Goal: Task Accomplishment & Management: Manage account settings

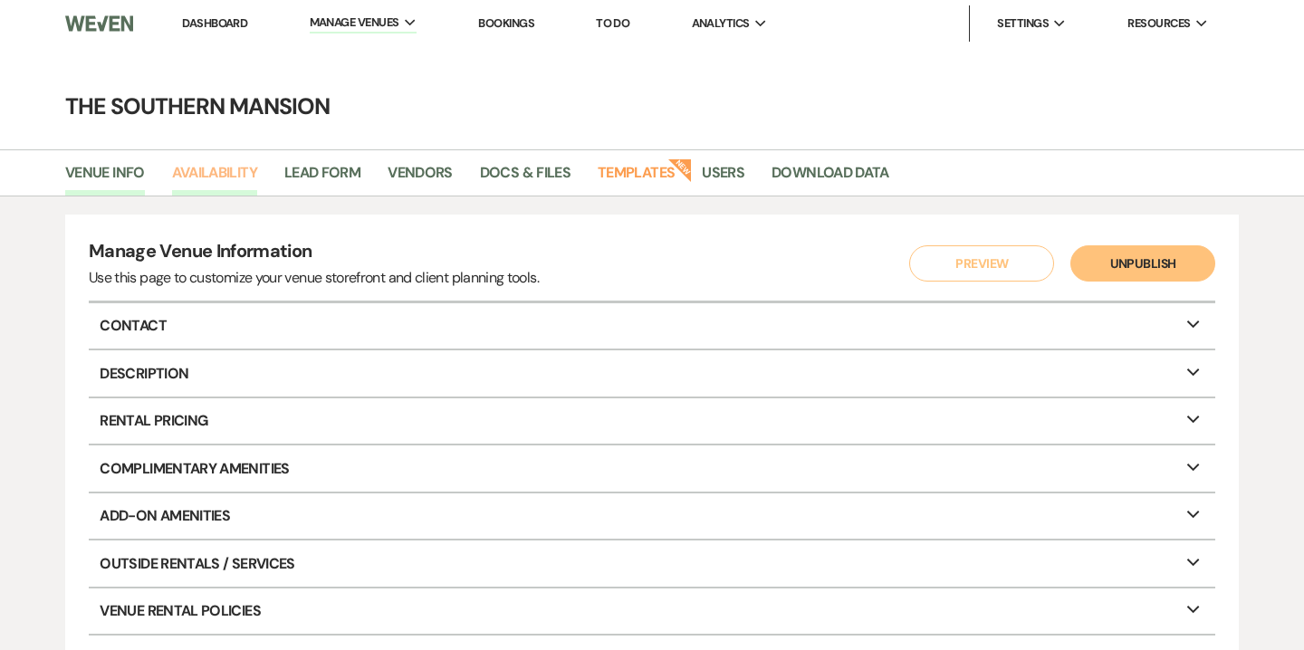
click at [238, 190] on link "Availability" at bounding box center [214, 178] width 85 height 34
select select "2"
select select "2026"
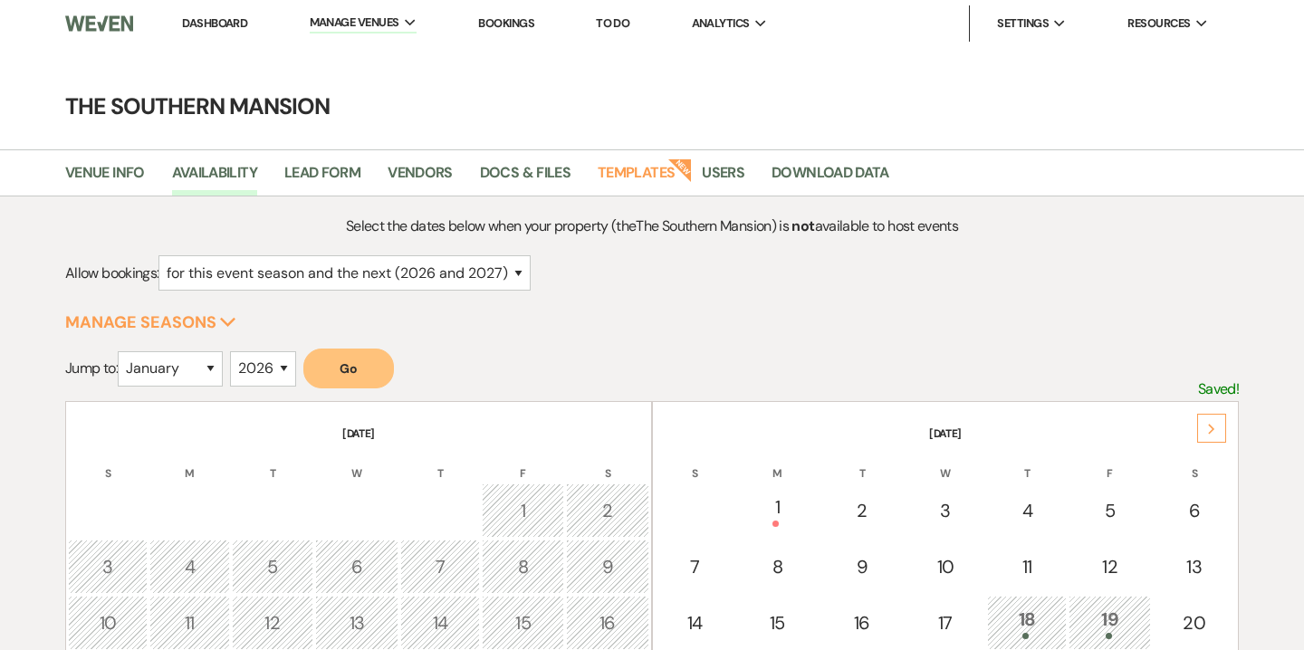
click at [1219, 427] on div "Next" at bounding box center [1211, 428] width 29 height 29
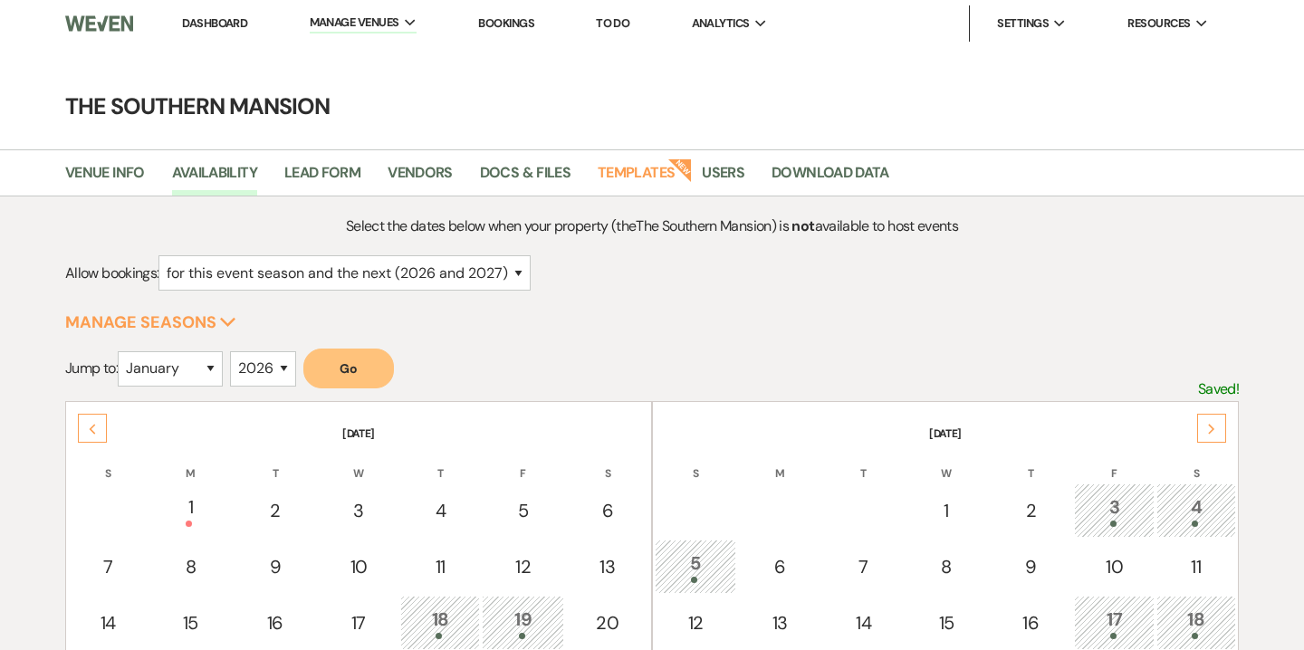
click at [1219, 427] on div "Next" at bounding box center [1211, 428] width 29 height 29
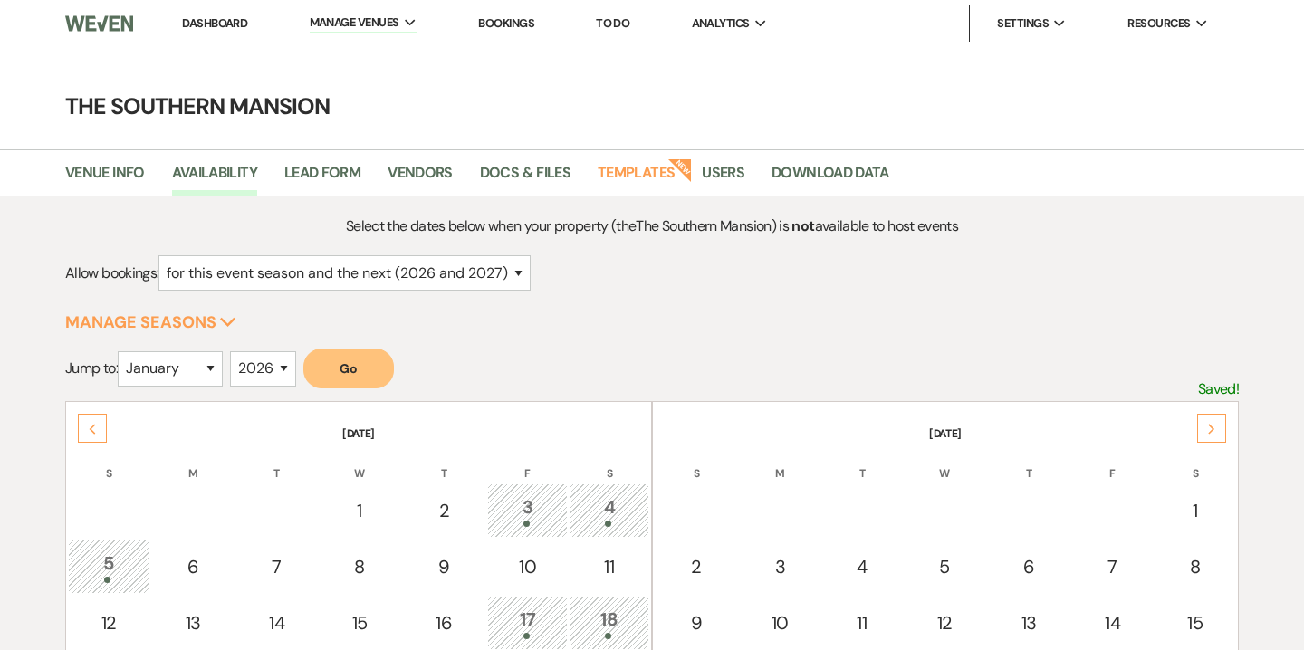
click at [1219, 427] on div "Next" at bounding box center [1211, 428] width 29 height 29
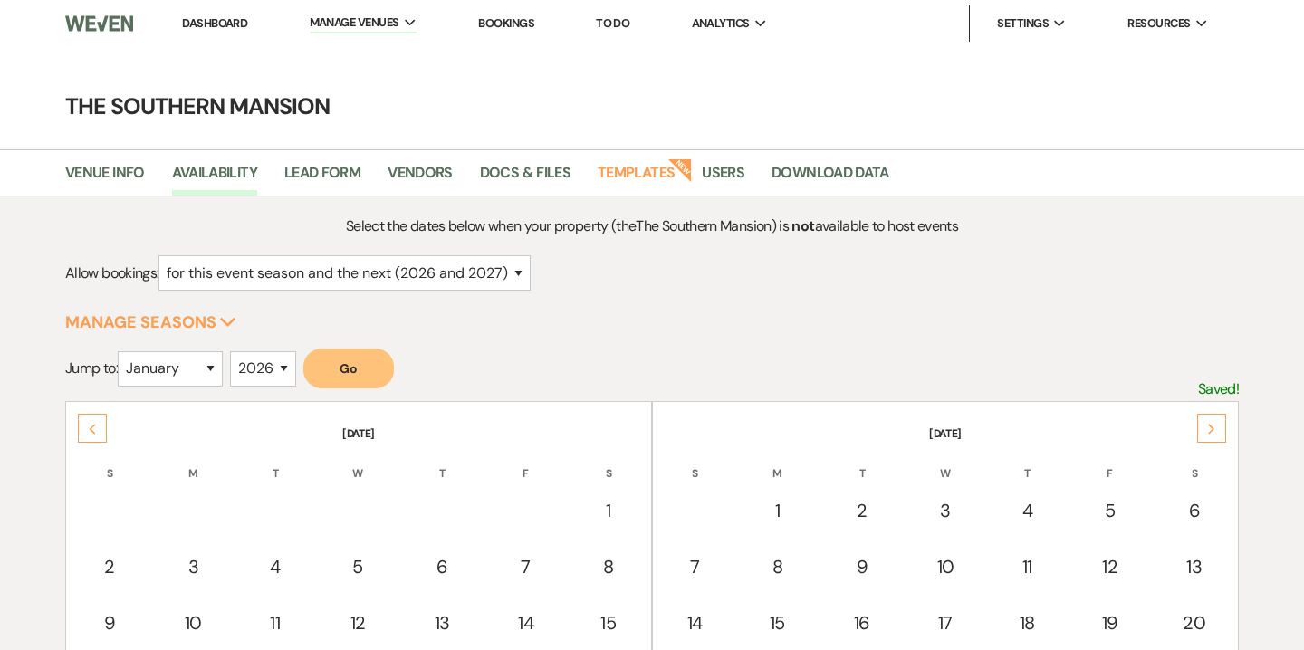
click at [1219, 427] on div "Next" at bounding box center [1211, 428] width 29 height 29
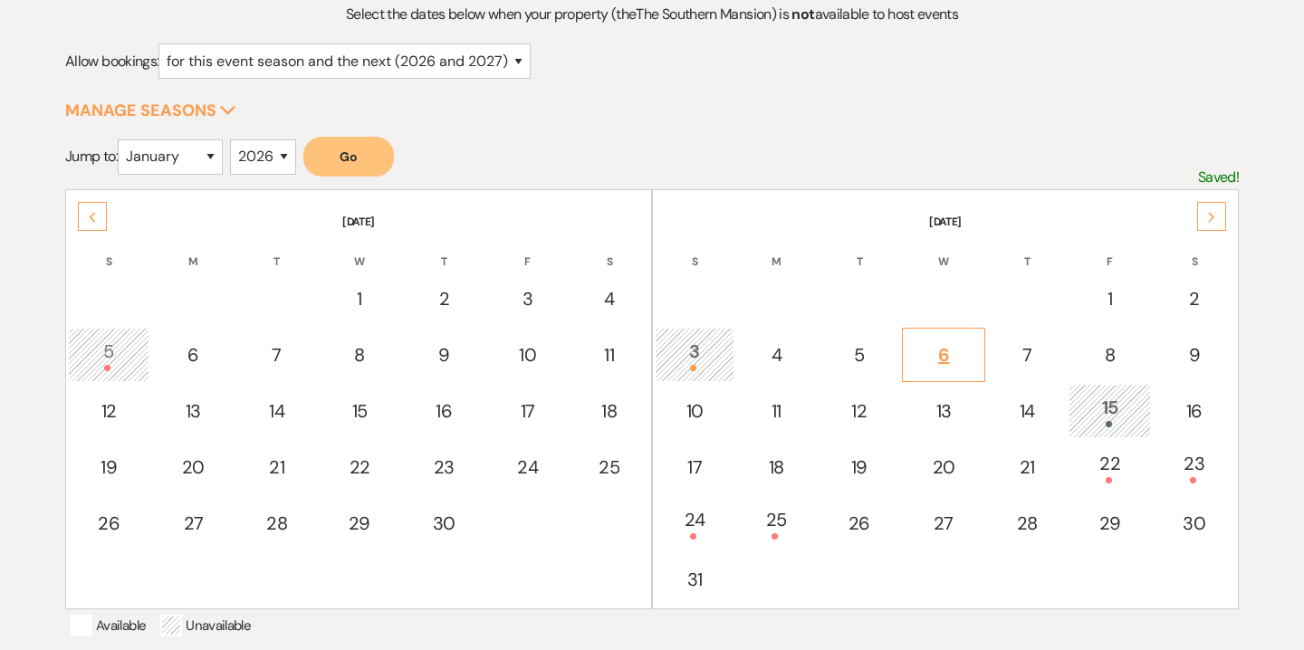
scroll to position [231, 0]
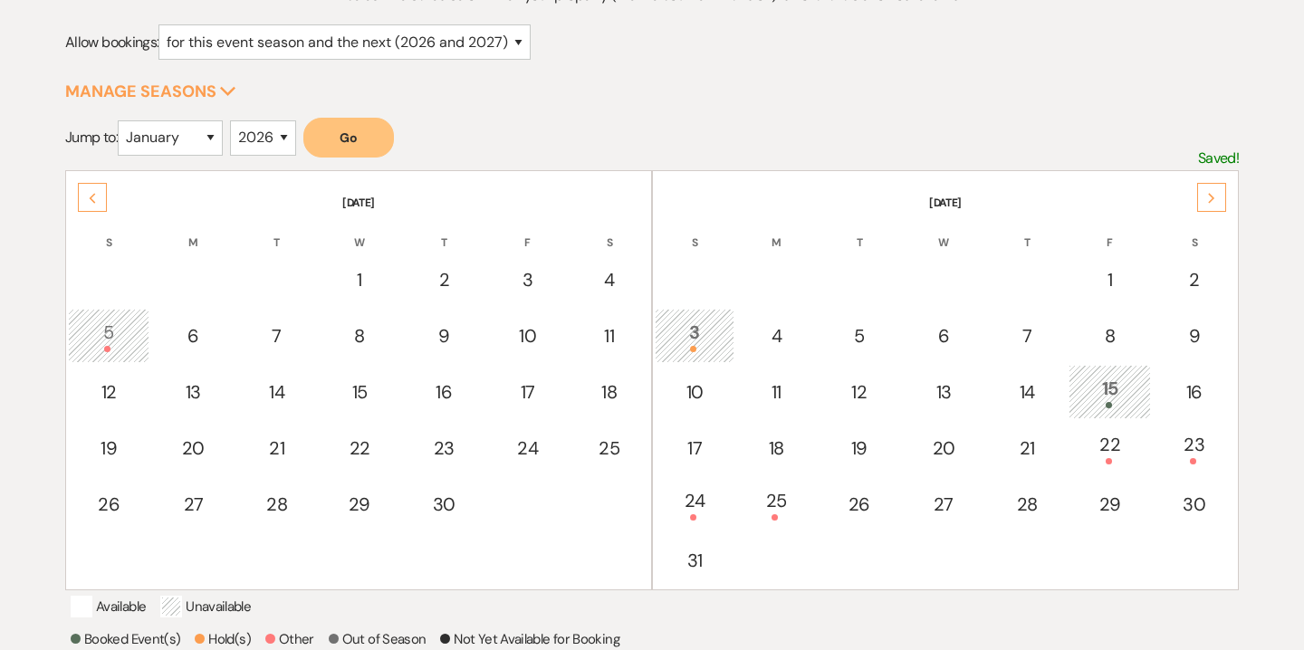
click at [1219, 194] on div "Next" at bounding box center [1211, 197] width 29 height 29
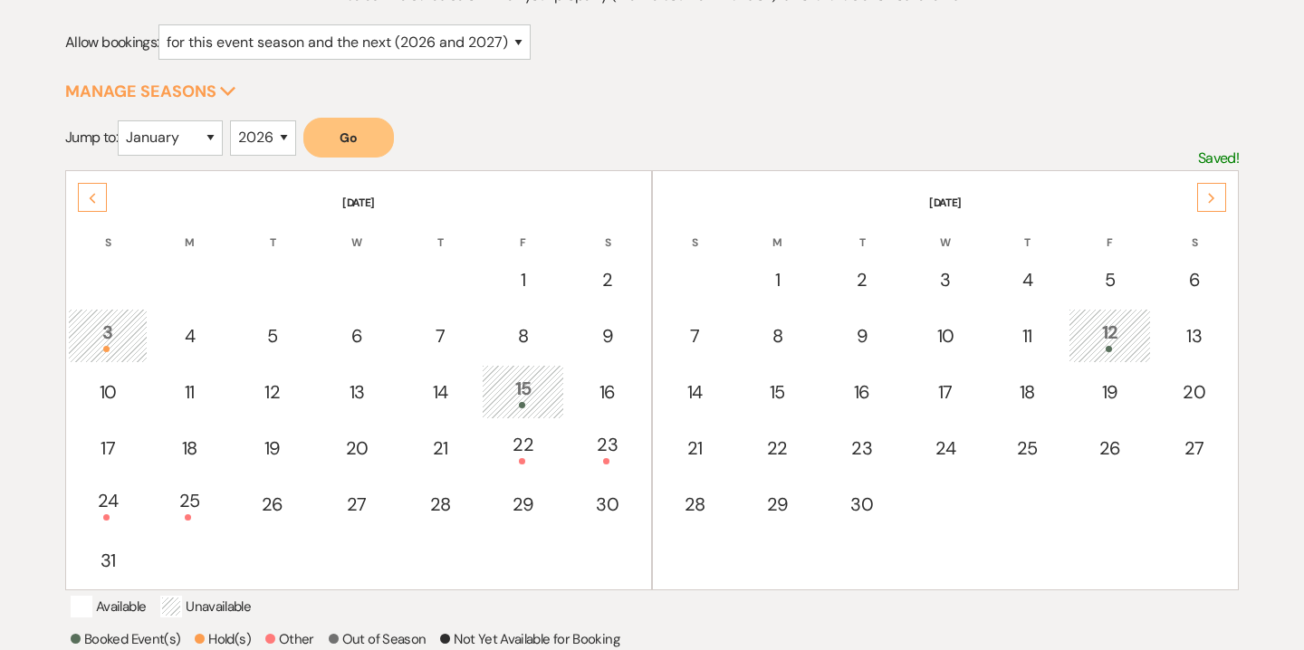
click at [82, 197] on div "Previous" at bounding box center [92, 197] width 29 height 29
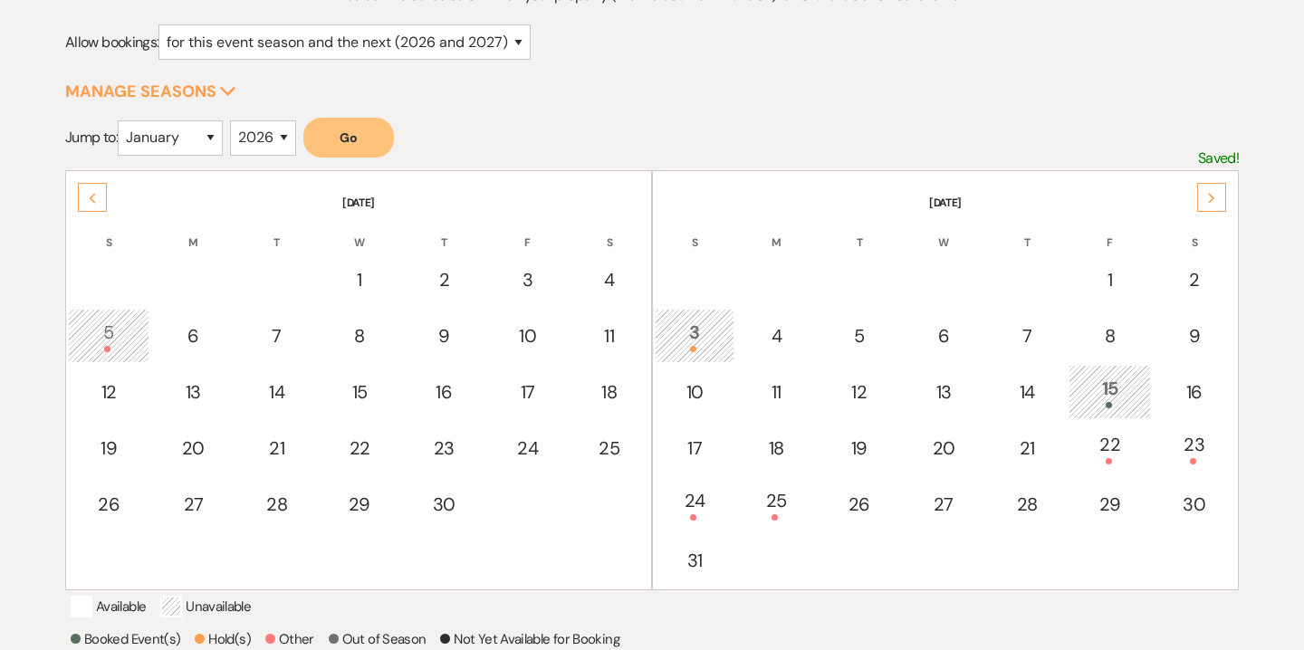
click at [1212, 195] on use at bounding box center [1211, 198] width 6 height 10
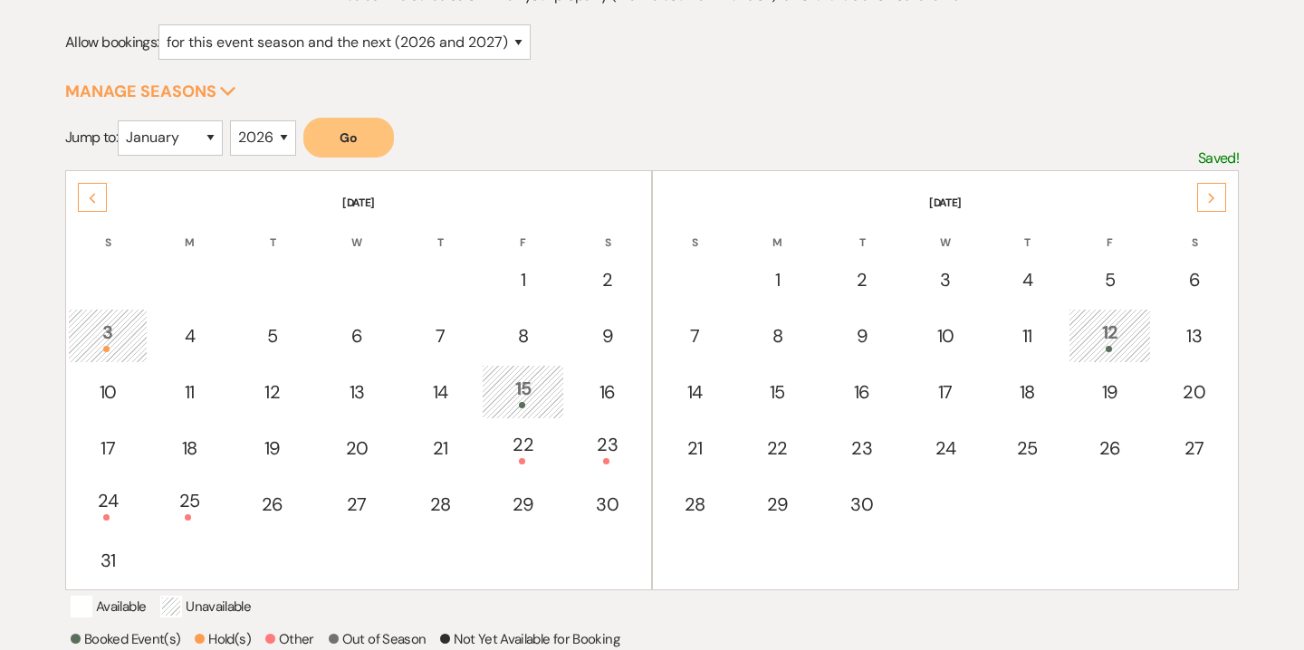
click at [101, 204] on div "Previous" at bounding box center [92, 197] width 29 height 29
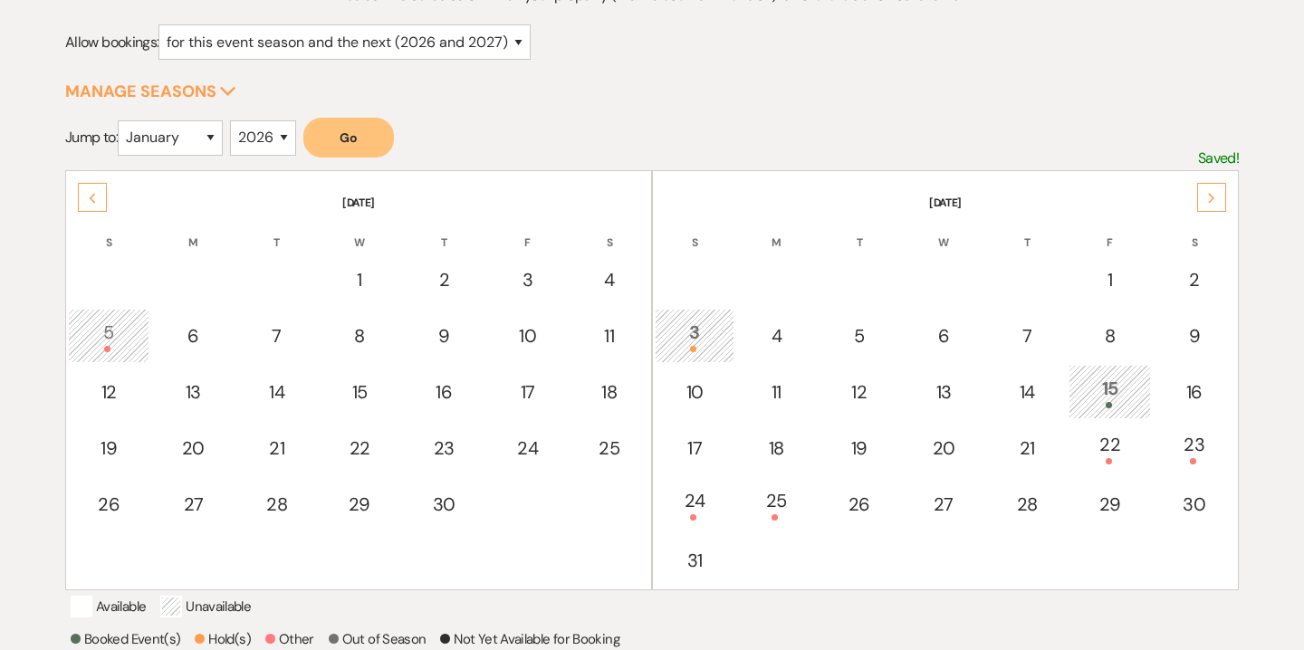
click at [1221, 199] on div "Next" at bounding box center [1211, 197] width 29 height 29
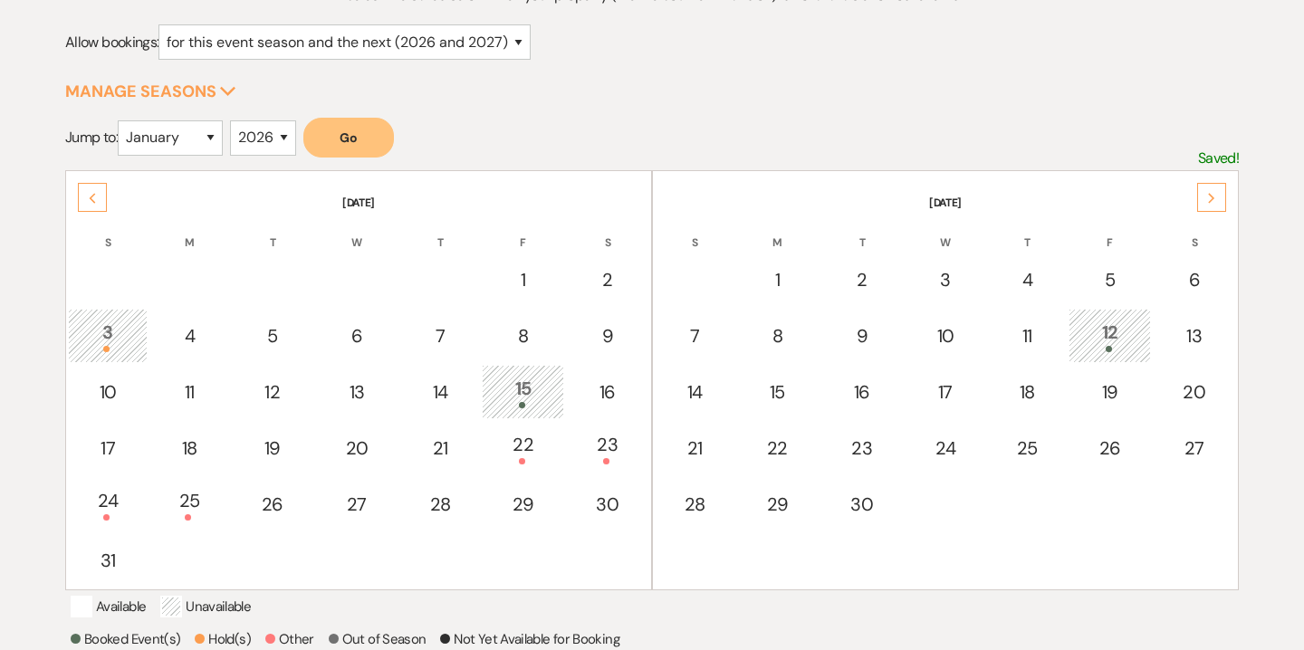
scroll to position [0, 0]
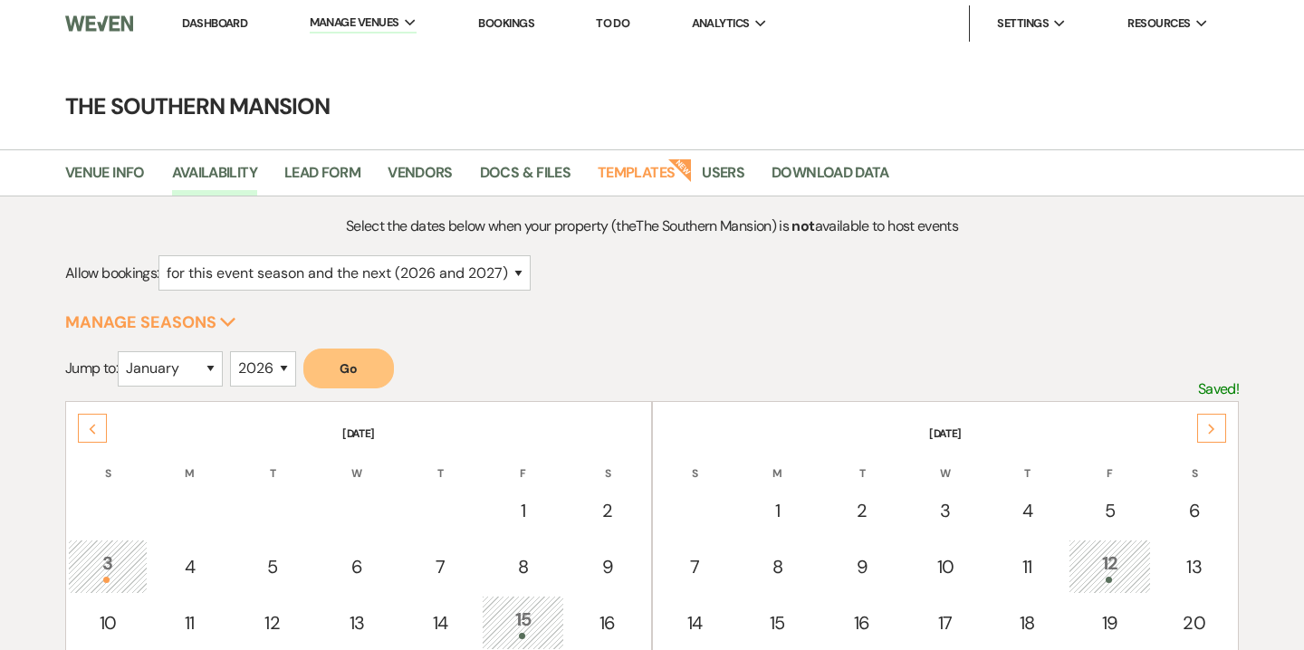
click at [201, 21] on link "Dashboard" at bounding box center [214, 22] width 65 height 15
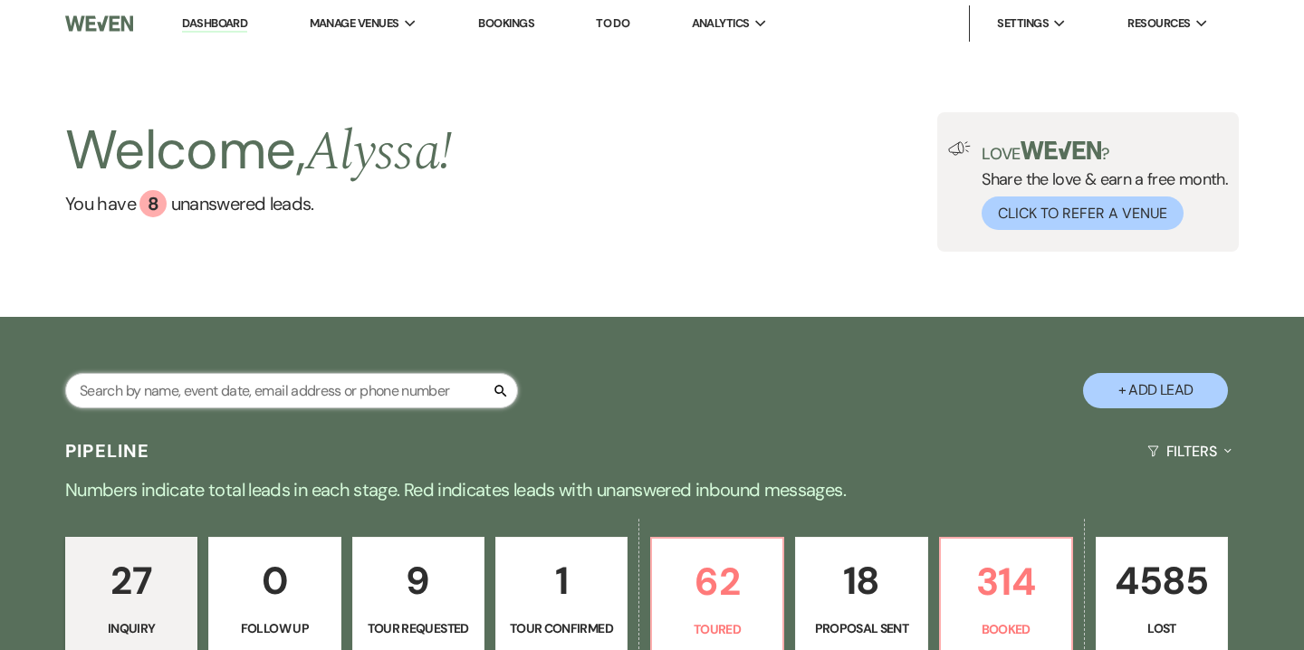
click at [349, 388] on input "text" at bounding box center [291, 390] width 453 height 35
type input "brady"
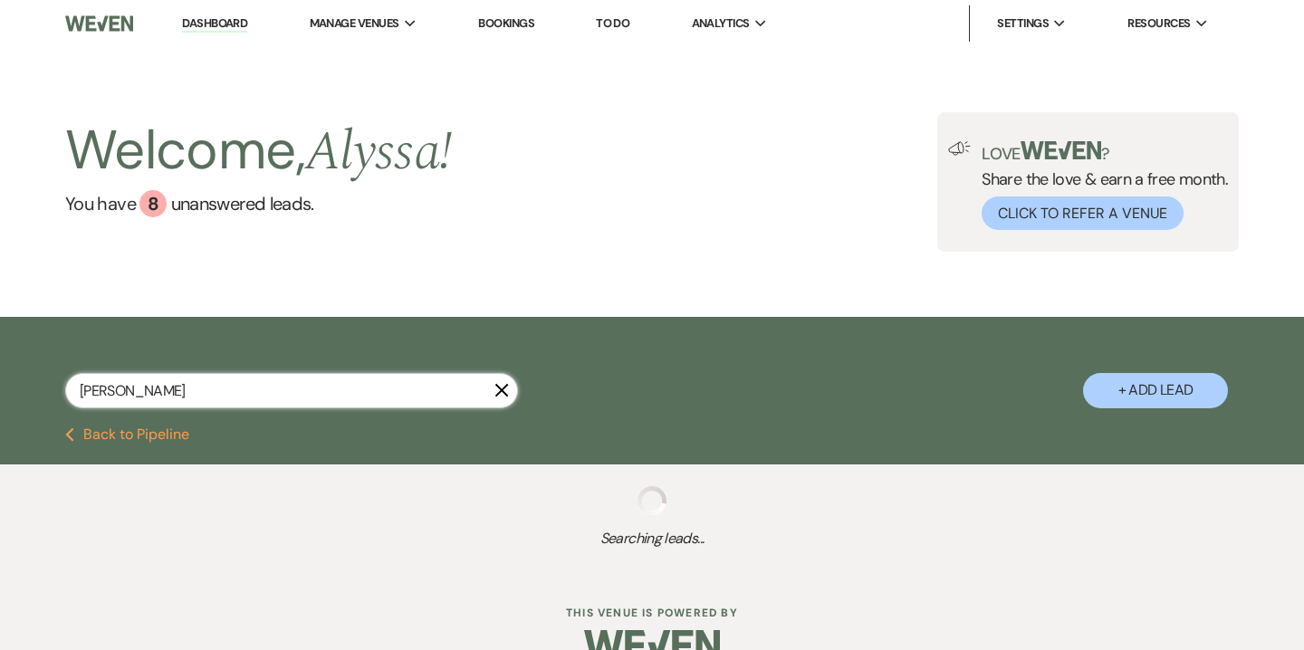
select select "5"
select select "8"
select select "7"
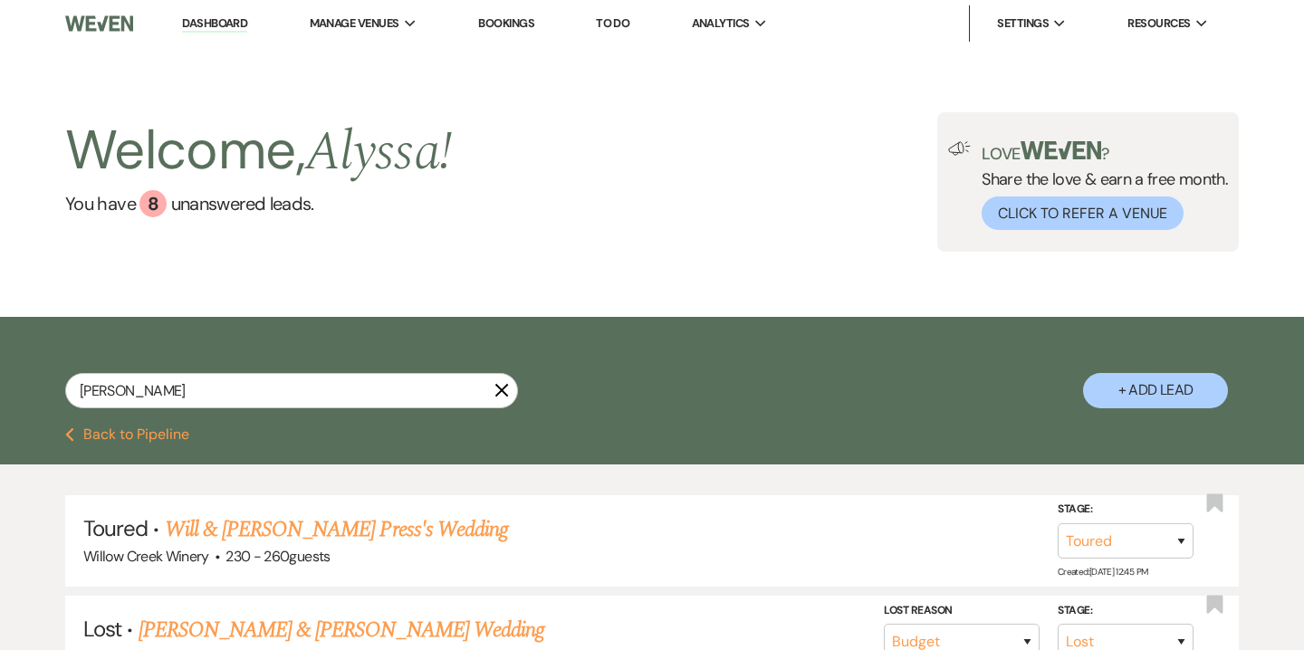
click at [341, 540] on link "Will & Brady Press's Wedding" at bounding box center [336, 530] width 343 height 33
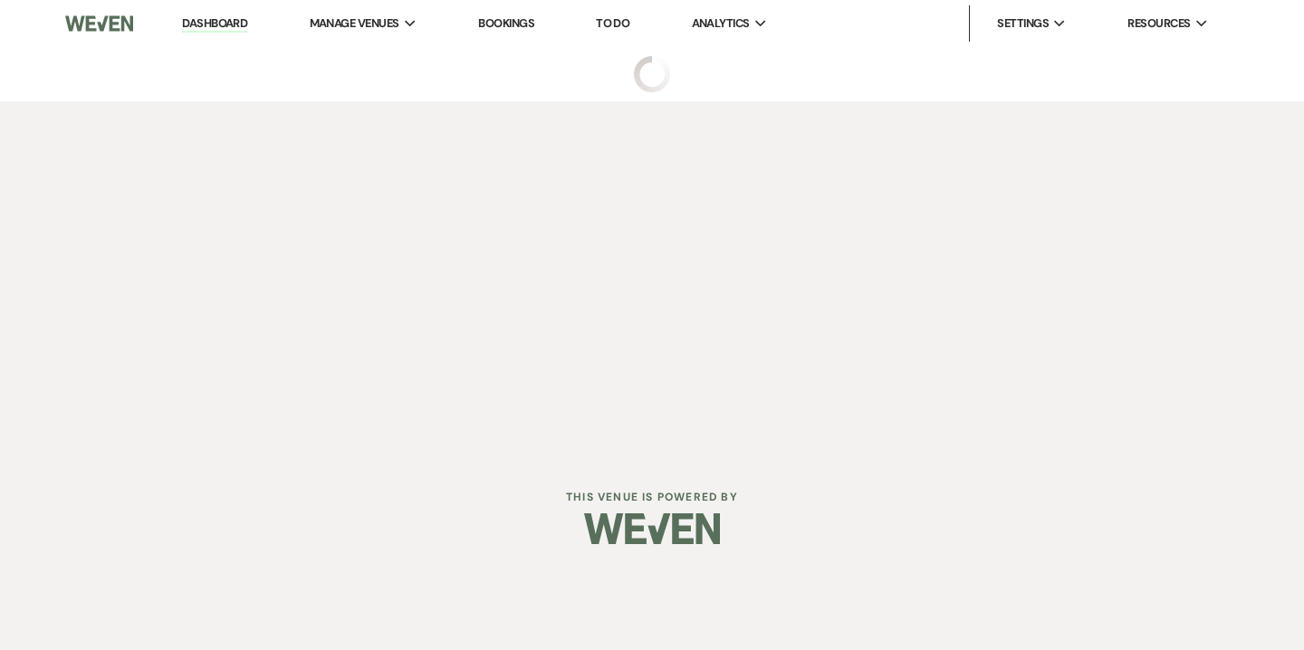
select select "5"
select select "14"
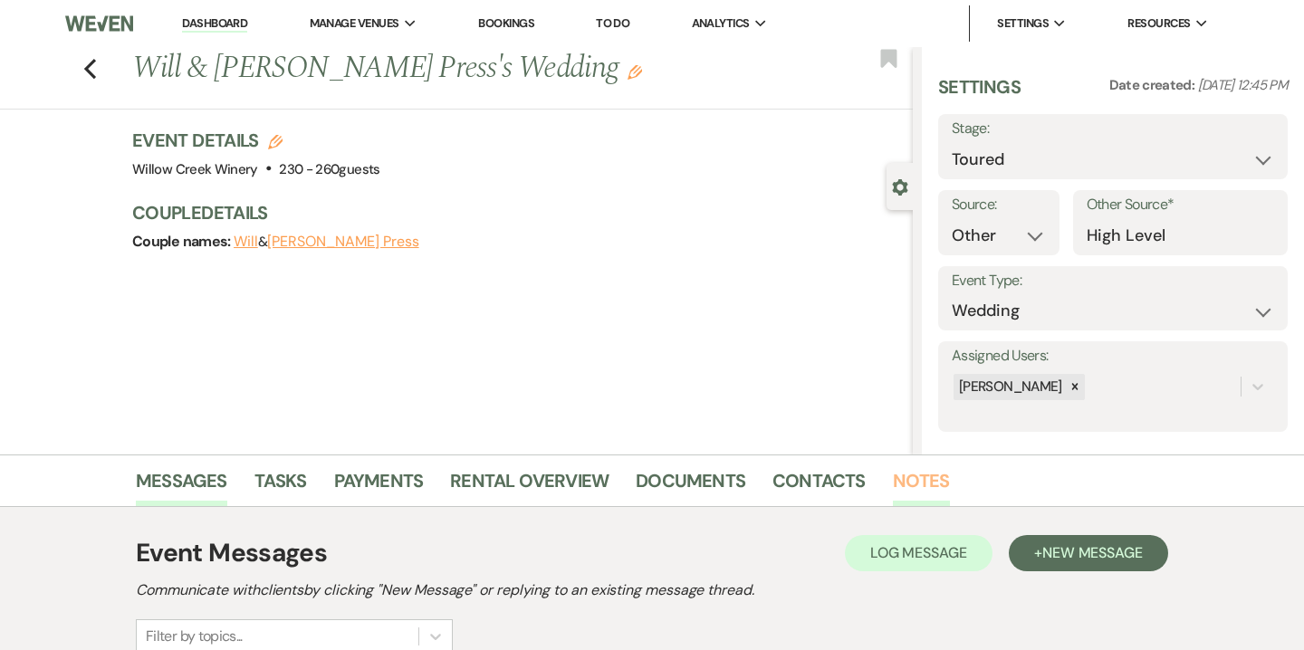
click at [926, 488] on link "Notes" at bounding box center [921, 486] width 57 height 40
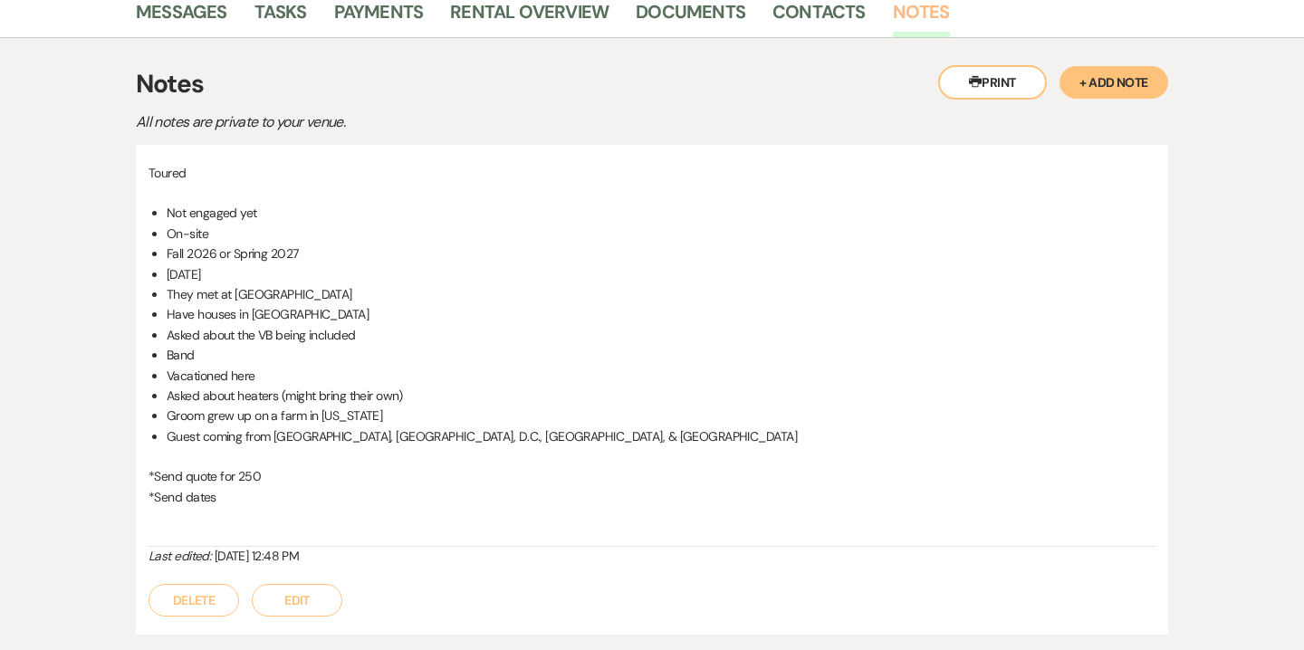
scroll to position [473, 0]
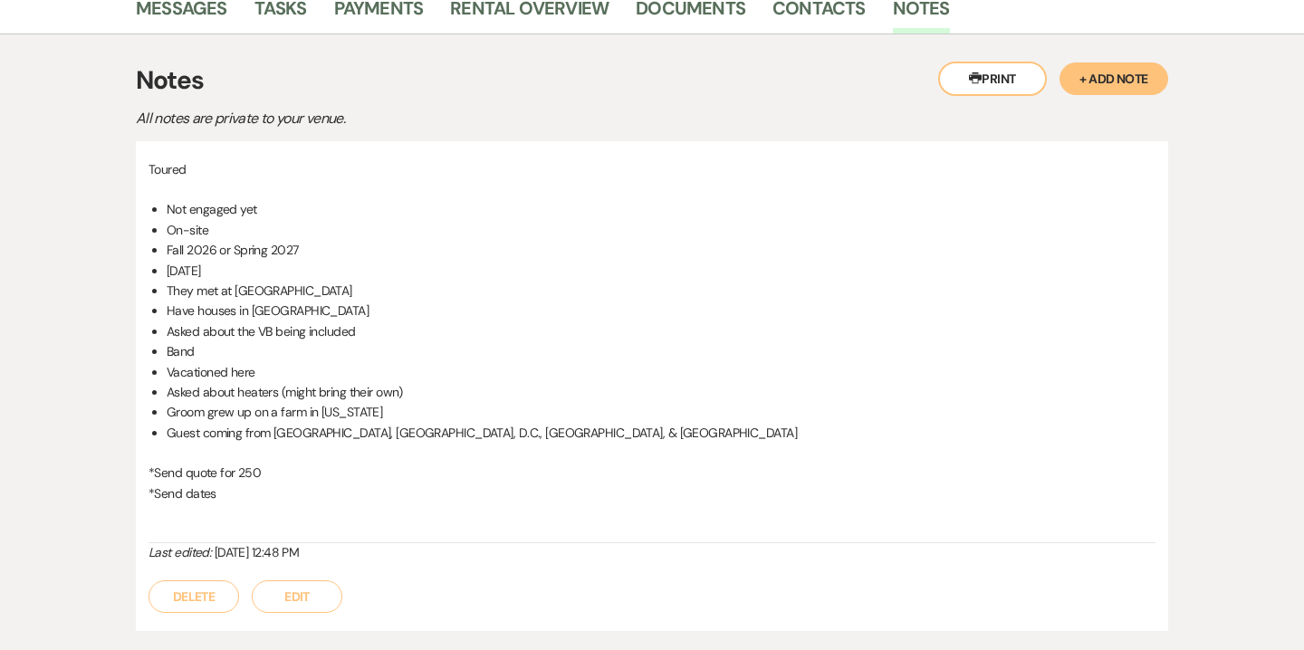
click at [299, 600] on button "Edit" at bounding box center [297, 597] width 91 height 33
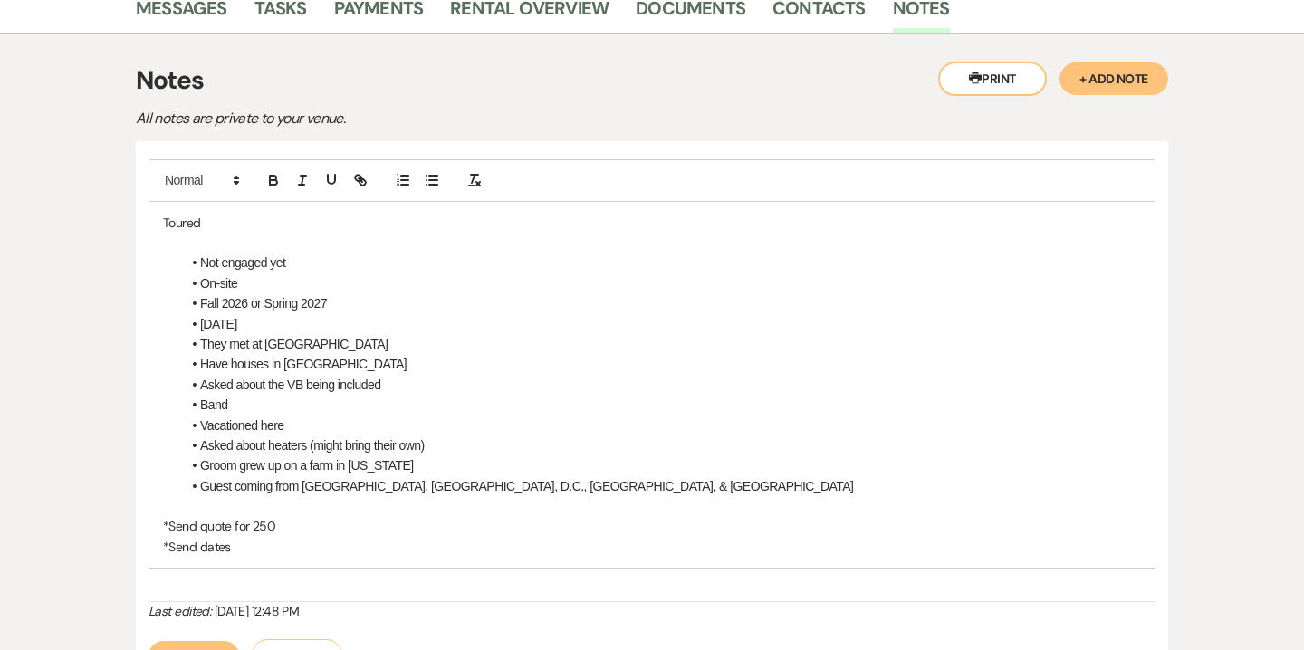
click at [272, 284] on li "On-site" at bounding box center [661, 284] width 960 height 20
click at [469, 485] on li "Guest coming from PA, NJ, D.C., NYC, & Cali" at bounding box center [661, 486] width 960 height 20
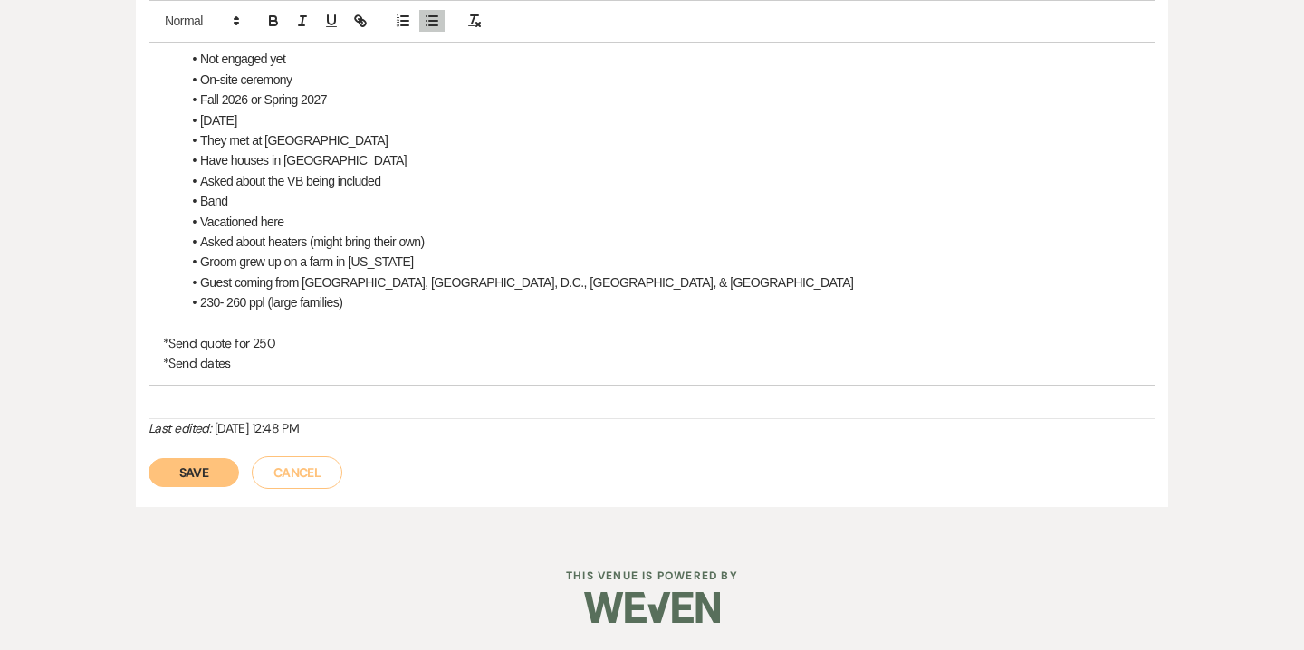
click at [216, 475] on button "Save" at bounding box center [194, 472] width 91 height 29
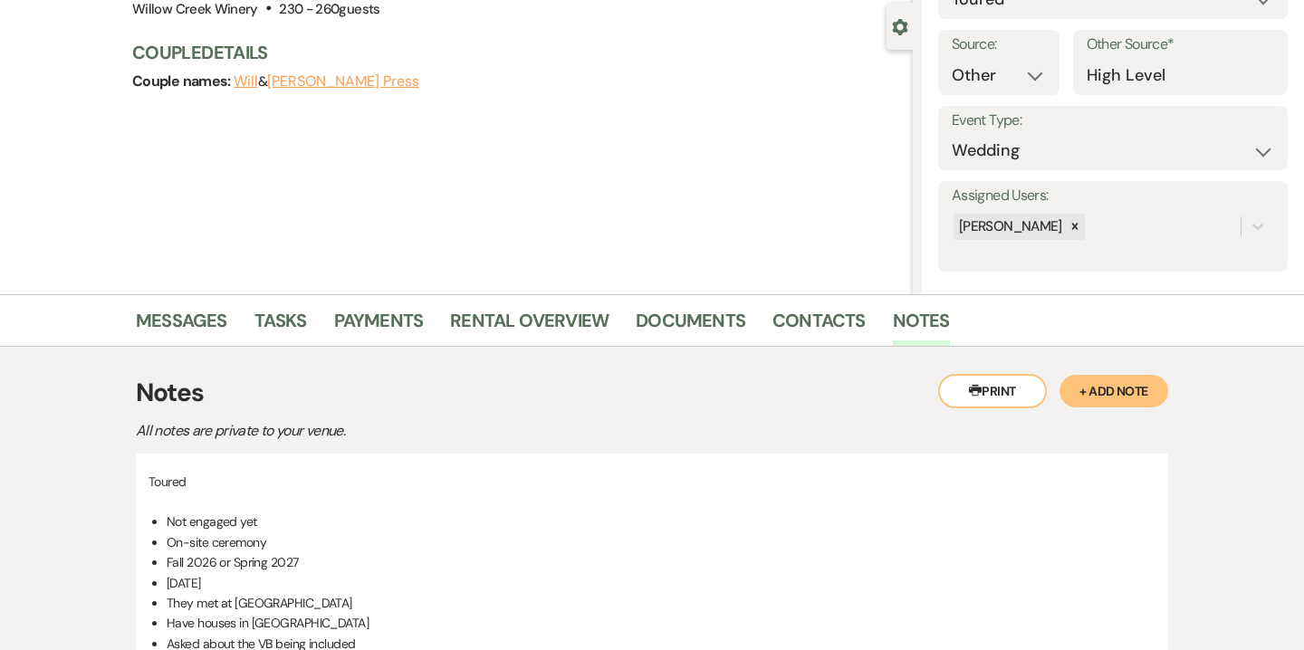
scroll to position [125, 0]
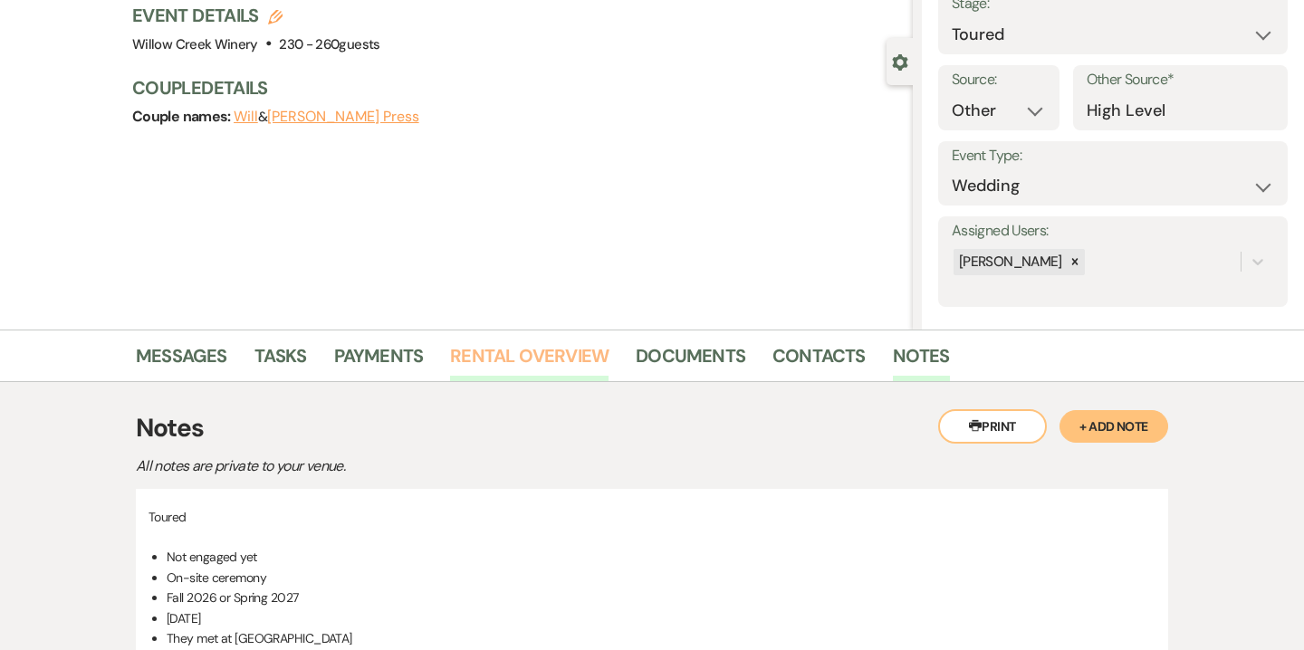
click at [586, 360] on link "Rental Overview" at bounding box center [529, 361] width 158 height 40
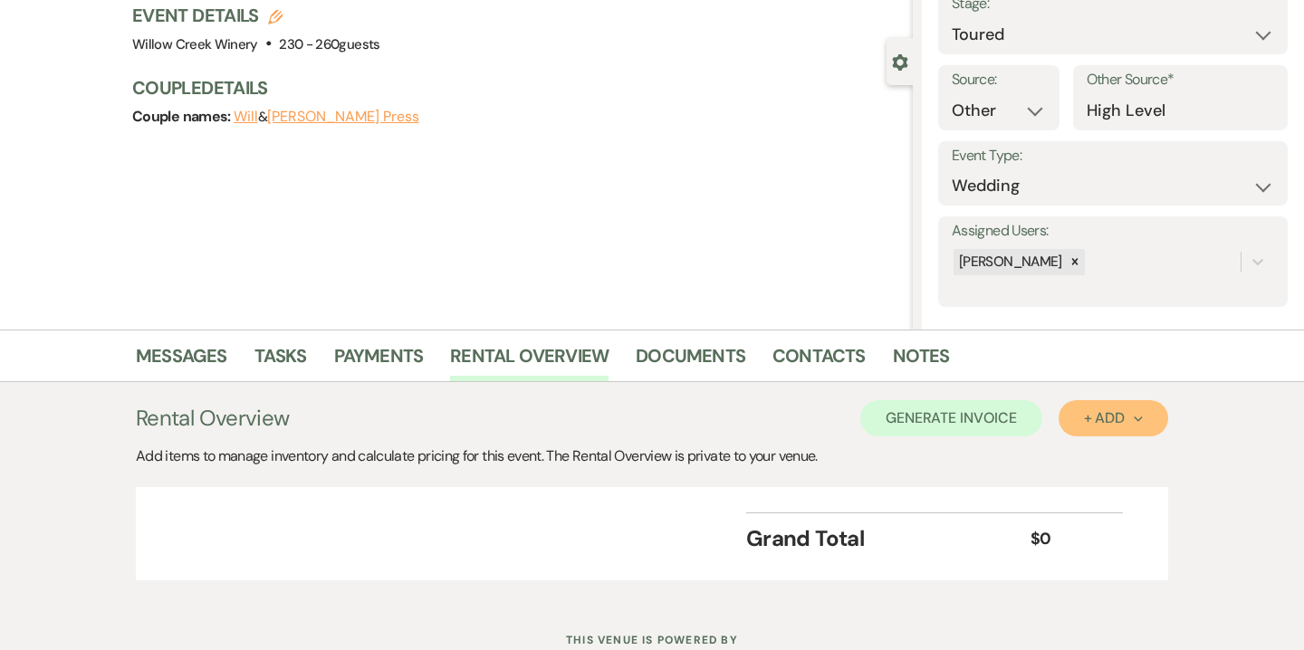
click at [1081, 405] on button "+ Add Next" at bounding box center [1114, 418] width 110 height 36
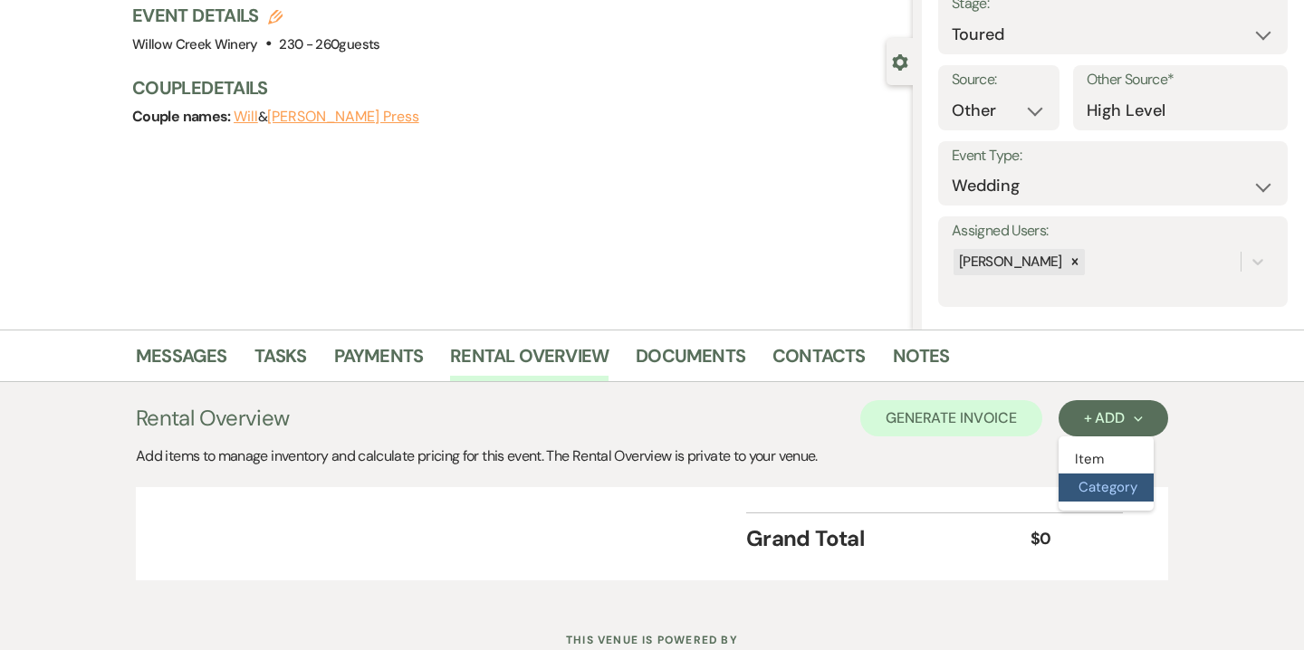
click at [1106, 479] on button "Category" at bounding box center [1106, 488] width 95 height 28
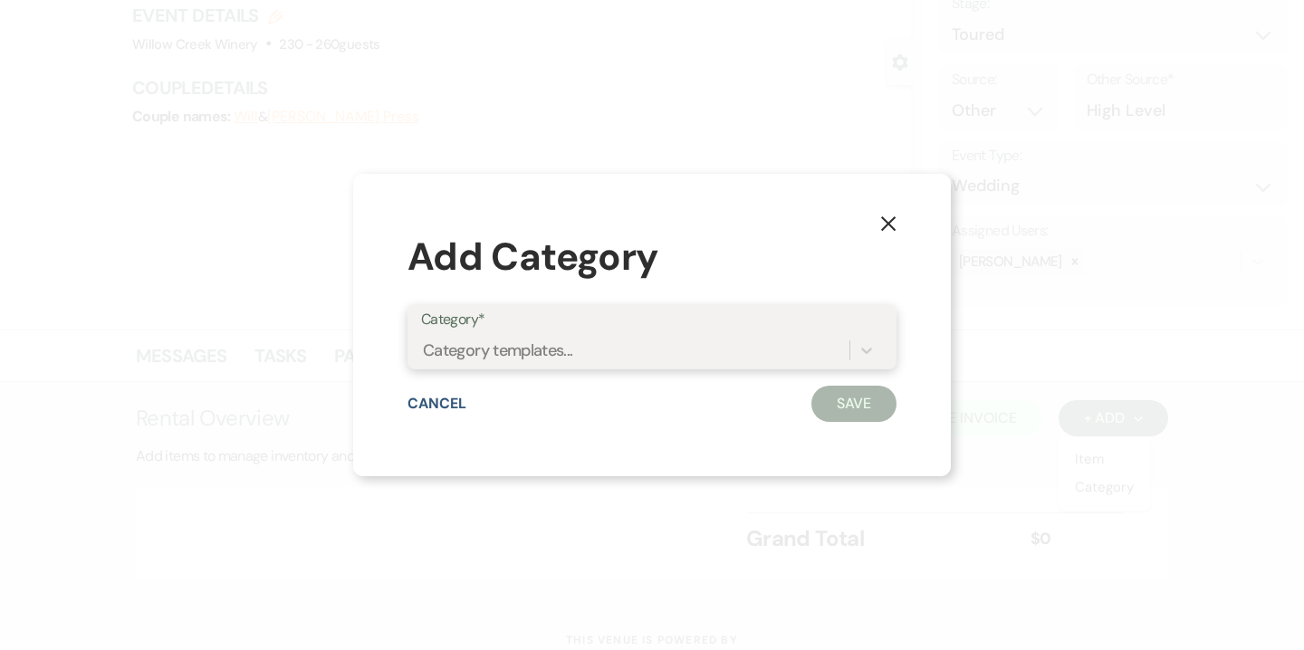
click at [766, 358] on div "Category templates..." at bounding box center [635, 350] width 428 height 32
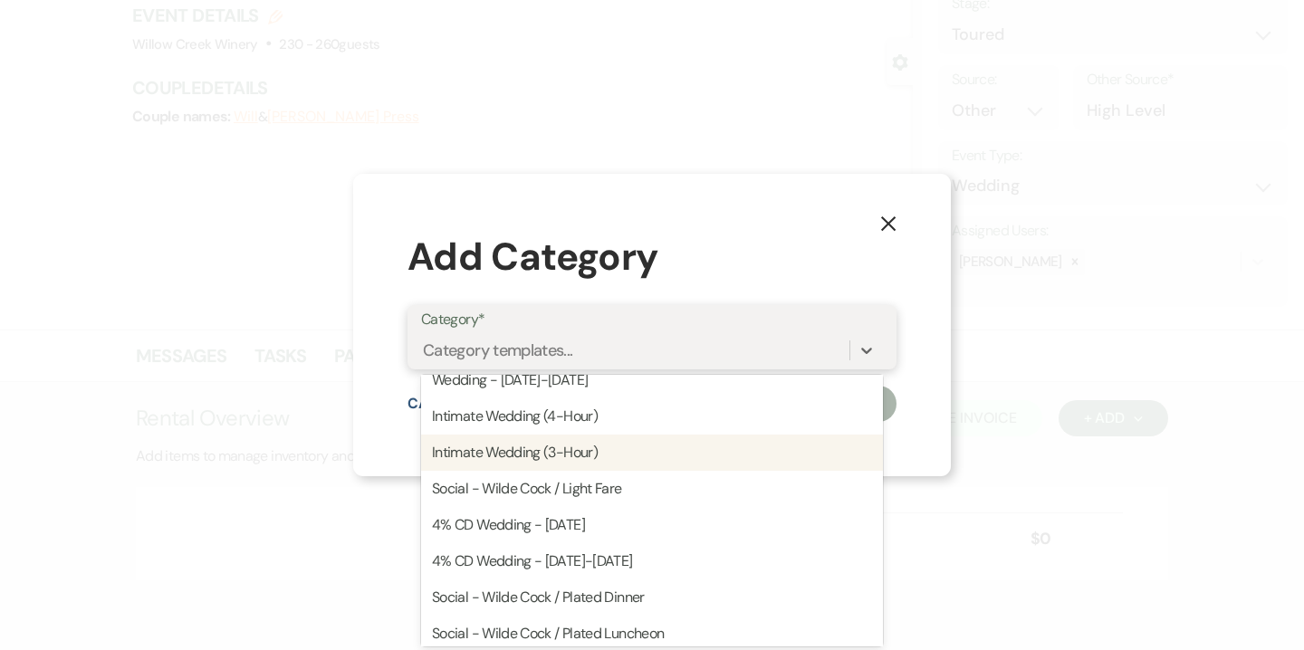
scroll to position [85, 0]
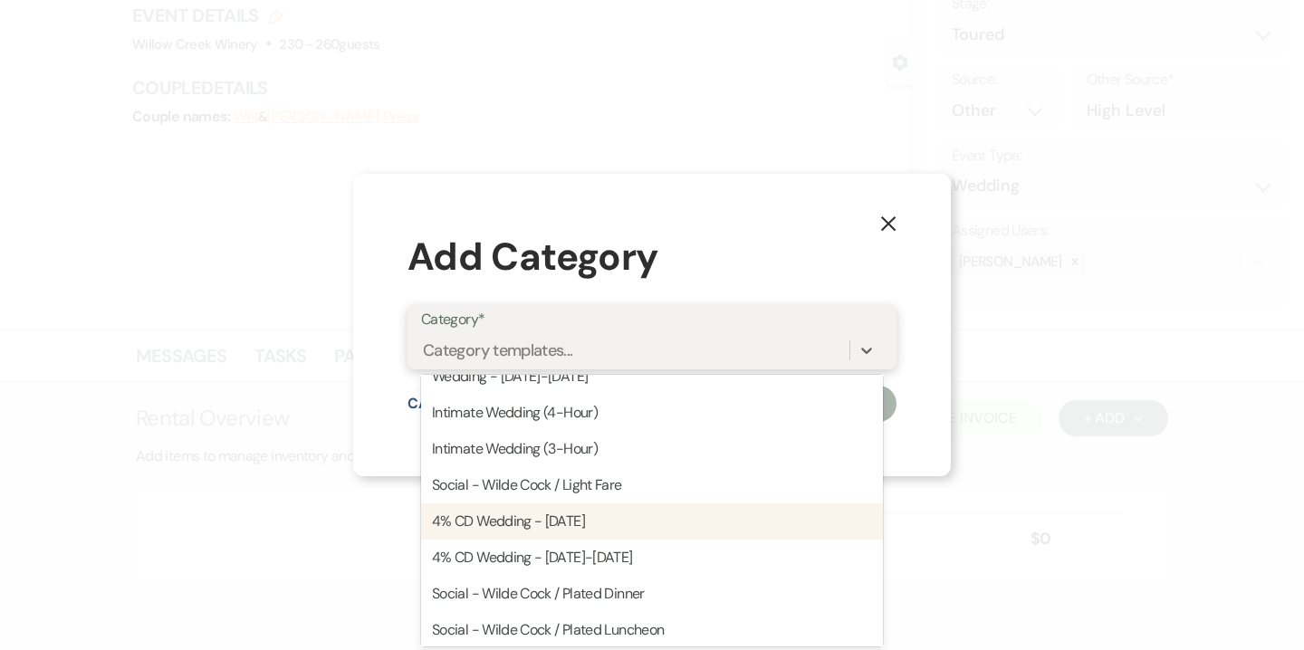
click at [612, 523] on div "4% CD Wedding - Saturday" at bounding box center [652, 522] width 462 height 36
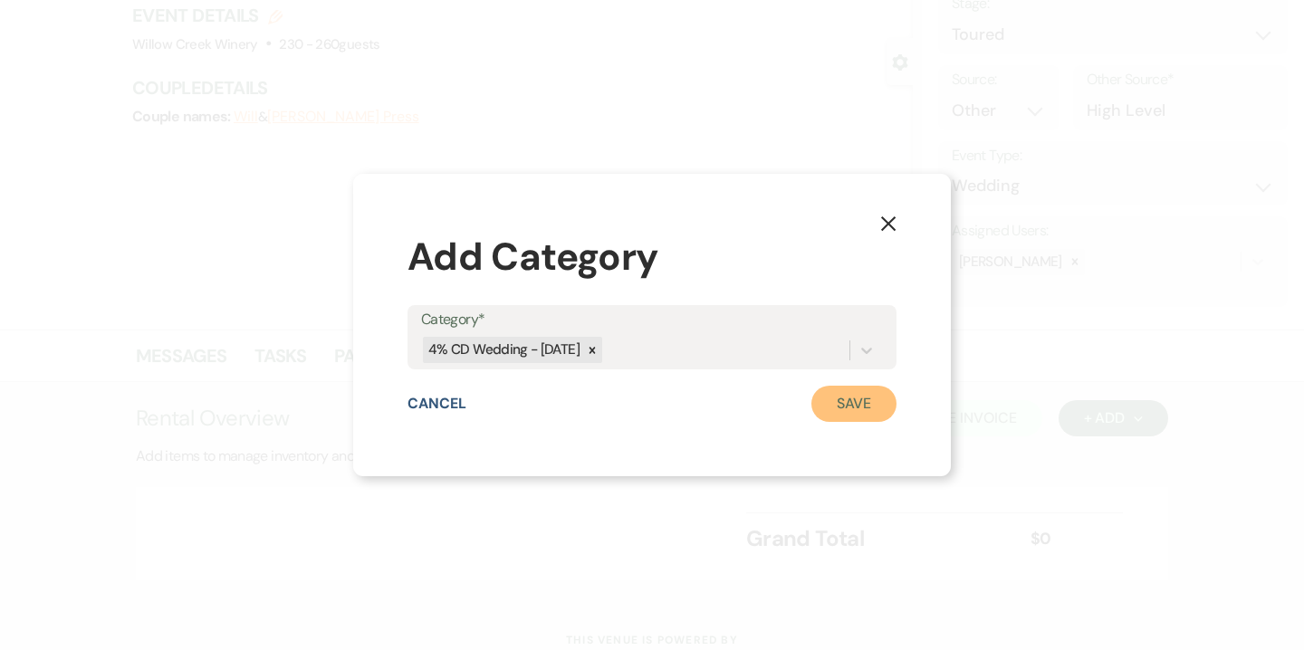
click at [869, 402] on button "Save" at bounding box center [853, 404] width 85 height 36
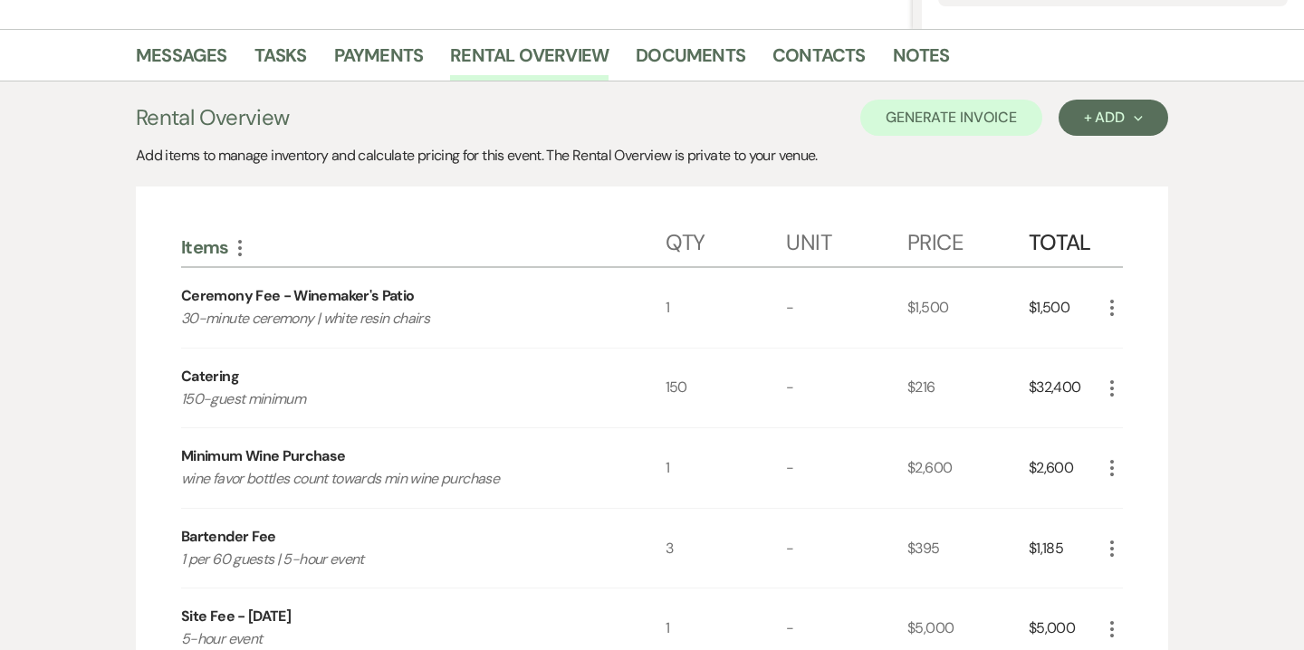
scroll to position [427, 0]
click at [1116, 389] on icon "More" at bounding box center [1112, 388] width 22 height 22
click at [1147, 426] on button "Pencil Edit" at bounding box center [1148, 422] width 94 height 29
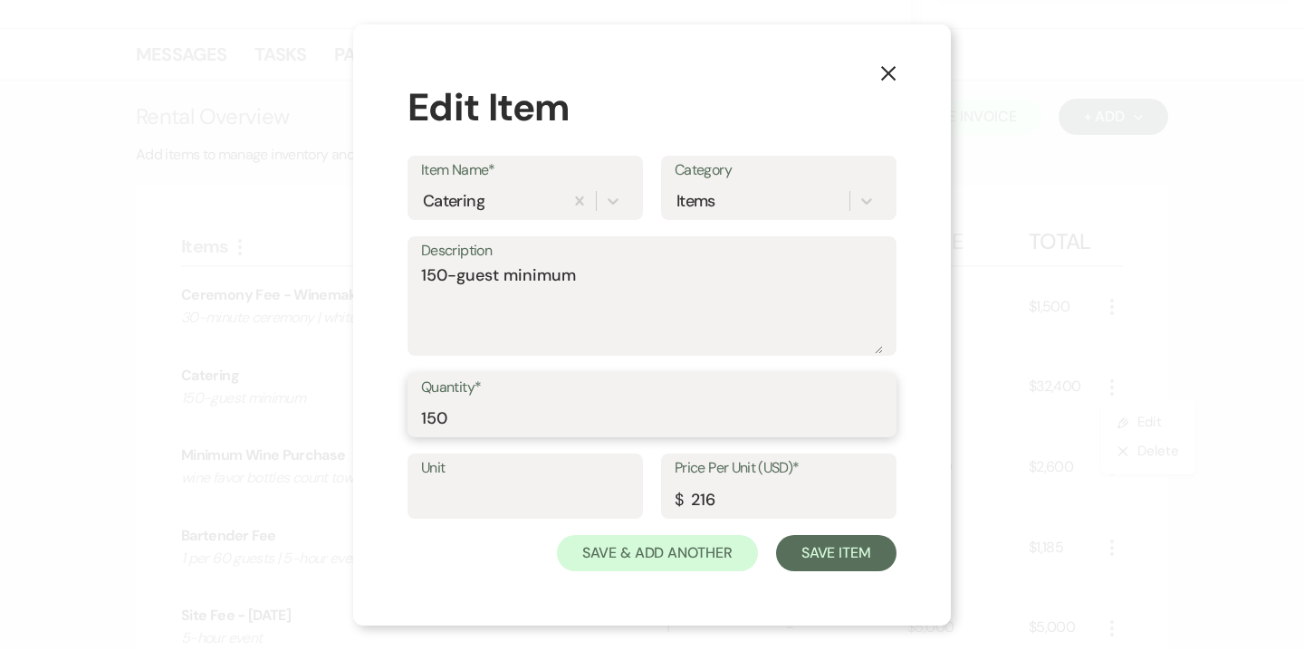
drag, startPoint x: 424, startPoint y: 421, endPoint x: 415, endPoint y: 418, distance: 9.8
click at [415, 418] on div "Quantity* 150" at bounding box center [652, 405] width 489 height 65
type input "250"
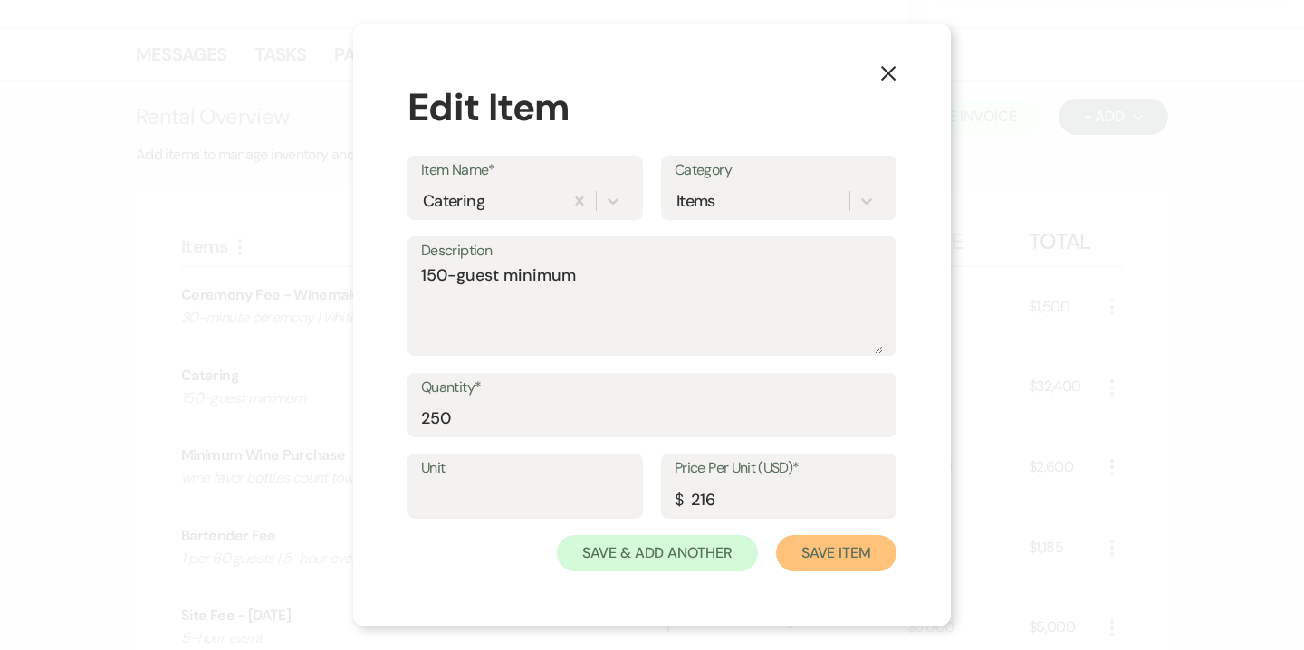
click at [805, 550] on button "Save Item" at bounding box center [836, 553] width 120 height 36
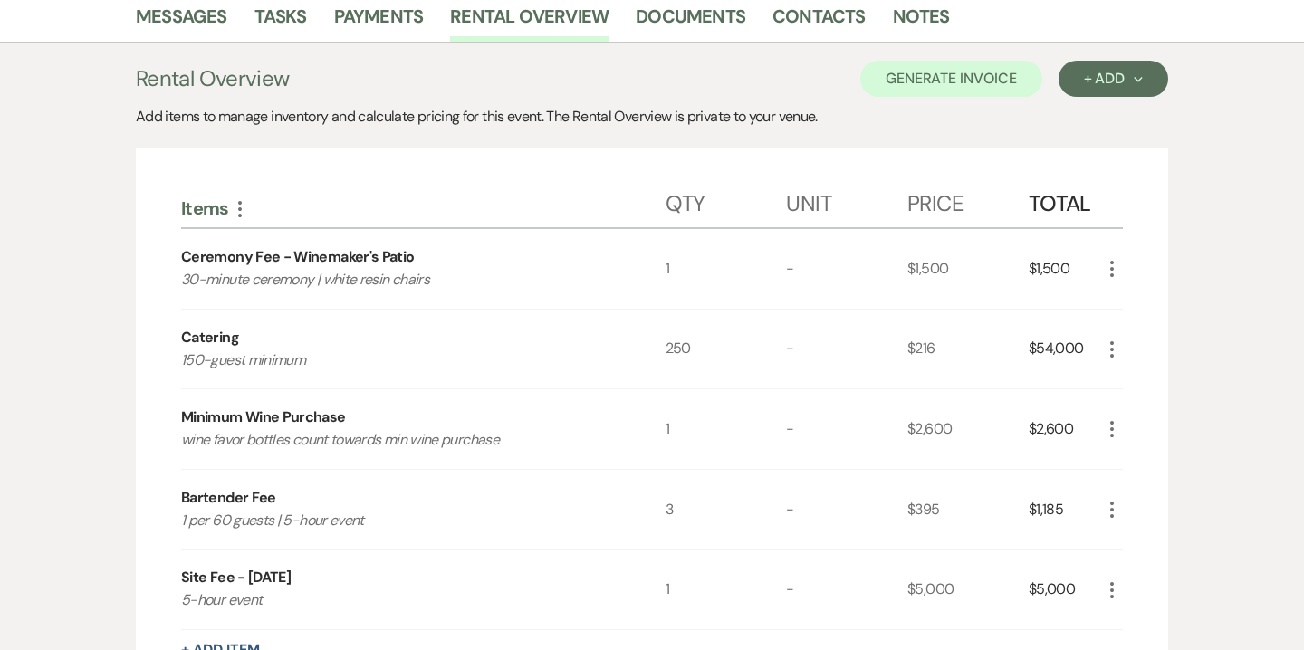
scroll to position [509, 0]
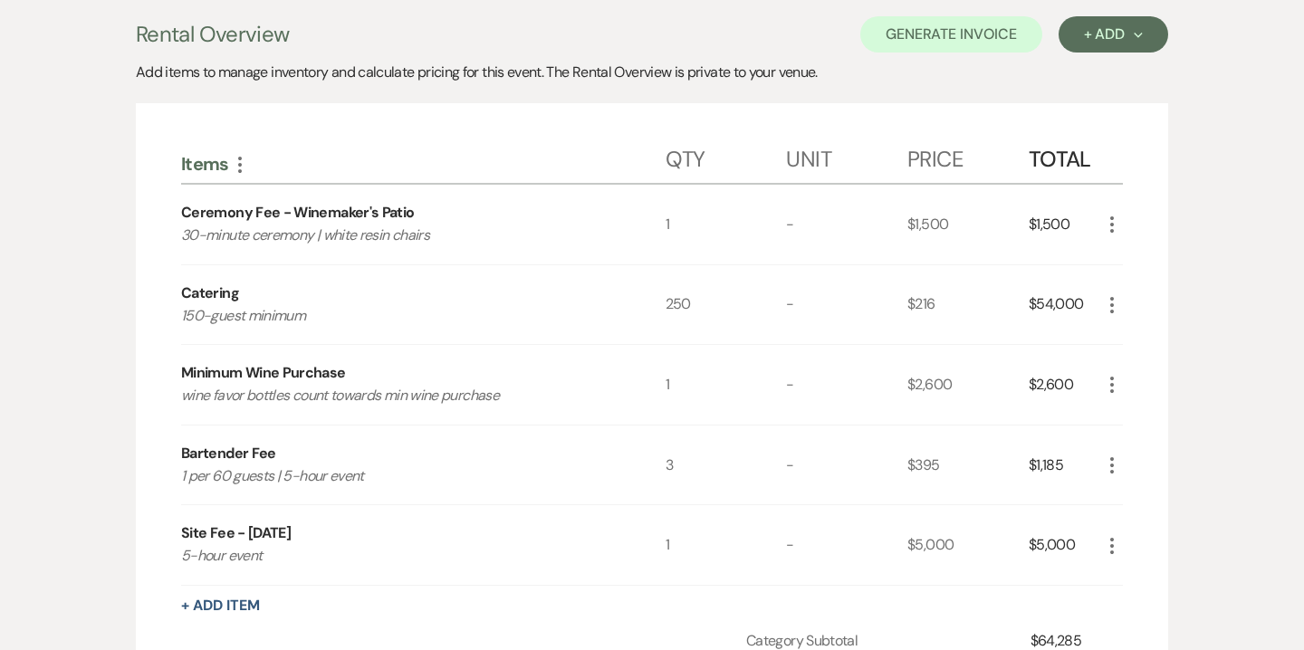
click at [1117, 471] on icon "More" at bounding box center [1112, 466] width 22 height 22
click at [1153, 500] on button "Pencil Edit" at bounding box center [1148, 500] width 94 height 29
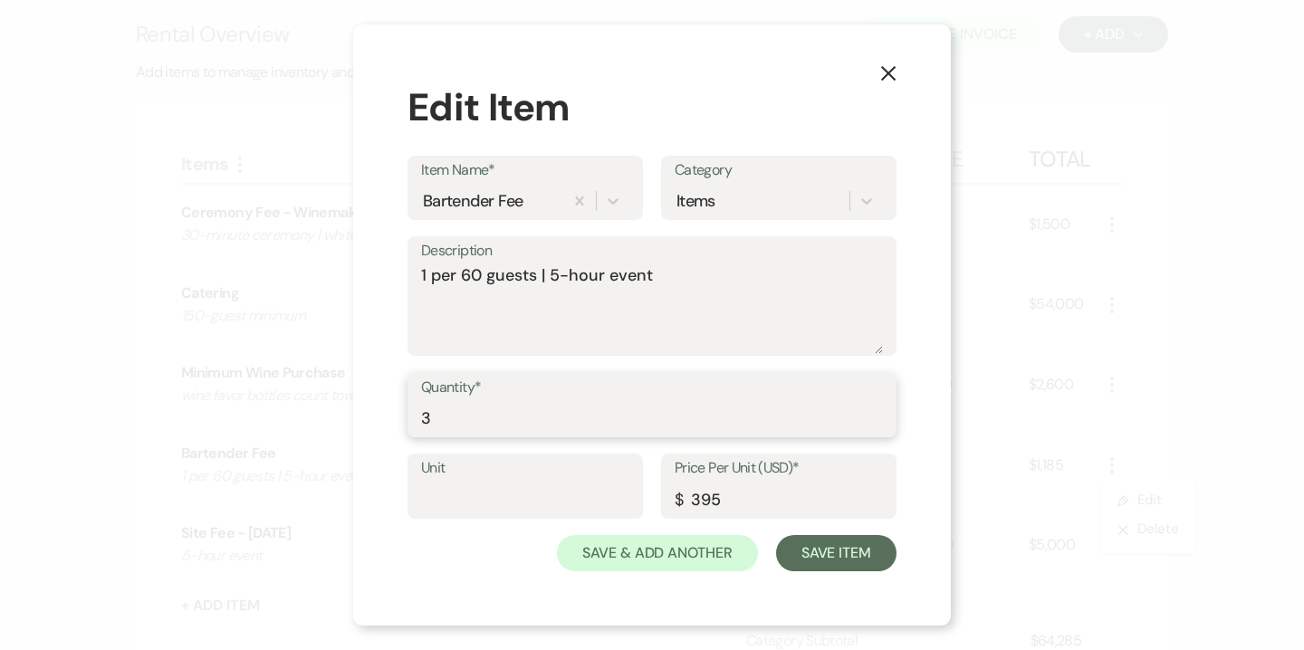
click at [434, 416] on input "3" at bounding box center [652, 417] width 462 height 35
type input "5"
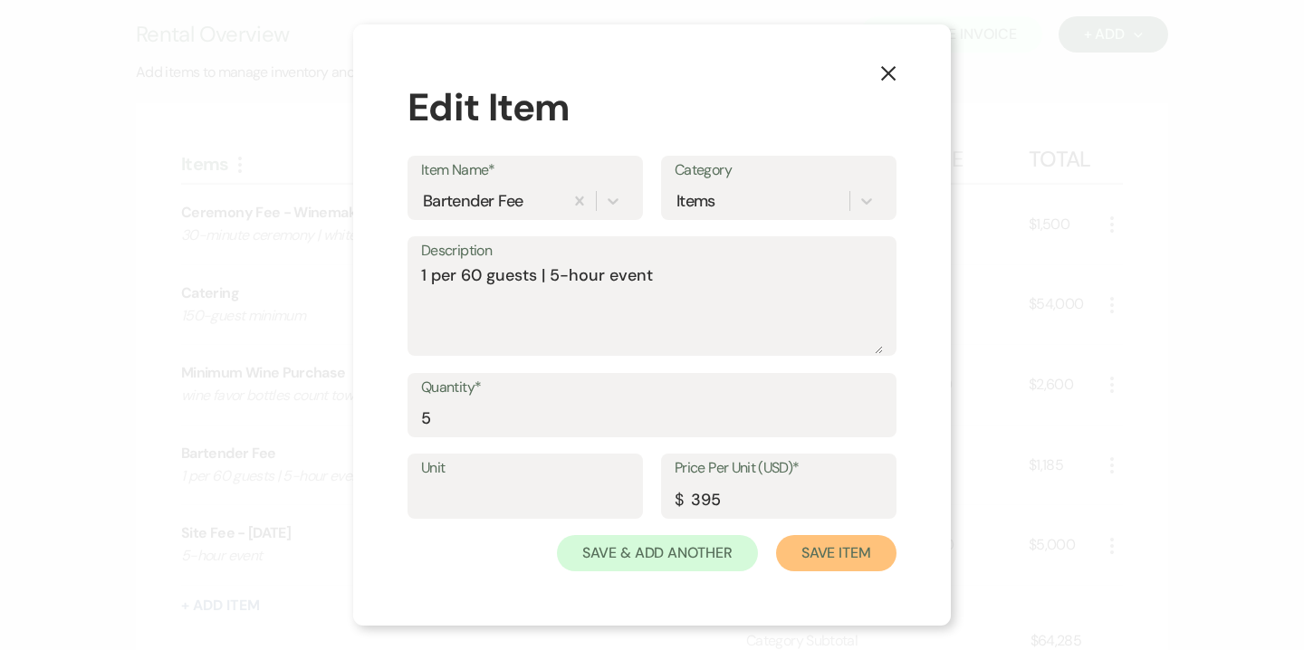
click at [869, 557] on button "Save Item" at bounding box center [836, 553] width 120 height 36
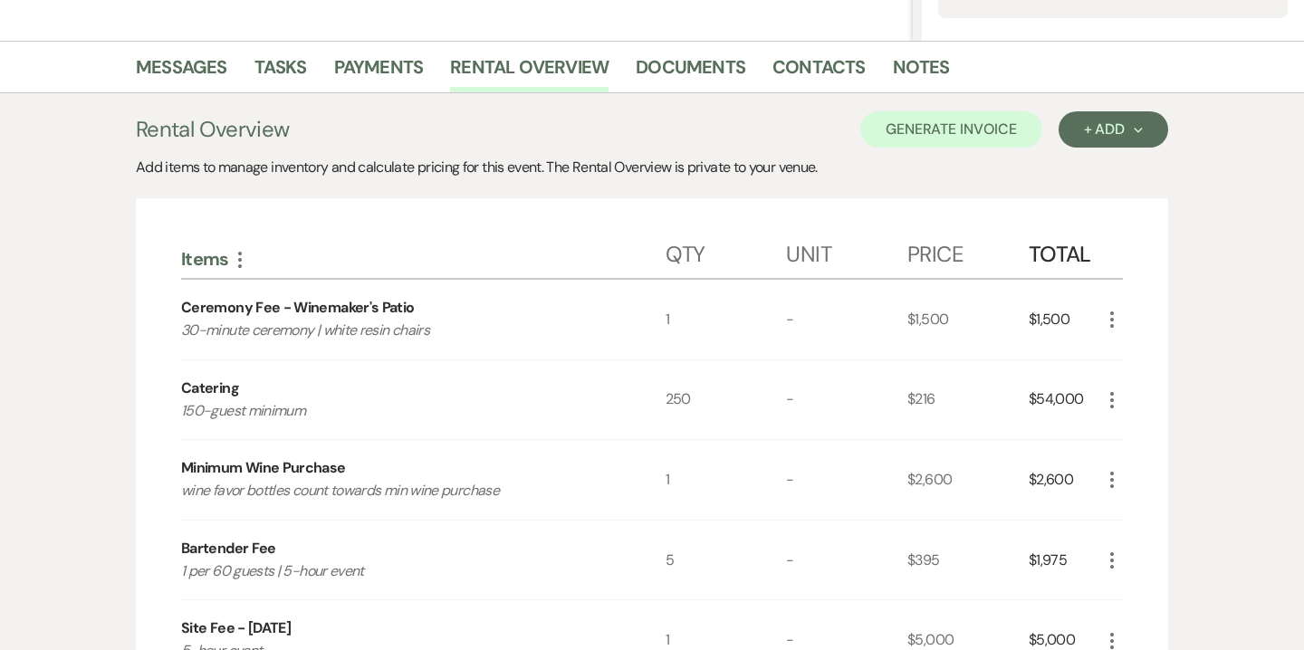
scroll to position [447, 0]
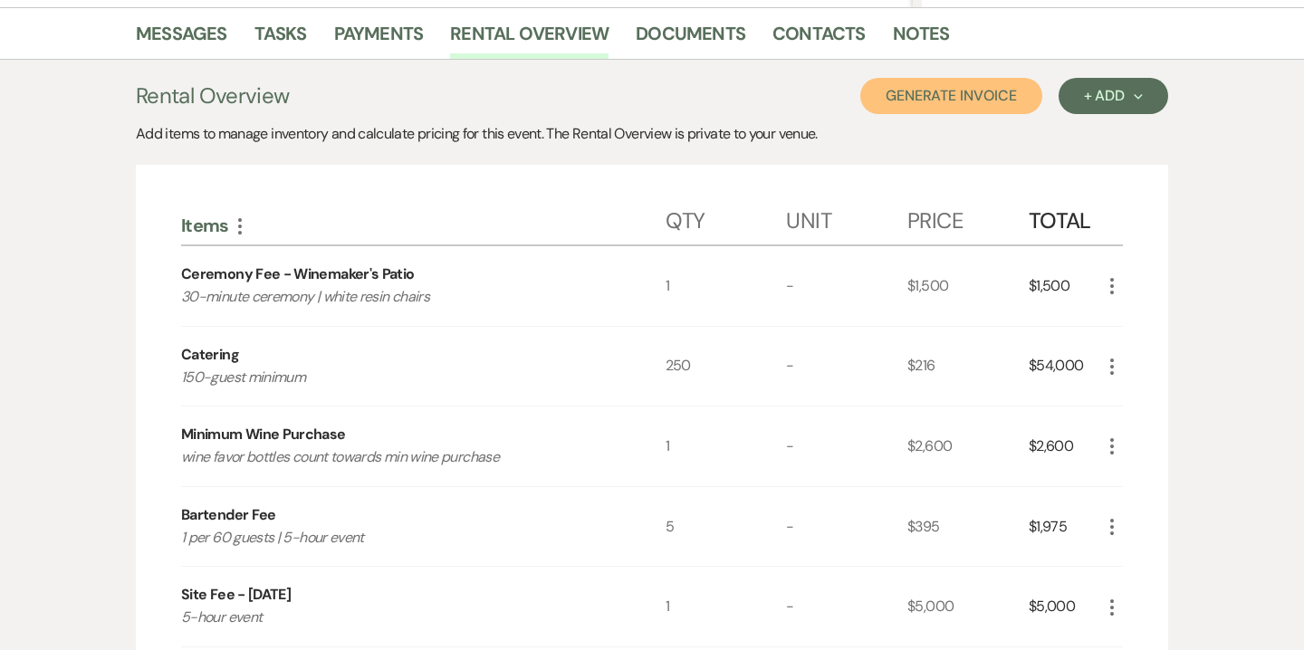
click at [987, 88] on button "Generate Invoice" at bounding box center [951, 96] width 182 height 36
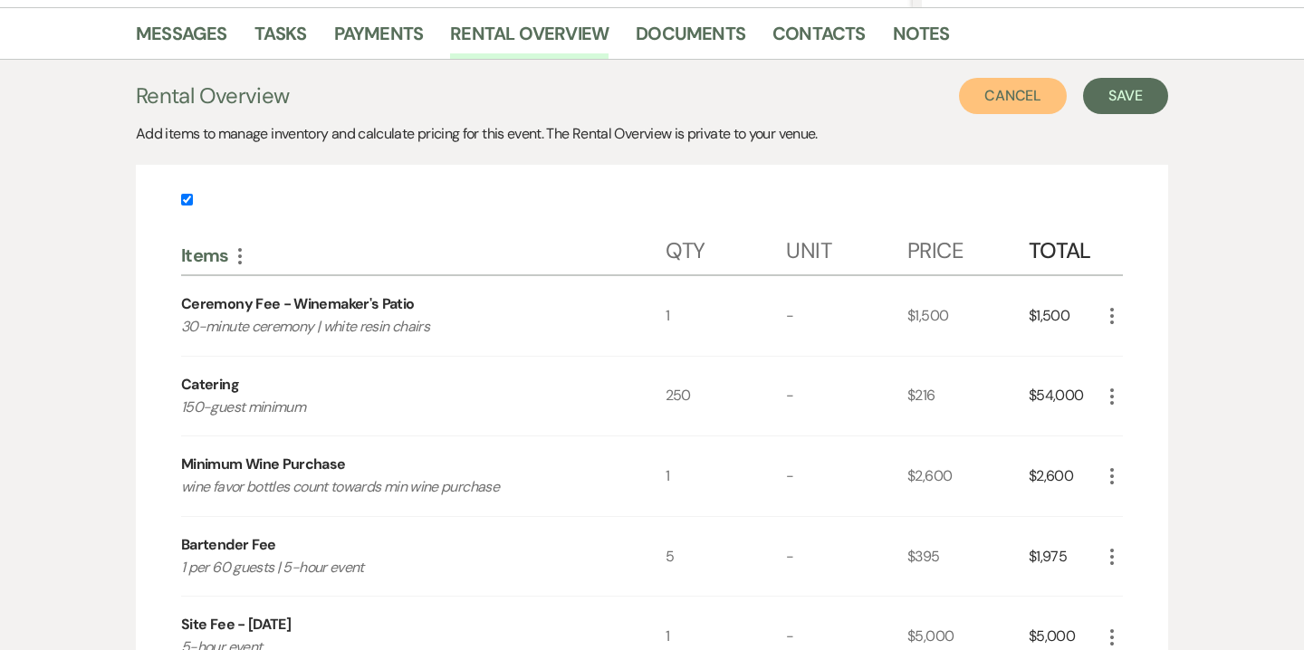
scroll to position [452, 0]
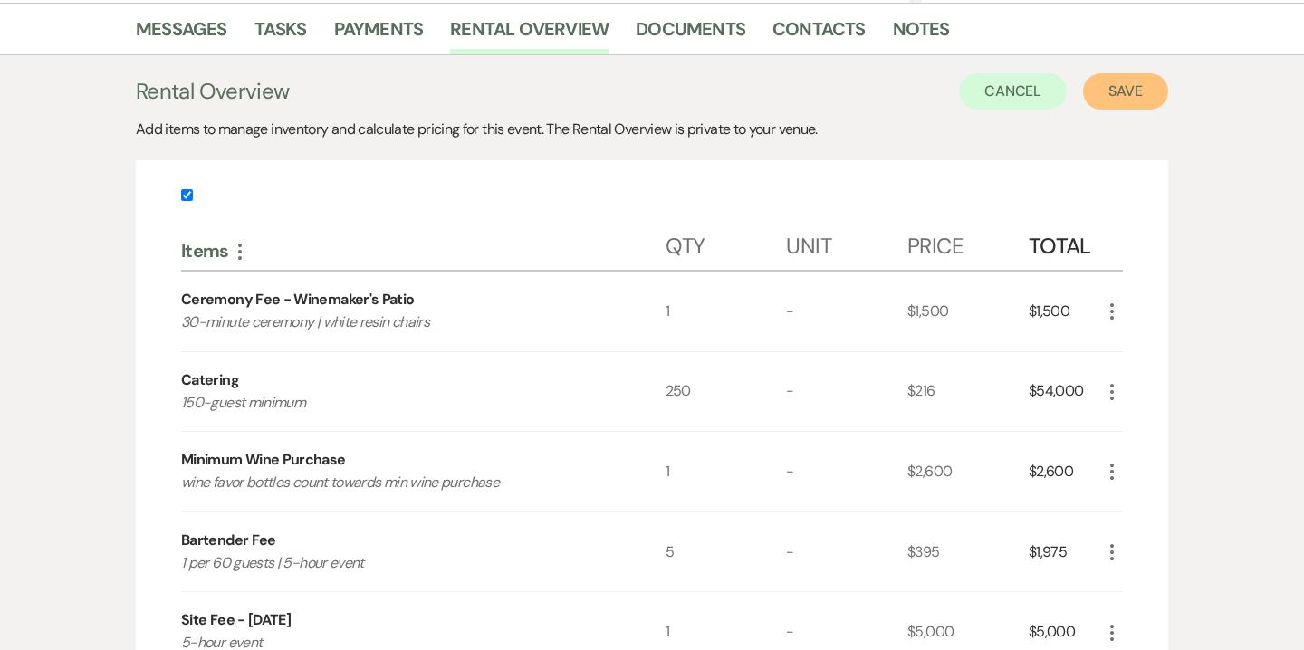
click at [1115, 91] on button "Save" at bounding box center [1125, 91] width 85 height 36
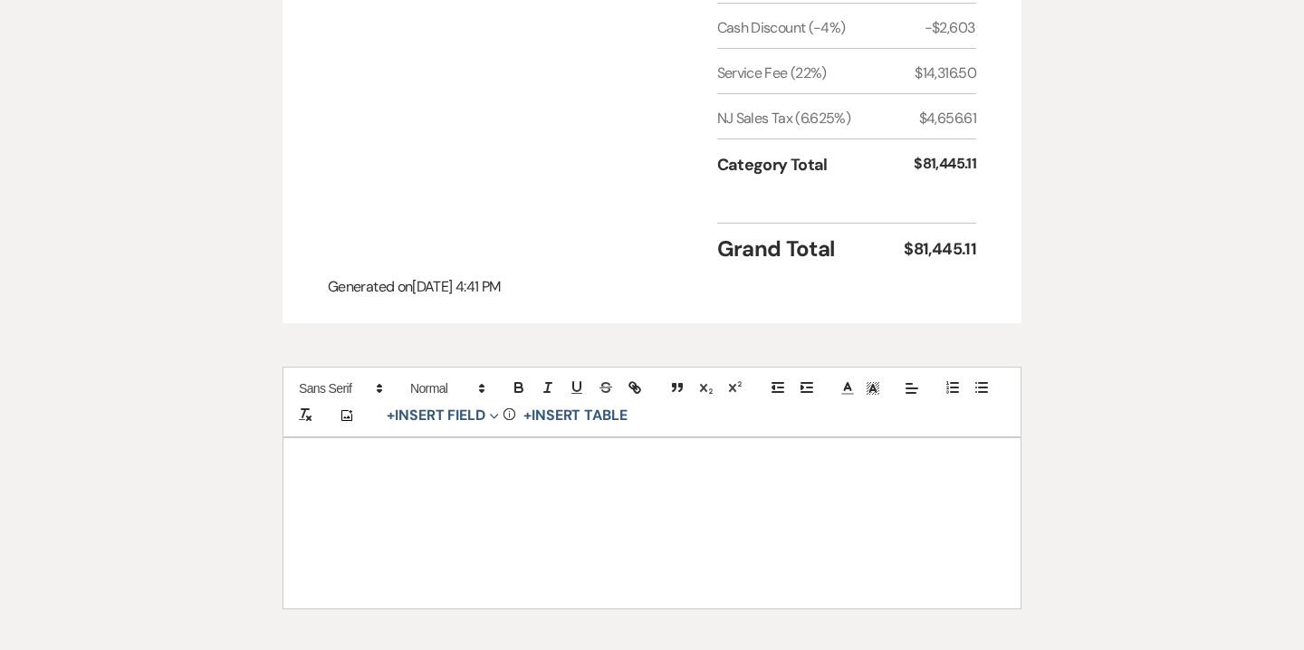
scroll to position [1077, 0]
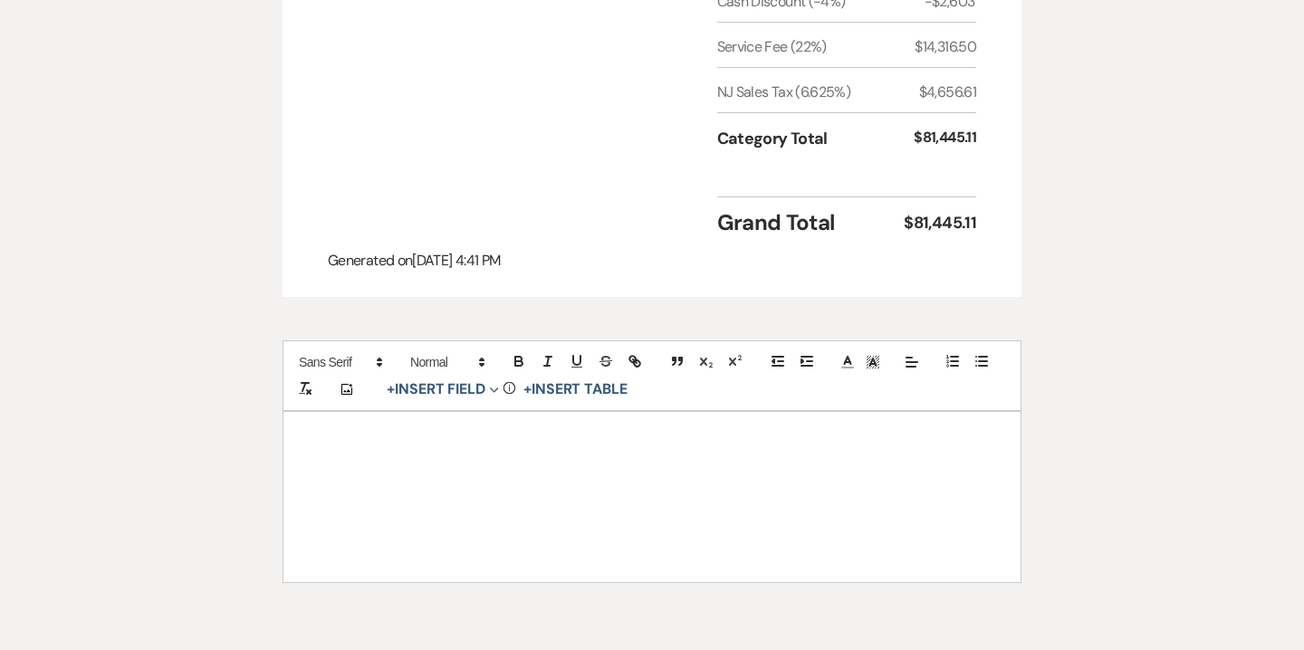
click at [876, 443] on div at bounding box center [651, 497] width 737 height 170
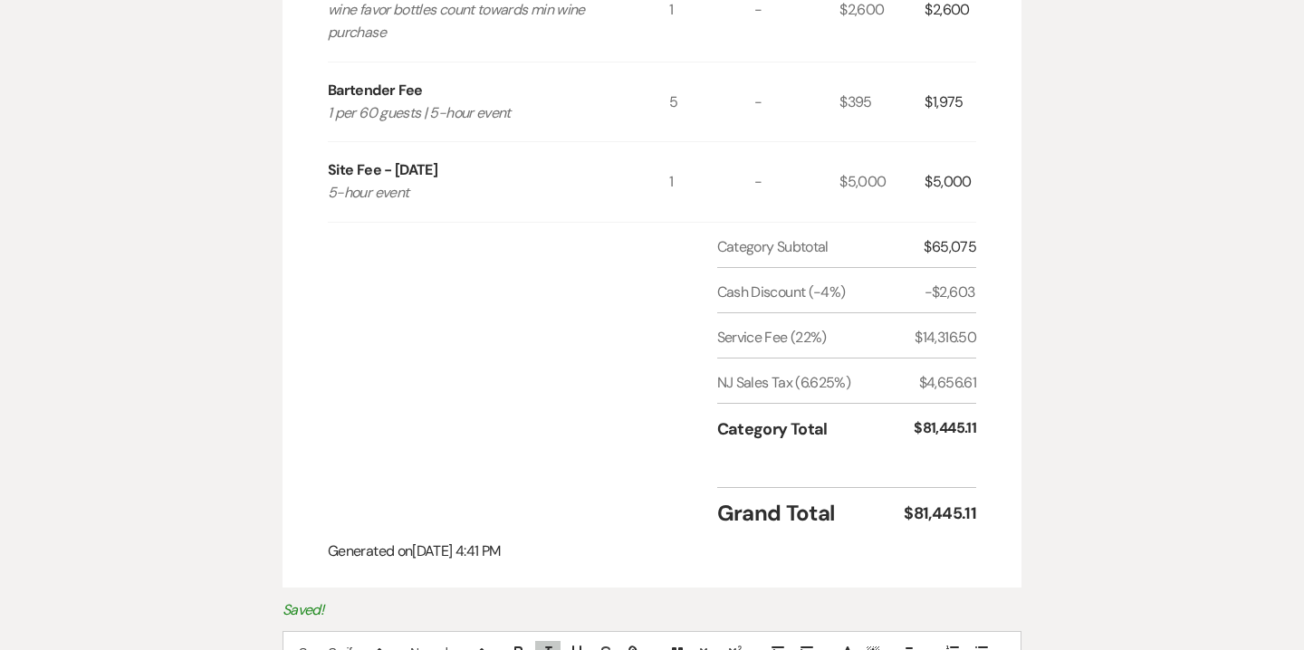
scroll to position [0, 0]
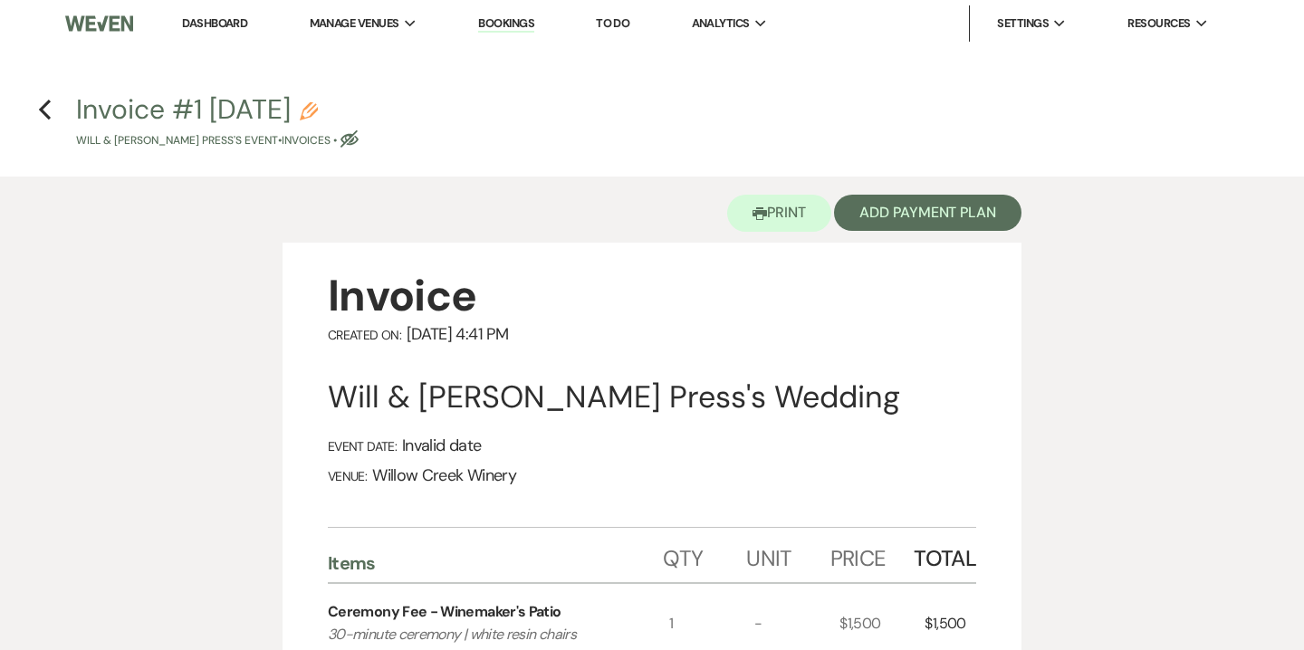
click at [318, 118] on icon "Pencil" at bounding box center [309, 111] width 18 height 18
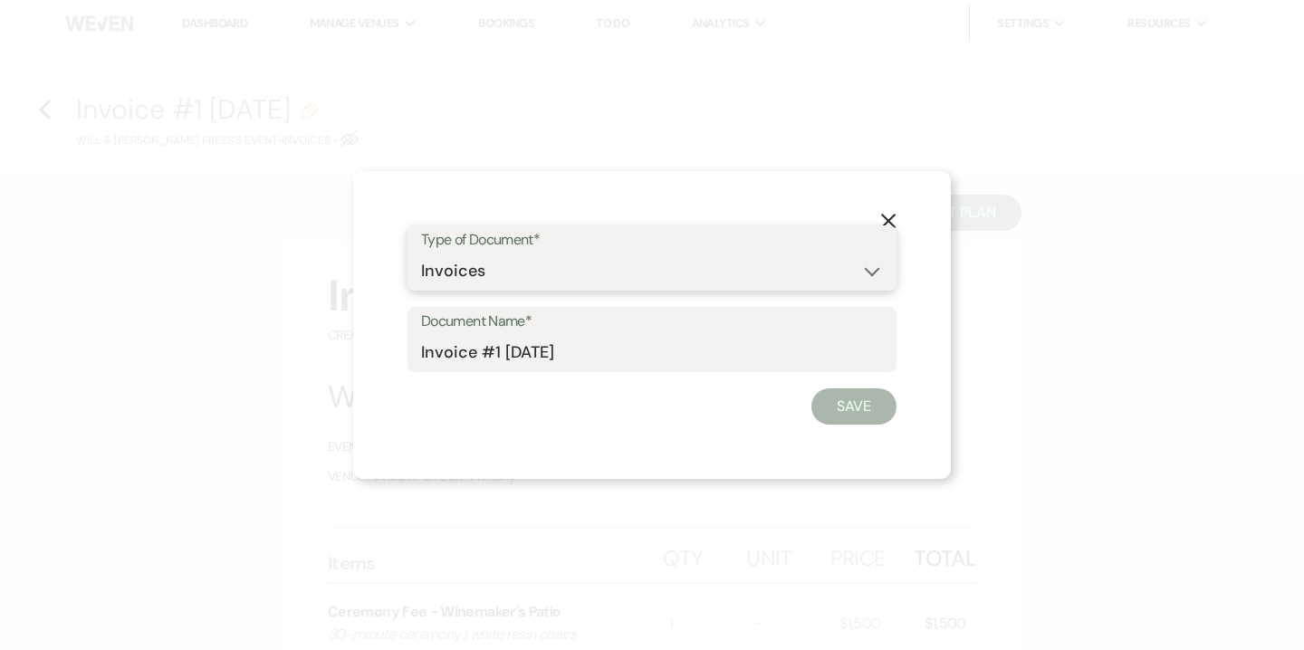
click at [441, 276] on select "Special Event Insurance Vendor Certificate of Insurance Contracts / Rental Agre…" at bounding box center [652, 271] width 462 height 35
select select "8"
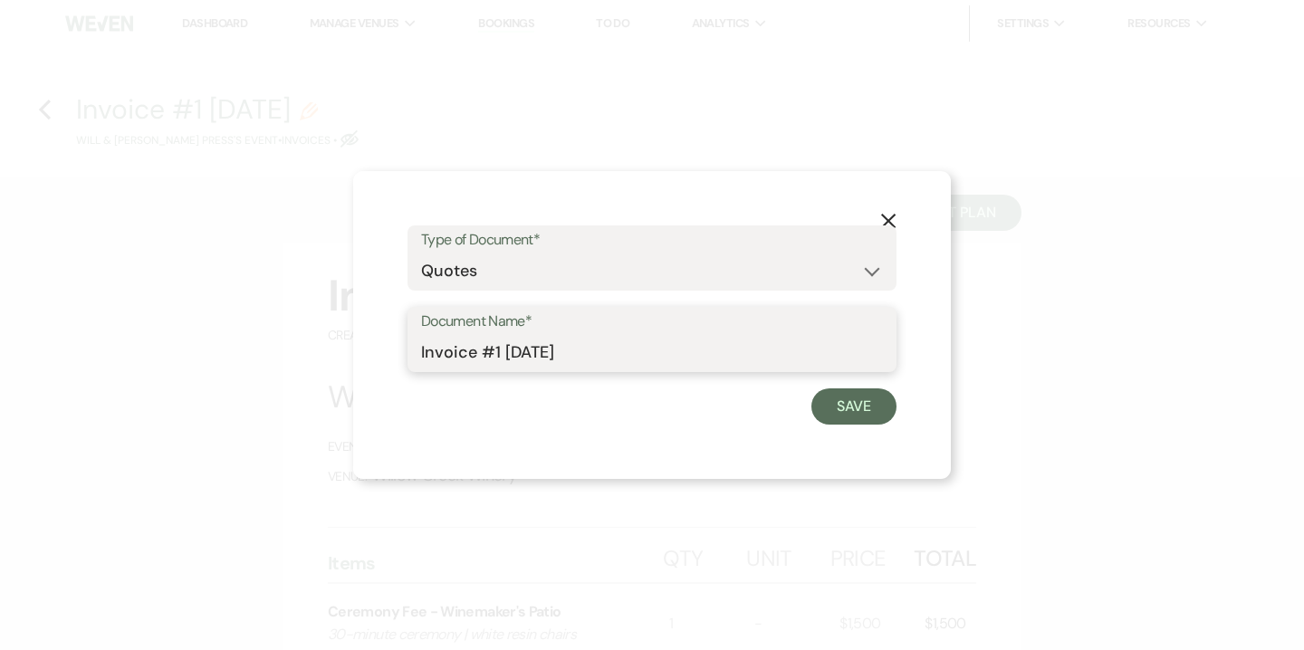
click at [480, 355] on input "Invoice #1 8-16-2025" at bounding box center [652, 352] width 462 height 35
drag, startPoint x: 466, startPoint y: 352, endPoint x: 358, endPoint y: 349, distance: 108.7
click at [358, 349] on div "X Type of Document* Special Event Insurance Vendor Certificate of Insurance Con…" at bounding box center [652, 325] width 598 height 308
click at [500, 354] on input "Quote #1 8-16-2025" at bounding box center [652, 352] width 462 height 35
click at [610, 345] on input "Quote #1 (8-16-2025" at bounding box center [652, 352] width 462 height 35
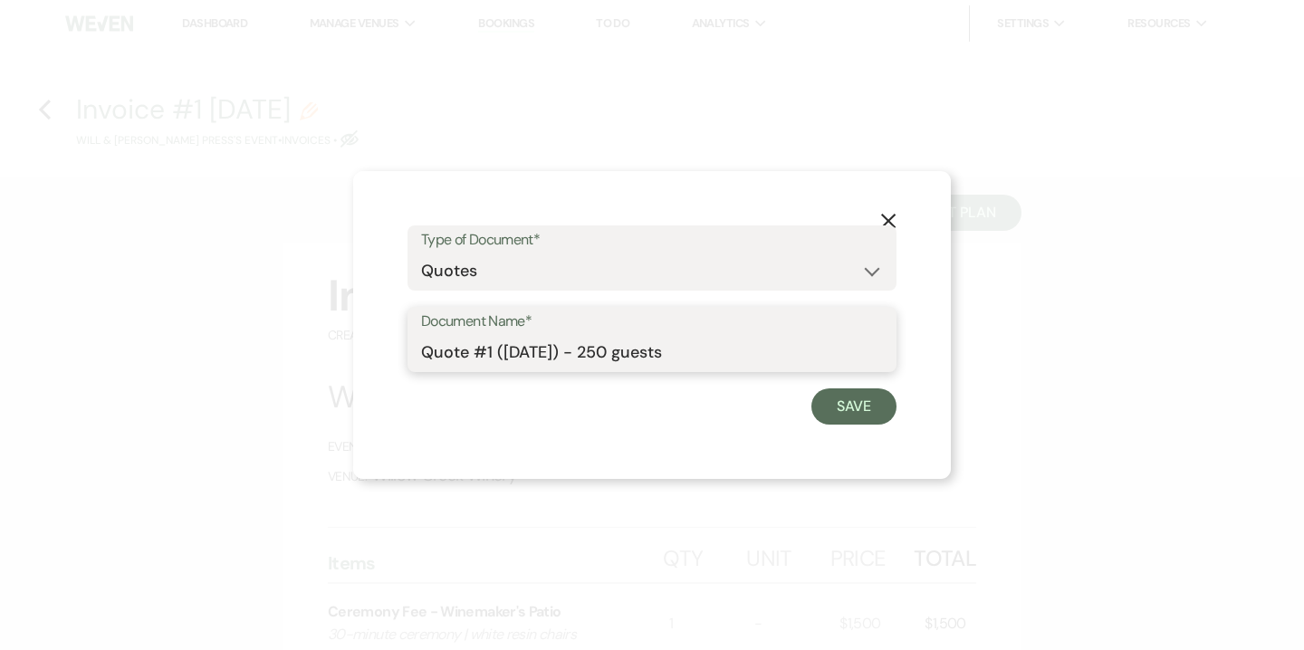
click at [606, 351] on input "Quote #1 (8-16-2025) - 250 guests" at bounding box center [652, 352] width 462 height 35
click at [818, 362] on input "Quote #1 (8-16-2025) - Saturday | 250 guests" at bounding box center [652, 352] width 462 height 35
type input "Quote #1 (8-16-2025) - Saturday | 250 guests | cash discount"
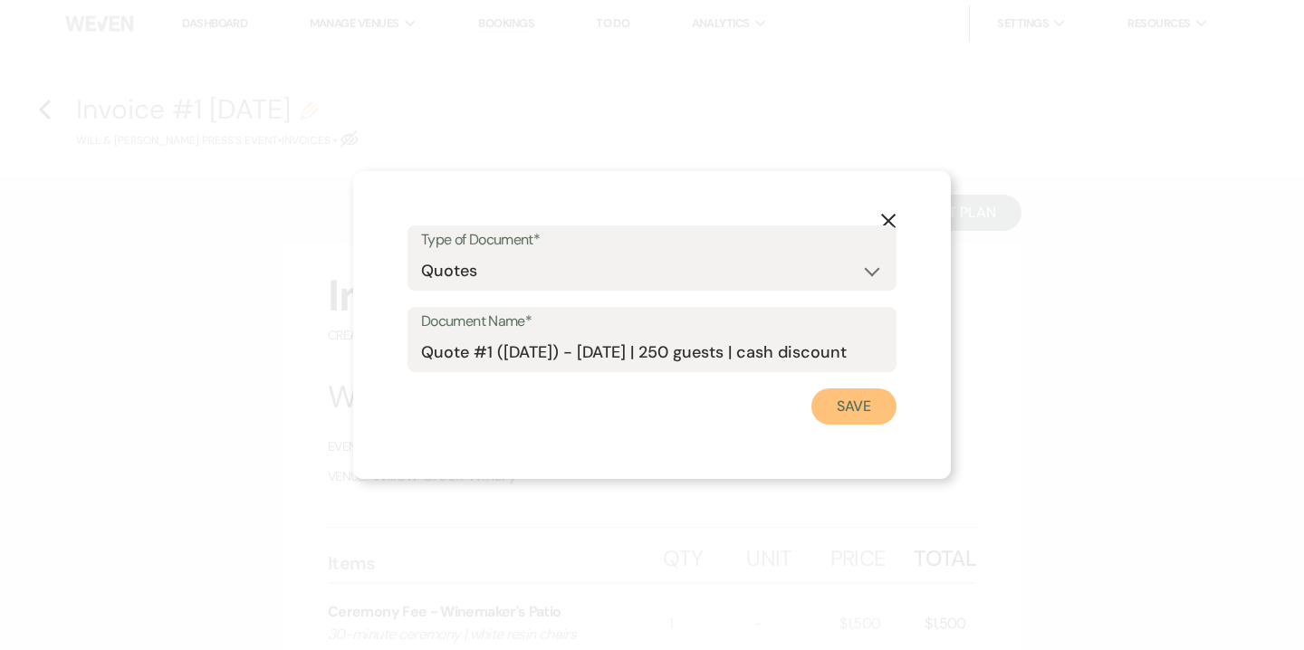
scroll to position [0, 0]
click at [855, 401] on button "Save" at bounding box center [853, 407] width 85 height 36
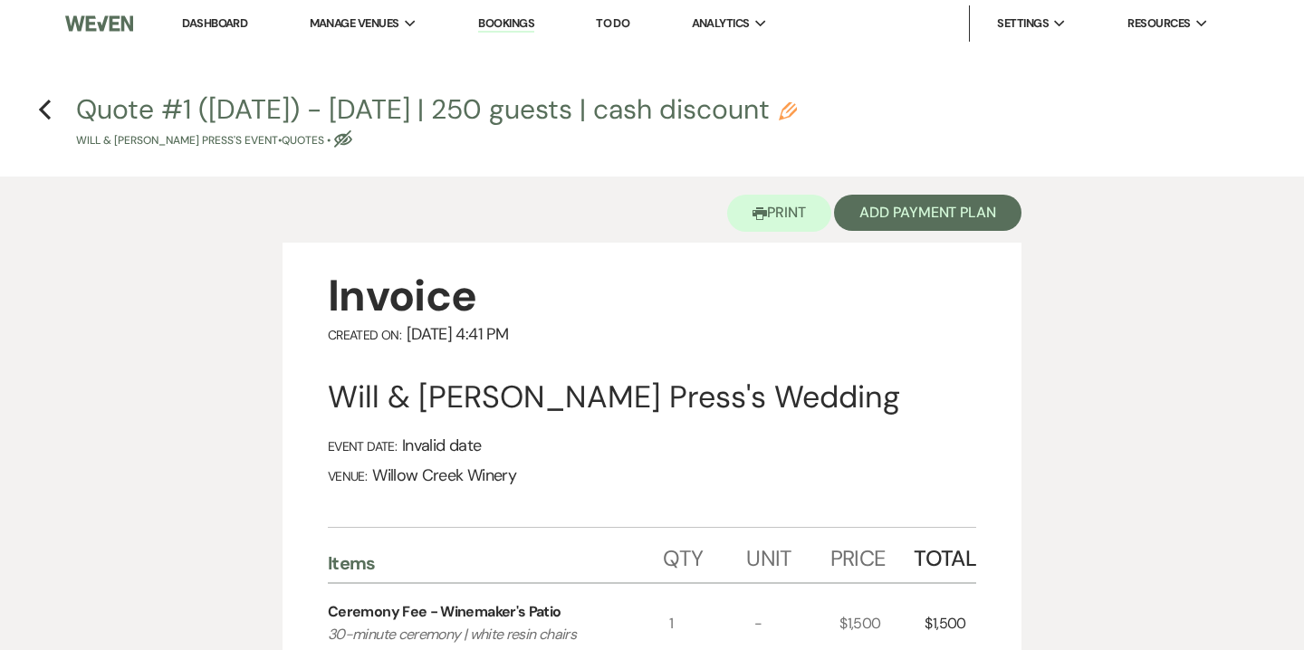
drag, startPoint x: 855, startPoint y: 401, endPoint x: 745, endPoint y: 447, distance: 118.9
click at [792, 402] on div "Will & Brady Press's Wedding" at bounding box center [652, 398] width 648 height 40
click at [43, 108] on use "button" at bounding box center [45, 110] width 12 height 20
select select "5"
select select "14"
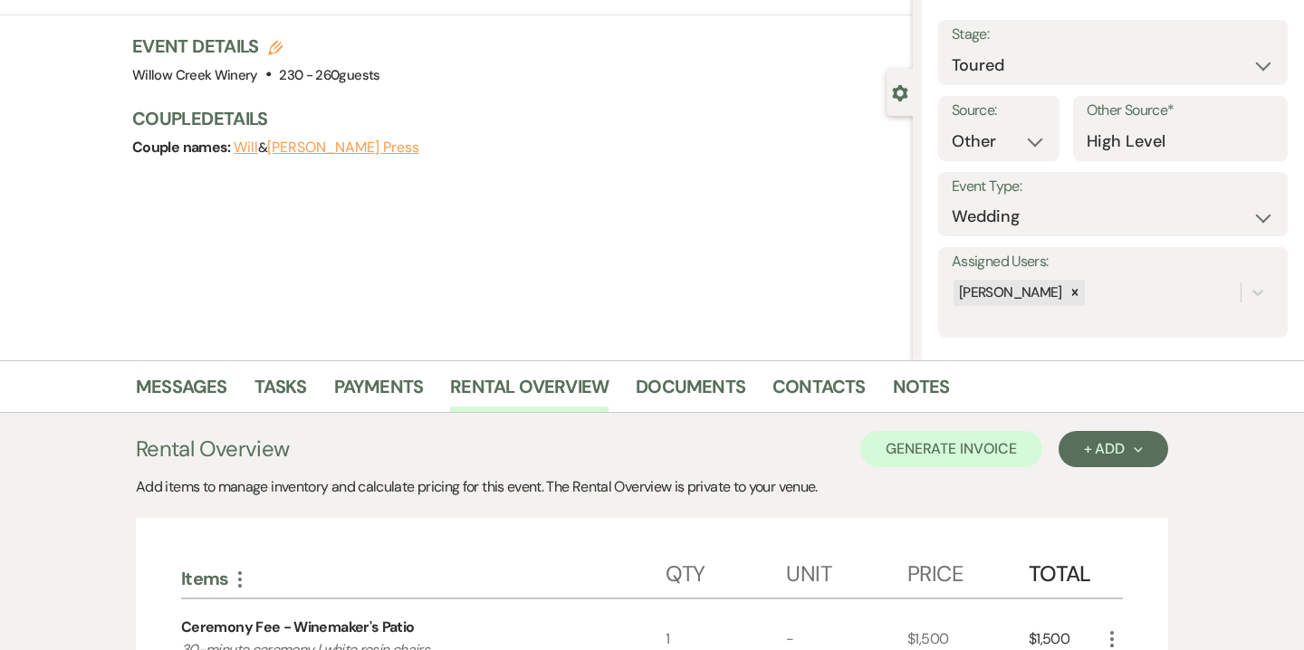
scroll to position [80, 0]
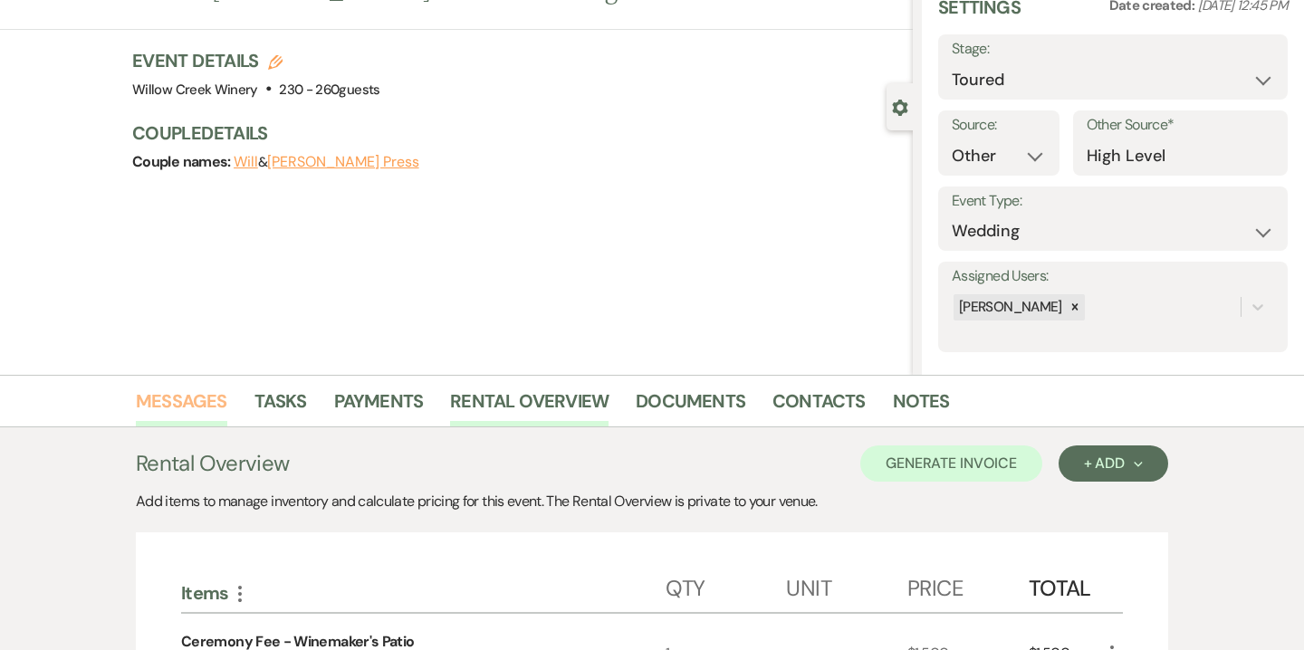
click at [190, 420] on link "Messages" at bounding box center [181, 407] width 91 height 40
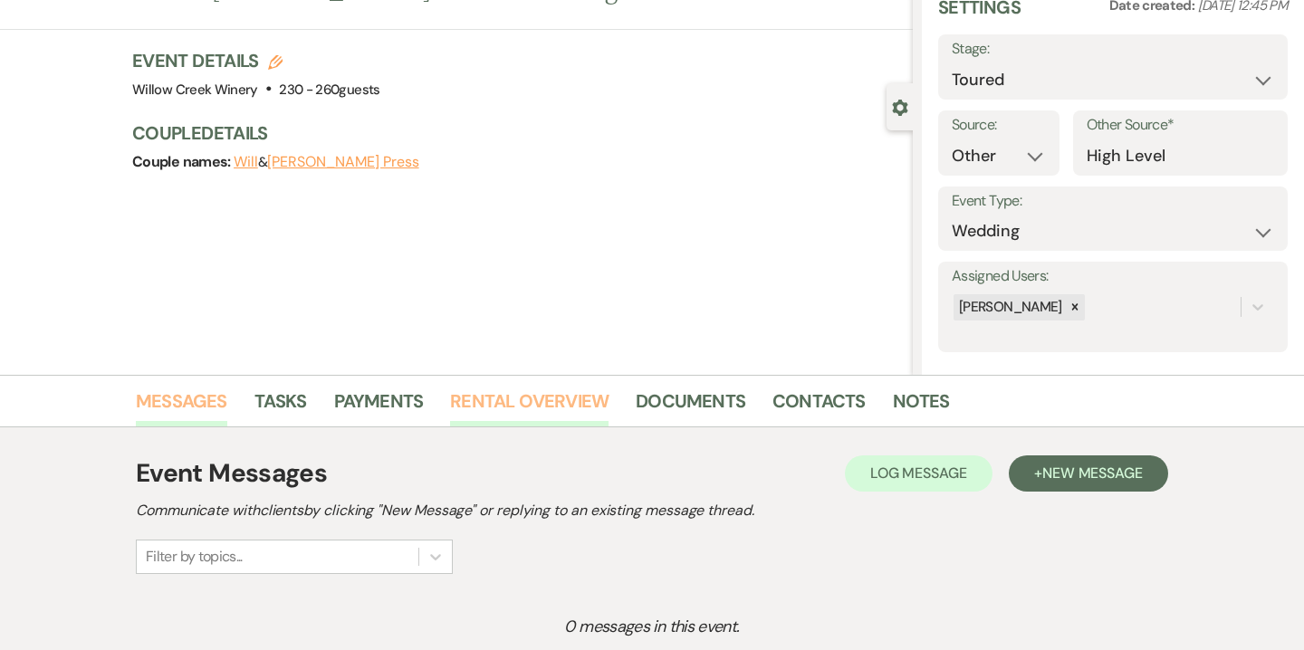
scroll to position [287, 0]
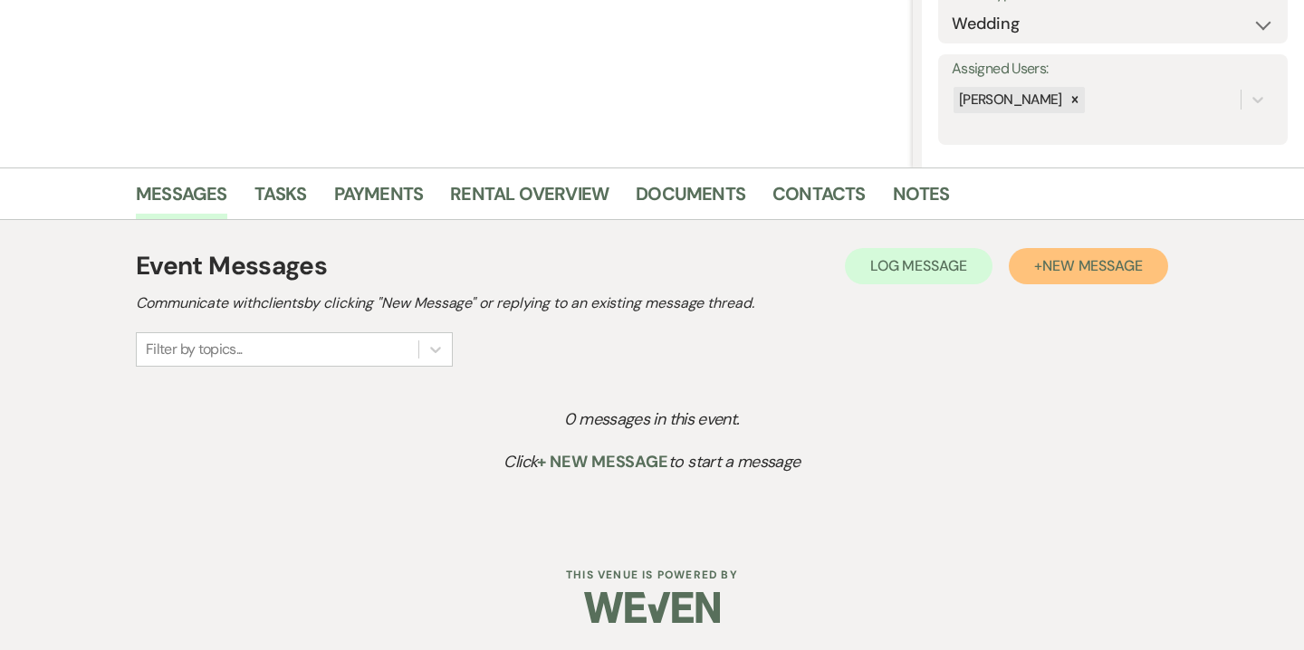
click at [1062, 258] on span "New Message" at bounding box center [1092, 265] width 101 height 19
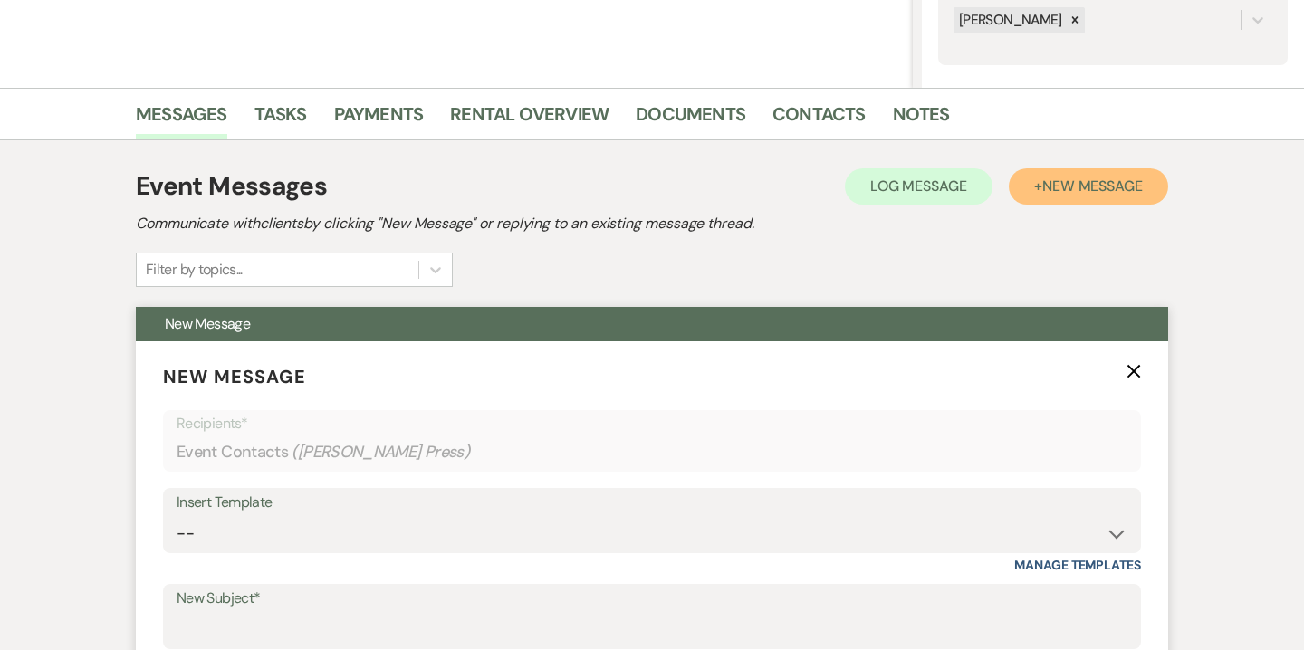
scroll to position [545, 0]
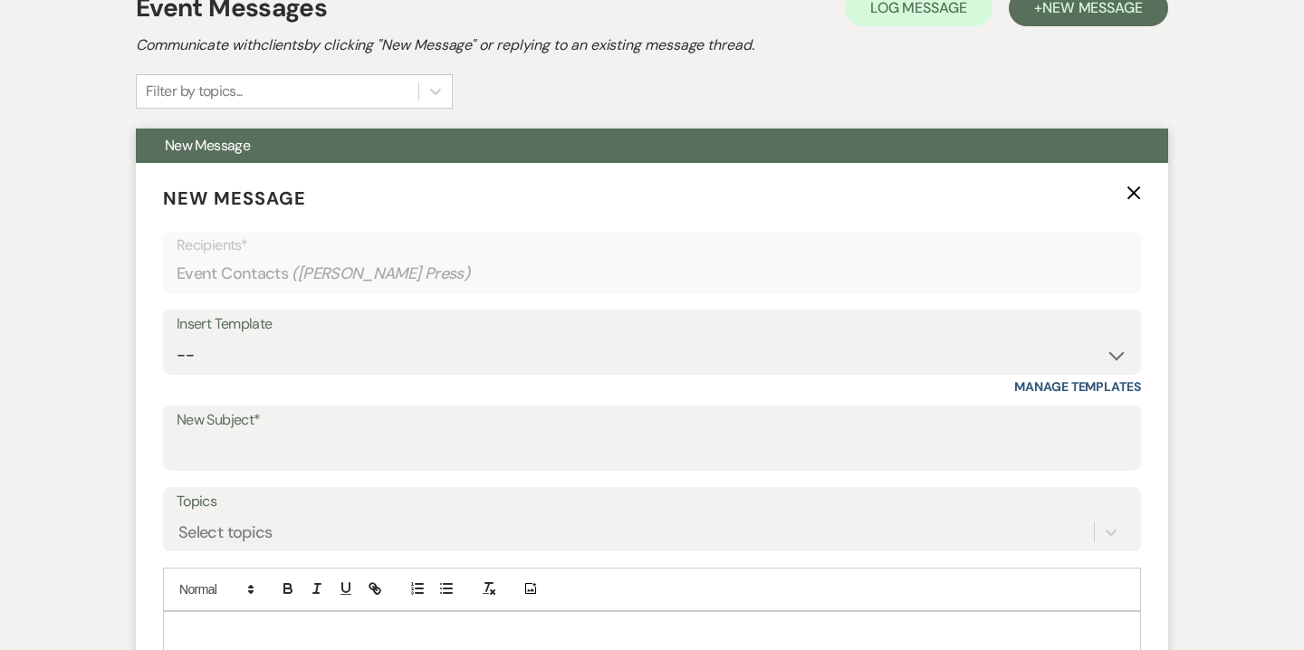
click at [638, 325] on div "Insert Template" at bounding box center [652, 325] width 951 height 26
click at [637, 350] on select "-- Weven Planning Portal Introduction (Booked Events) 6-Month Check-in Review R…" at bounding box center [652, 355] width 951 height 35
select select "3669"
type input "So Nice to Meet You!"
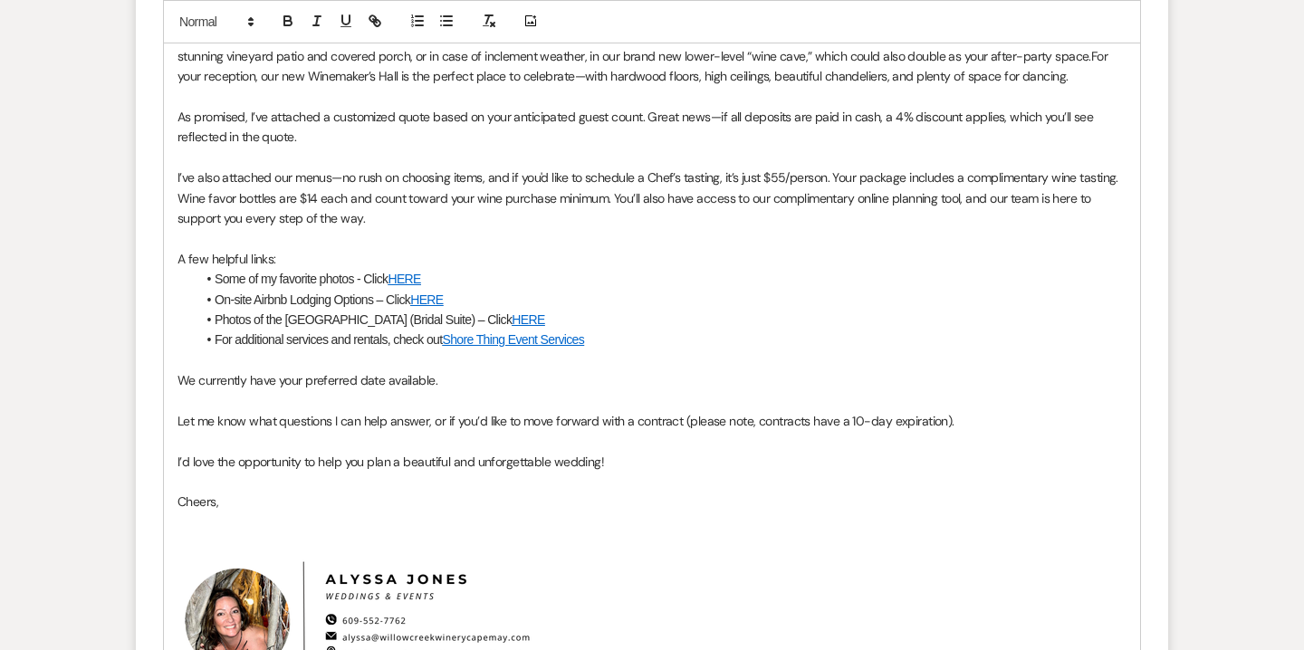
scroll to position [1230, 0]
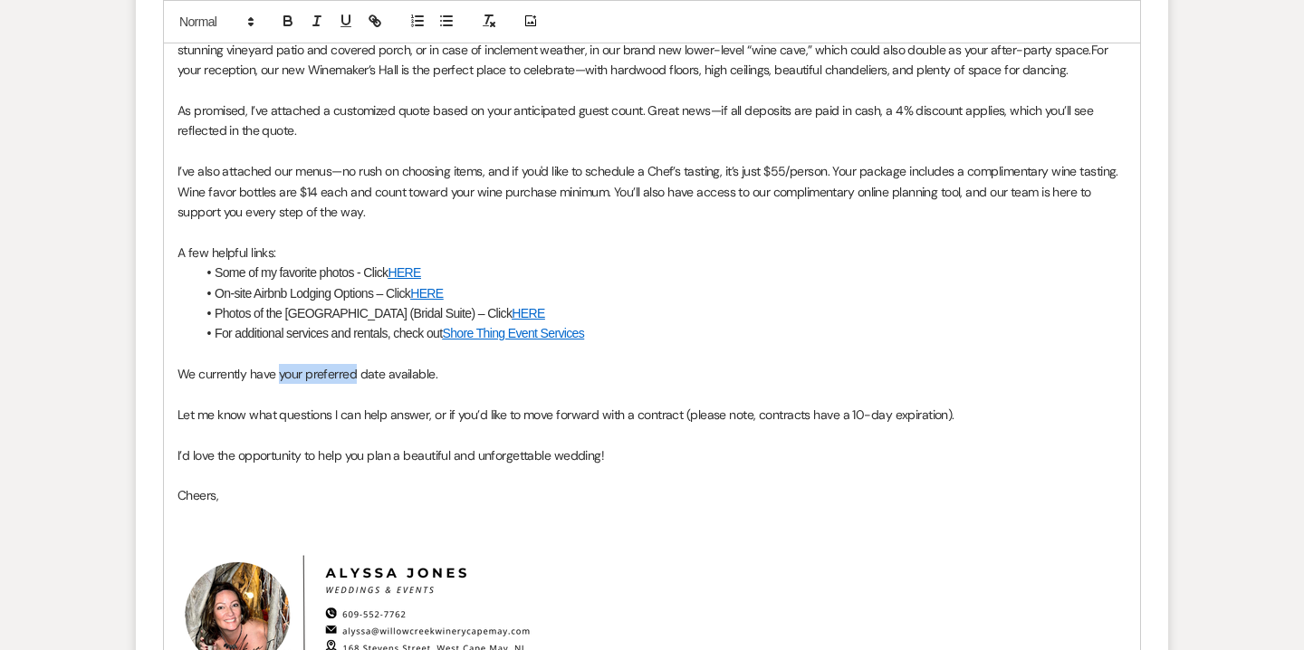
drag, startPoint x: 278, startPoint y: 380, endPoint x: 355, endPoint y: 379, distance: 77.0
click at [355, 379] on span "We currently have your preferred date available." at bounding box center [308, 374] width 260 height 16
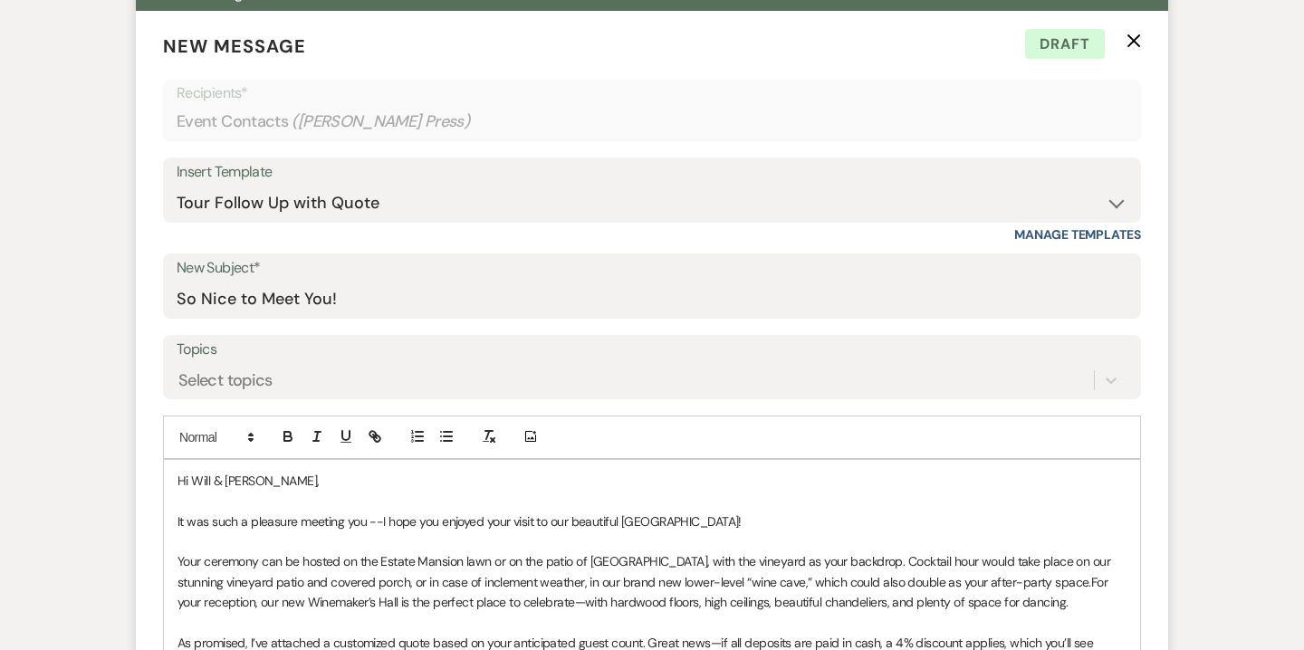
scroll to position [329, 0]
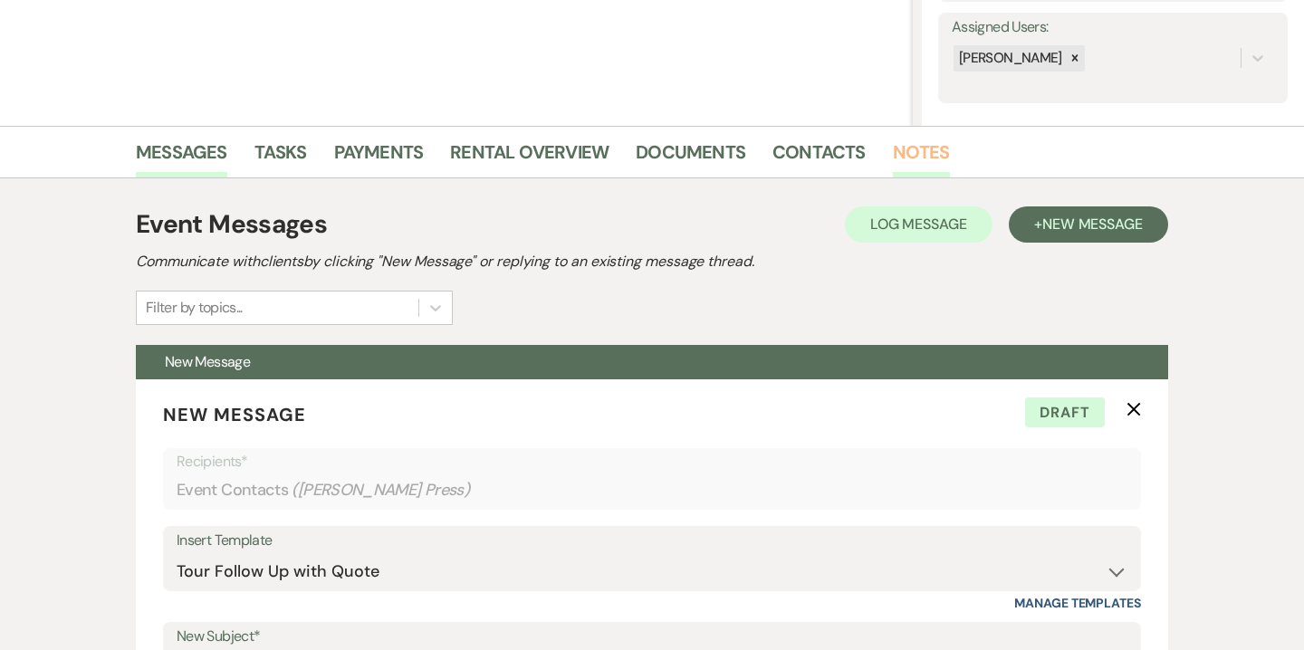
click at [909, 173] on link "Notes" at bounding box center [921, 158] width 57 height 40
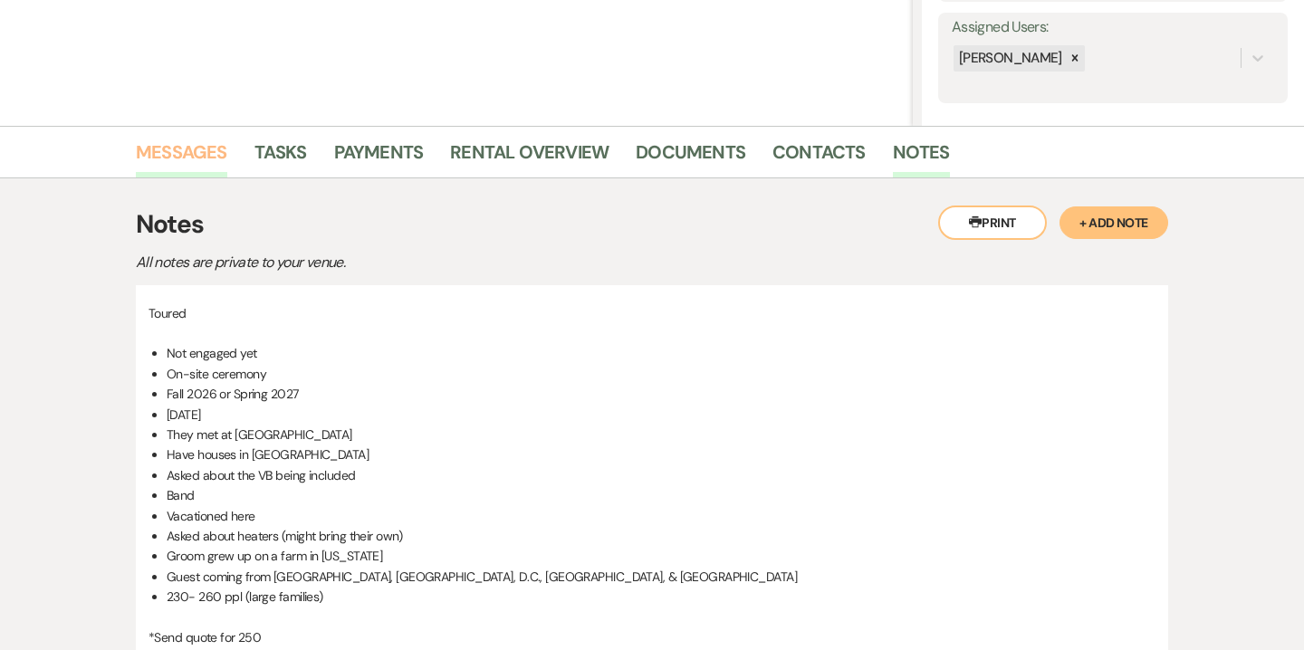
click at [186, 160] on link "Messages" at bounding box center [181, 158] width 91 height 40
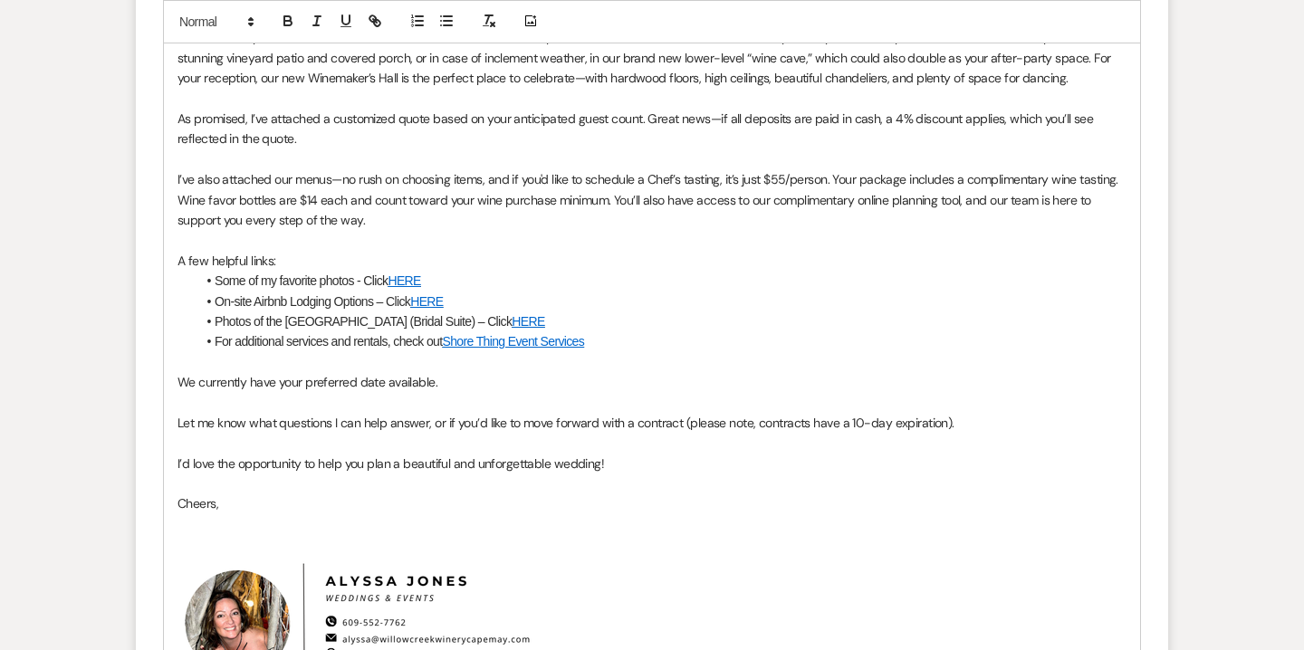
scroll to position [1223, 0]
drag, startPoint x: 280, startPoint y: 379, endPoint x: 356, endPoint y: 384, distance: 76.2
click at [356, 384] on p "We currently have your preferred date available." at bounding box center [652, 381] width 949 height 20
click at [552, 379] on p "We currently have the following fall 2026 weekend dates available." at bounding box center [652, 381] width 949 height 20
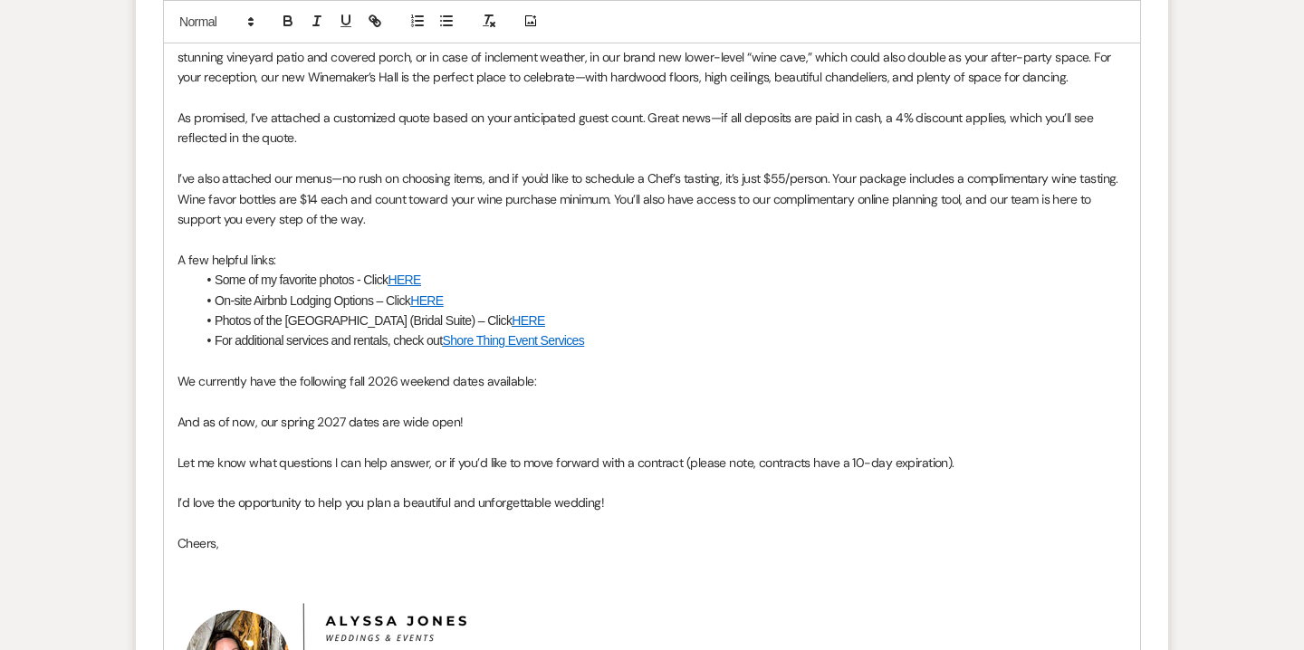
click at [559, 380] on p "We currently have the following fall 2026 weekend dates available:" at bounding box center [652, 381] width 949 height 20
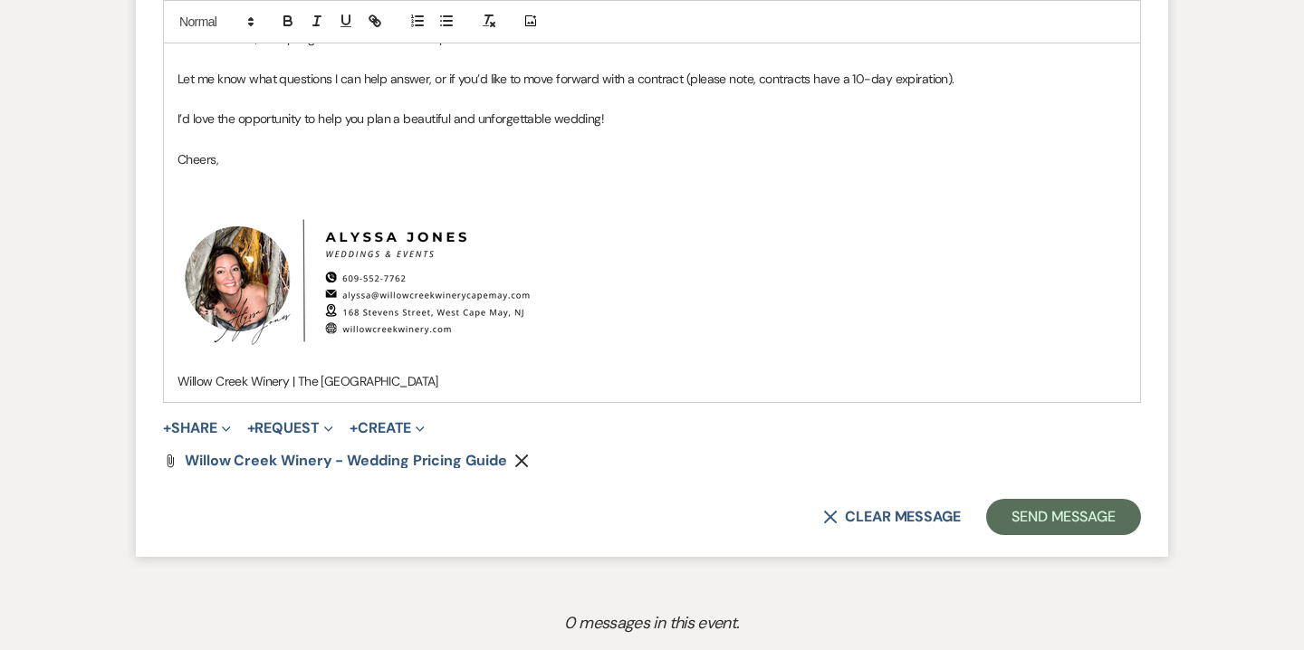
scroll to position [1972, 0]
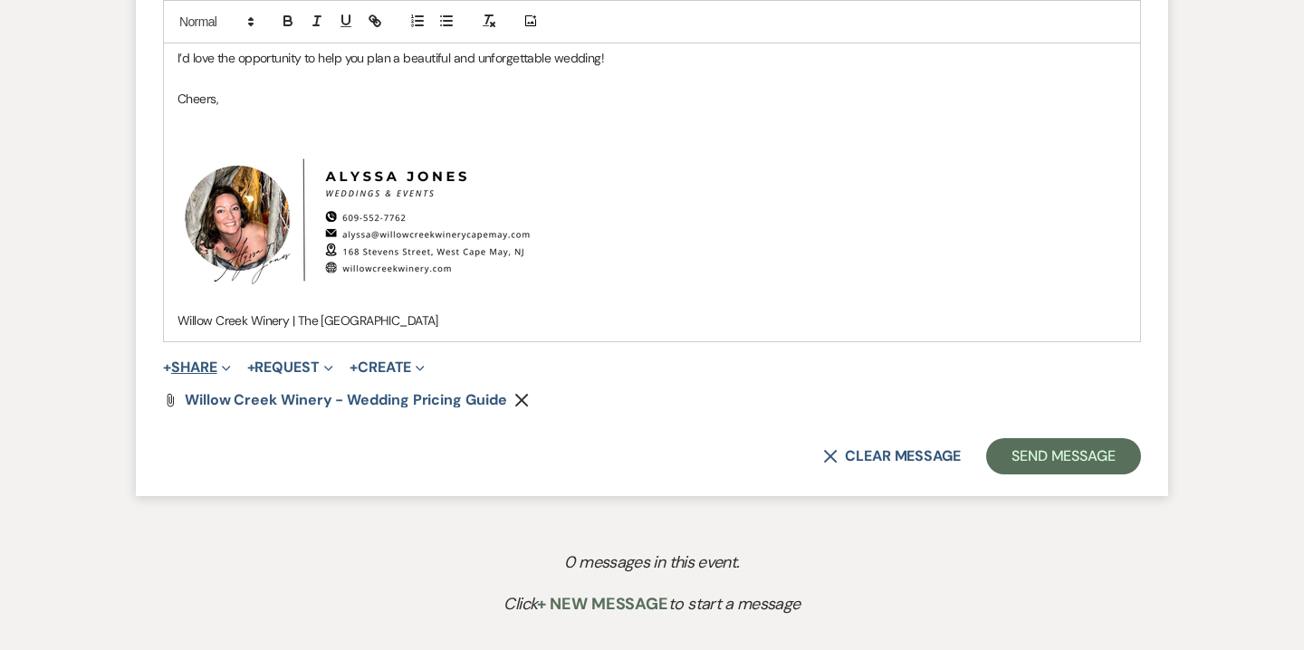
click at [219, 366] on button "+ Share Expand" at bounding box center [197, 367] width 68 height 14
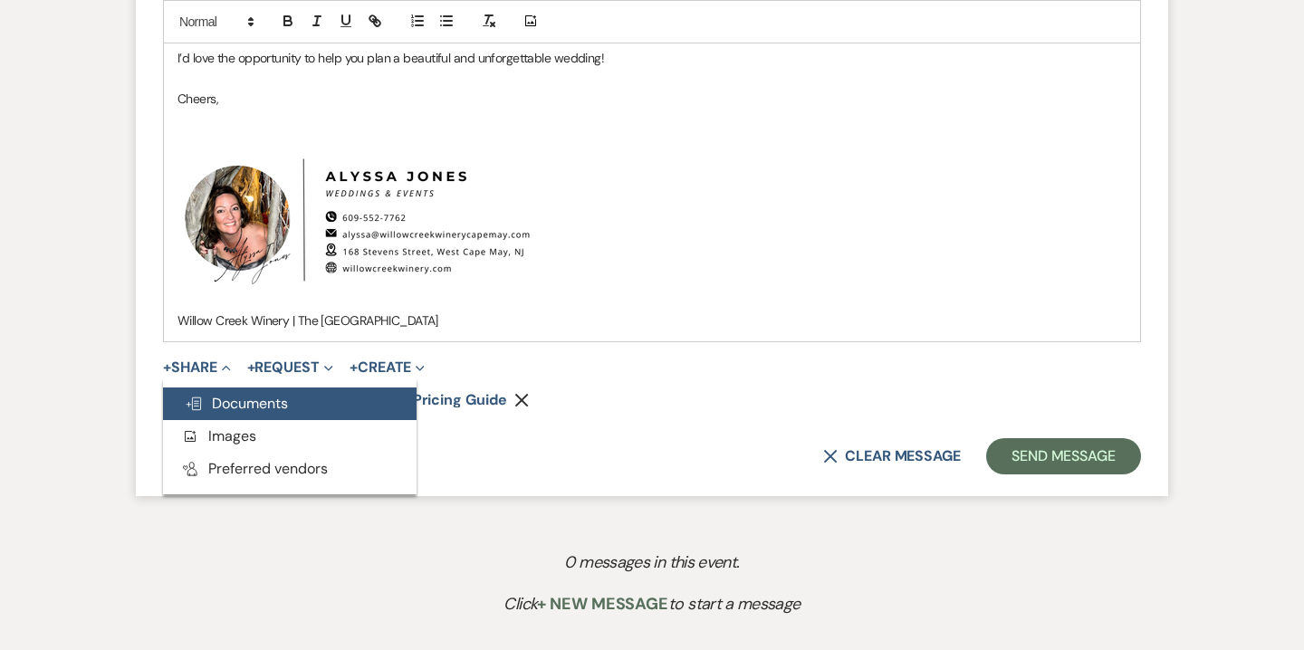
click at [267, 405] on span "Doc Upload Documents" at bounding box center [236, 403] width 103 height 19
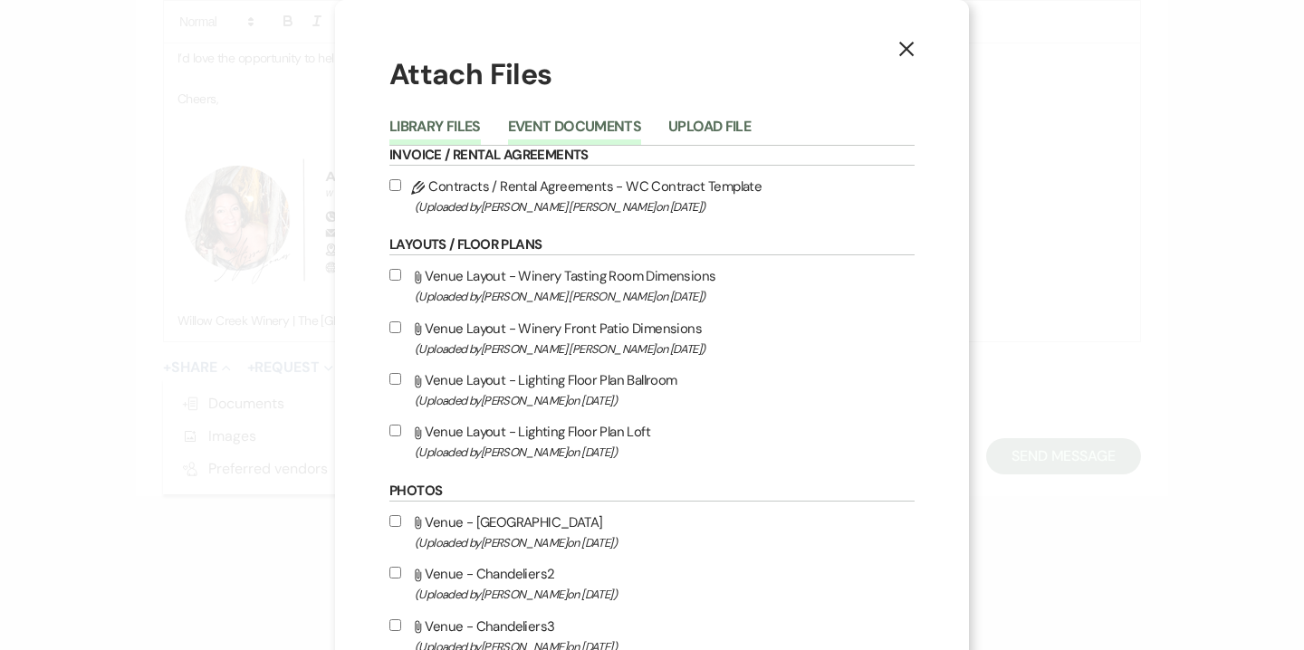
click at [610, 123] on button "Event Documents" at bounding box center [574, 132] width 133 height 25
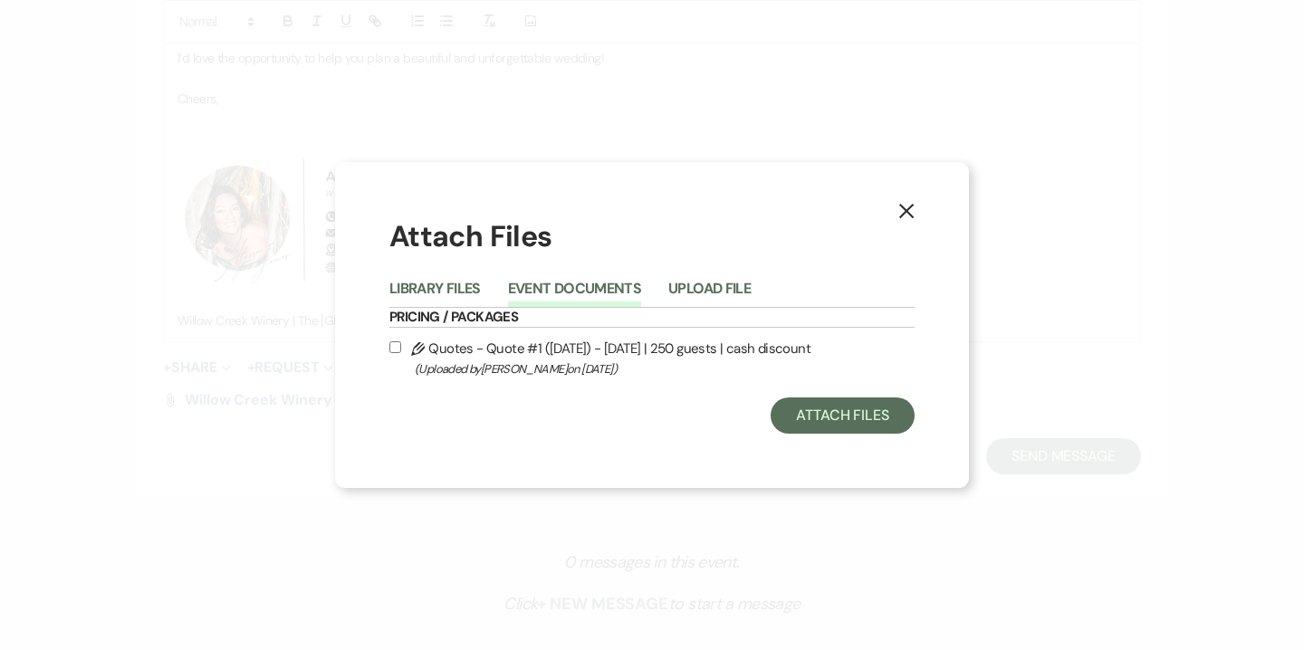
click at [542, 364] on span "(Uploaded by Alyssa Jones on Aug 16th, 2025 )" at bounding box center [665, 369] width 500 height 21
click at [401, 353] on input "Pencil Quotes - Quote #1 (8-16-2025) - Saturday | 250 guests | cash discount (U…" at bounding box center [395, 347] width 12 height 12
checkbox input "true"
click at [859, 417] on button "Attach Files" at bounding box center [843, 416] width 144 height 36
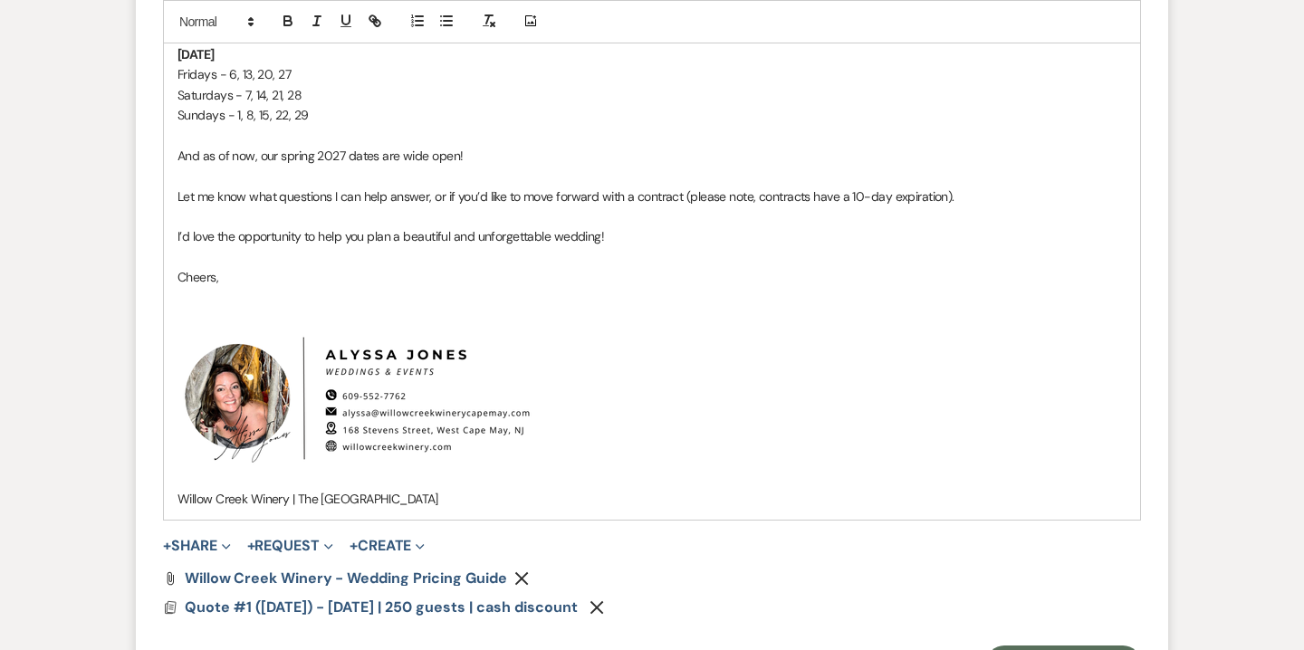
scroll to position [1865, 0]
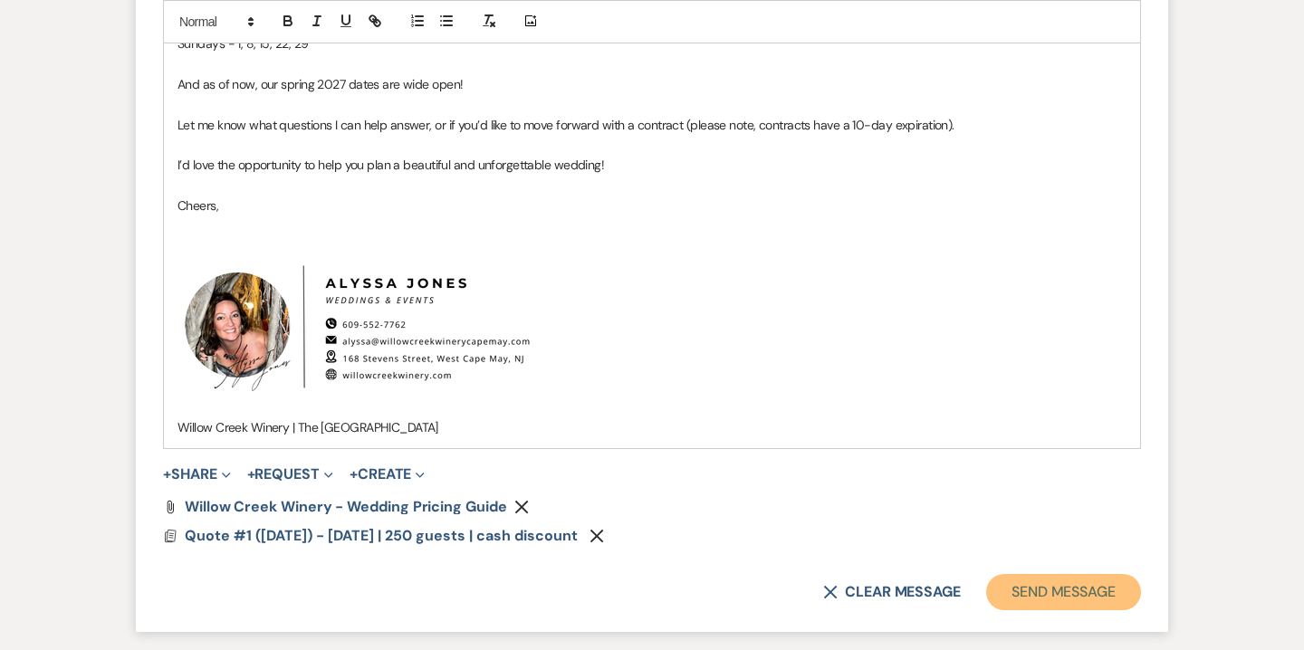
click at [1040, 592] on button "Send Message" at bounding box center [1063, 592] width 155 height 36
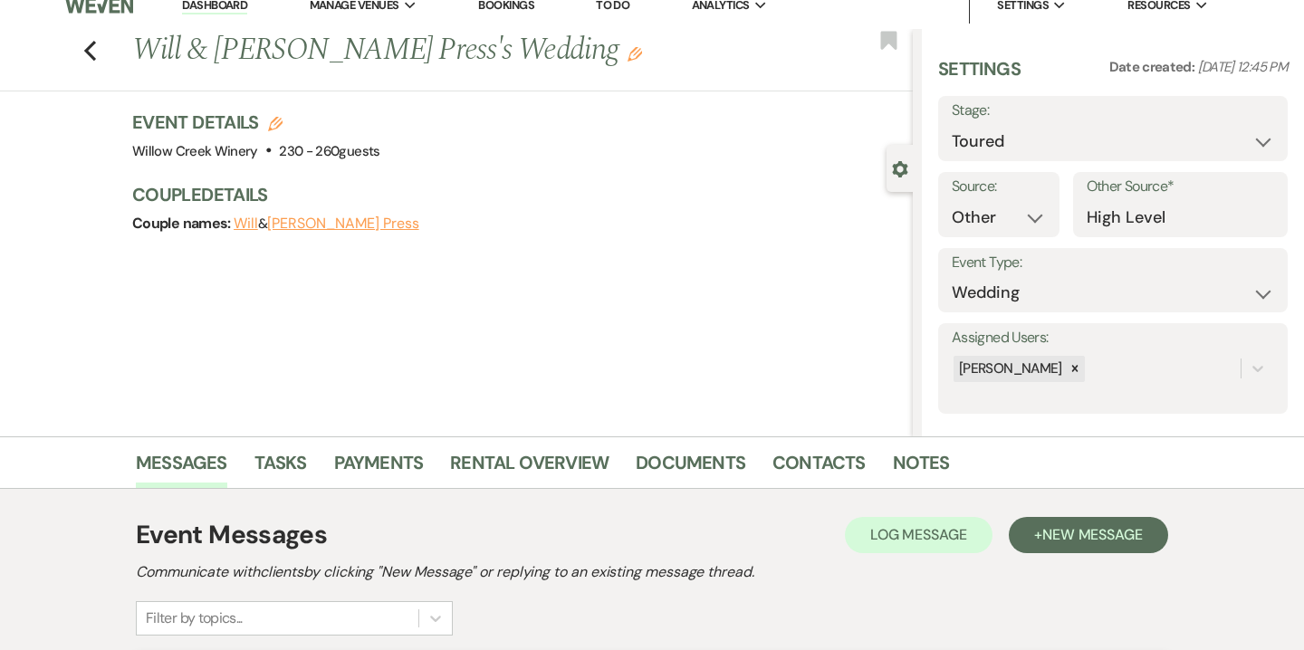
scroll to position [0, 0]
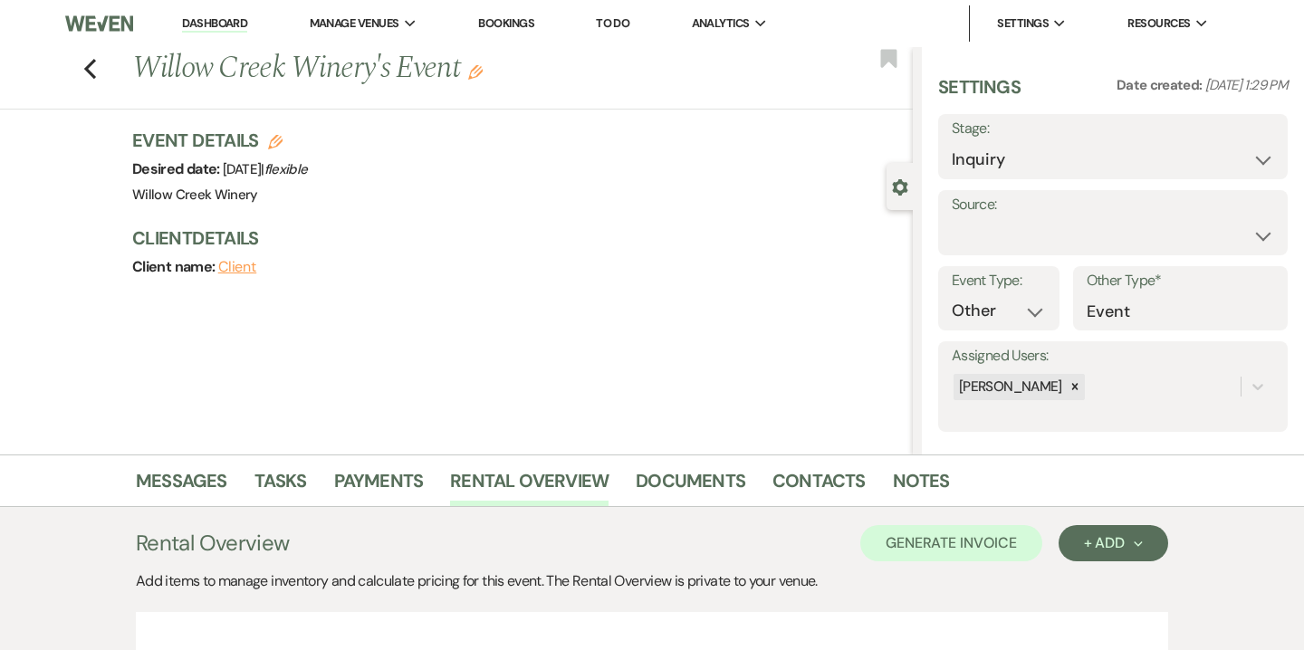
click at [281, 134] on button "Edit" at bounding box center [275, 141] width 14 height 16
select select "531"
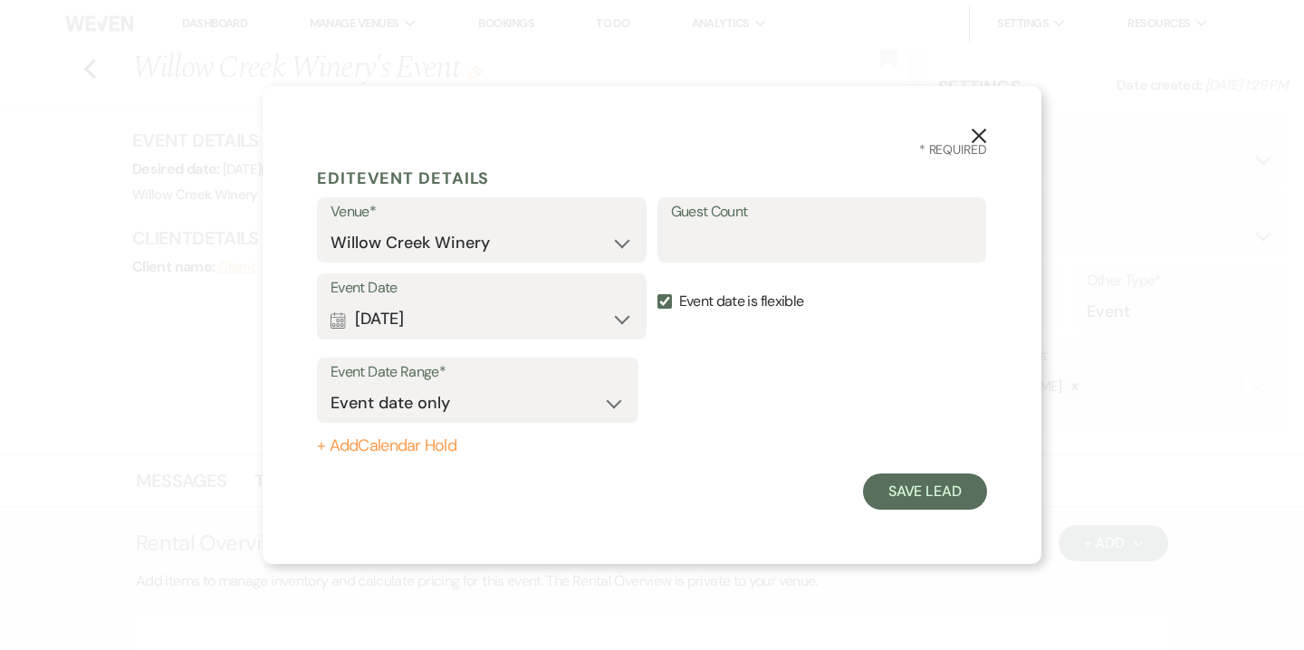
click at [971, 139] on icon "X" at bounding box center [979, 136] width 16 height 16
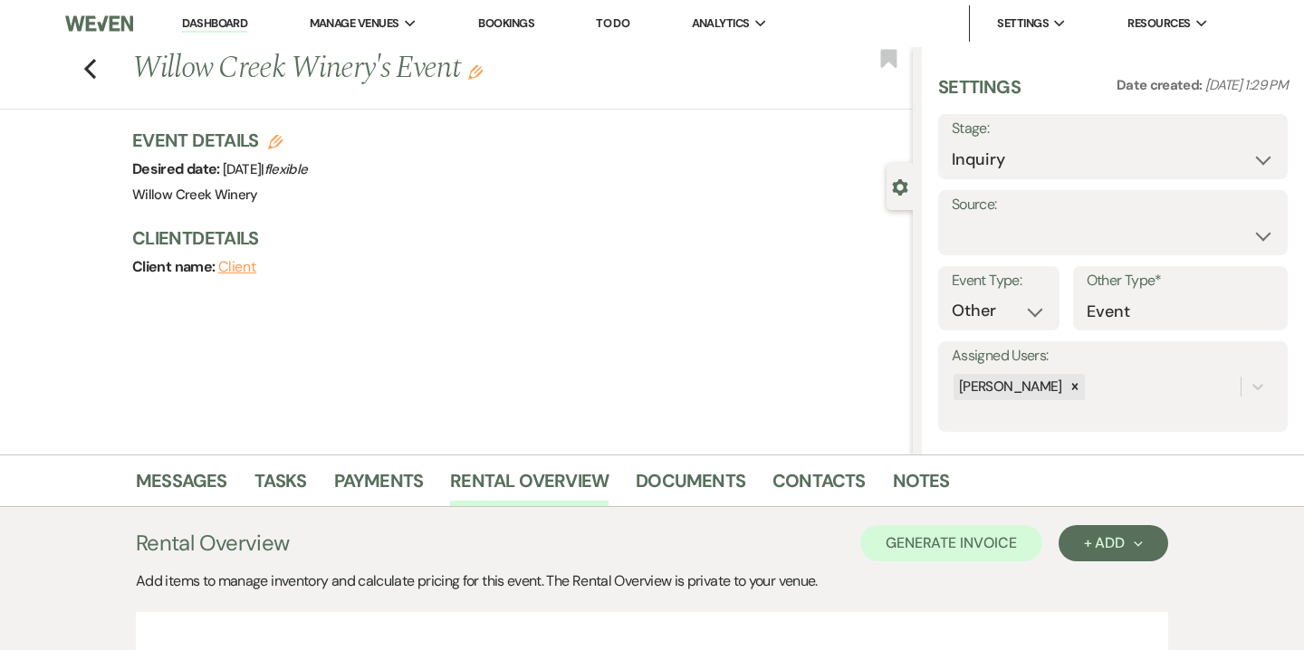
click at [226, 28] on link "Dashboard" at bounding box center [214, 23] width 65 height 17
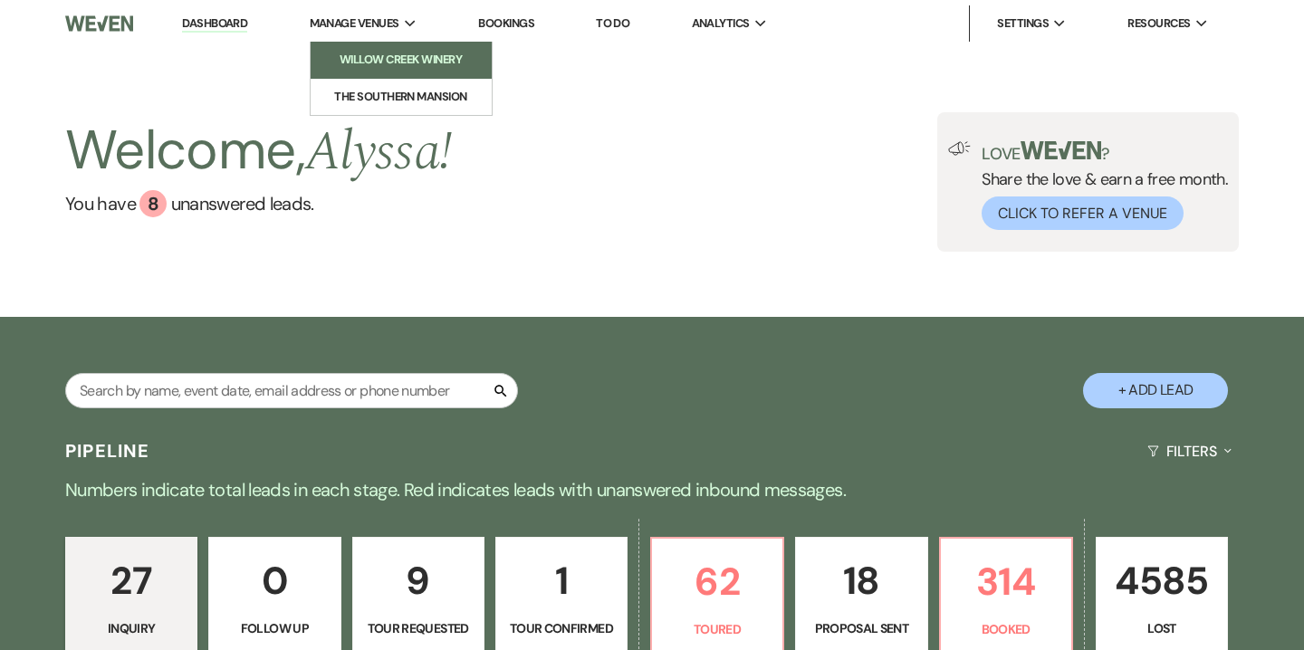
click at [349, 54] on li "Willow Creek Winery" at bounding box center [401, 60] width 163 height 18
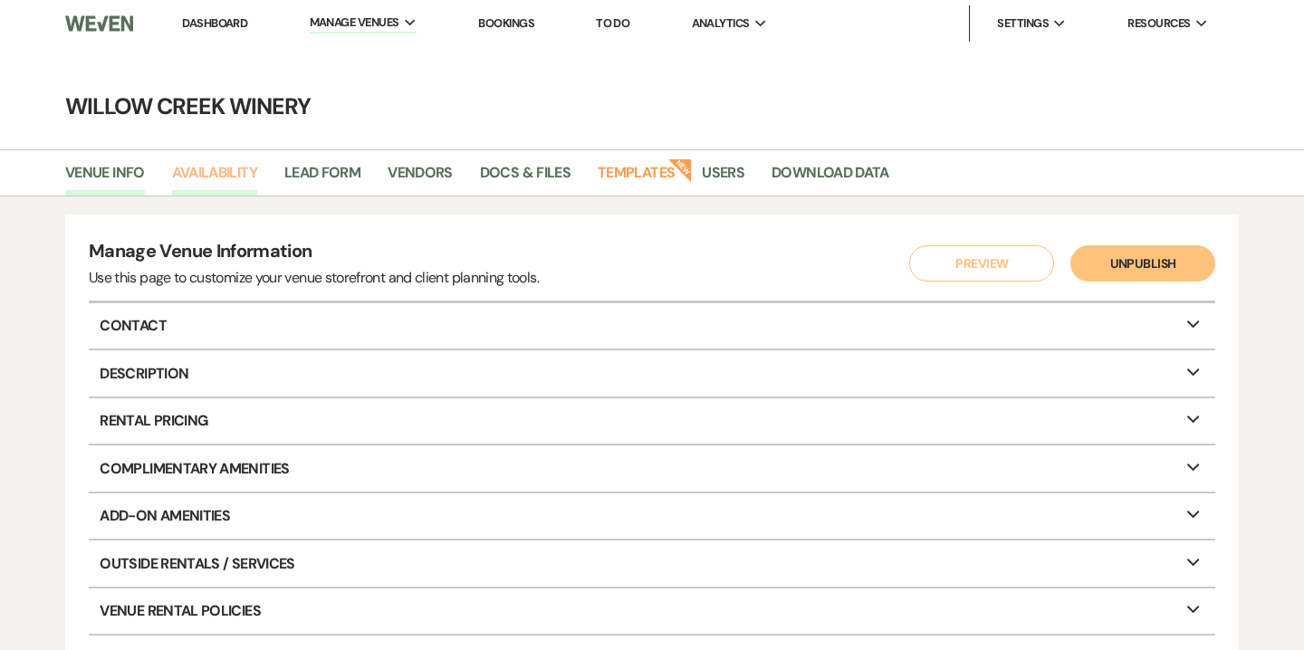
click at [211, 168] on link "Availability" at bounding box center [214, 178] width 85 height 34
select select "2"
select select "2026"
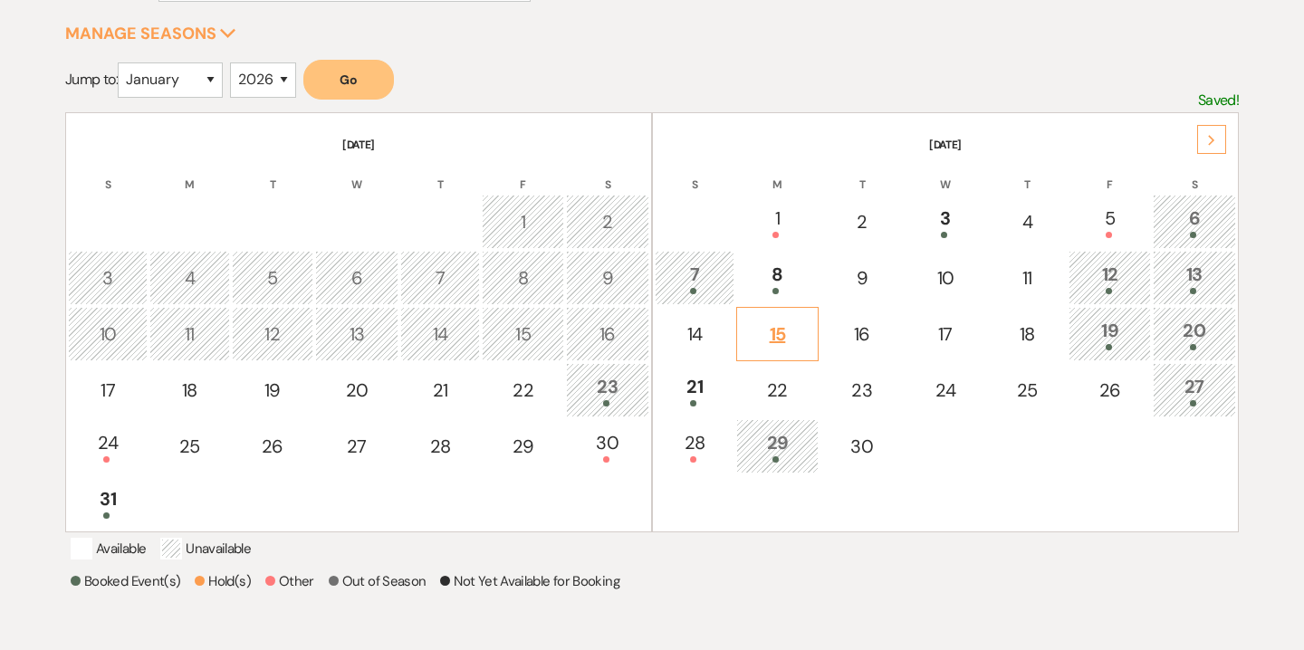
scroll to position [306, 0]
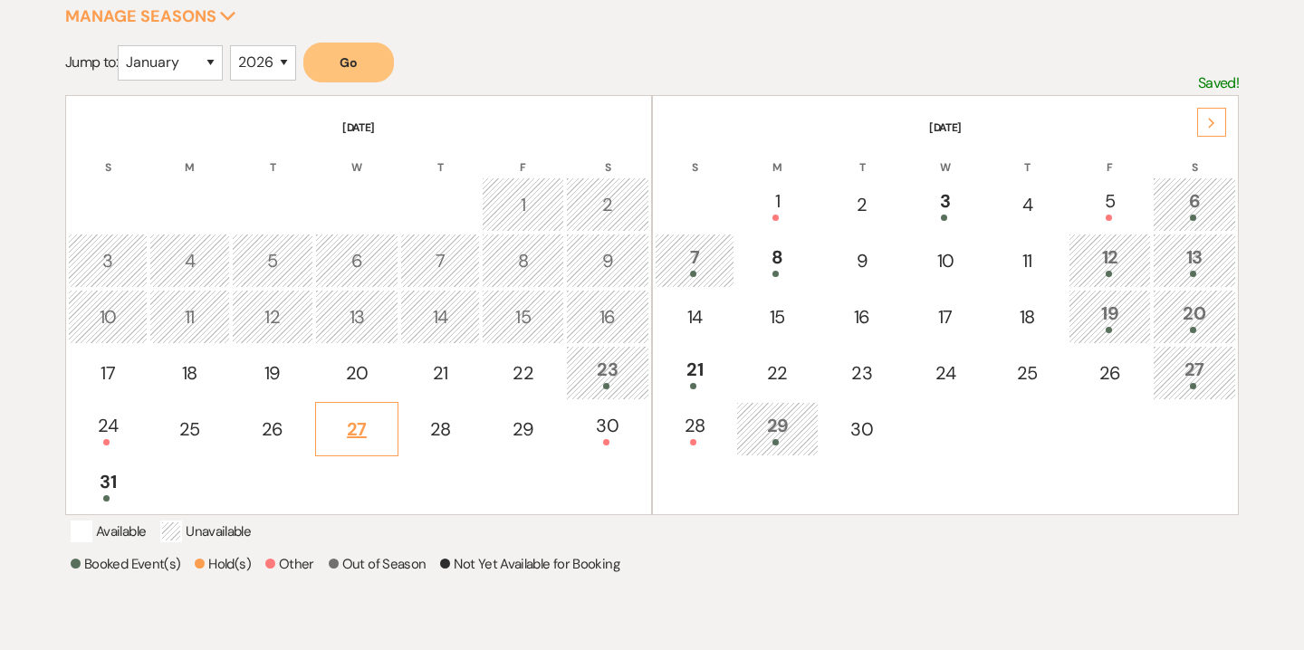
click at [356, 434] on div "27" at bounding box center [356, 429] width 63 height 27
select select "other"
select select "false"
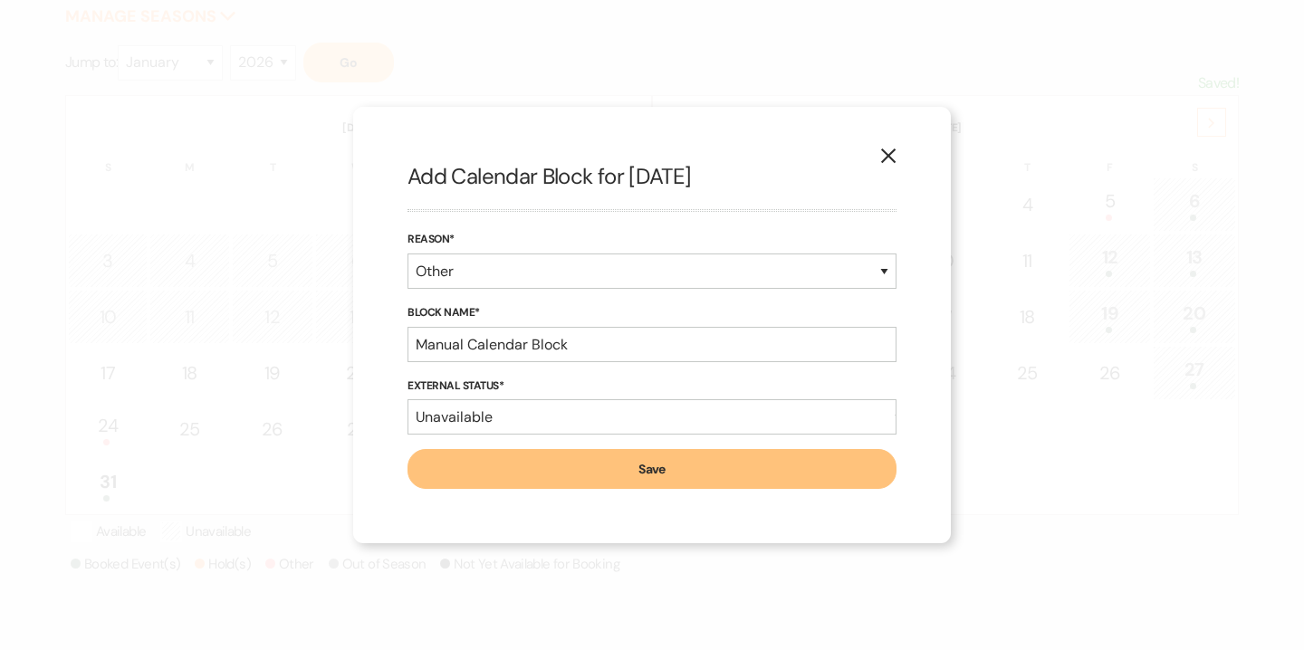
click at [893, 161] on use "button" at bounding box center [888, 156] width 14 height 14
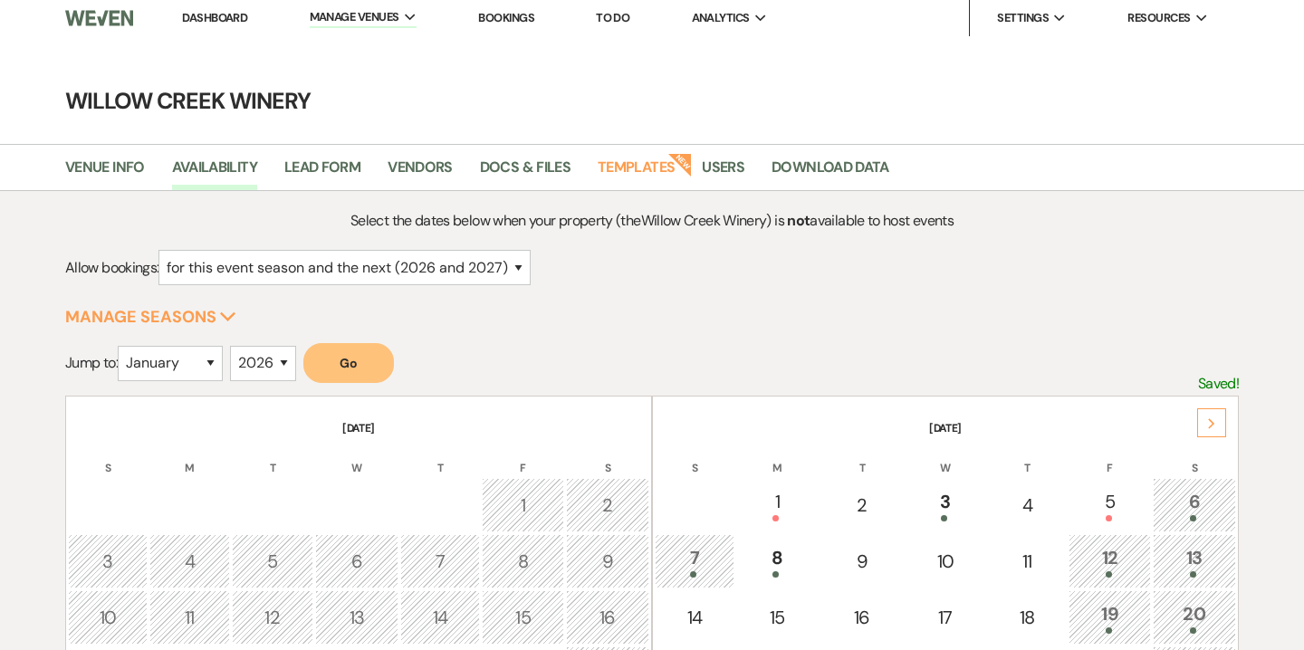
scroll to position [0, 0]
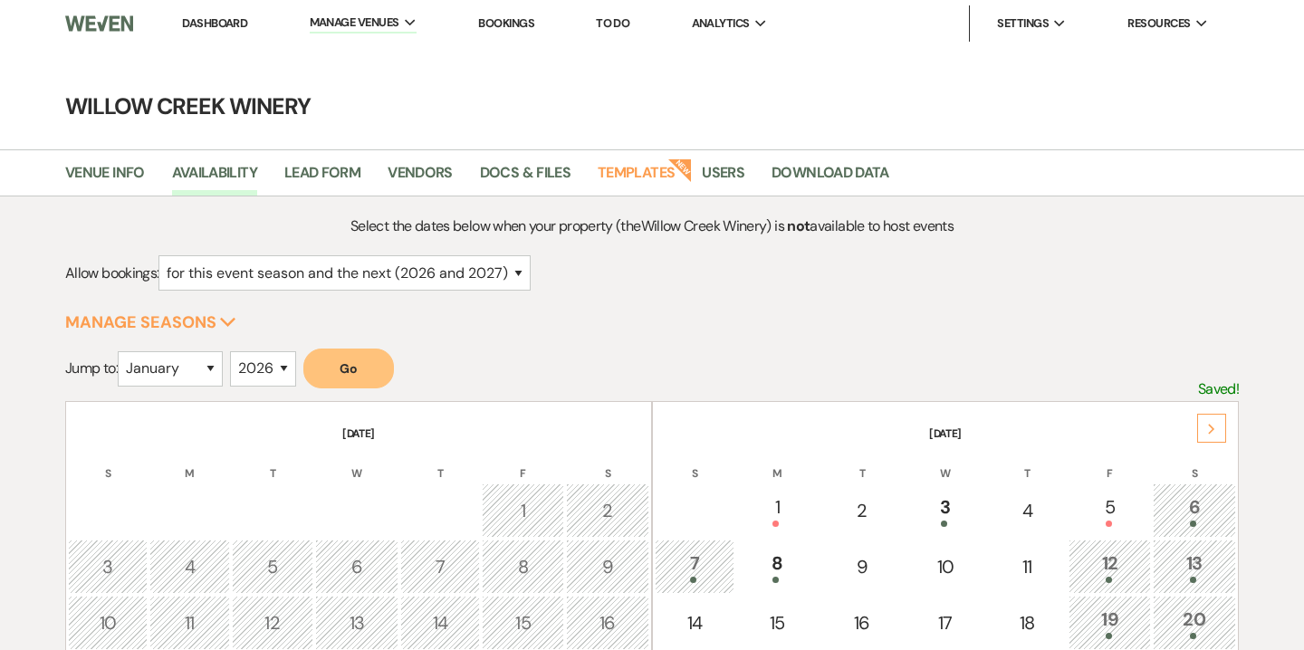
click at [234, 19] on link "Dashboard" at bounding box center [214, 22] width 65 height 15
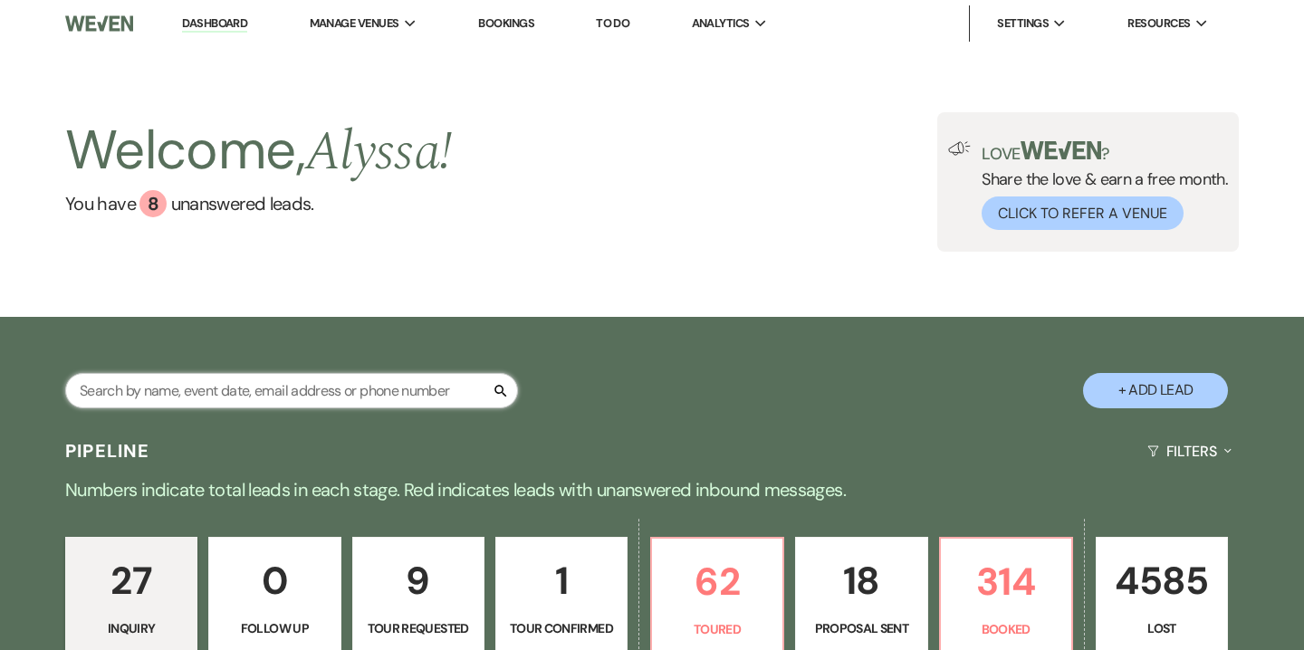
click at [378, 383] on input "text" at bounding box center [291, 390] width 453 height 35
type input "[PERSON_NAME]"
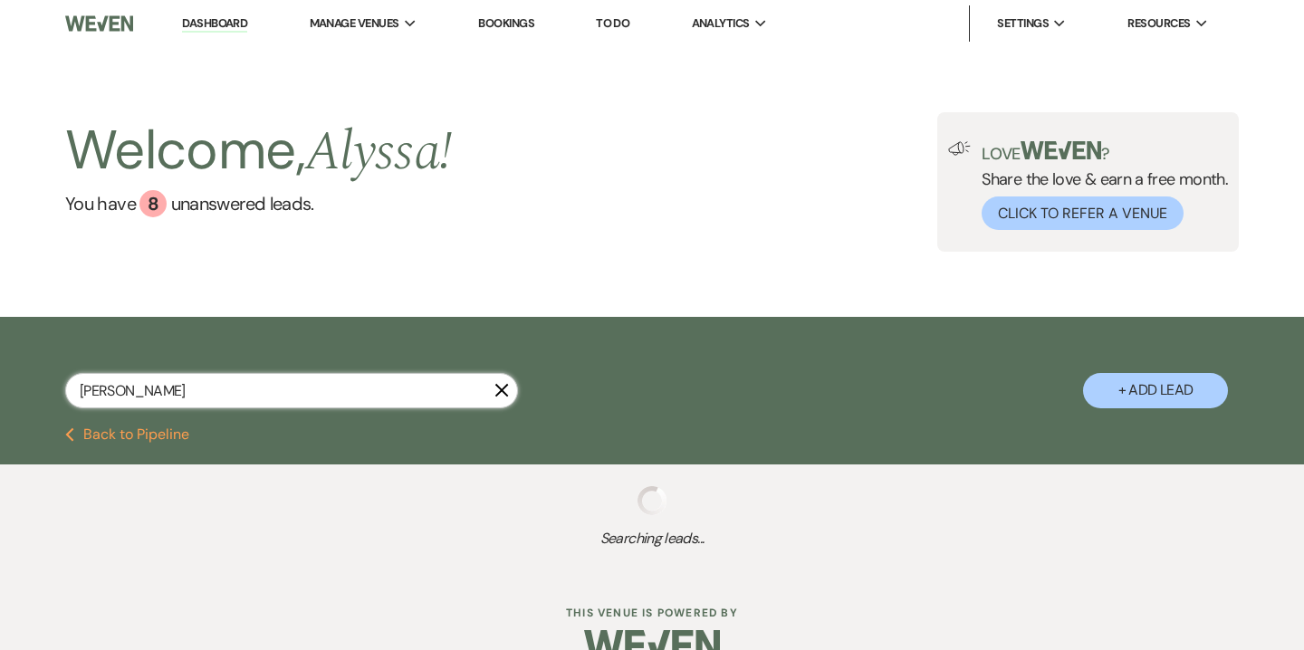
select select "8"
select select "5"
select select "8"
select select "5"
select select "8"
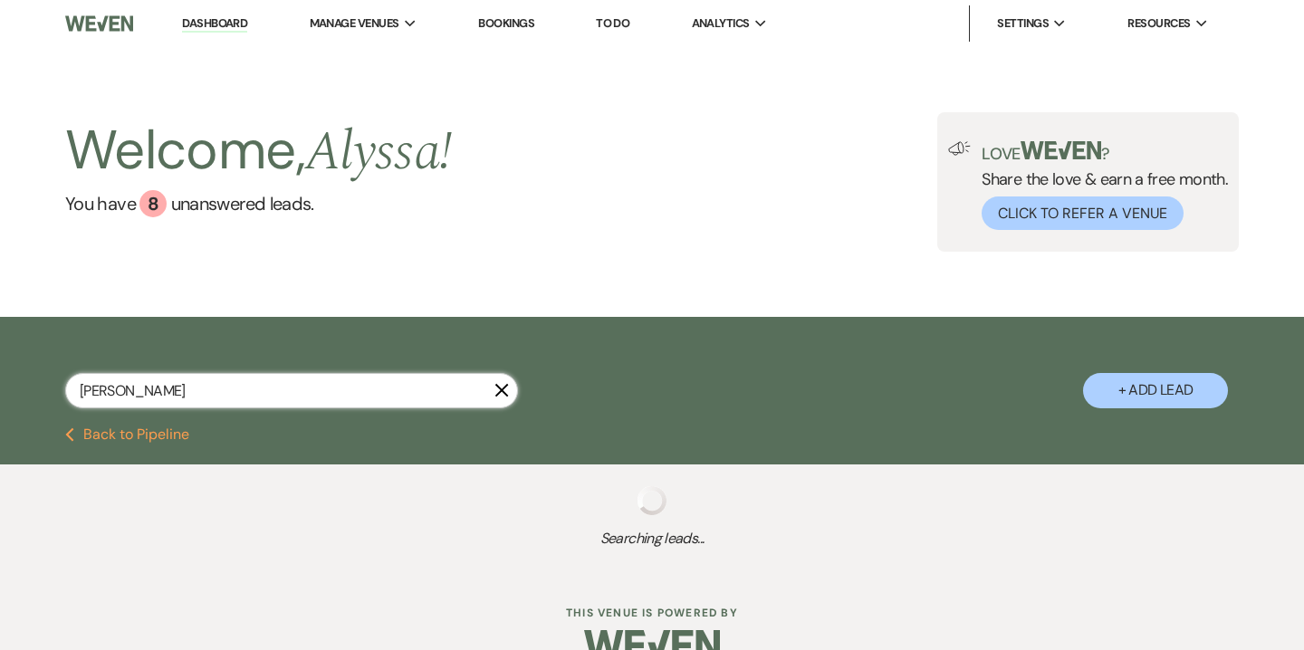
select select "5"
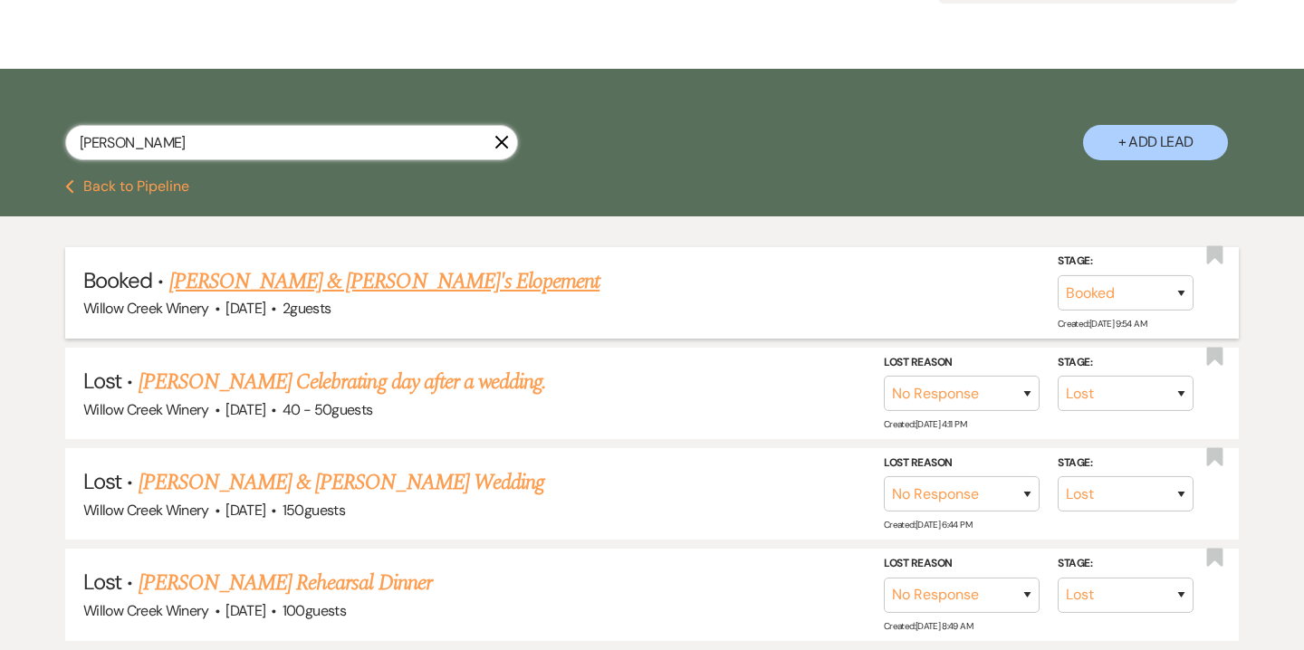
scroll to position [246, 0]
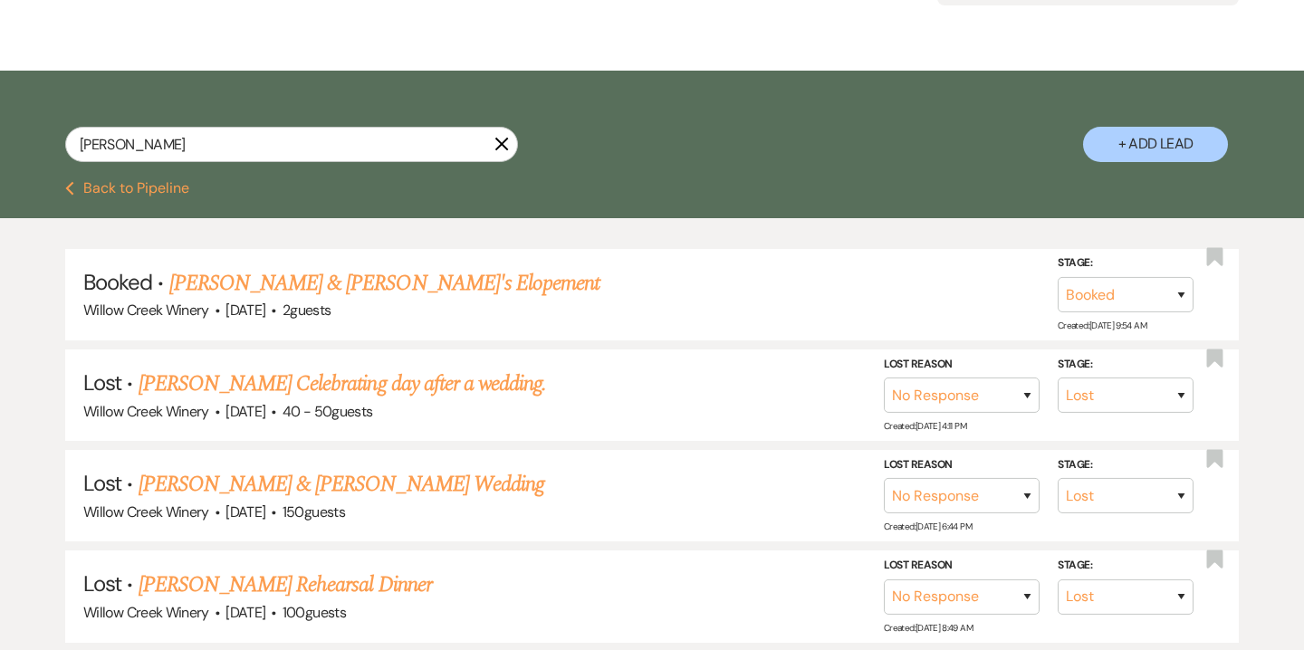
click at [1152, 148] on button "+ Add Lead" at bounding box center [1155, 144] width 145 height 35
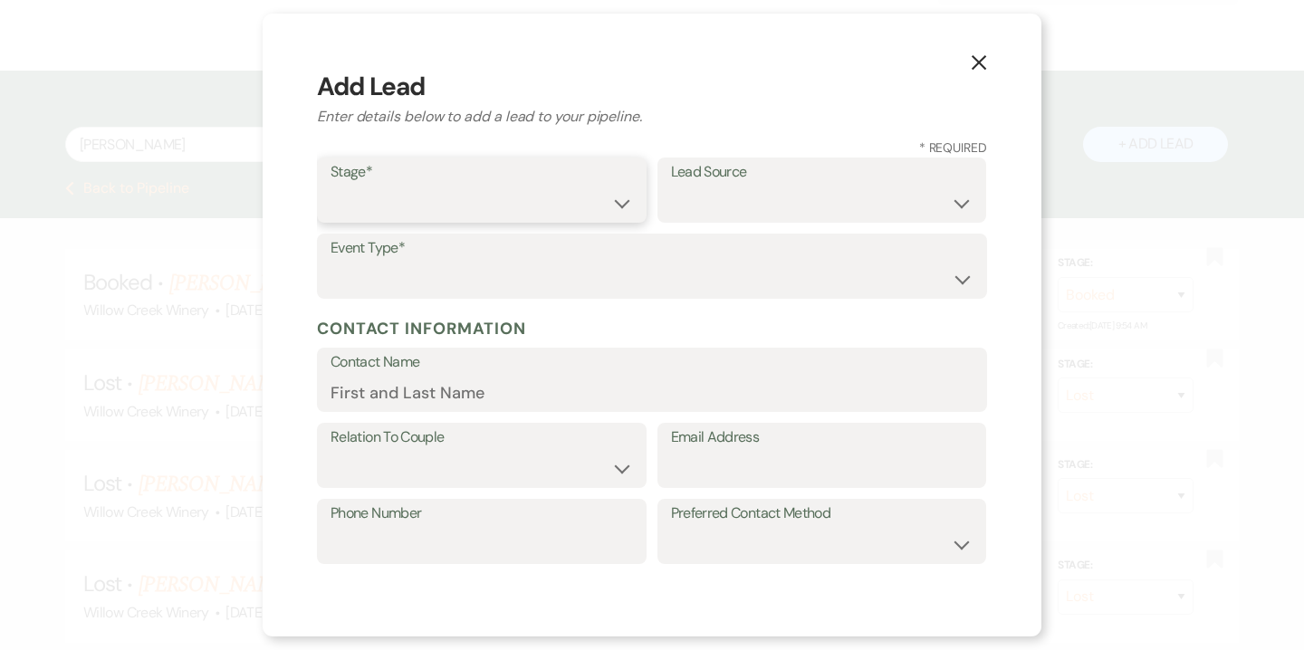
click at [523, 212] on select "Inquiry Follow Up Tour Requested Tour Confirmed Toured Proposal Sent Booked Lost" at bounding box center [482, 203] width 302 height 35
select select "6"
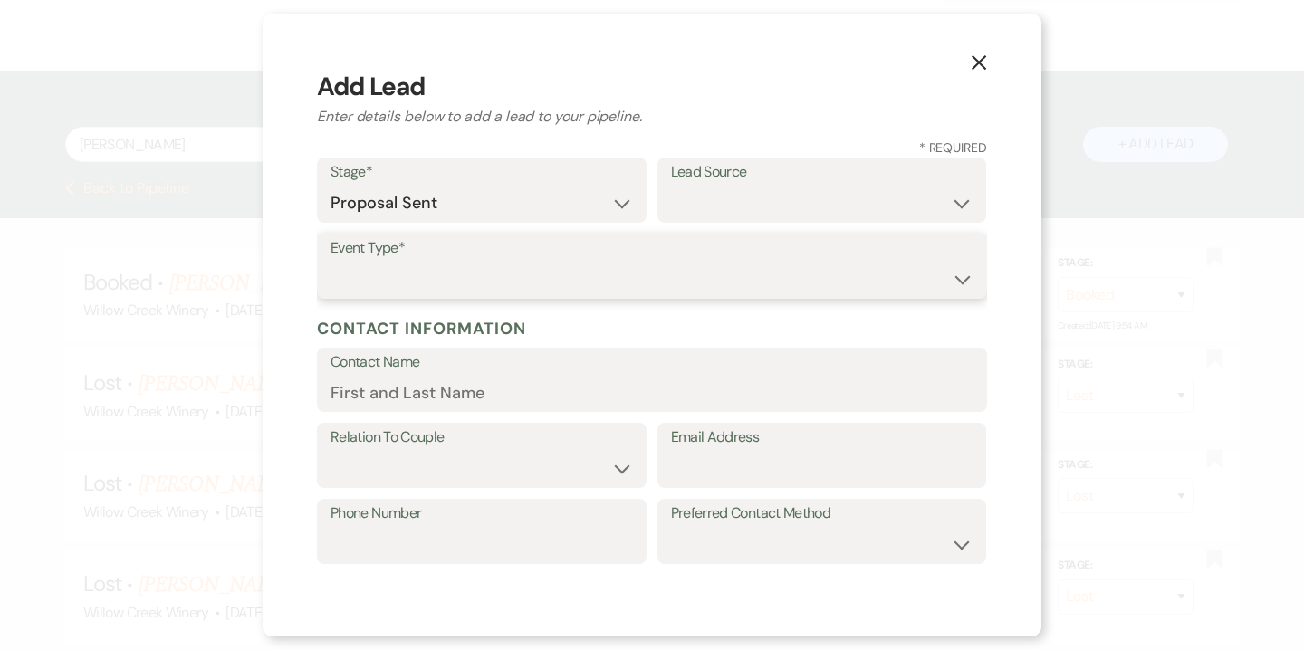
click at [497, 286] on select "Wedding Anniversary Party Baby Shower Bachelorette / Bachelor Party Birthday Pa…" at bounding box center [652, 279] width 643 height 35
select select "14"
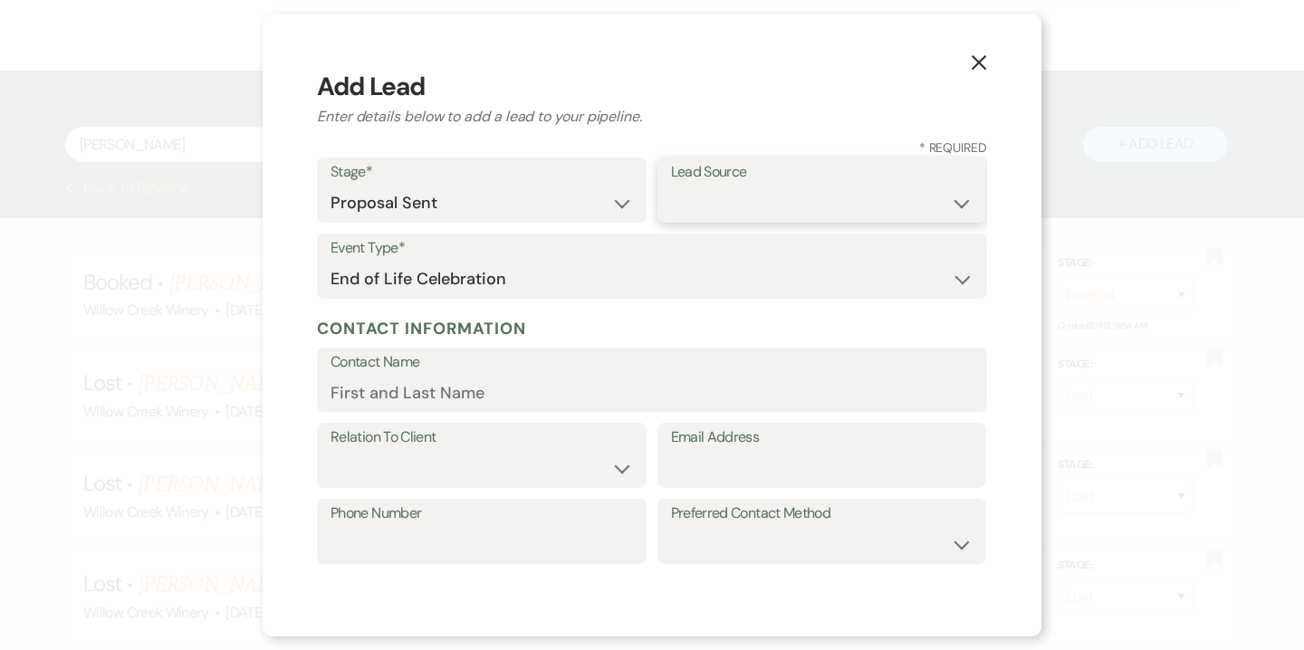
click at [744, 197] on select "Weven Venue Website Instagram Facebook Pinterest Google The Knot Wedding Wire H…" at bounding box center [822, 203] width 302 height 35
select select "12"
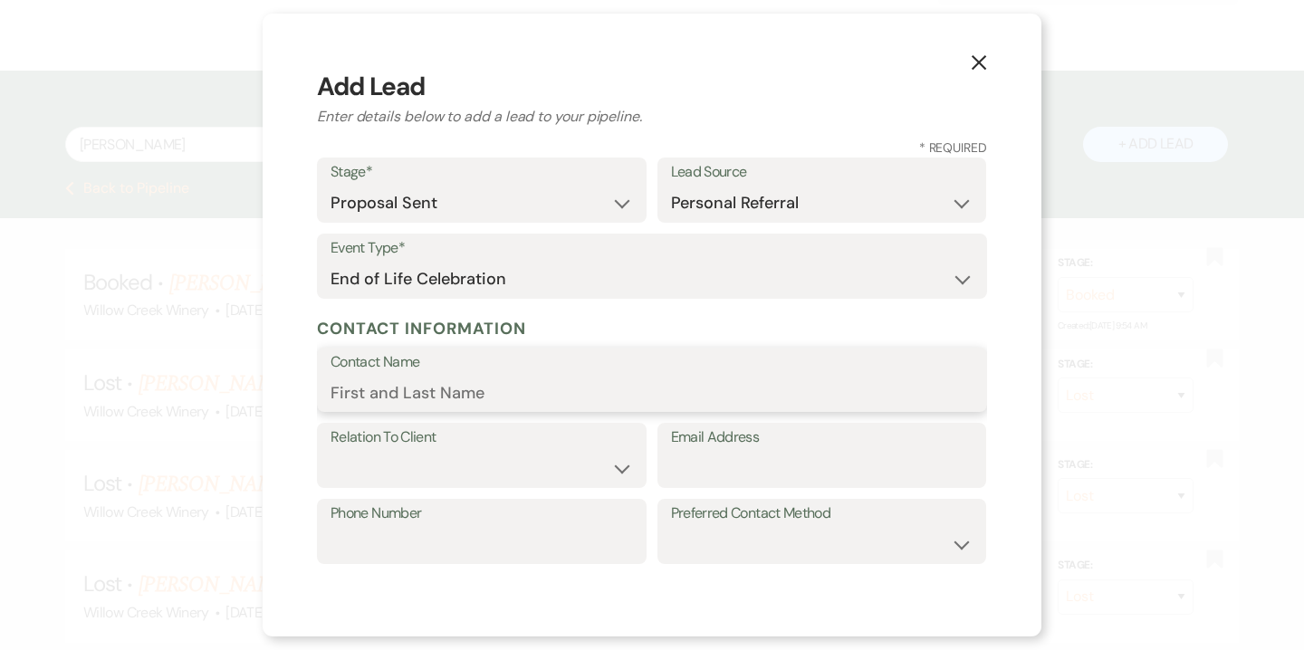
click at [622, 391] on input "Contact Name" at bounding box center [652, 392] width 643 height 35
type input "[PERSON_NAME]"
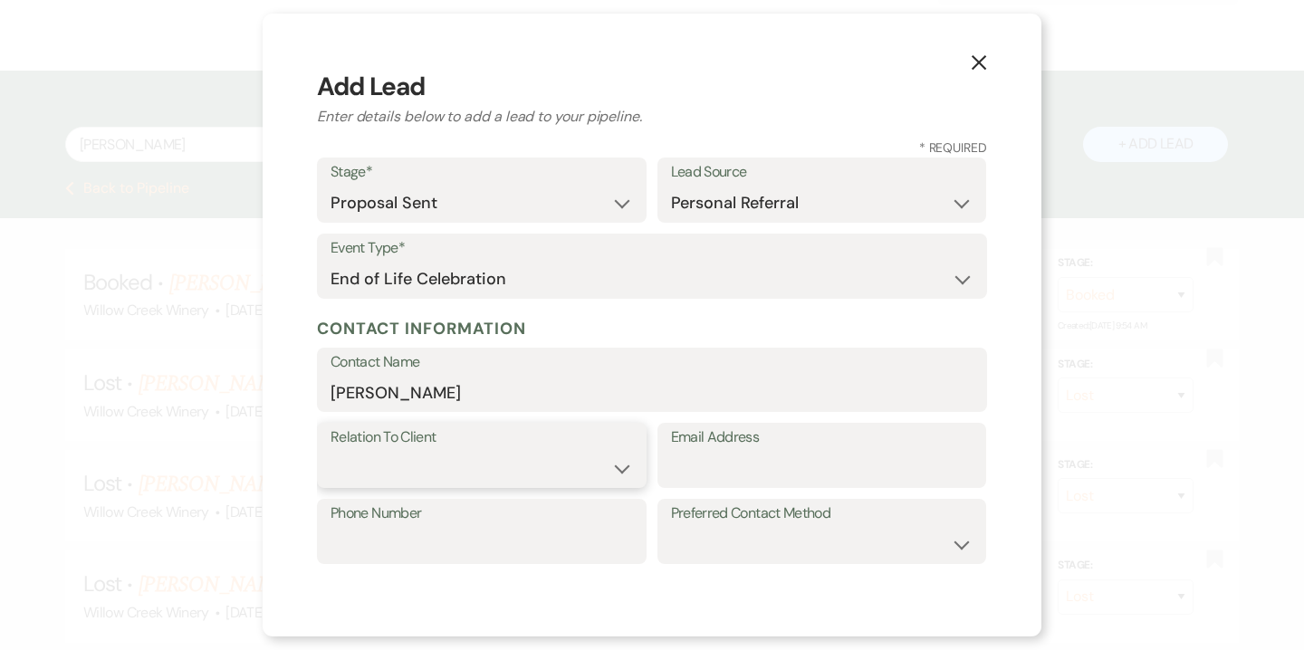
click at [510, 467] on select "Client Event Planner Parent of Client Family Member Friend Other" at bounding box center [482, 468] width 302 height 35
select select "1"
click at [743, 467] on input "Email Address" at bounding box center [822, 468] width 302 height 35
click at [486, 554] on input "Phone Number" at bounding box center [482, 544] width 302 height 35
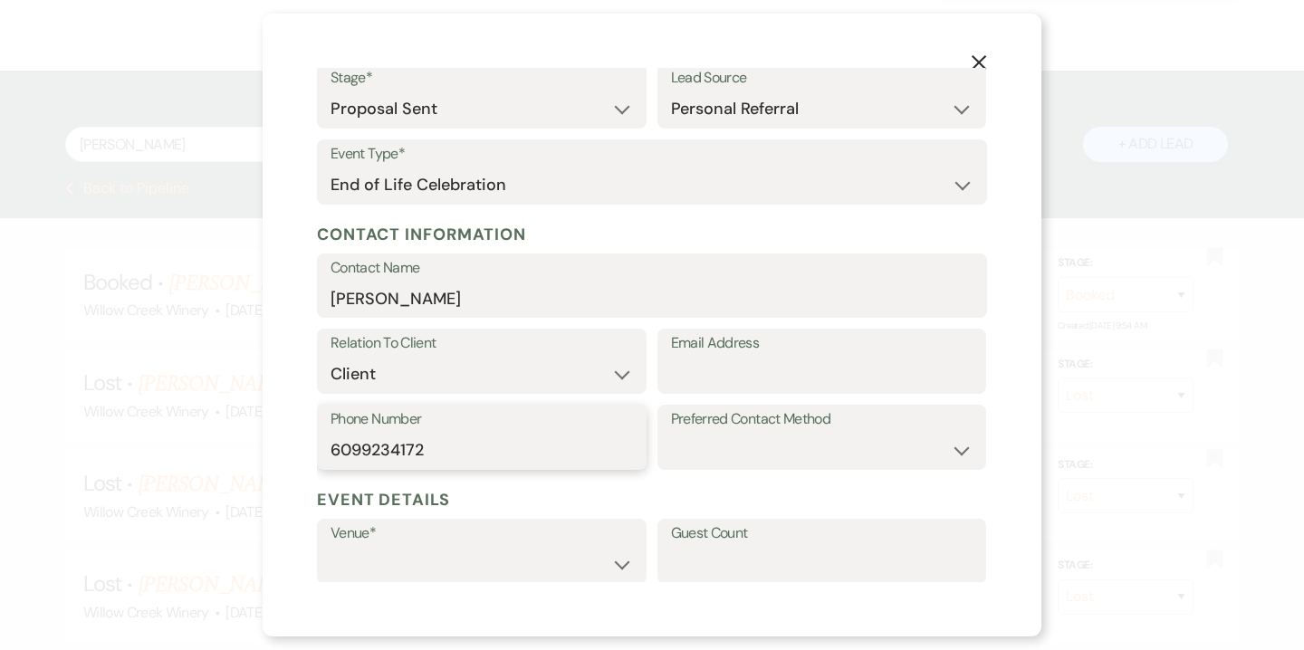
scroll to position [105, 0]
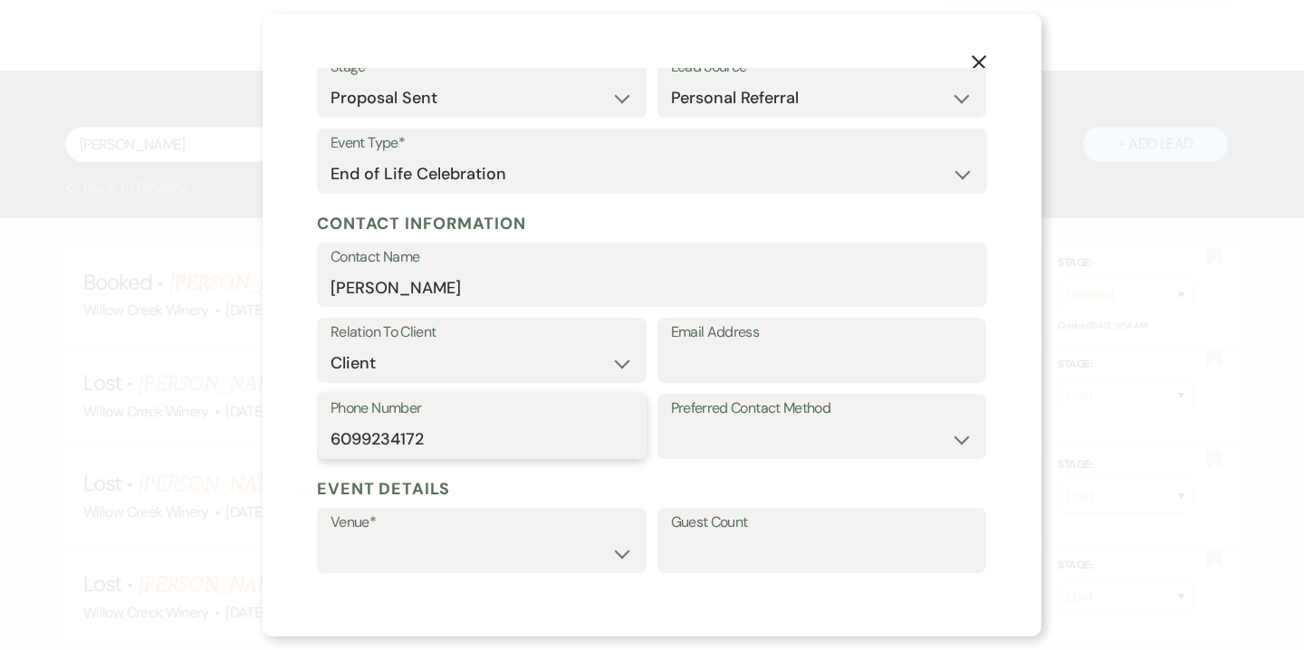
type input "6099234172"
click at [792, 364] on input "Email Address" at bounding box center [822, 363] width 302 height 35
paste input "[EMAIL_ADDRESS][DOMAIN_NAME]"
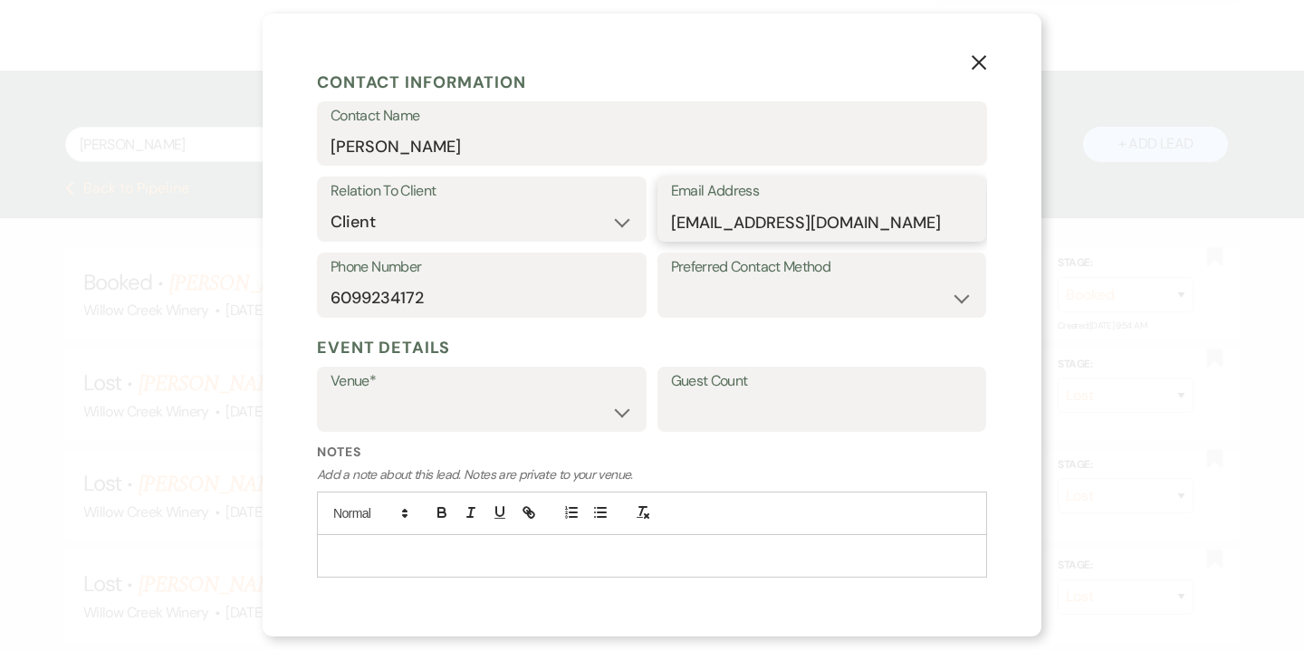
scroll to position [297, 0]
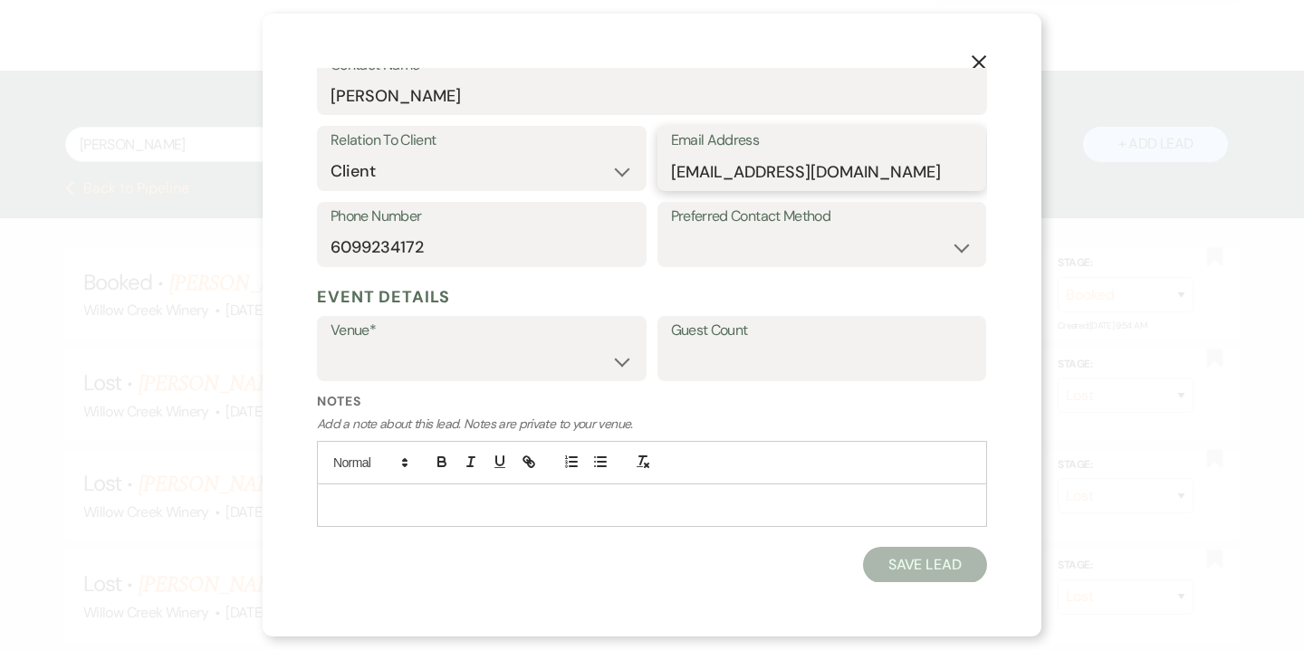
type input "[EMAIL_ADDRESS][DOMAIN_NAME]"
click at [586, 346] on select "Willow Creek Winery The [GEOGRAPHIC_DATA]" at bounding box center [482, 361] width 302 height 35
select select "531"
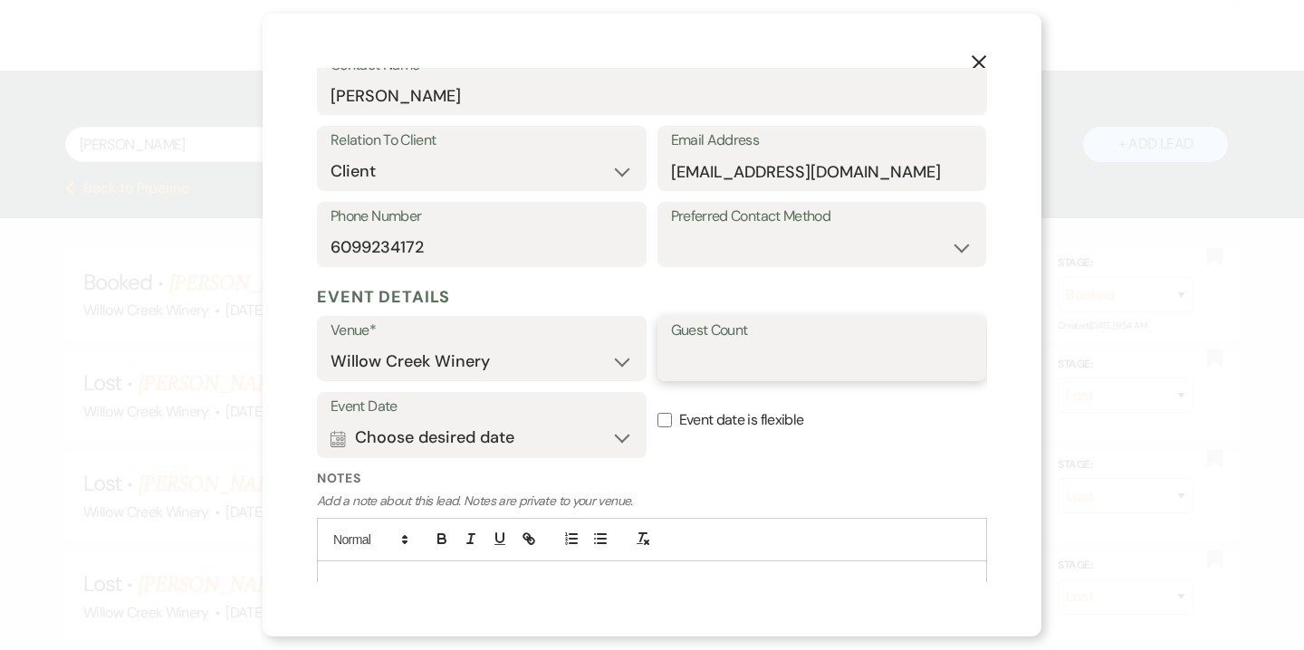
click at [738, 358] on input "Guest Count" at bounding box center [822, 361] width 302 height 35
type input "300"
click at [606, 434] on button "Calendar Choose desired date Expand" at bounding box center [482, 438] width 302 height 36
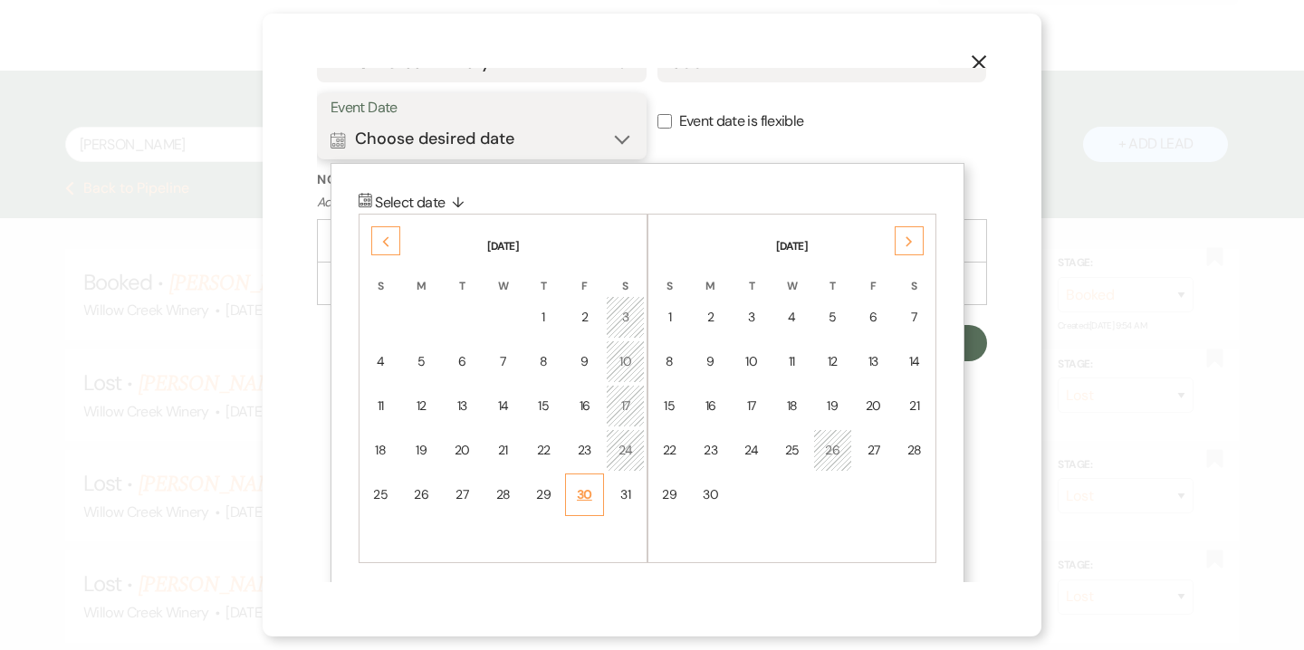
scroll to position [605, 0]
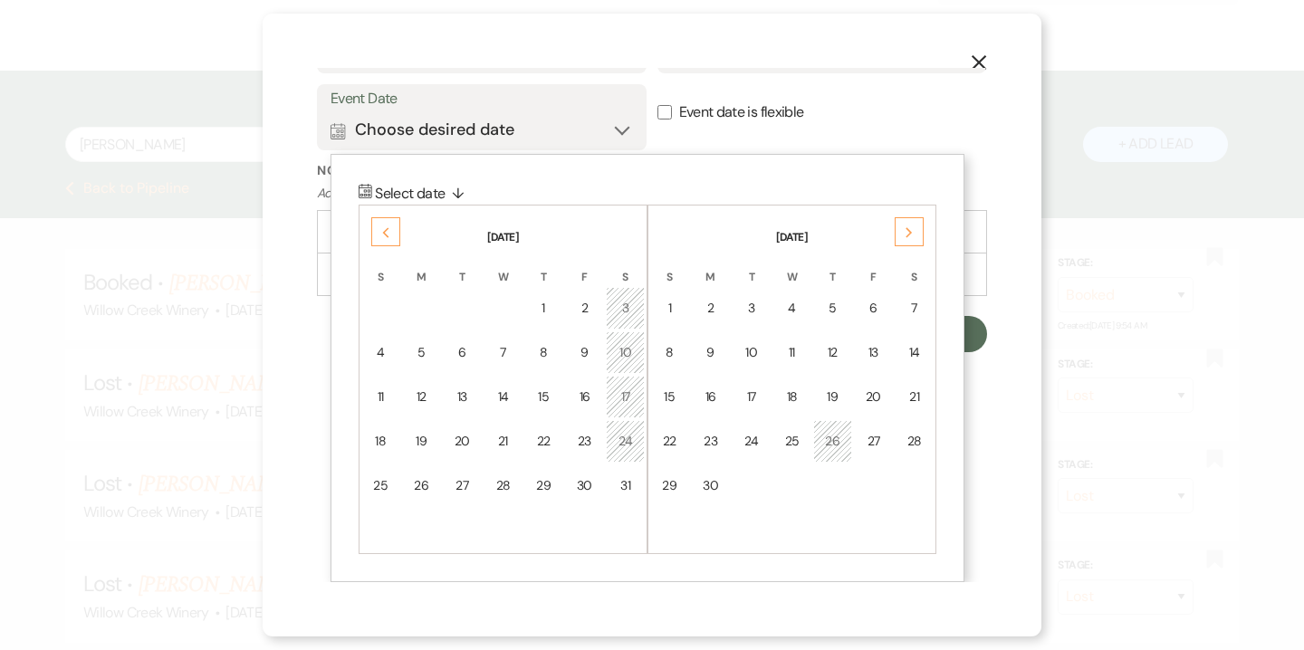
click at [383, 237] on icon "Previous" at bounding box center [385, 232] width 9 height 11
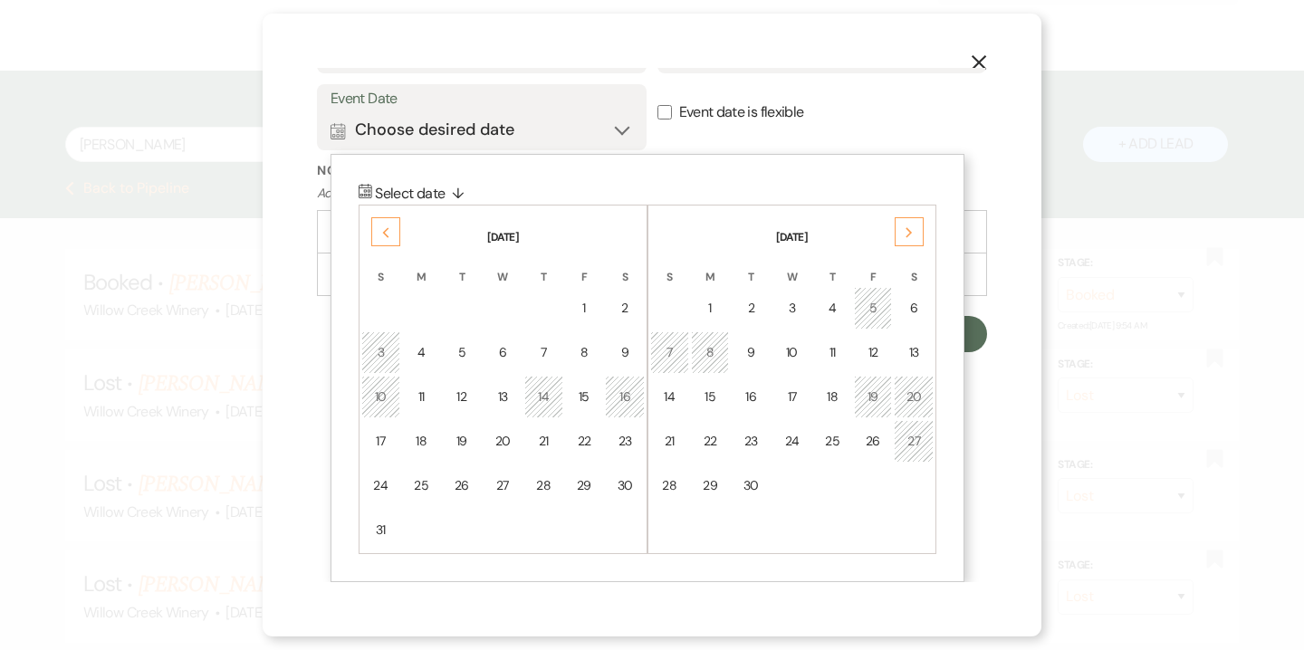
click at [383, 237] on icon "Previous" at bounding box center [385, 232] width 9 height 11
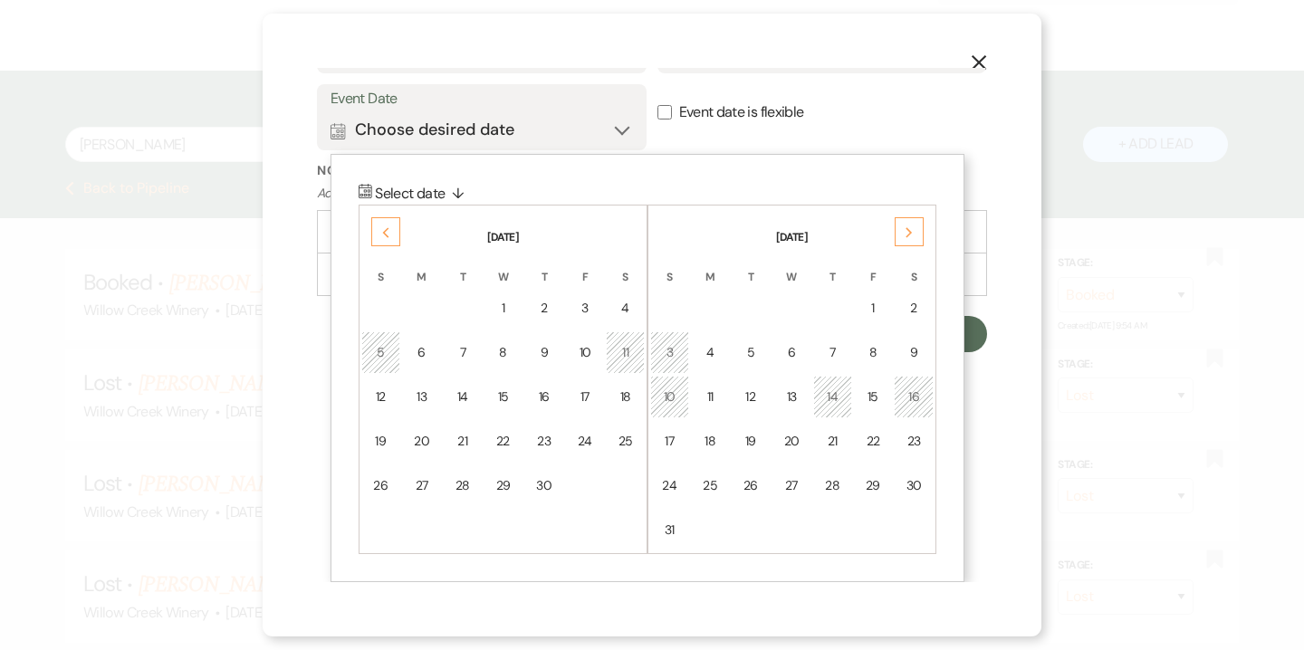
click at [383, 237] on icon "Previous" at bounding box center [385, 232] width 9 height 11
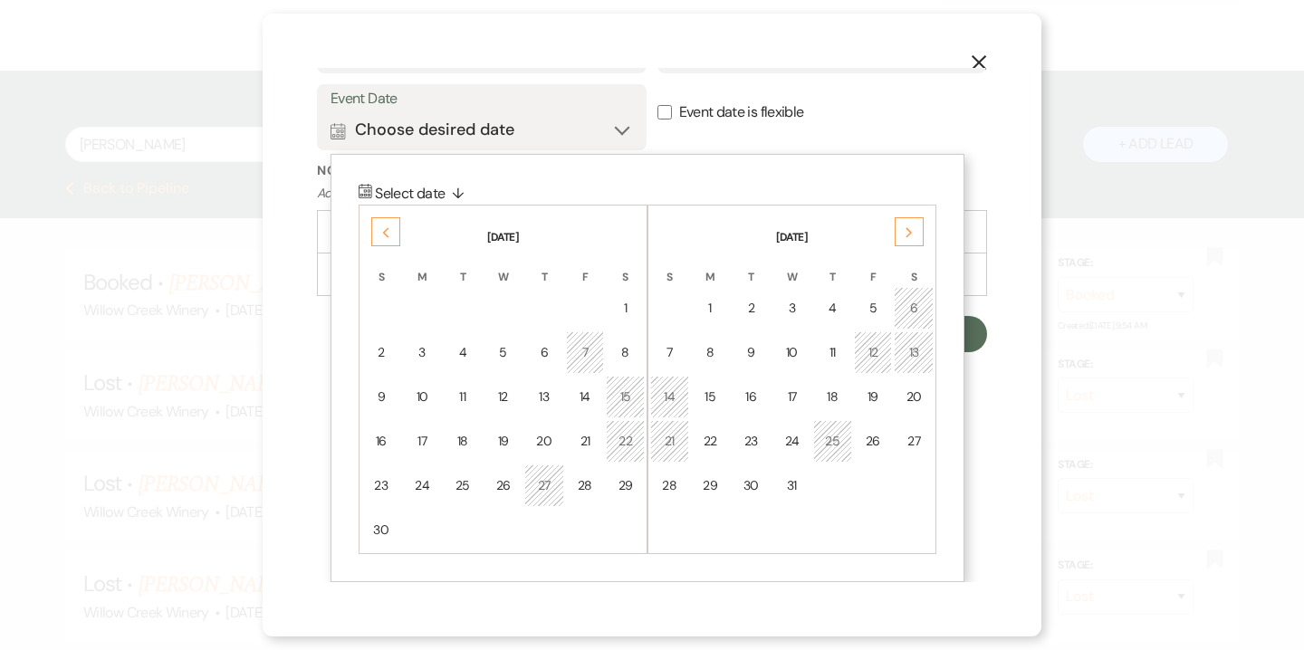
click at [383, 237] on icon "Previous" at bounding box center [385, 232] width 9 height 11
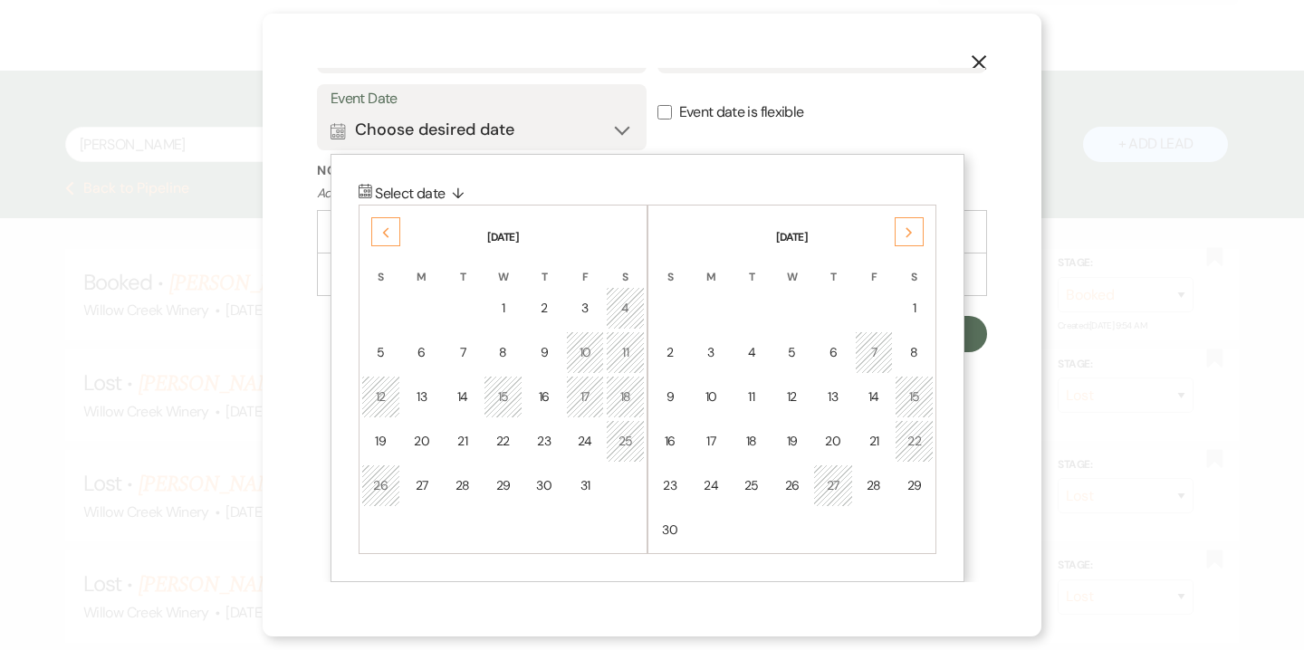
click at [383, 237] on icon "Previous" at bounding box center [385, 232] width 9 height 11
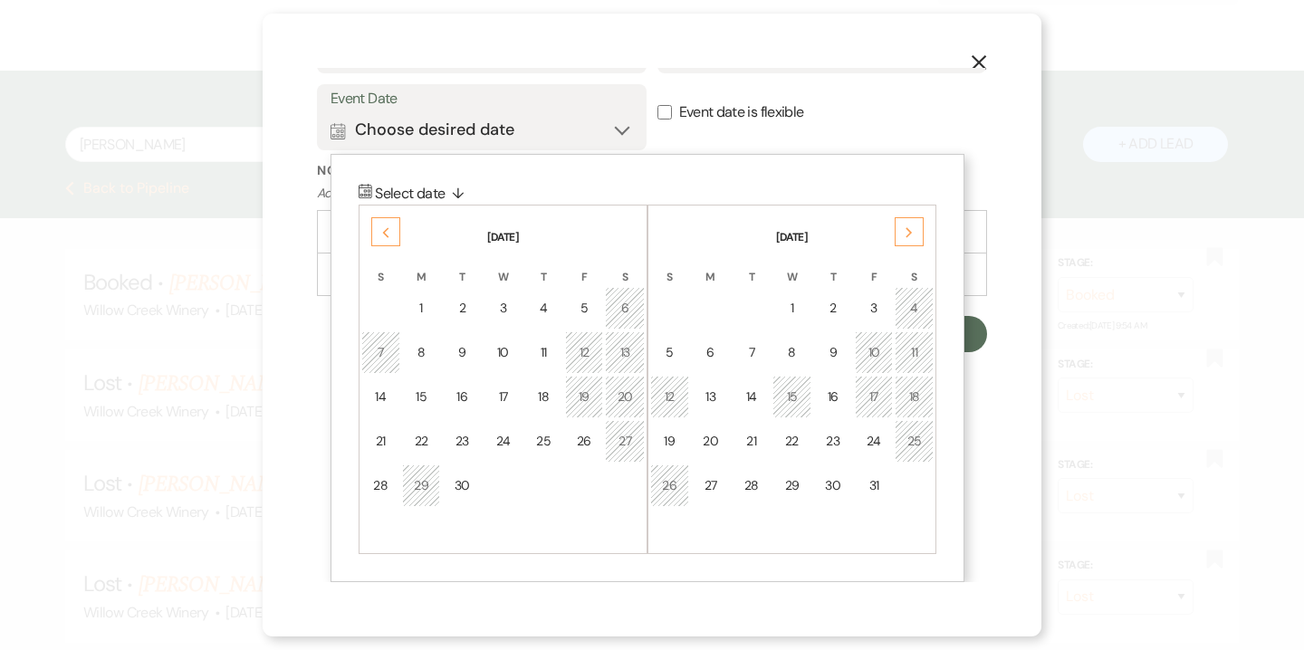
click at [383, 237] on icon "Previous" at bounding box center [385, 232] width 9 height 11
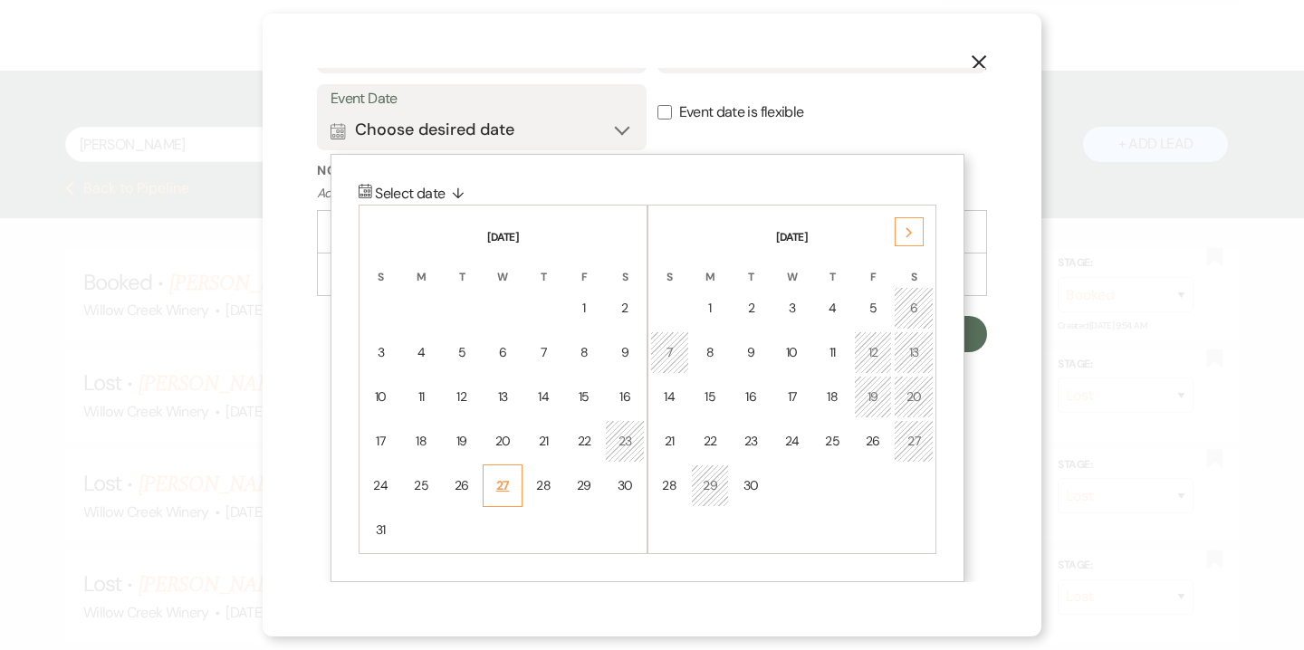
click at [513, 476] on td "27" at bounding box center [503, 486] width 40 height 43
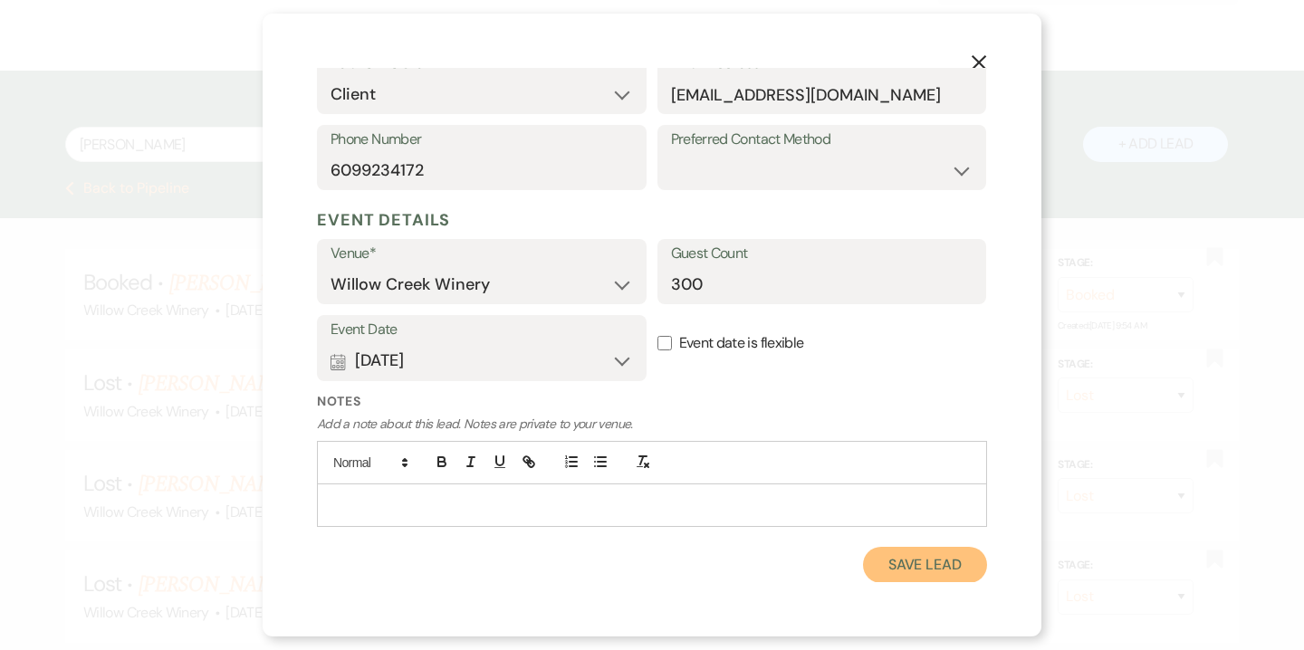
click at [915, 556] on button "Save Lead" at bounding box center [925, 565] width 124 height 36
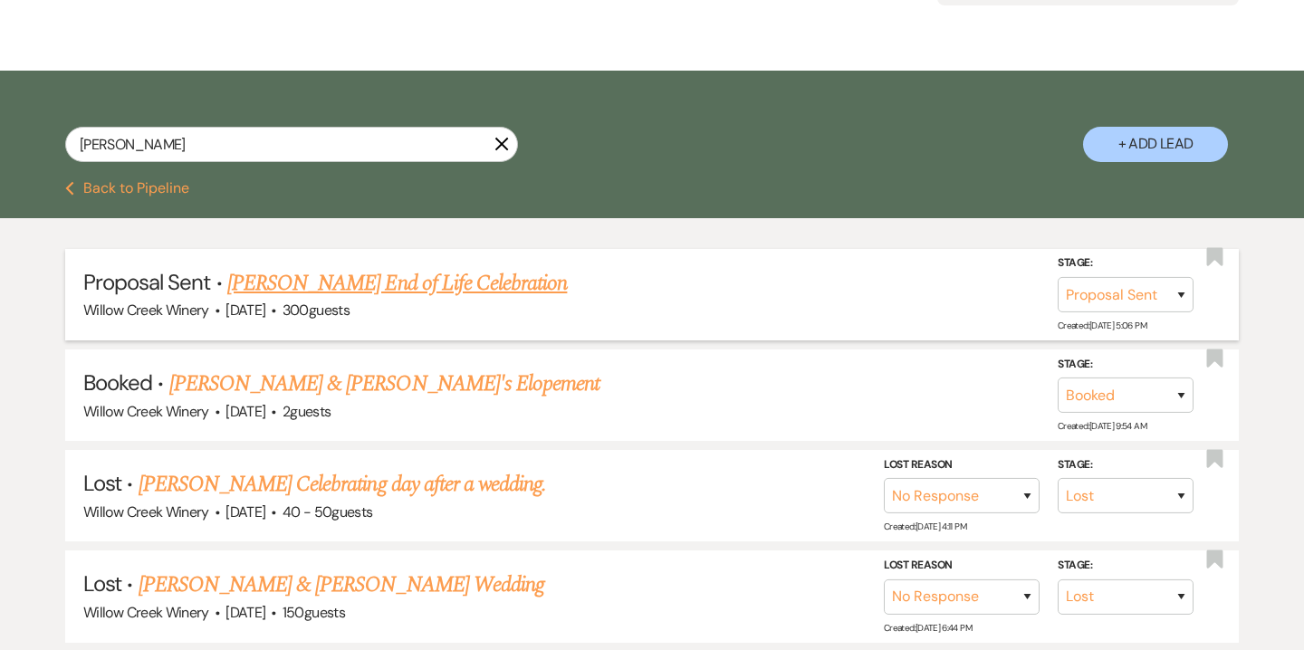
click at [341, 283] on link "Kathy Healy's End of Life Celebration" at bounding box center [397, 283] width 340 height 33
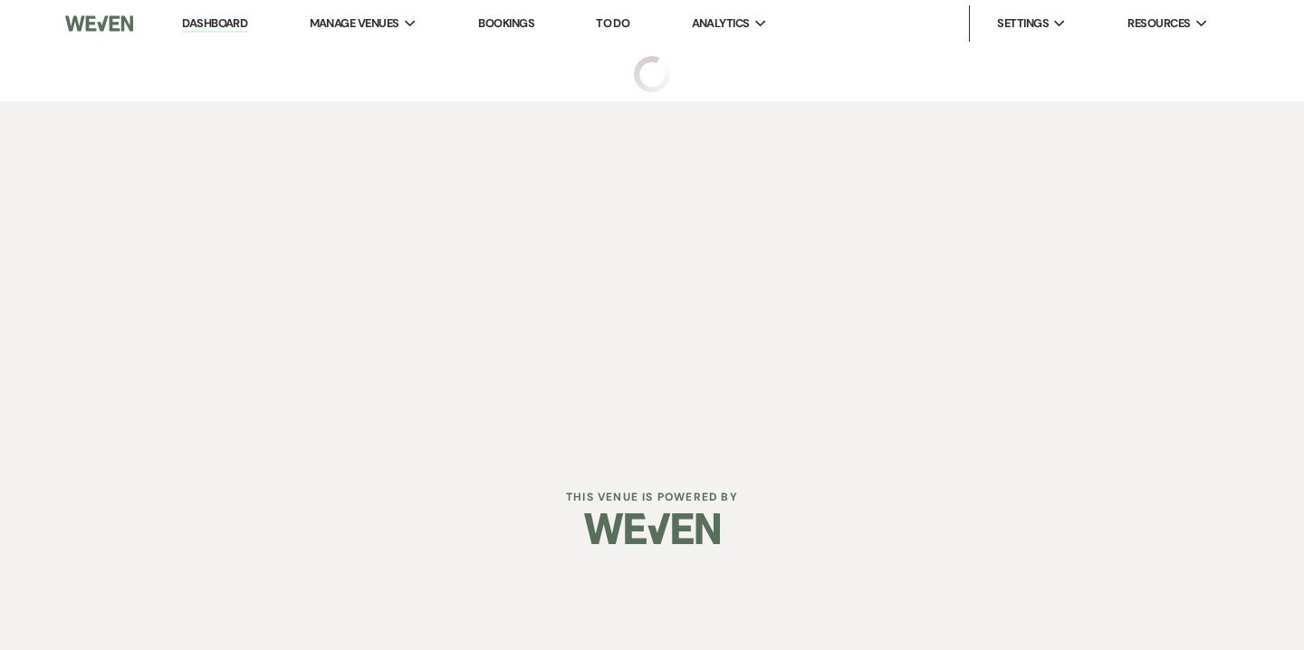
select select "6"
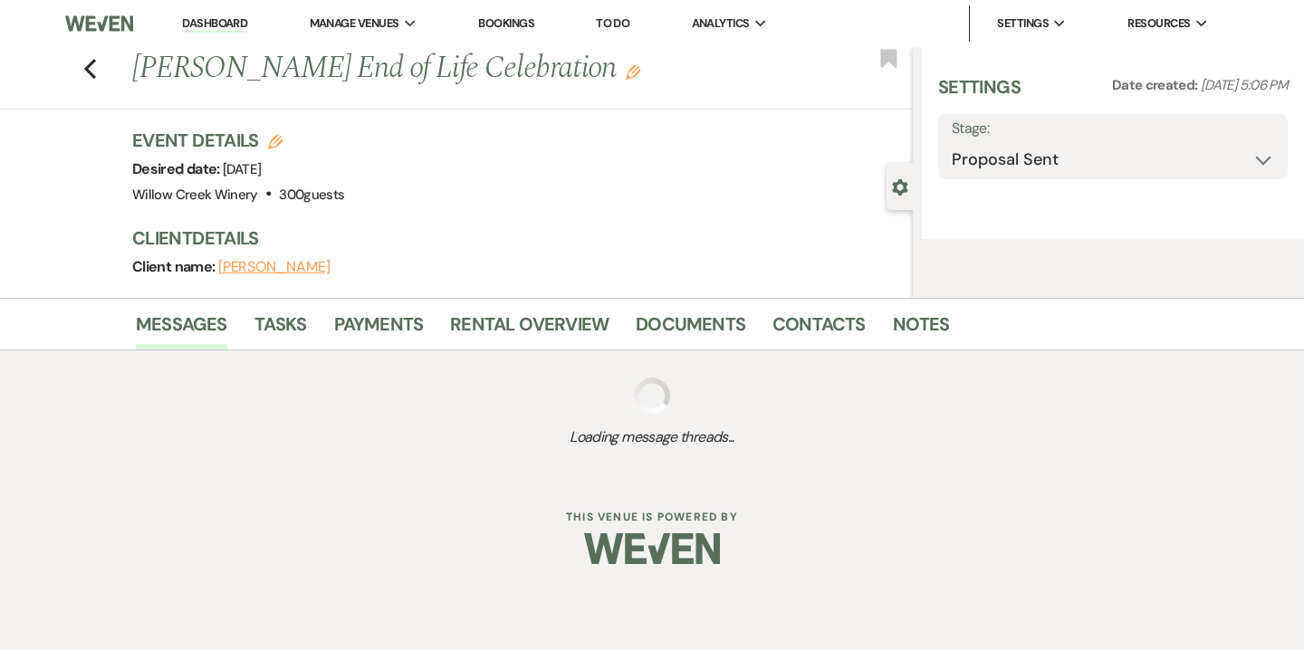
select select "12"
select select "14"
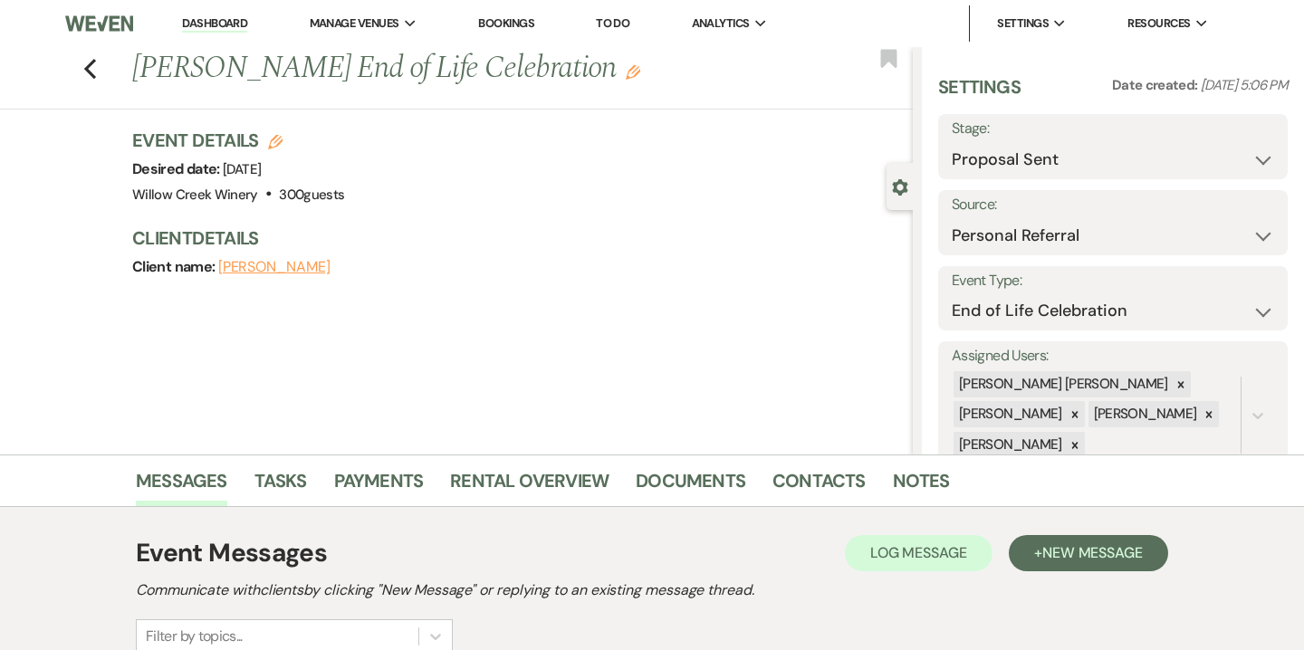
click at [626, 68] on icon "Edit" at bounding box center [633, 72] width 14 height 14
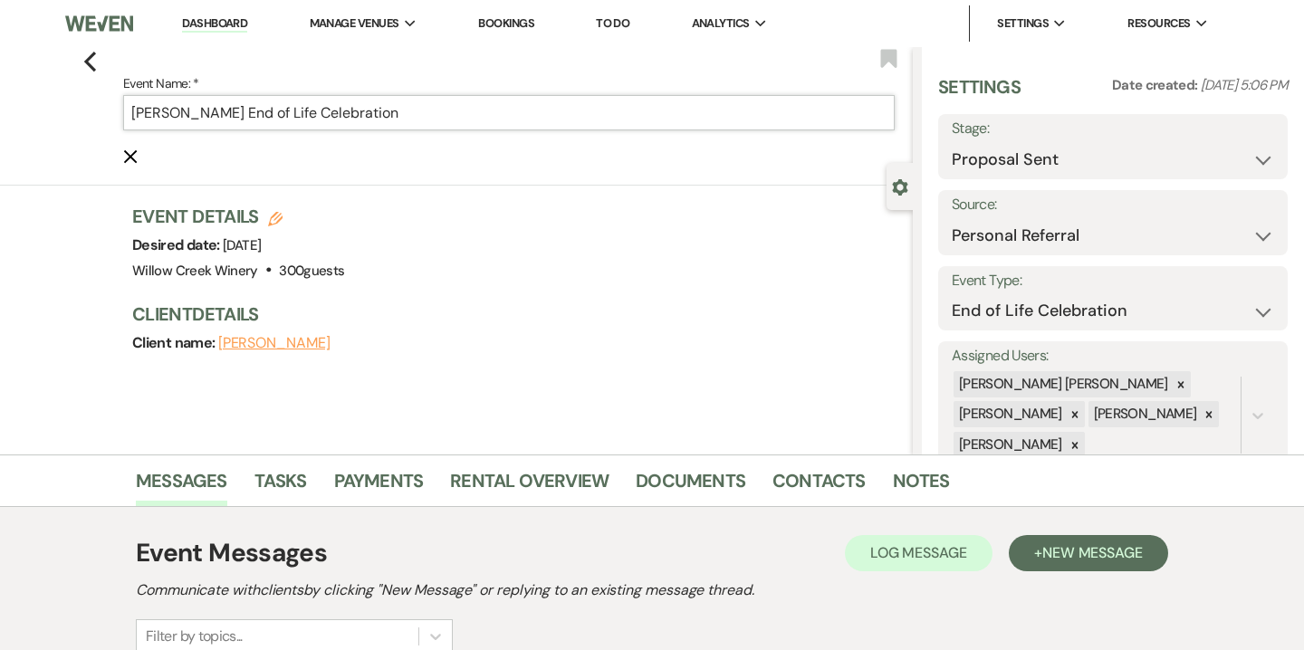
click at [203, 114] on input "Kathy Healy's End of Life Celebration" at bounding box center [509, 112] width 772 height 35
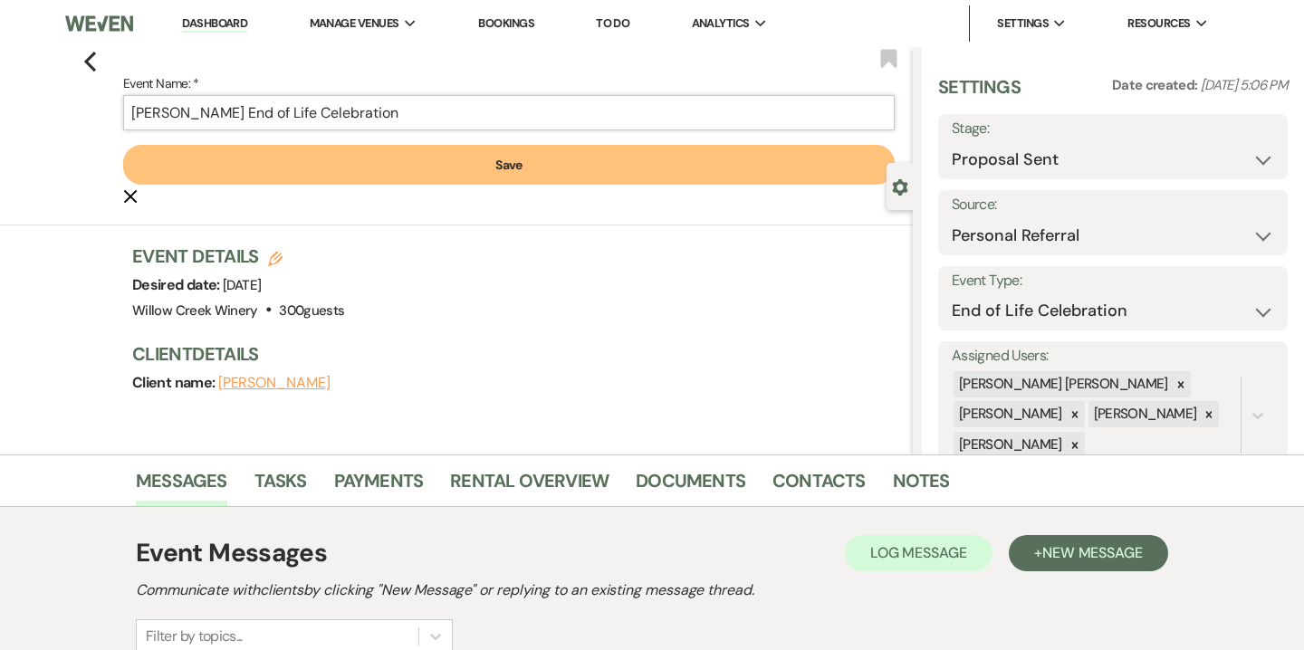
drag, startPoint x: 170, startPoint y: 109, endPoint x: 86, endPoint y: 110, distance: 84.2
click at [86, 110] on div "Previous Event Name: * Kathy Healey's End of Life Celebration Save Cancel Edit …" at bounding box center [452, 136] width 922 height 178
type input "Bill Healey's End of Life Celebration"
click at [302, 168] on button "Save" at bounding box center [509, 165] width 772 height 40
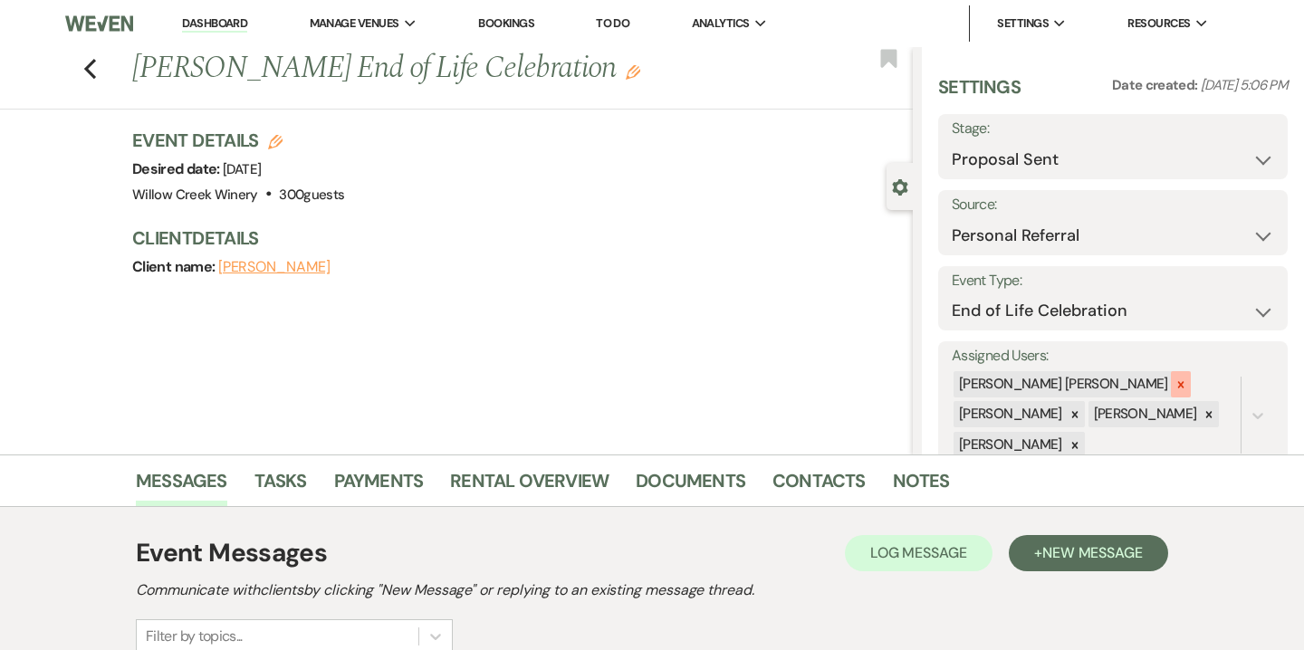
click at [1177, 387] on icon at bounding box center [1180, 384] width 6 height 6
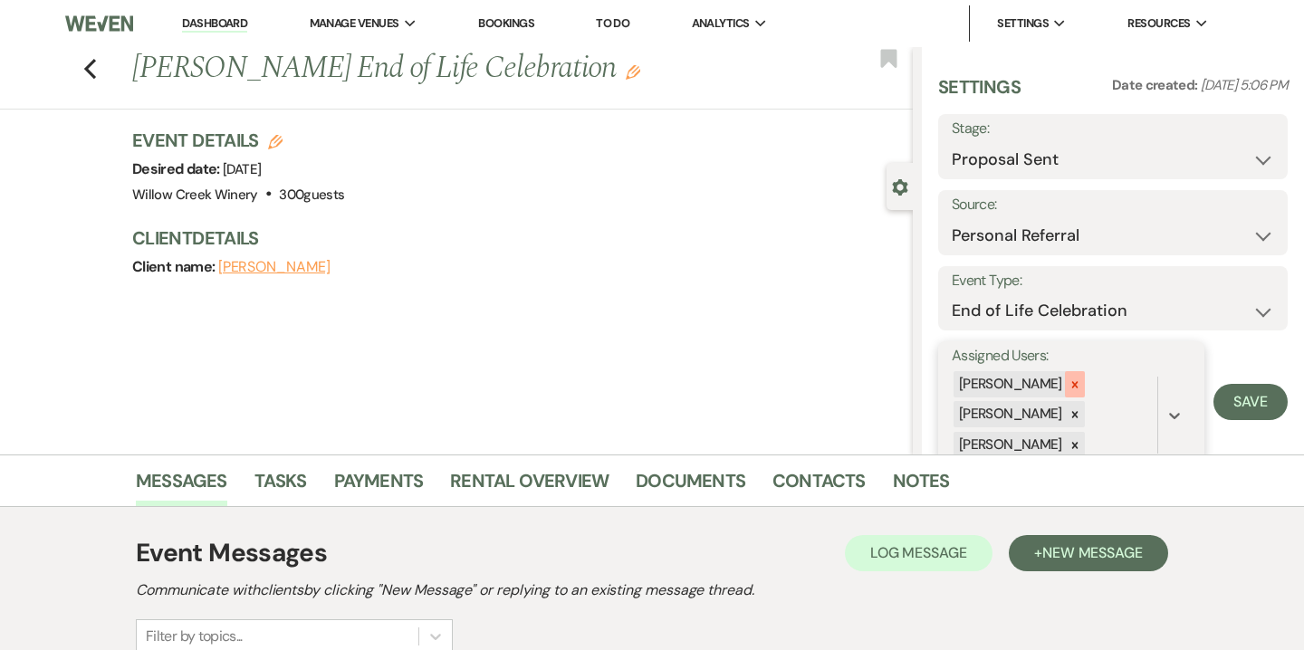
click at [1065, 383] on div at bounding box center [1075, 384] width 20 height 26
click at [1076, 416] on icon at bounding box center [1075, 415] width 13 height 13
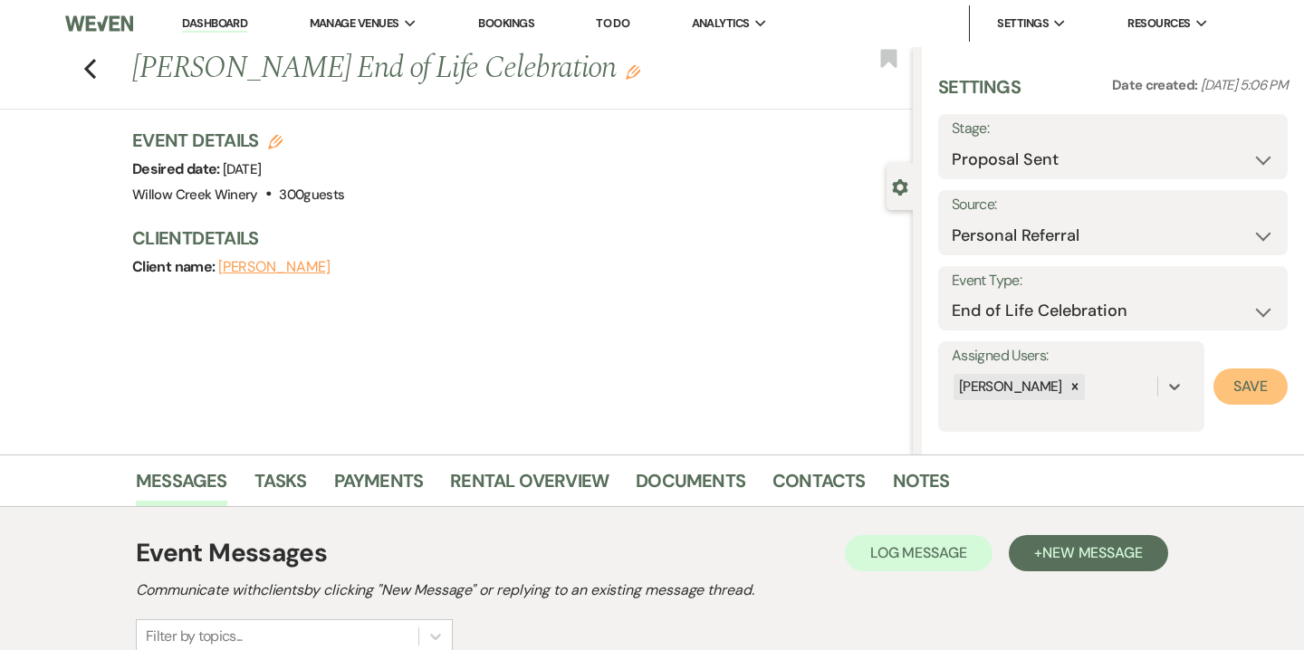
click at [1255, 382] on button "Save" at bounding box center [1251, 387] width 74 height 36
click at [277, 148] on icon "Edit" at bounding box center [275, 142] width 14 height 14
select select "531"
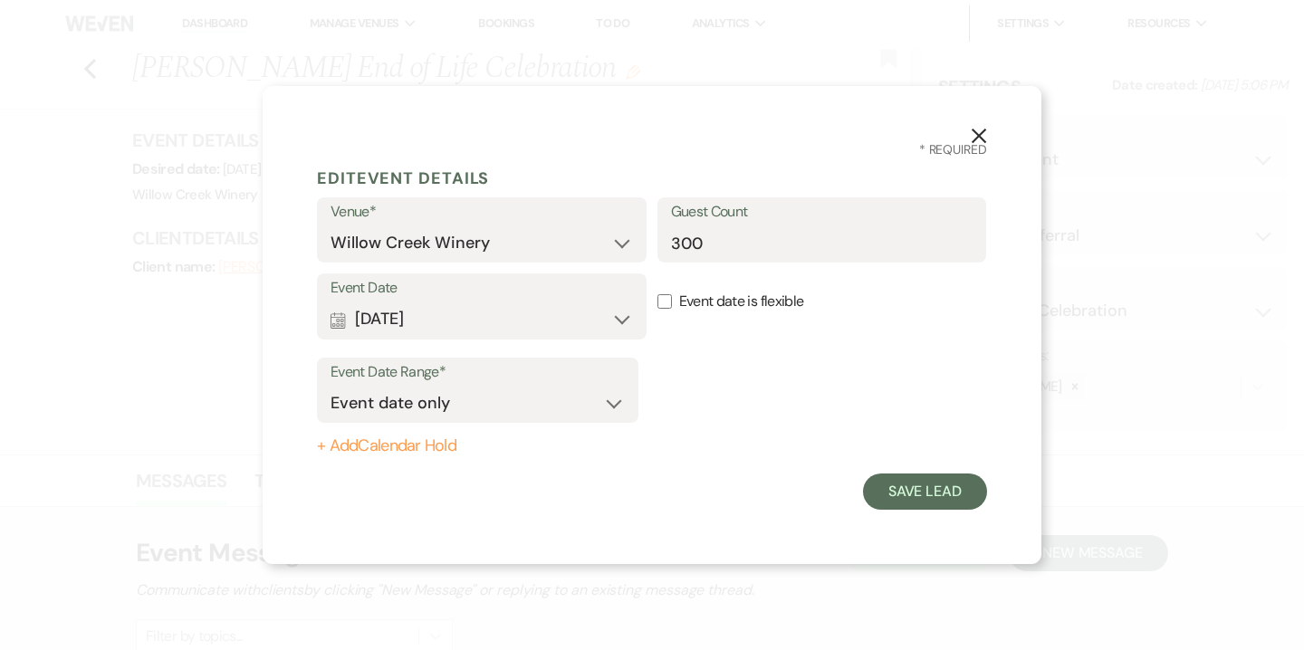
click at [397, 454] on button "+ Add Calendar Hold" at bounding box center [478, 446] width 322 height 18
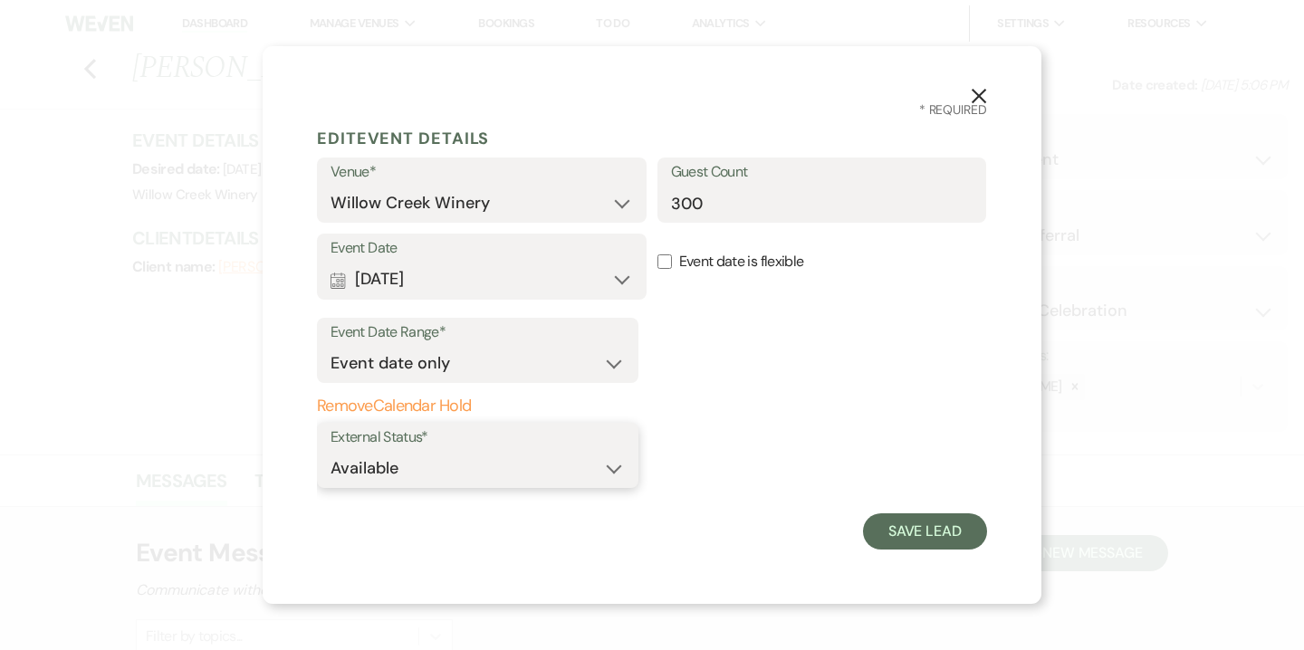
click at [570, 461] on select "Available Unavailable" at bounding box center [478, 468] width 294 height 35
select select "false"
click at [891, 540] on button "Save Lead" at bounding box center [925, 532] width 124 height 36
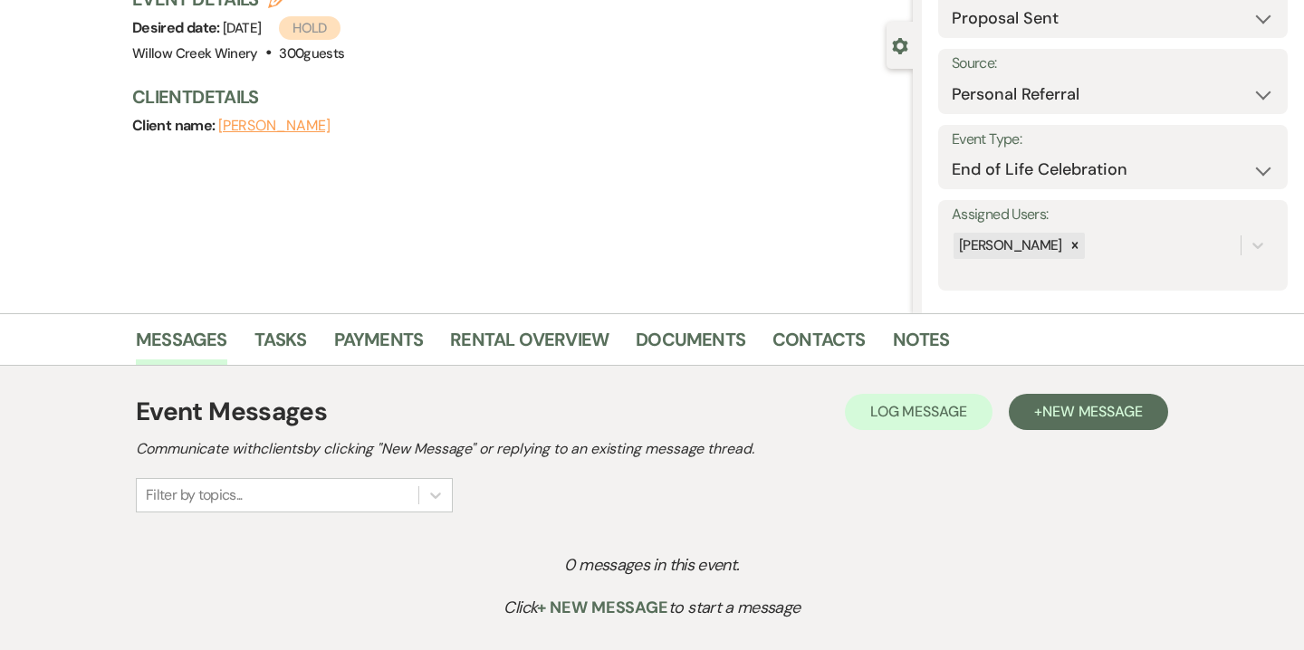
scroll to position [102, 0]
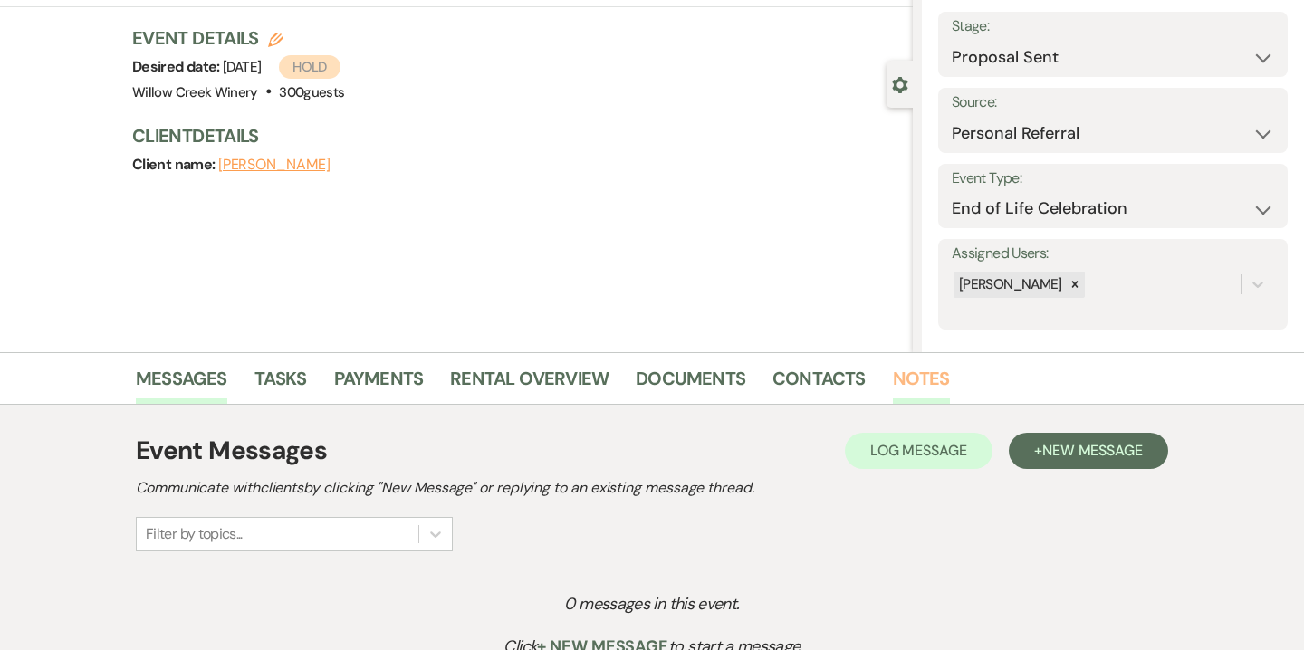
click at [900, 398] on link "Notes" at bounding box center [921, 384] width 57 height 40
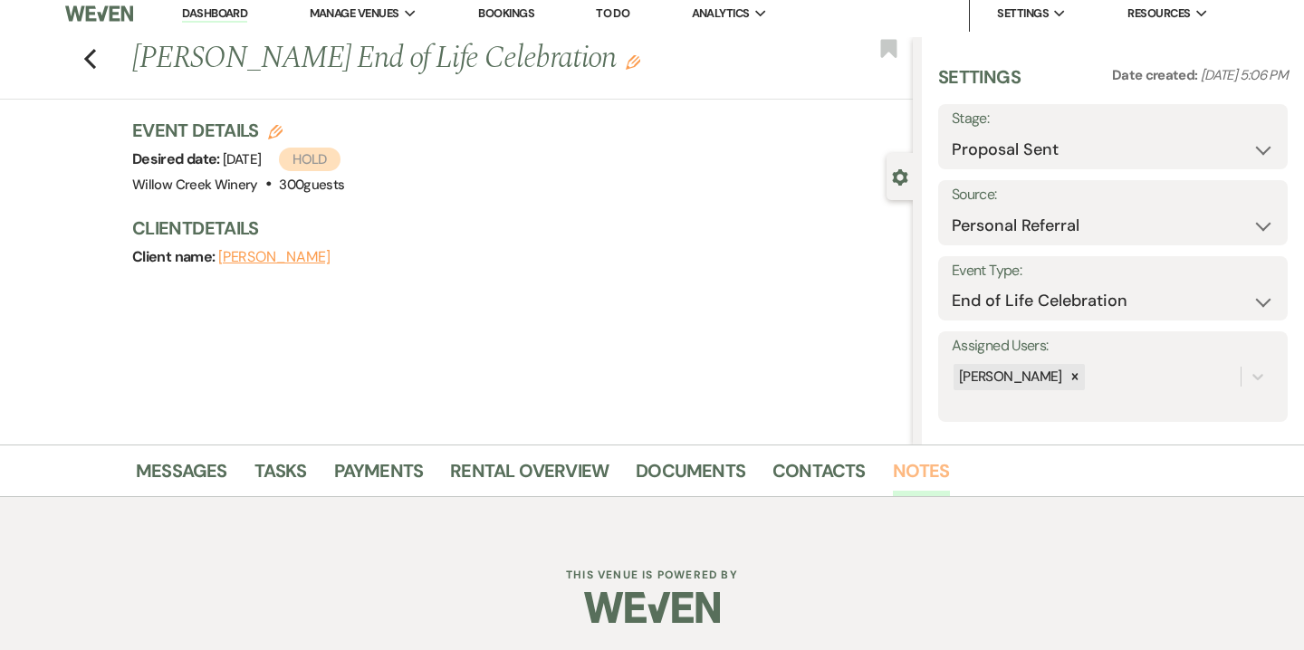
scroll to position [102, 0]
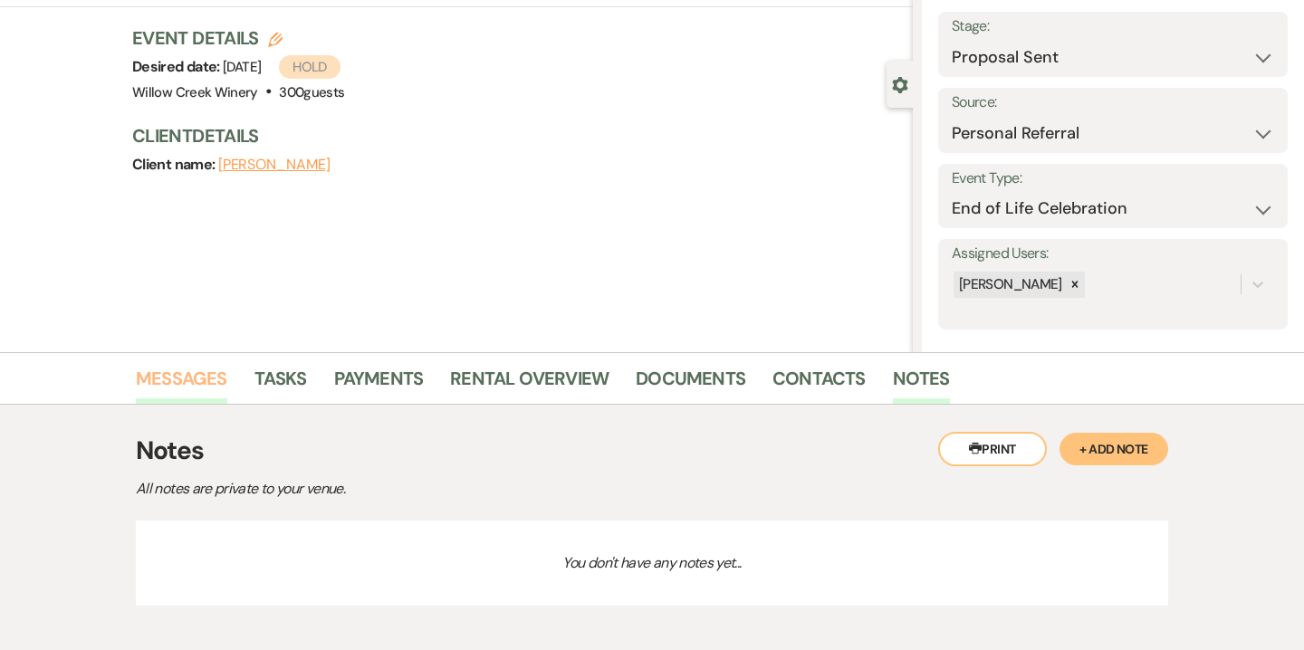
click at [196, 379] on link "Messages" at bounding box center [181, 384] width 91 height 40
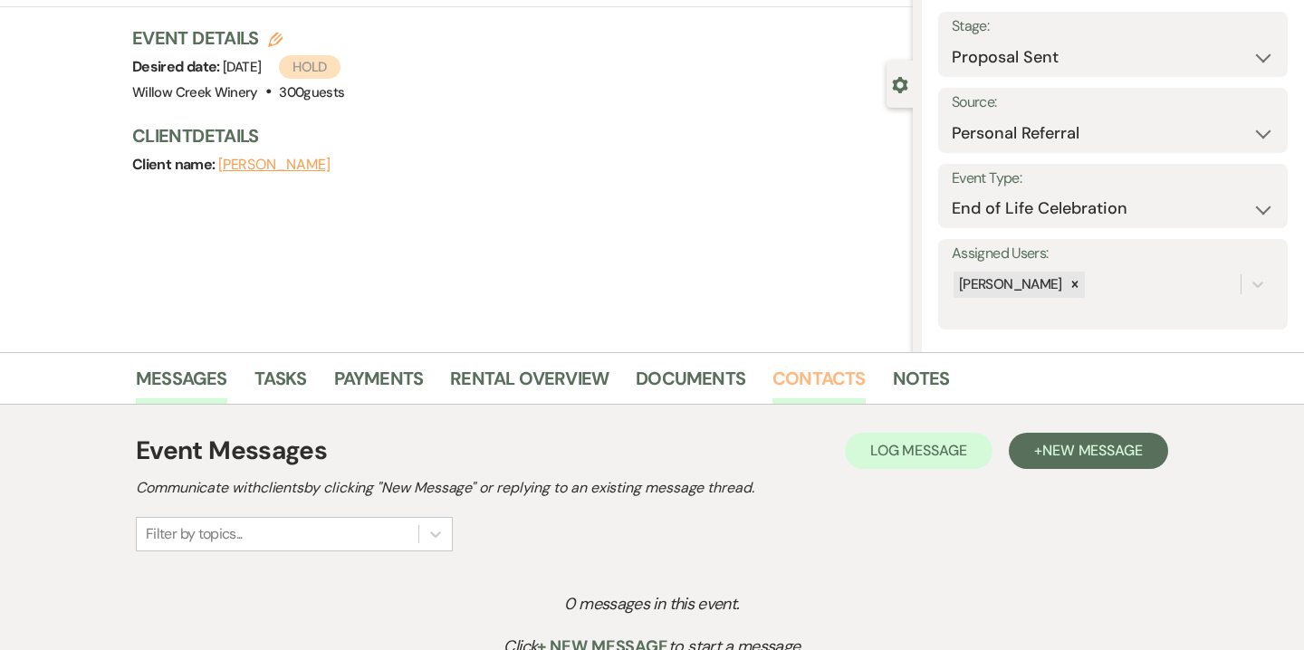
click at [818, 369] on link "Contacts" at bounding box center [819, 384] width 93 height 40
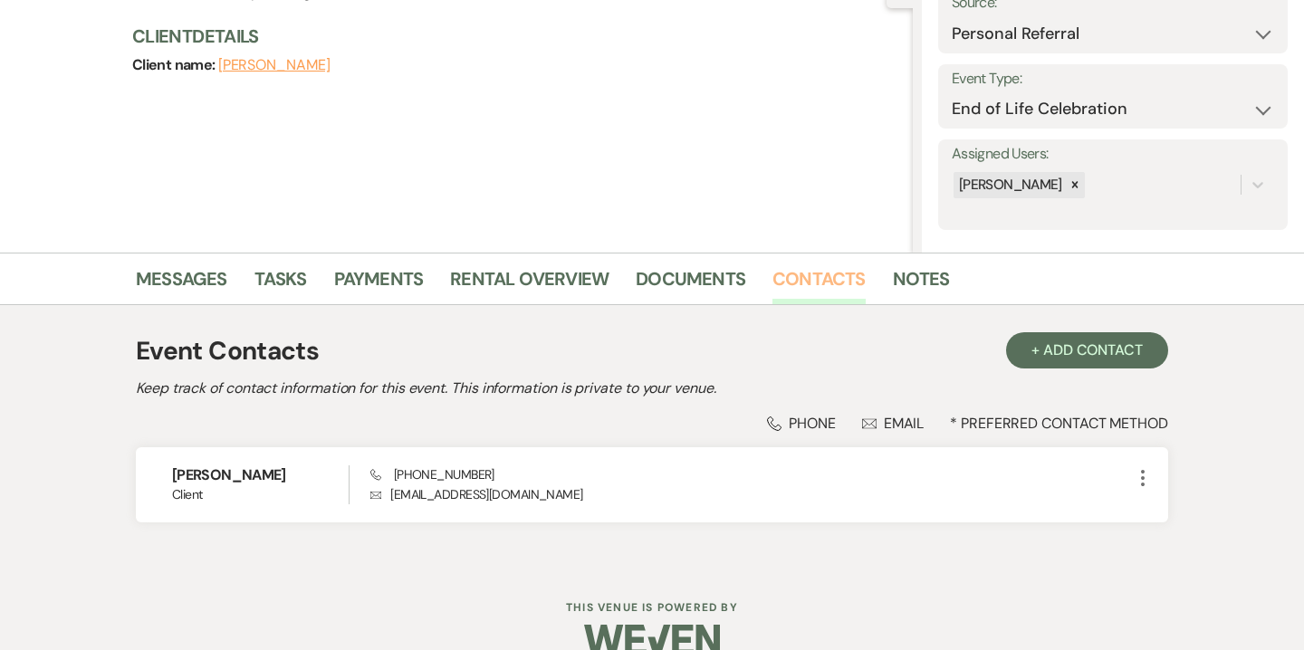
scroll to position [212, 0]
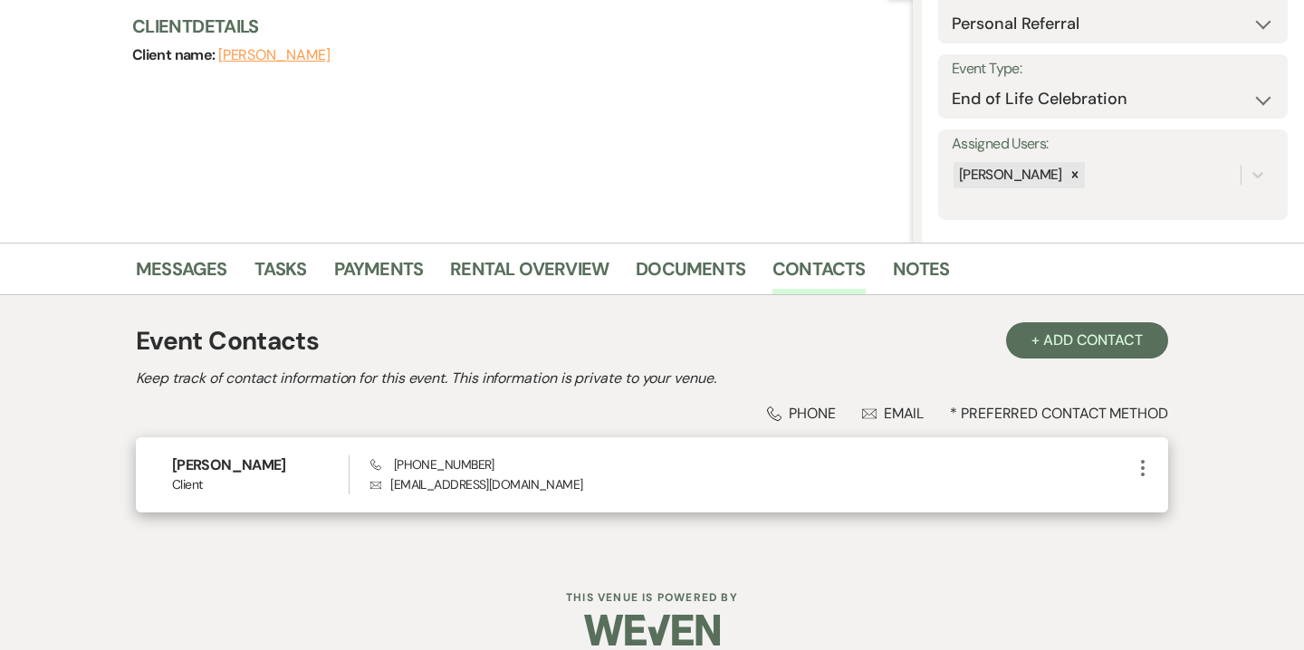
click at [1149, 468] on icon "More" at bounding box center [1143, 468] width 22 height 22
click at [1177, 506] on button "Pencil Edit" at bounding box center [1186, 503] width 108 height 31
select select "1"
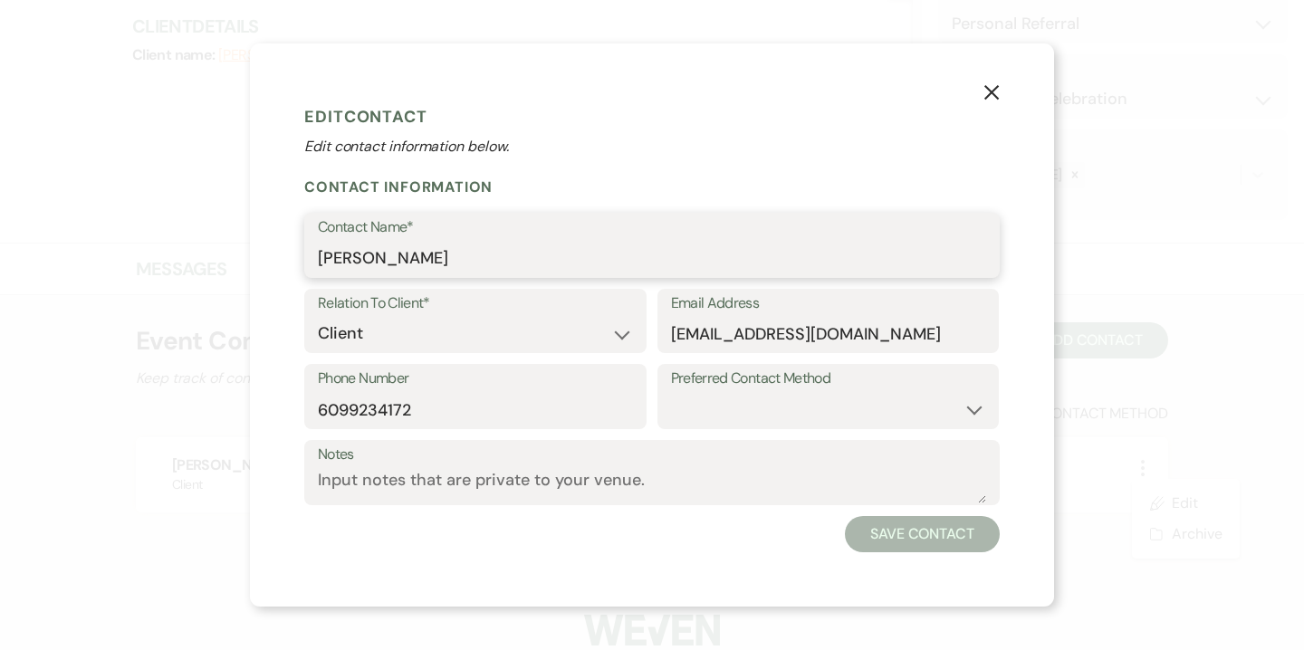
click at [398, 264] on input "[PERSON_NAME]" at bounding box center [652, 258] width 668 height 35
type input "Kathy Healey"
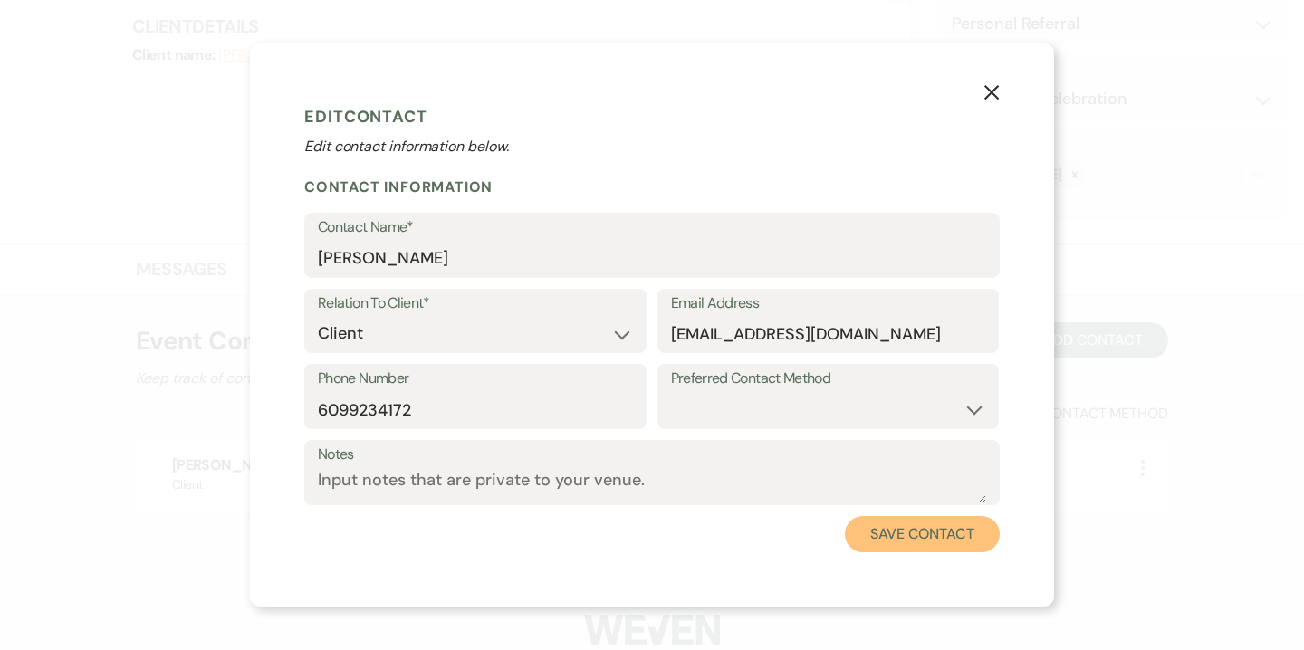
click at [865, 521] on button "Save Contact" at bounding box center [922, 534] width 155 height 36
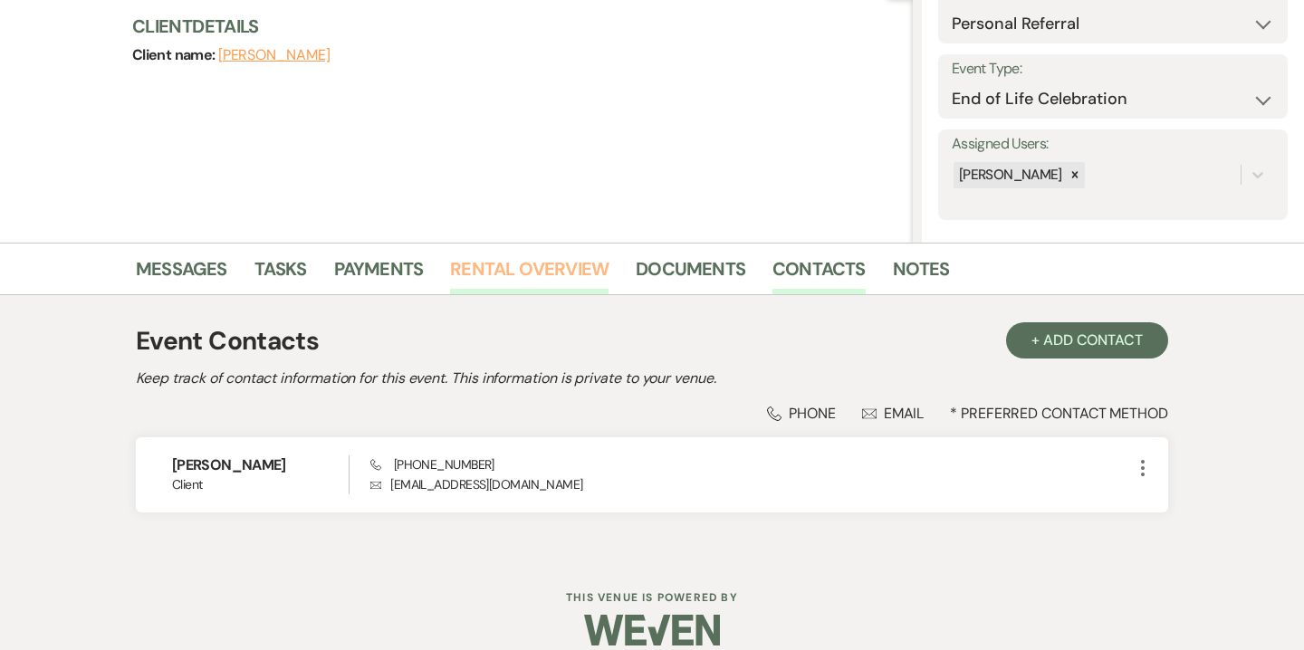
click at [568, 271] on link "Rental Overview" at bounding box center [529, 274] width 158 height 40
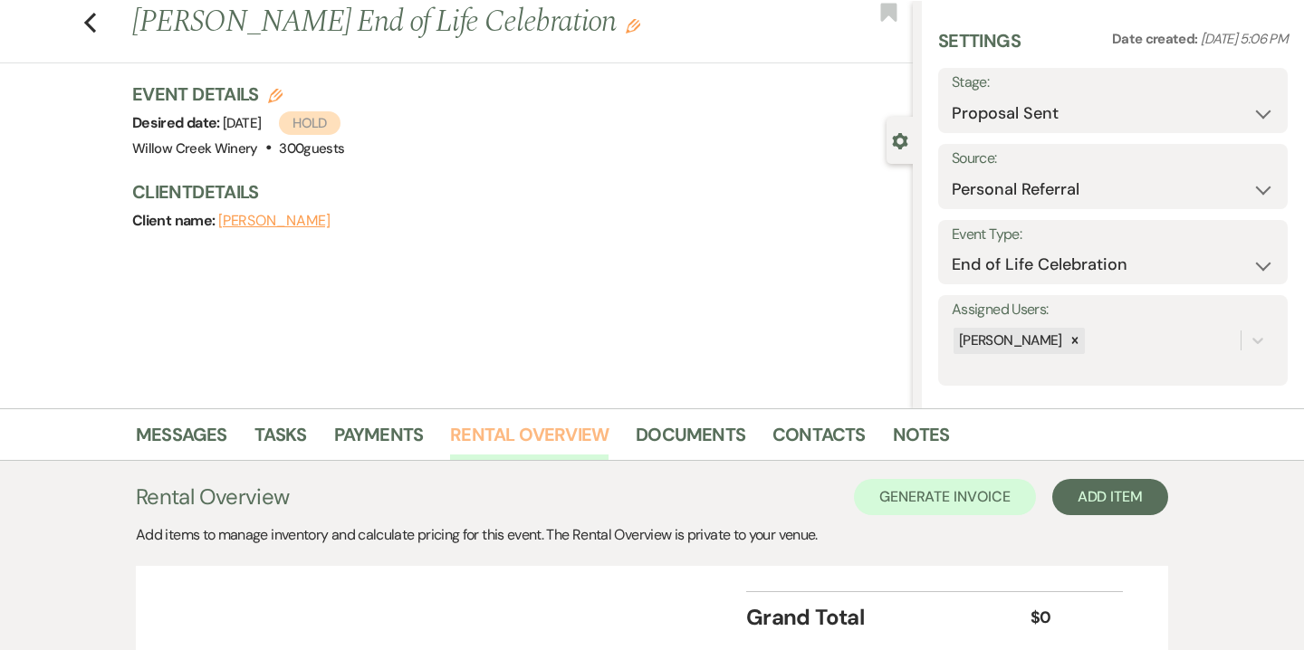
scroll to position [190, 0]
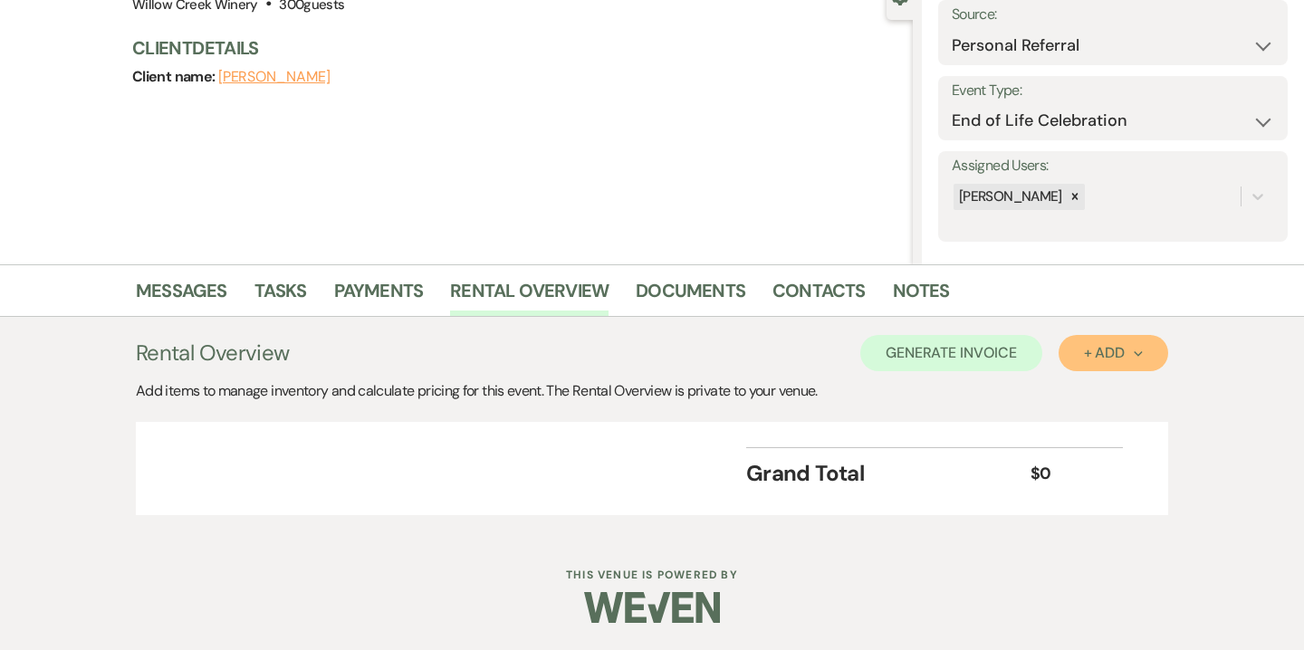
click at [1138, 352] on icon "Next" at bounding box center [1138, 354] width 9 height 9
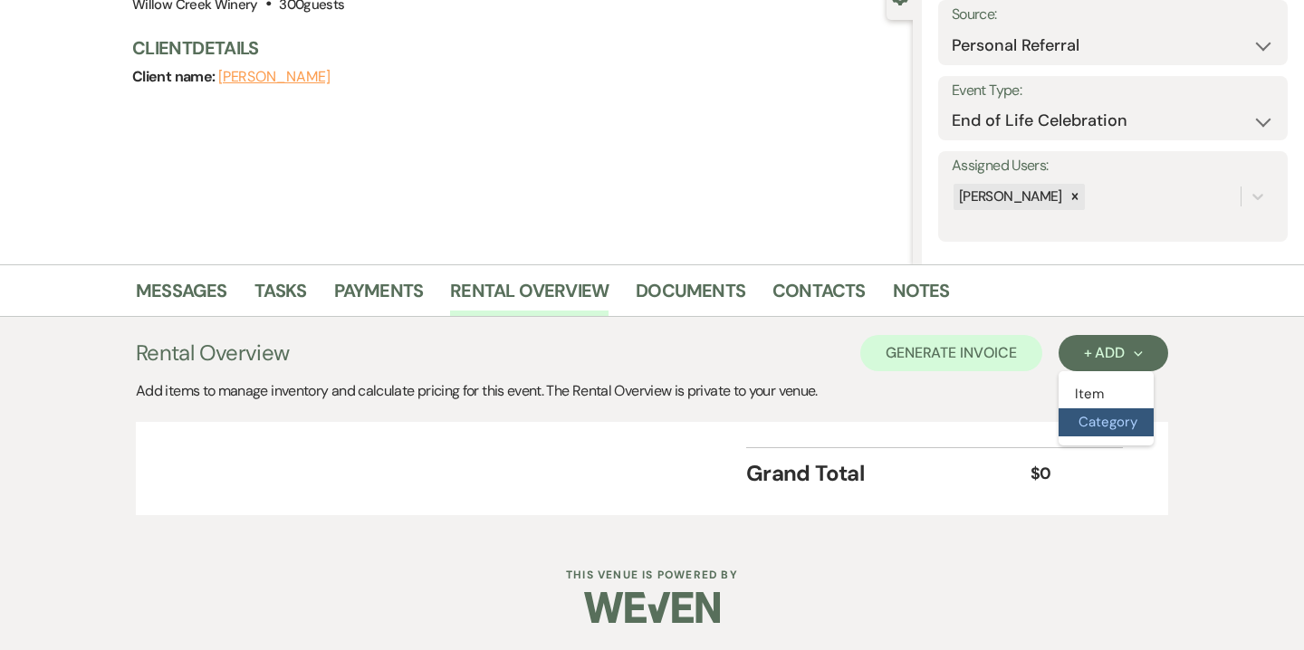
click at [1109, 418] on button "Category" at bounding box center [1106, 422] width 95 height 28
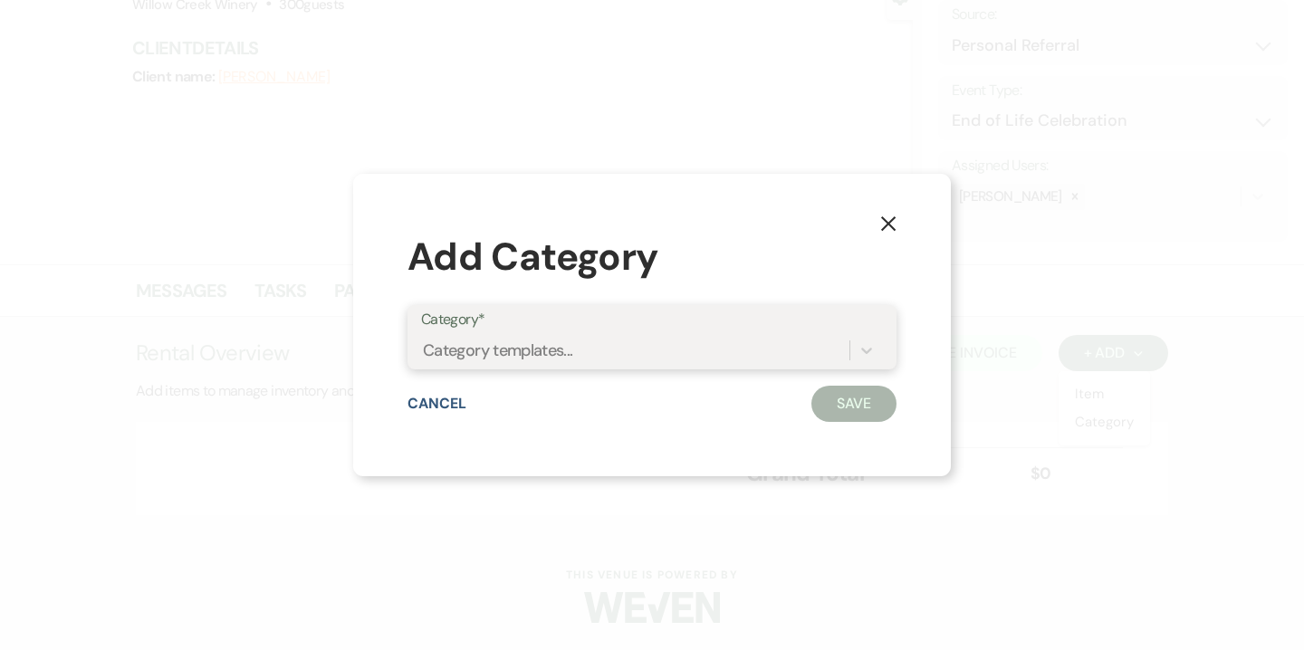
click at [642, 358] on div "Category templates..." at bounding box center [635, 350] width 428 height 32
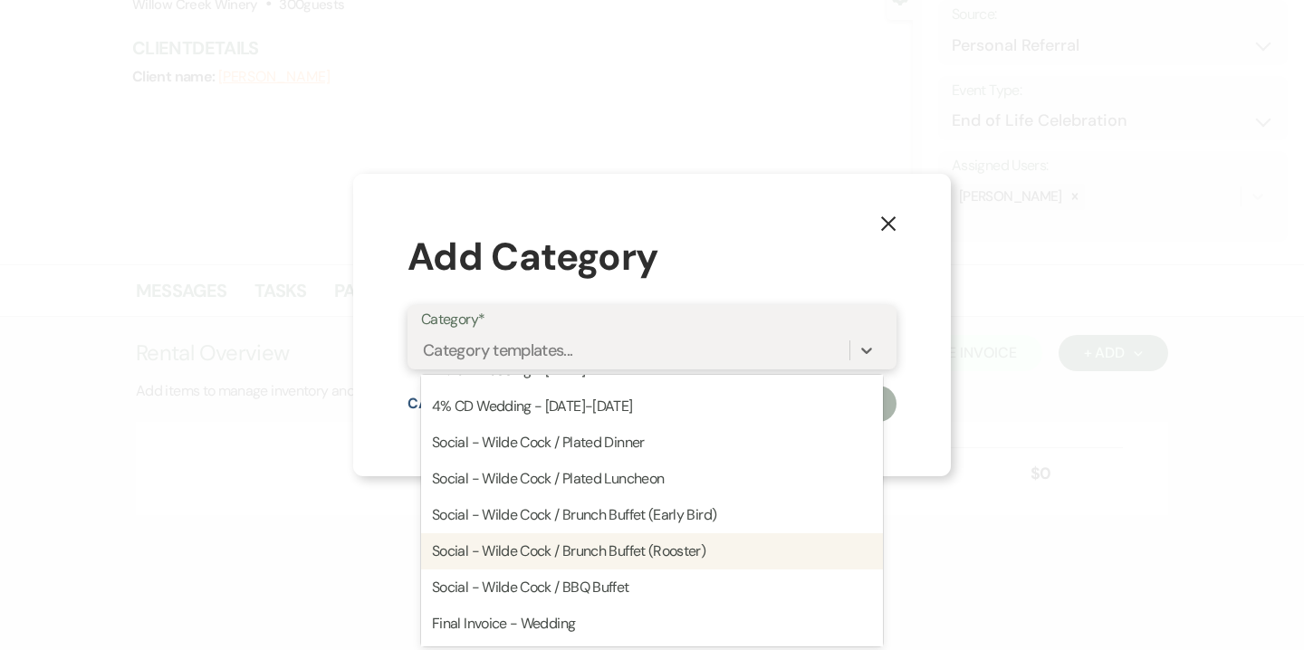
scroll to position [315, 0]
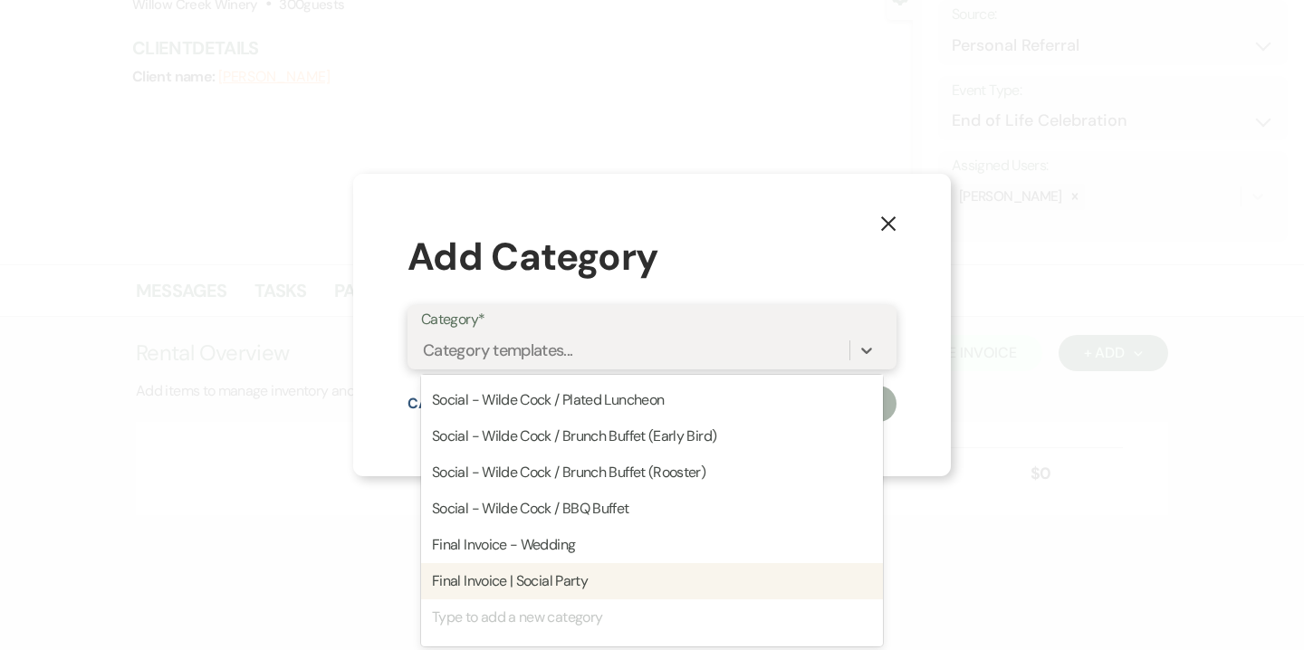
click at [564, 586] on div "Final Invoice | Social Party" at bounding box center [652, 581] width 462 height 36
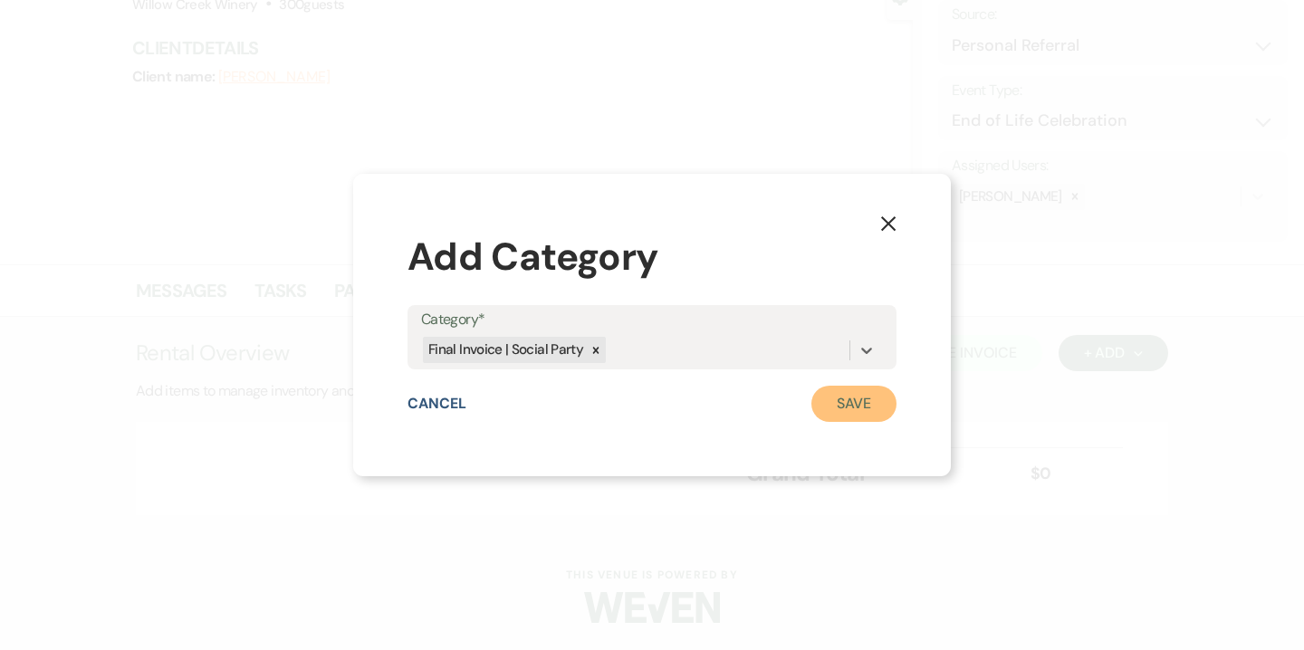
click at [845, 405] on button "Save" at bounding box center [853, 404] width 85 height 36
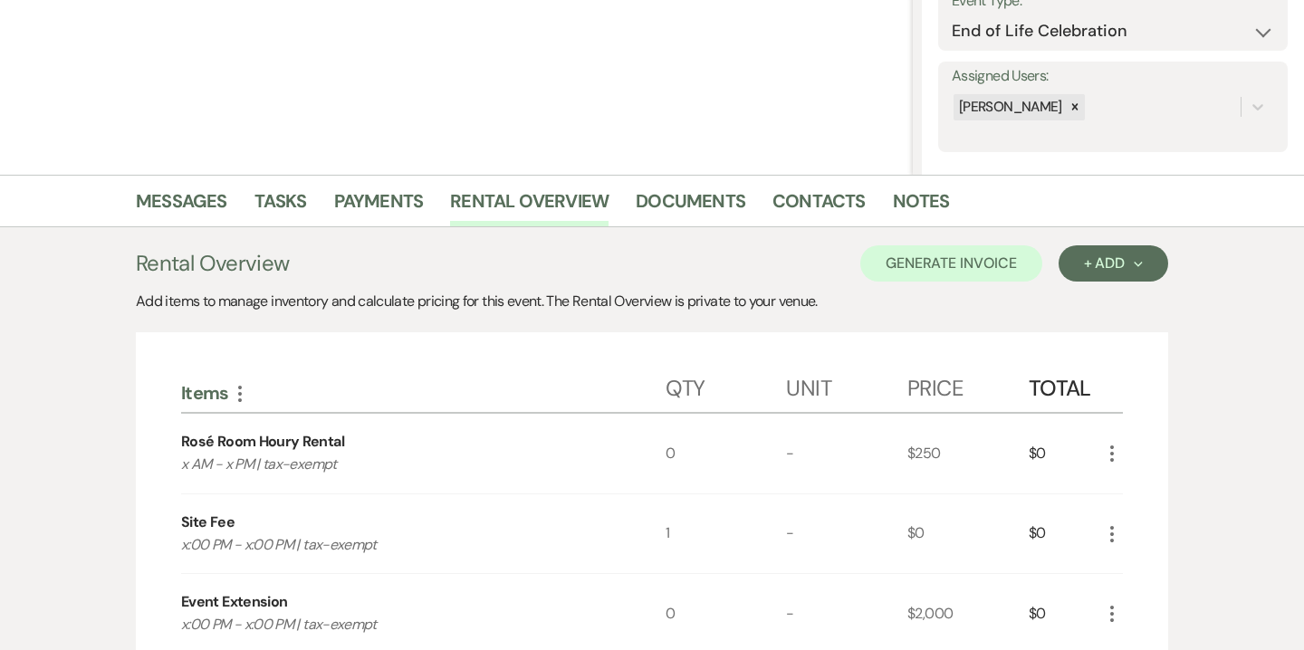
scroll to position [301, 0]
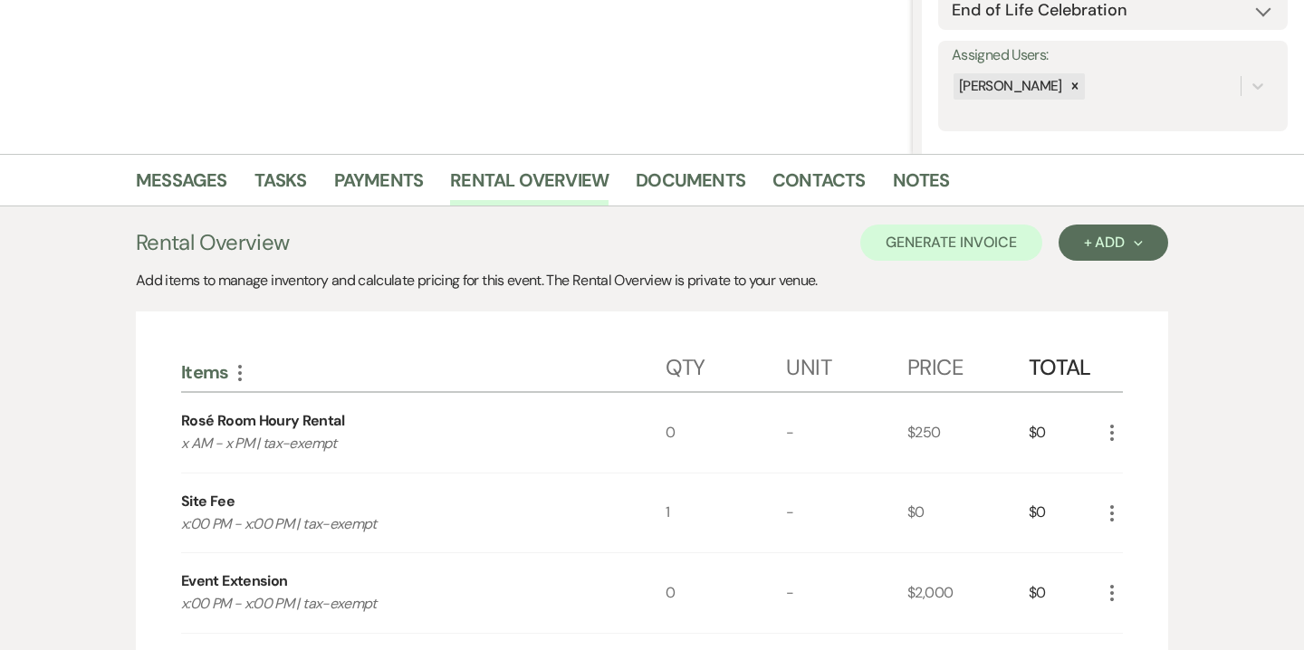
click at [1105, 435] on icon "More" at bounding box center [1112, 433] width 22 height 22
click at [1148, 493] on button "X Delete" at bounding box center [1150, 497] width 98 height 29
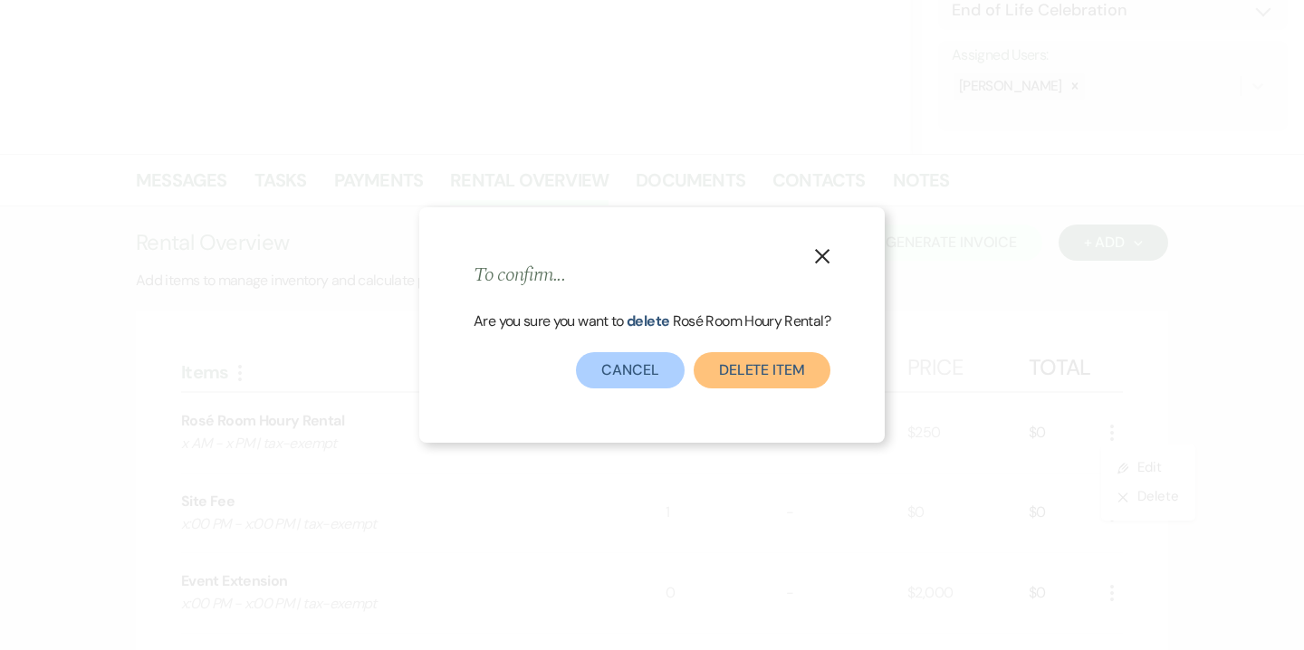
click at [800, 379] on button "Delete Item" at bounding box center [762, 370] width 137 height 36
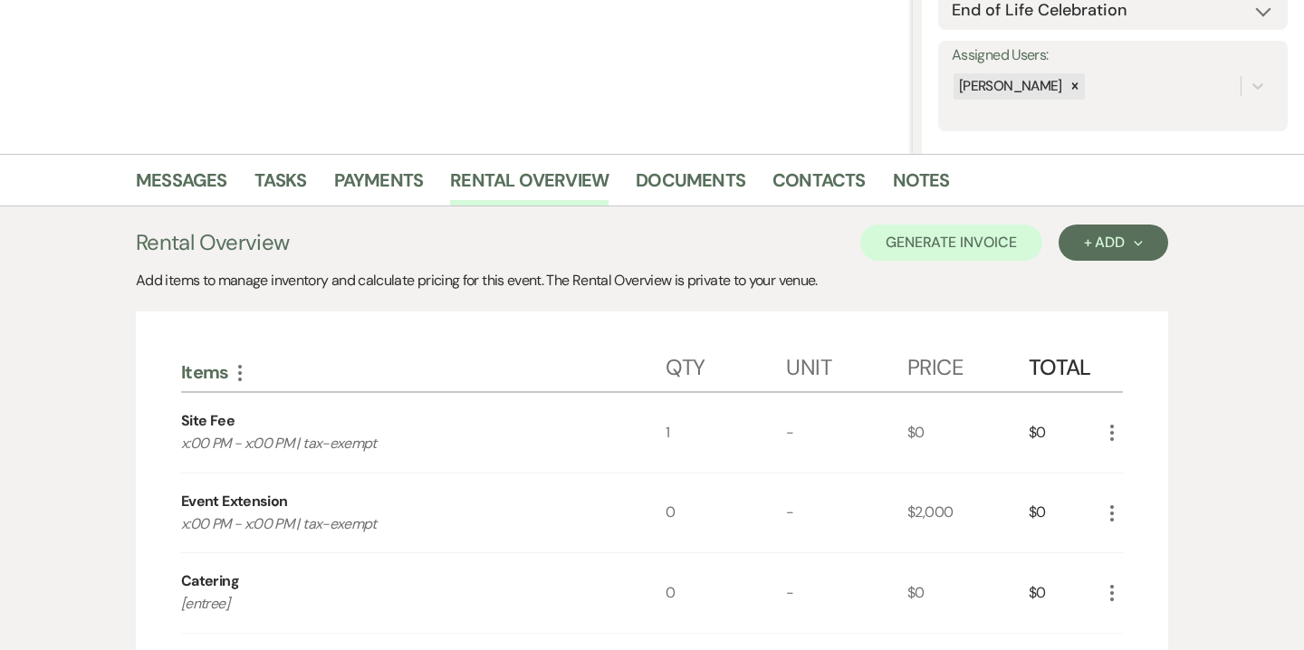
click at [1110, 435] on icon "More" at bounding box center [1112, 433] width 22 height 22
click at [1147, 472] on button "Pencil Edit" at bounding box center [1148, 468] width 94 height 29
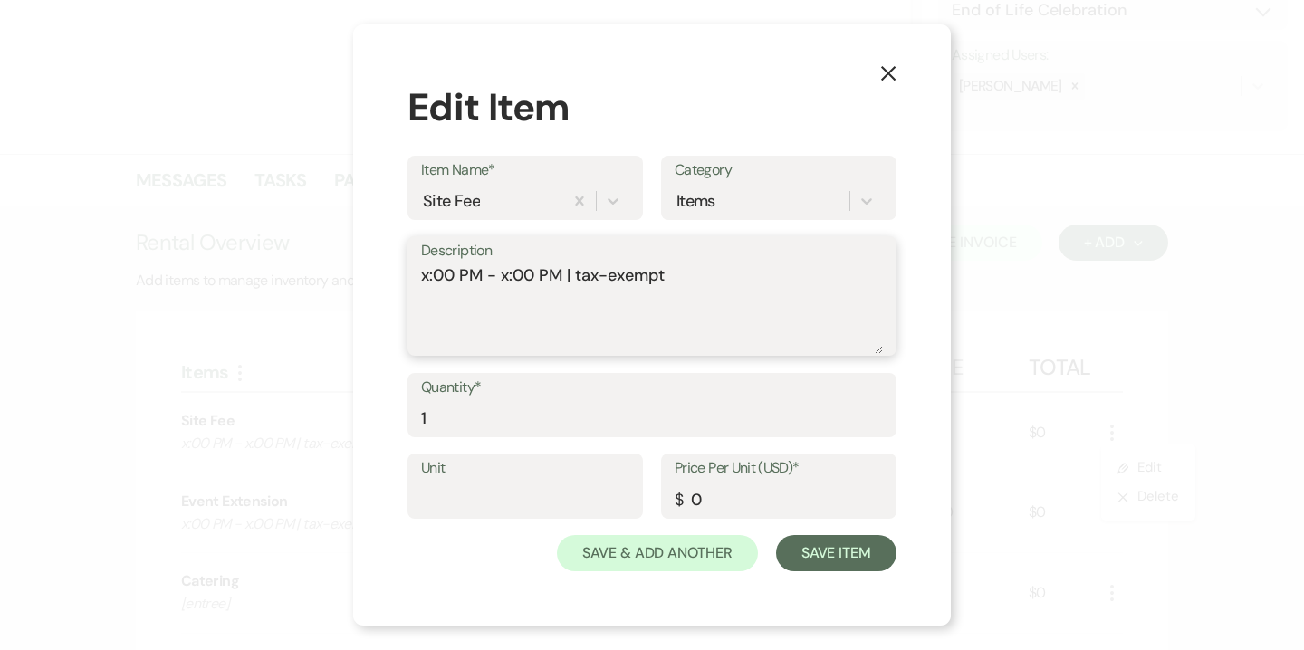
drag, startPoint x: 426, startPoint y: 276, endPoint x: 410, endPoint y: 275, distance: 15.4
click at [410, 275] on div "Description x:00 PM - x:00 PM | tax-exempt" at bounding box center [652, 296] width 489 height 120
click at [508, 276] on textarea "3:00 PM - x:00 PM | tax-exempt" at bounding box center [652, 309] width 462 height 91
type textarea "3:00 PM - 5:00 PM | tax-exempt"
click at [691, 500] on input "0" at bounding box center [779, 499] width 208 height 35
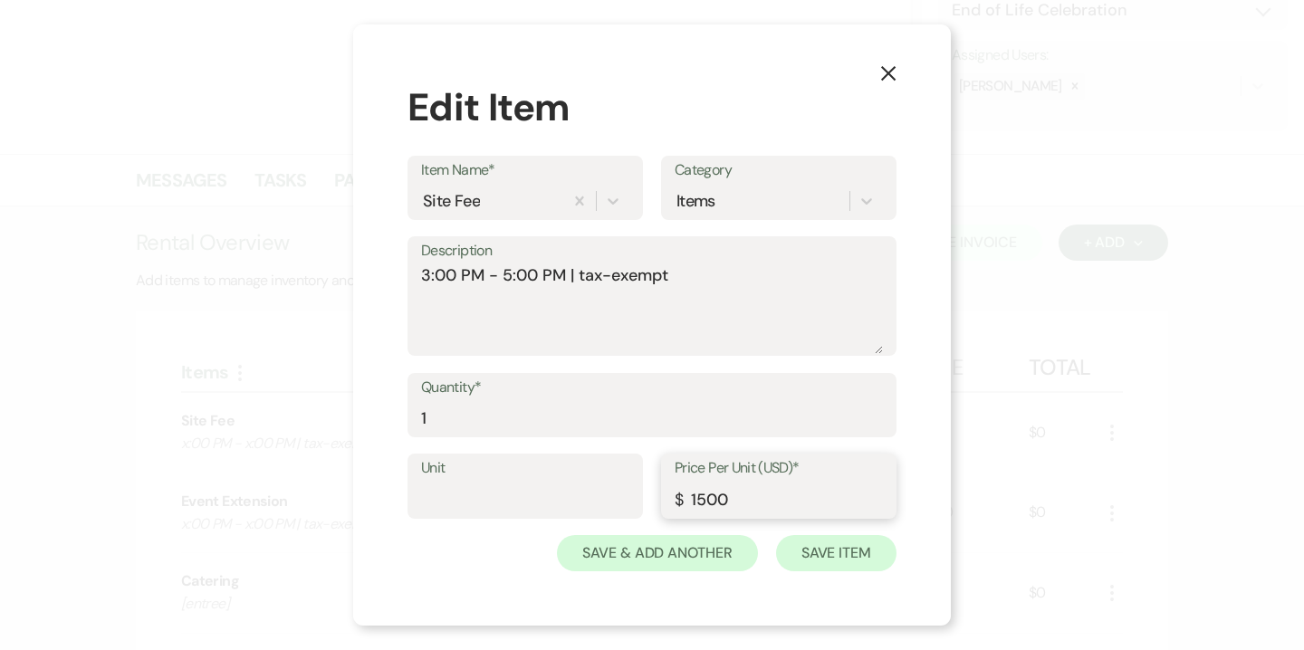
type input "1500"
click at [847, 538] on button "Save Item" at bounding box center [836, 553] width 120 height 36
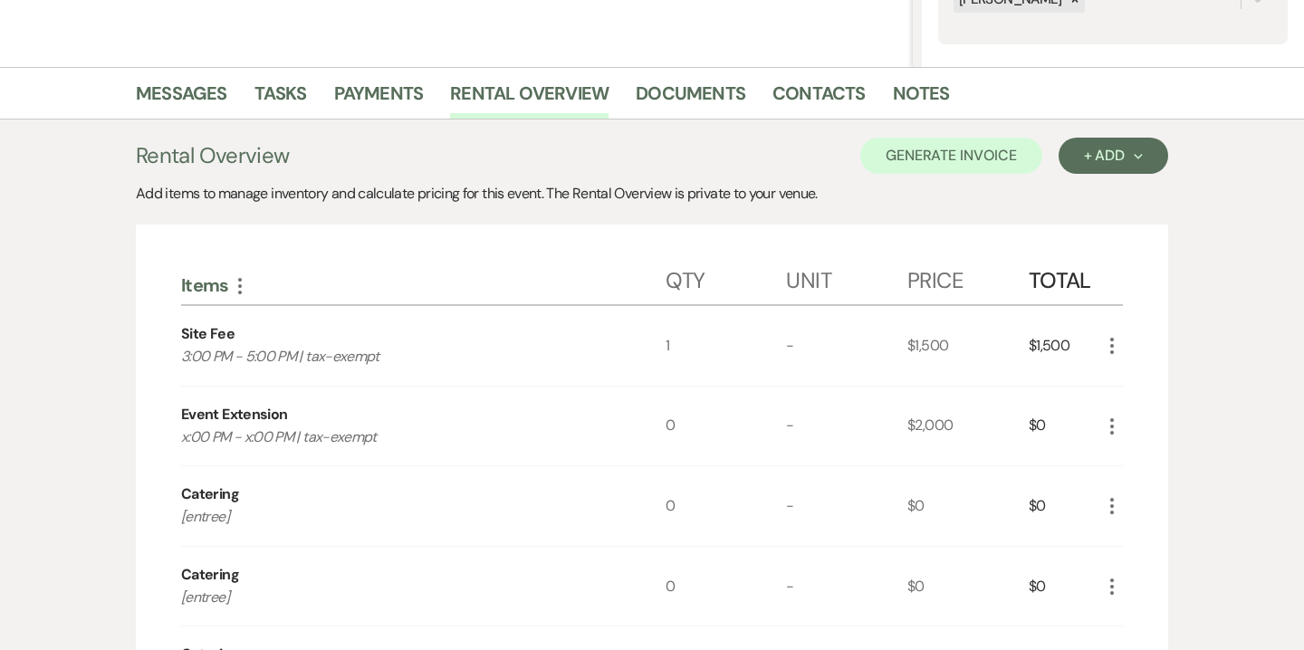
scroll to position [437, 0]
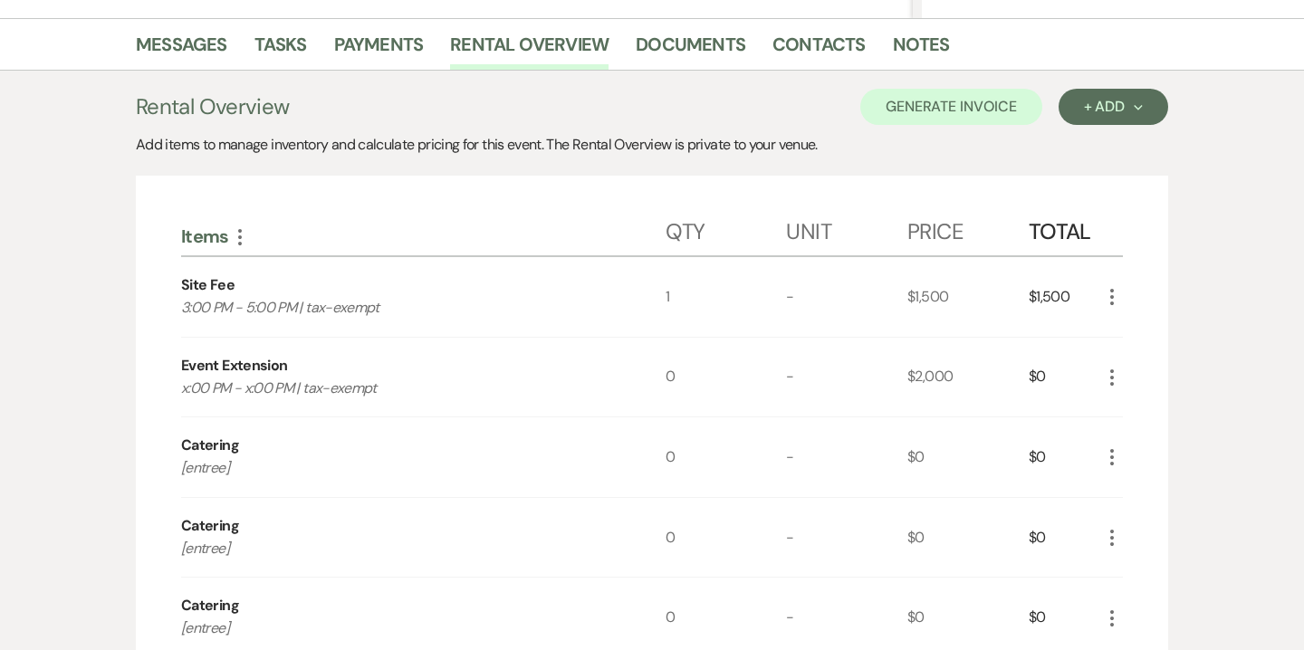
click at [1115, 369] on icon "More" at bounding box center [1112, 378] width 22 height 22
click at [1150, 448] on button "X Delete" at bounding box center [1150, 441] width 98 height 29
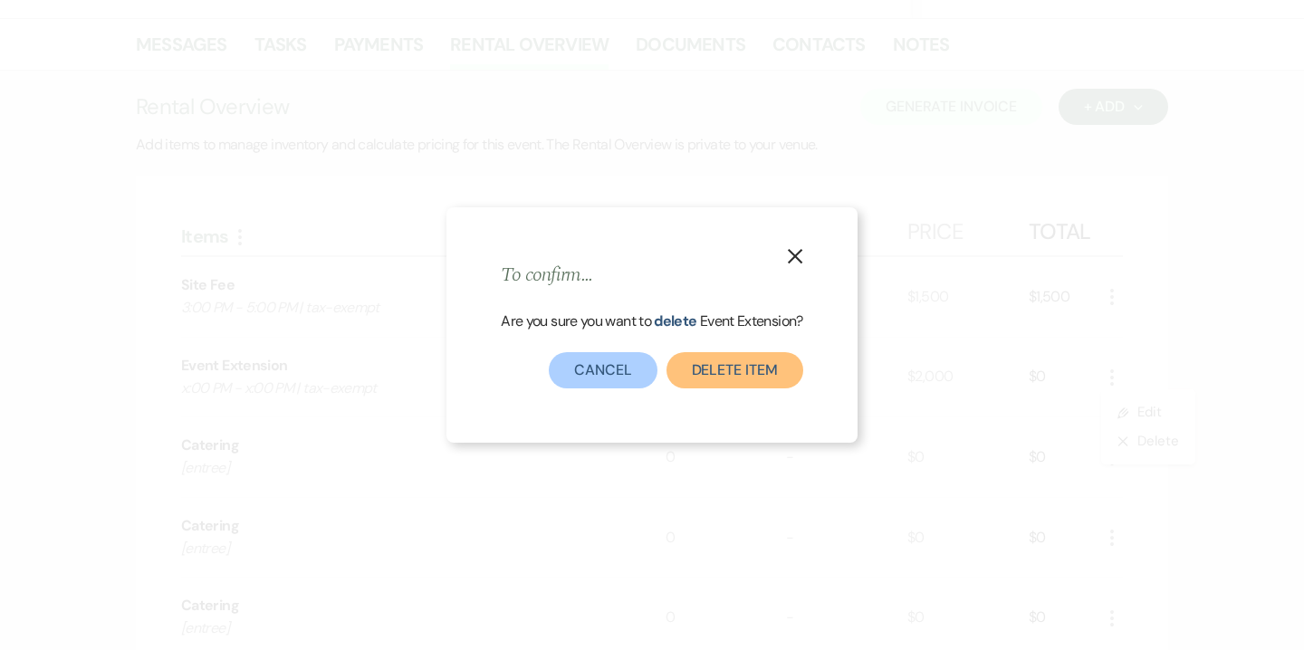
click at [785, 370] on button "Delete Item" at bounding box center [735, 370] width 137 height 36
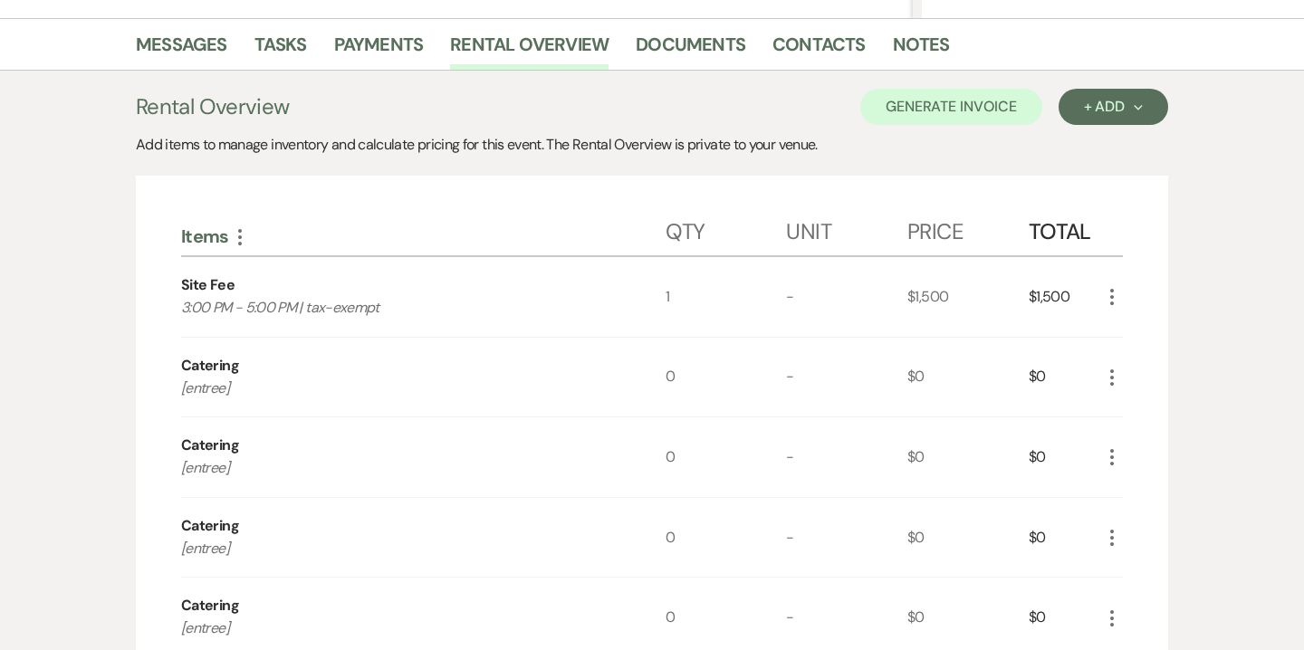
click at [1111, 375] on icon "More" at bounding box center [1112, 378] width 22 height 22
click at [1147, 401] on button "Pencil Edit" at bounding box center [1148, 412] width 94 height 29
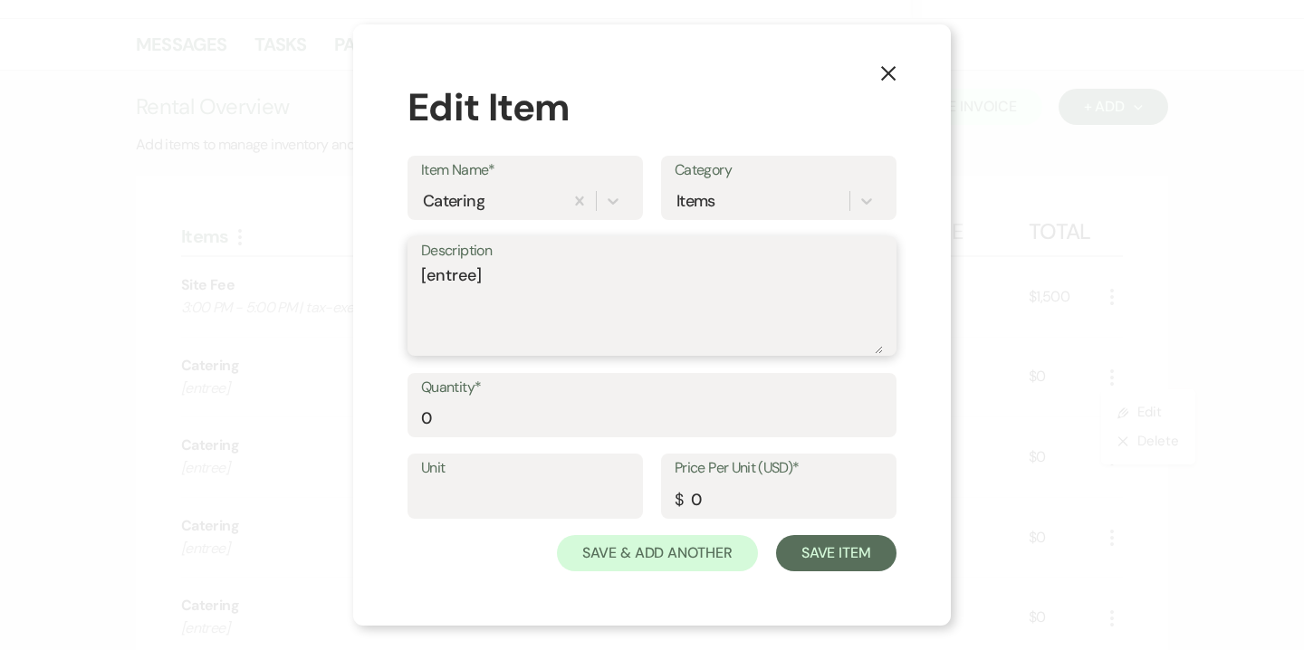
drag, startPoint x: 488, startPoint y: 264, endPoint x: 376, endPoint y: 281, distance: 113.5
click at [376, 281] on div "X Edit Item Item Name* Catering Category Items Description [entree] Quantity* 0…" at bounding box center [652, 325] width 598 height 602
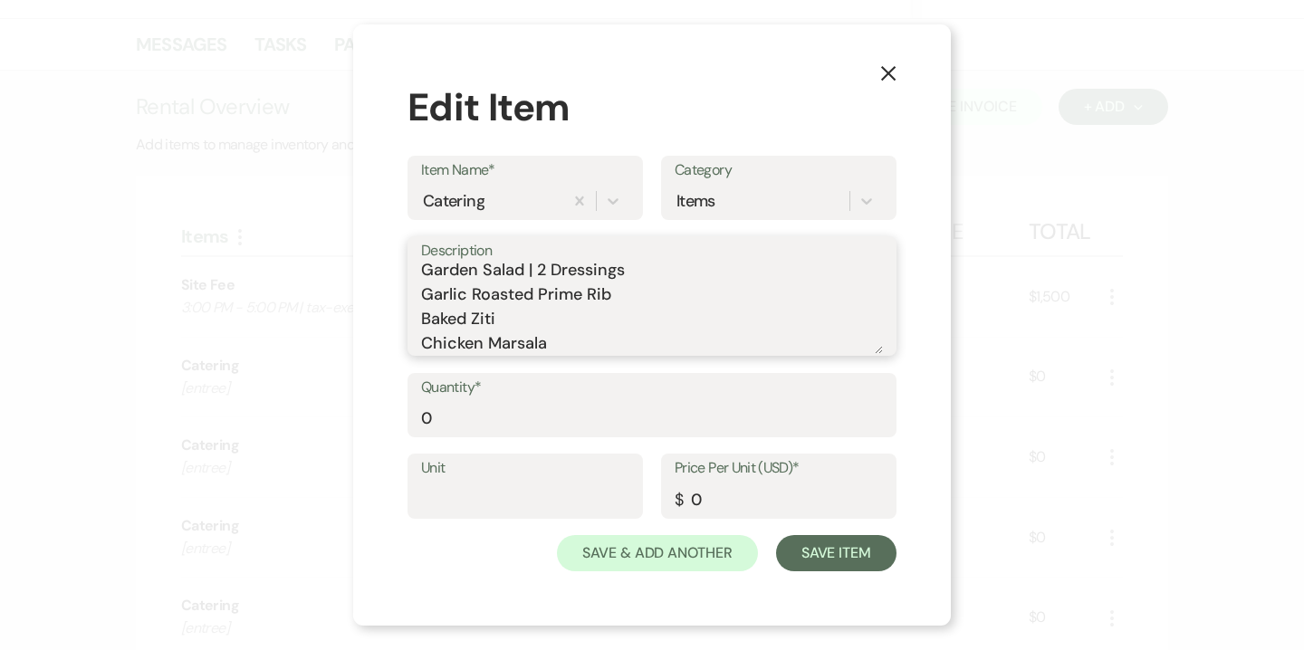
scroll to position [54, 0]
click at [649, 346] on textarea "Custom Buffet: Garden Salad | 2 Dressings Garlic Roasted Prime Rib Baked Ziti C…" at bounding box center [652, 309] width 462 height 91
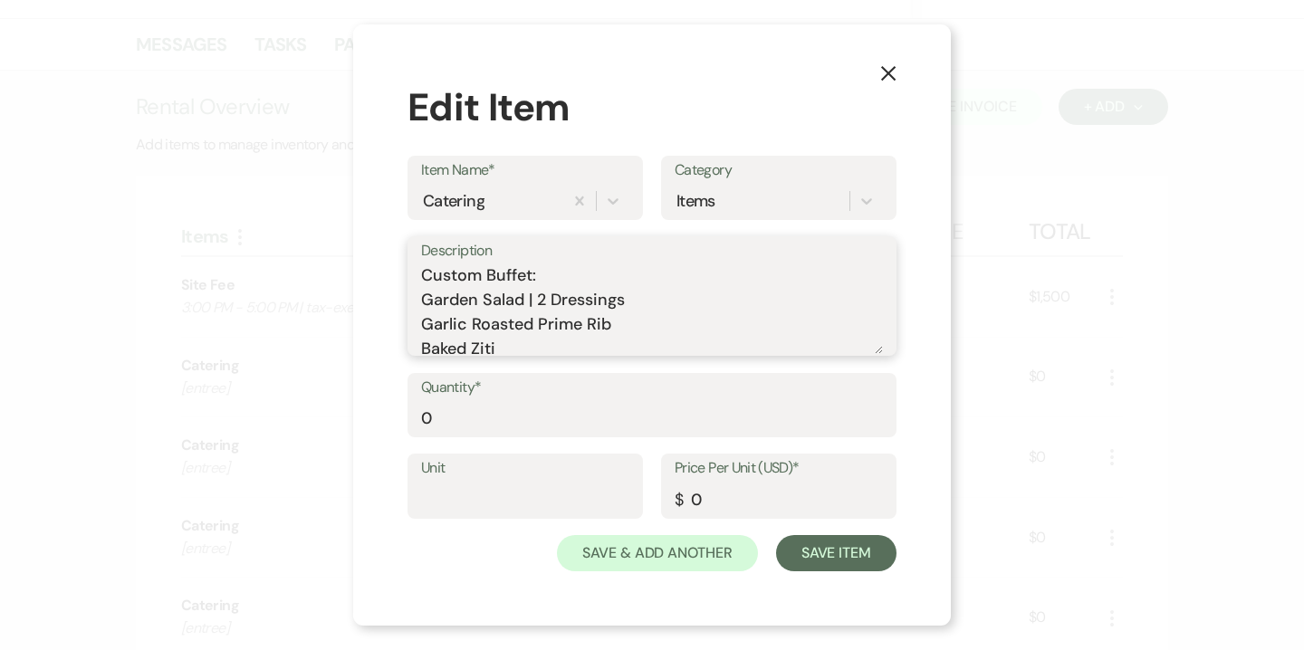
click at [515, 323] on textarea "Custom Buffet: Garden Salad | 2 Dressings Garlic Roasted Prime Rib Baked Ziti C…" at bounding box center [652, 309] width 462 height 91
click at [478, 346] on textarea "Custom Buffet: Garden Salad | 2 Dressings Garlic Roasted Prime Rib Baked Ziti C…" at bounding box center [652, 309] width 462 height 91
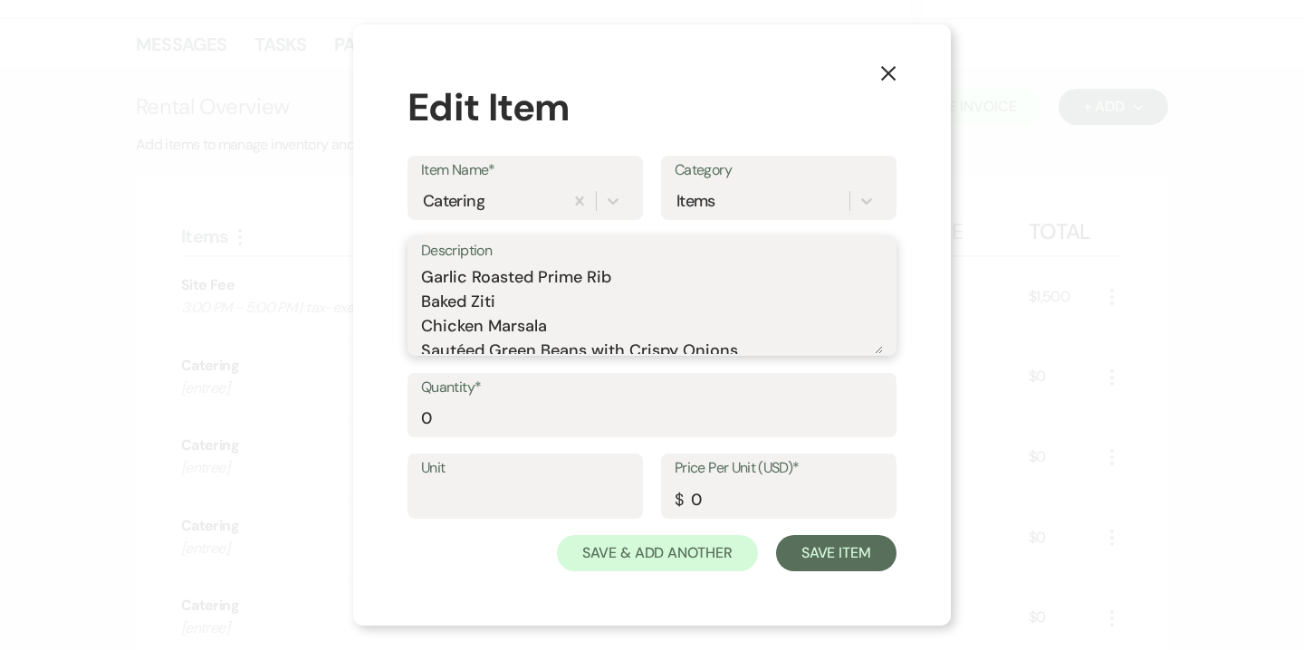
scroll to position [53, 0]
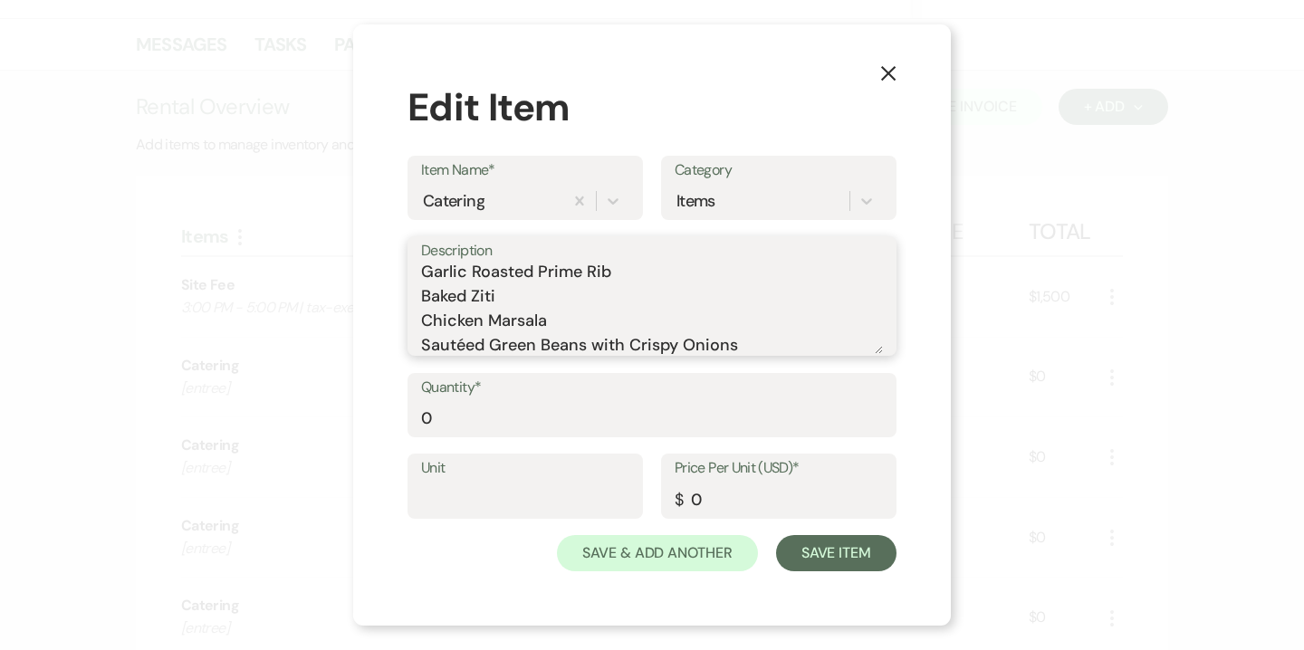
click at [477, 324] on textarea "Custom Buffet: Garden Salad | 2 Dressings Garlic Roasted Prime Rib Baked Ziti C…" at bounding box center [652, 309] width 462 height 91
click at [481, 352] on textarea "Custom Buffet: Garden Salad | 2 Dressings Garlic Roasted Prime Rib Baked Ziti C…" at bounding box center [652, 309] width 462 height 91
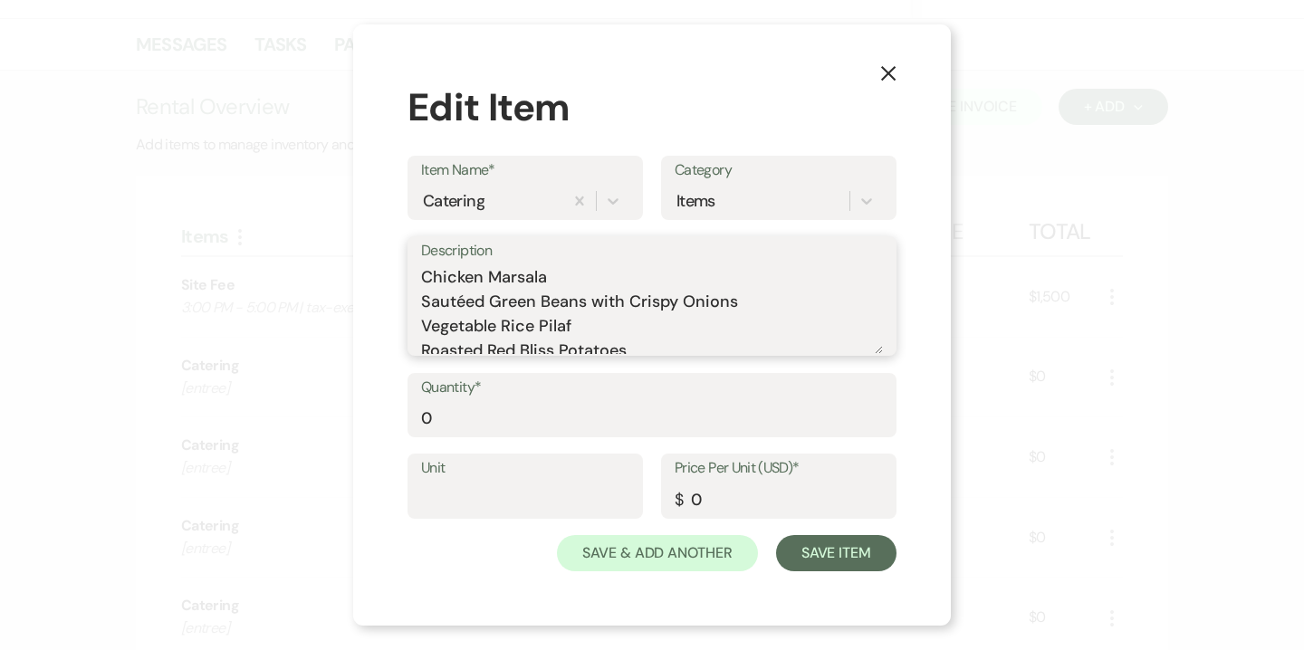
scroll to position [105, 0]
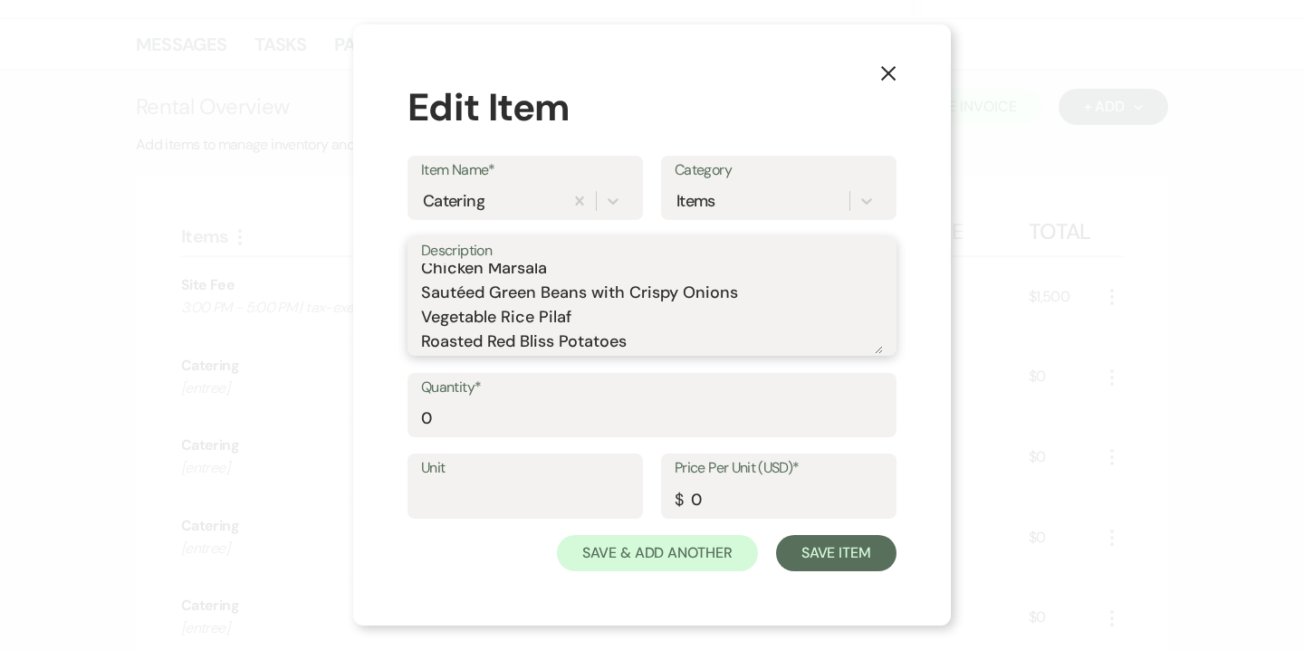
click at [484, 319] on textarea "Custom Buffet: Garden Salad | 2 Dressings Garlic Roasted Prime Rib Baked Ziti C…" at bounding box center [652, 309] width 462 height 91
click at [481, 320] on textarea "Custom Buffet: Garden Salad | 2 Dressings Garlic Roasted Prime Rib Baked Ziti C…" at bounding box center [652, 309] width 462 height 91
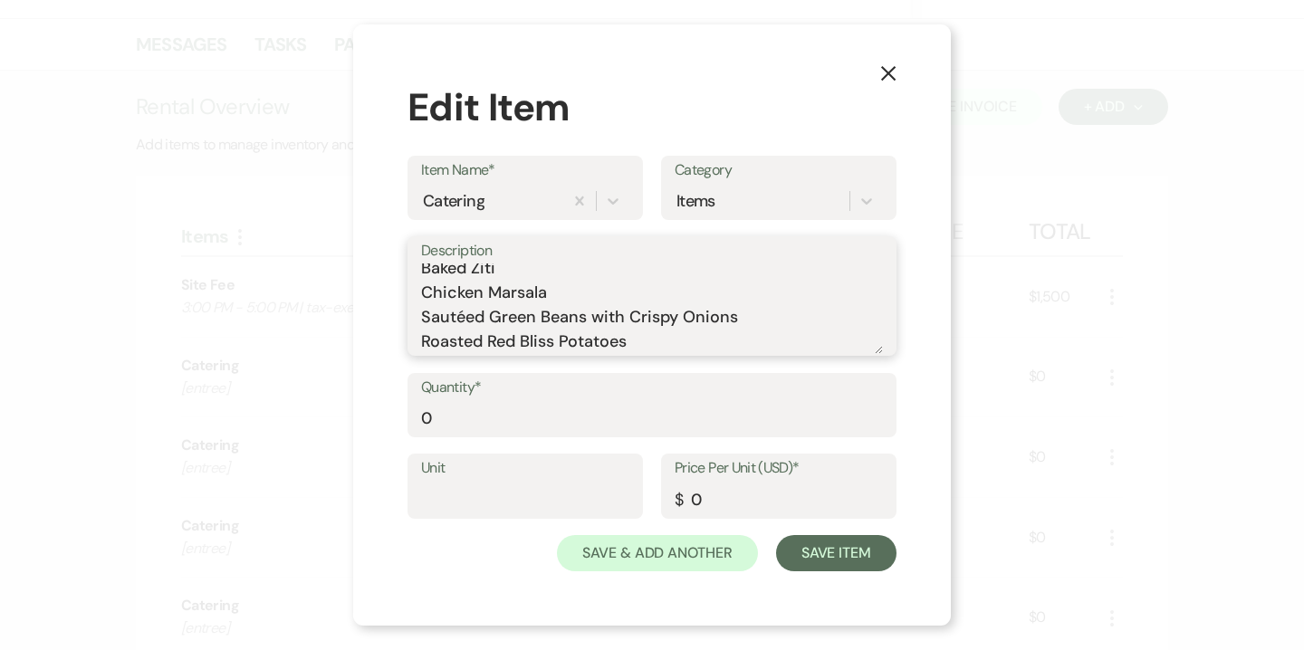
scroll to position [81, 0]
click at [684, 340] on textarea "Custom Buffet: Garden Salad | 2 Dressings Garlic Roasted Prime Rib Baked Ziti C…" at bounding box center [652, 309] width 462 height 91
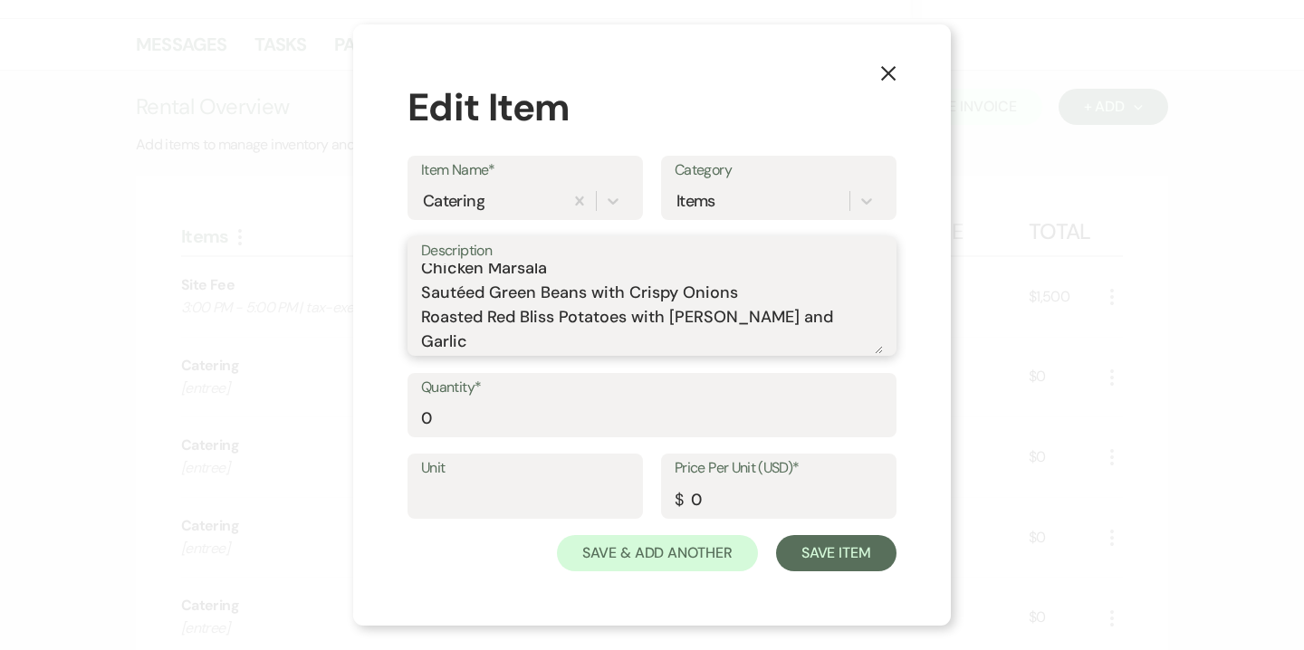
type textarea "Custom Buffet: Garden Salad | 2 Dressings Garlic Roasted Prime Rib Baked Ziti C…"
click at [419, 418] on div "Quantity* 0" at bounding box center [652, 405] width 489 height 65
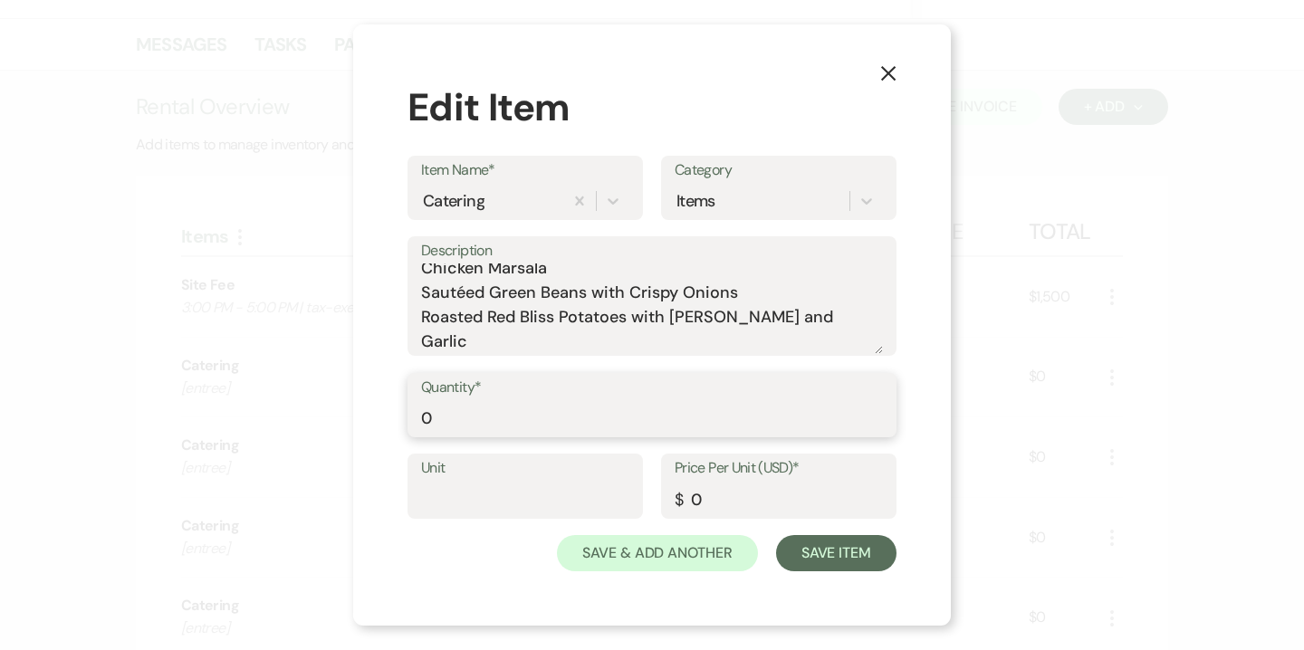
click at [424, 418] on input "0" at bounding box center [652, 417] width 462 height 35
type input "300"
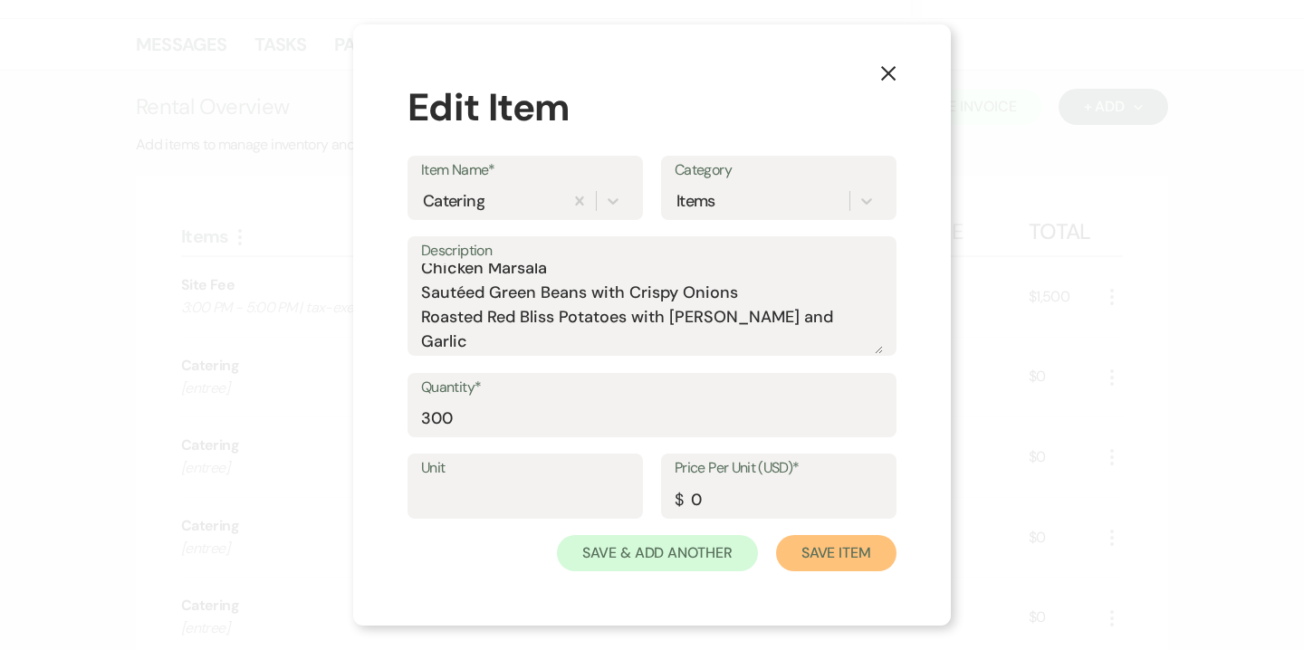
click at [811, 542] on button "Save Item" at bounding box center [836, 553] width 120 height 36
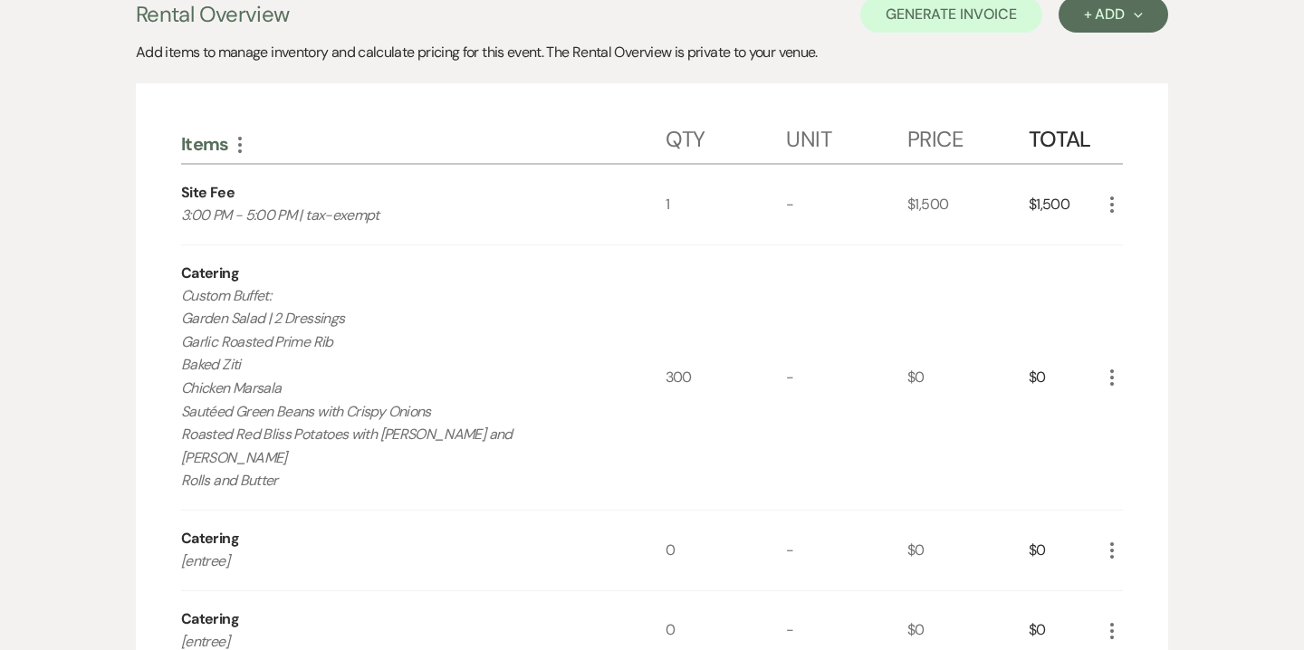
scroll to position [661, 0]
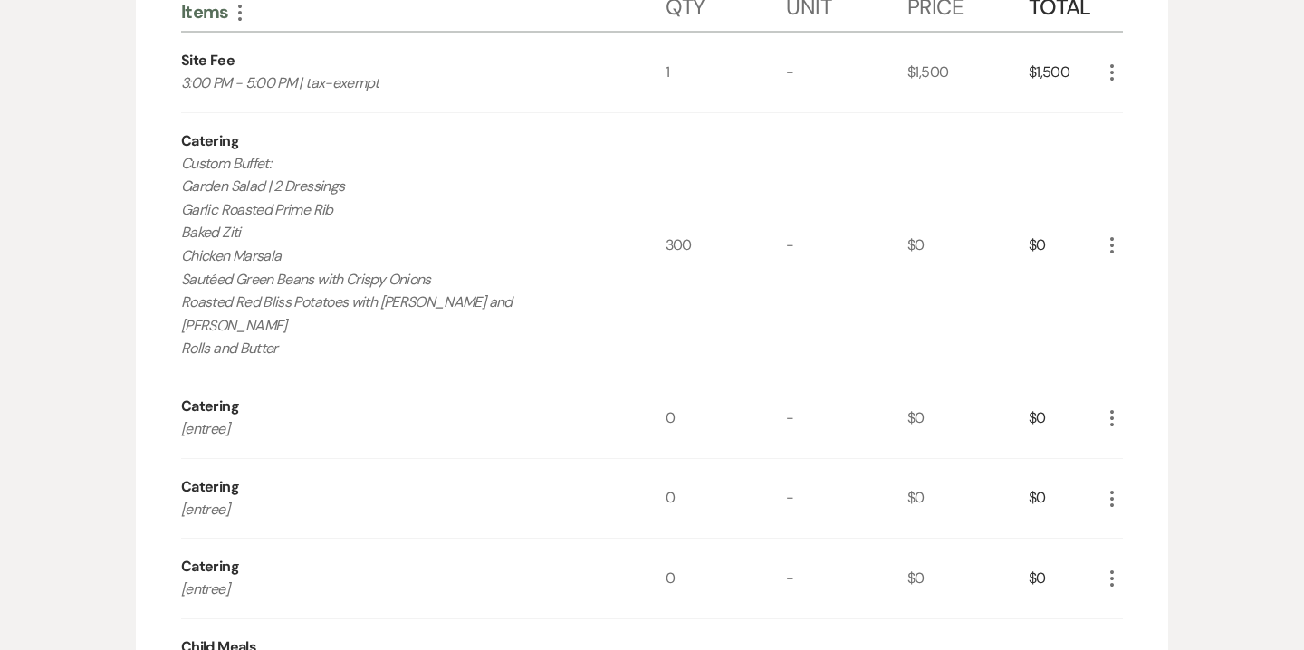
click at [1110, 408] on icon "More" at bounding box center [1112, 419] width 22 height 22
click at [1158, 468] on button "X Delete" at bounding box center [1150, 482] width 98 height 29
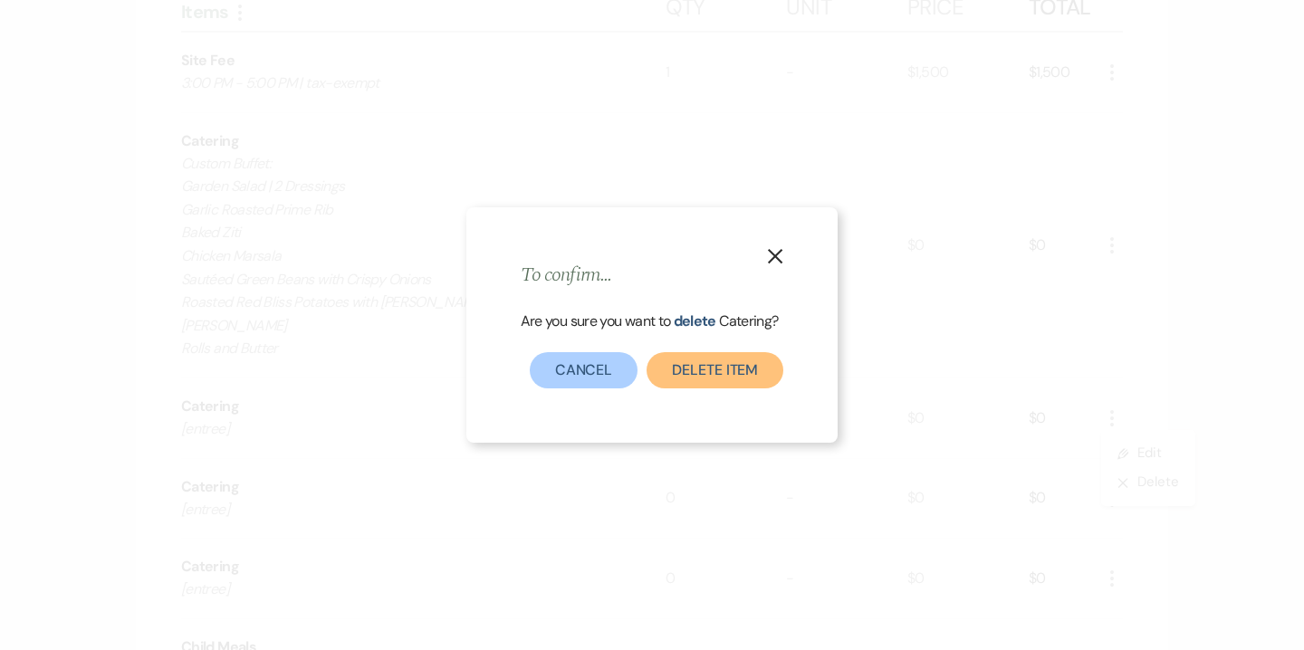
click at [748, 374] on button "Delete Item" at bounding box center [715, 370] width 137 height 36
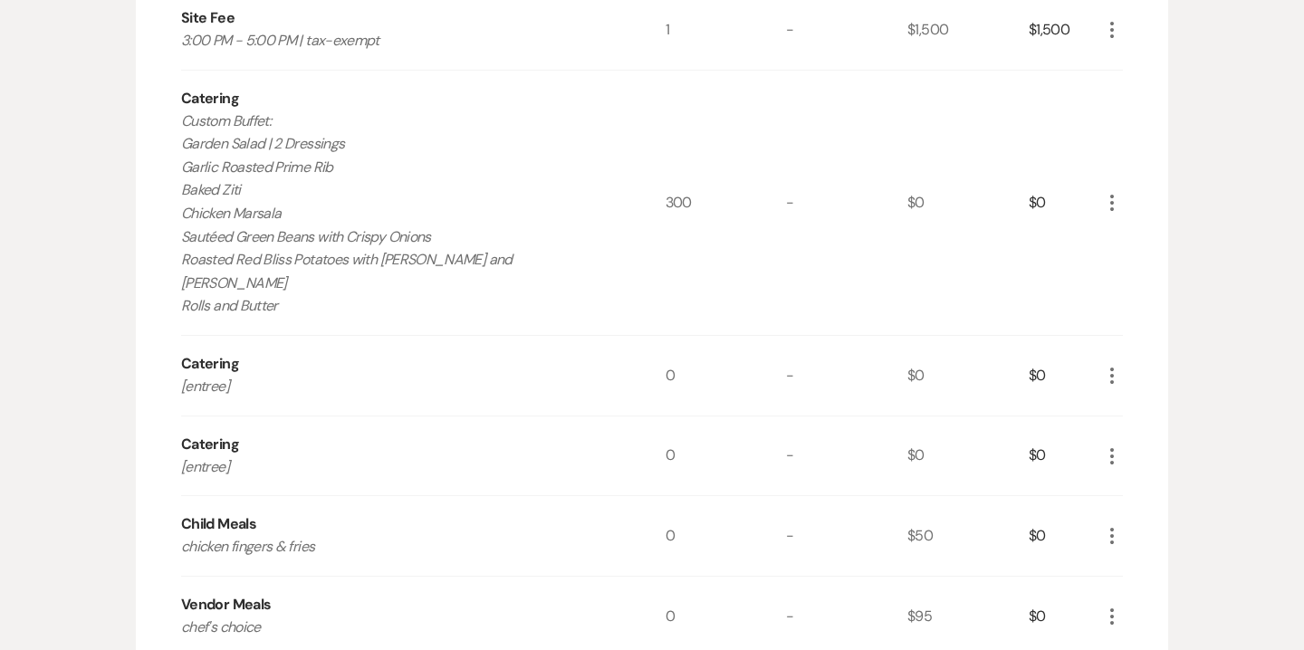
scroll to position [709, 0]
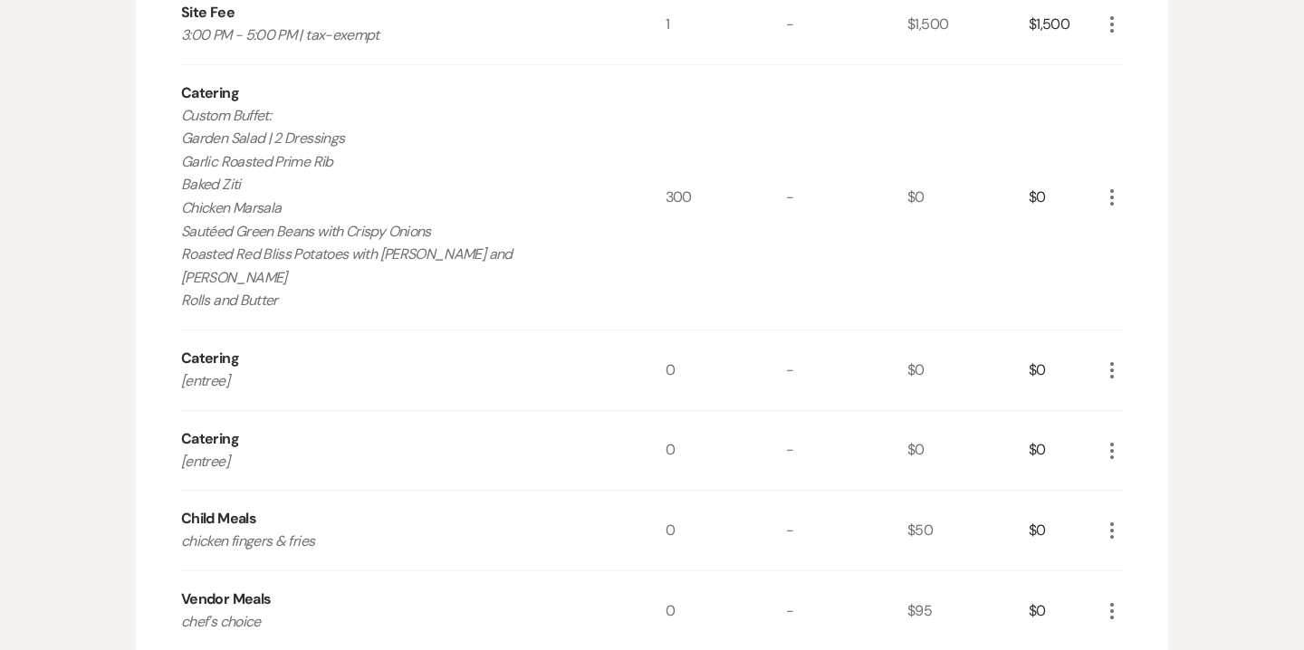
click at [1122, 360] on icon "More" at bounding box center [1112, 371] width 22 height 22
click at [1152, 420] on button "X Delete" at bounding box center [1150, 434] width 98 height 29
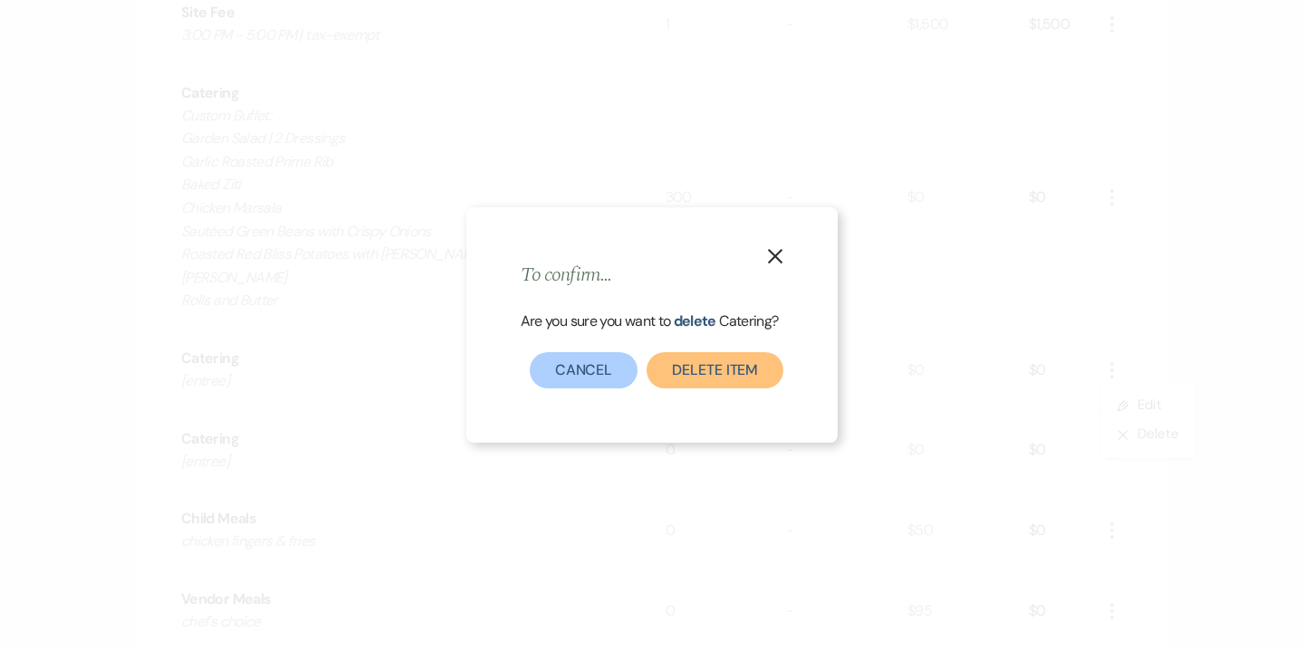
click at [747, 372] on button "Delete Item" at bounding box center [715, 370] width 137 height 36
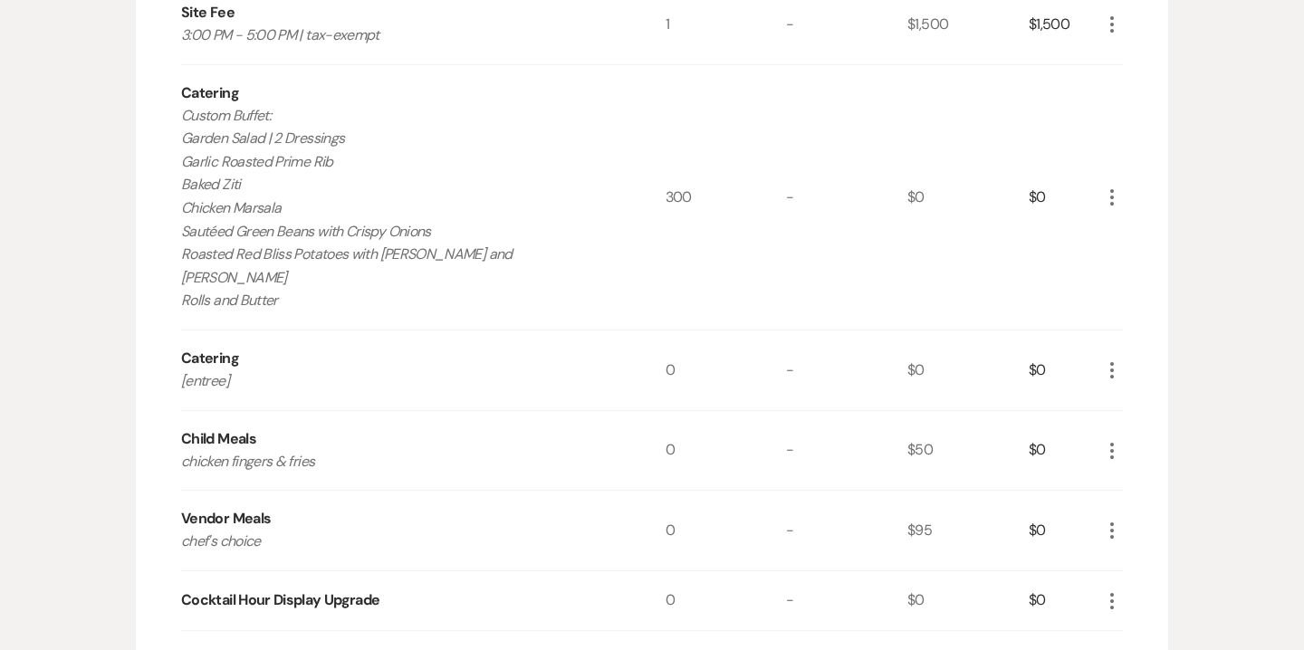
click at [1120, 360] on icon "More" at bounding box center [1112, 371] width 22 height 22
click at [1157, 420] on button "X Delete" at bounding box center [1150, 434] width 98 height 29
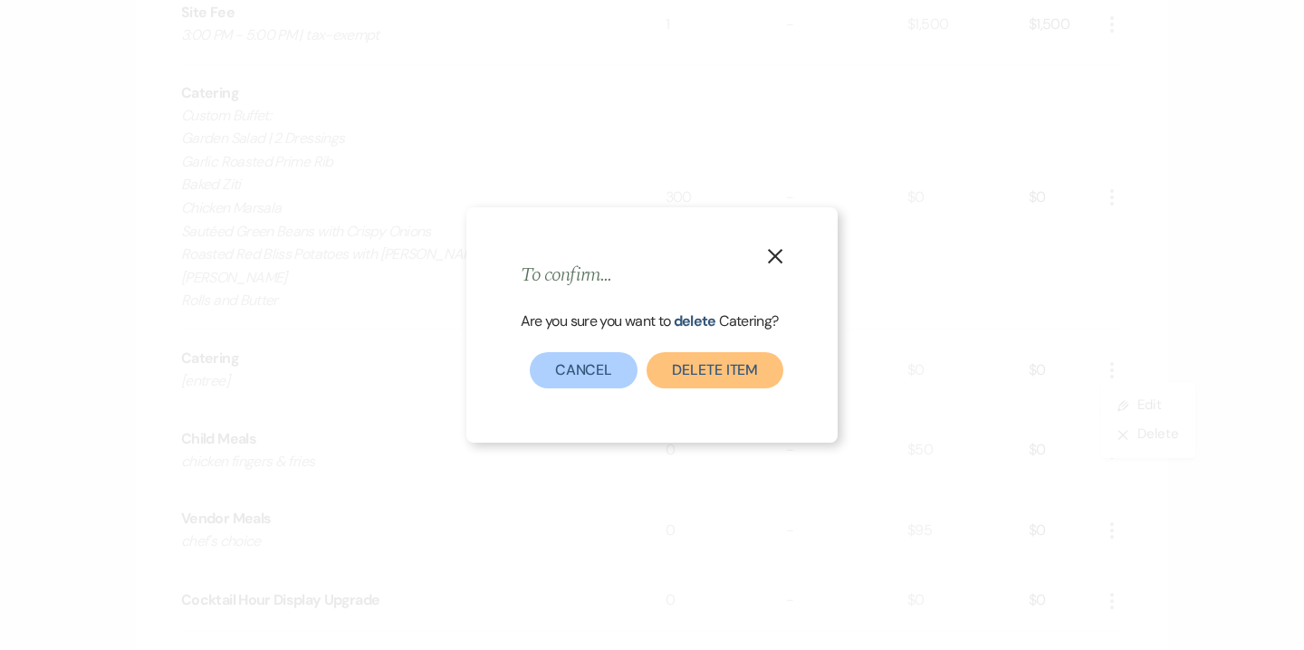
click at [774, 375] on button "Delete Item" at bounding box center [715, 370] width 137 height 36
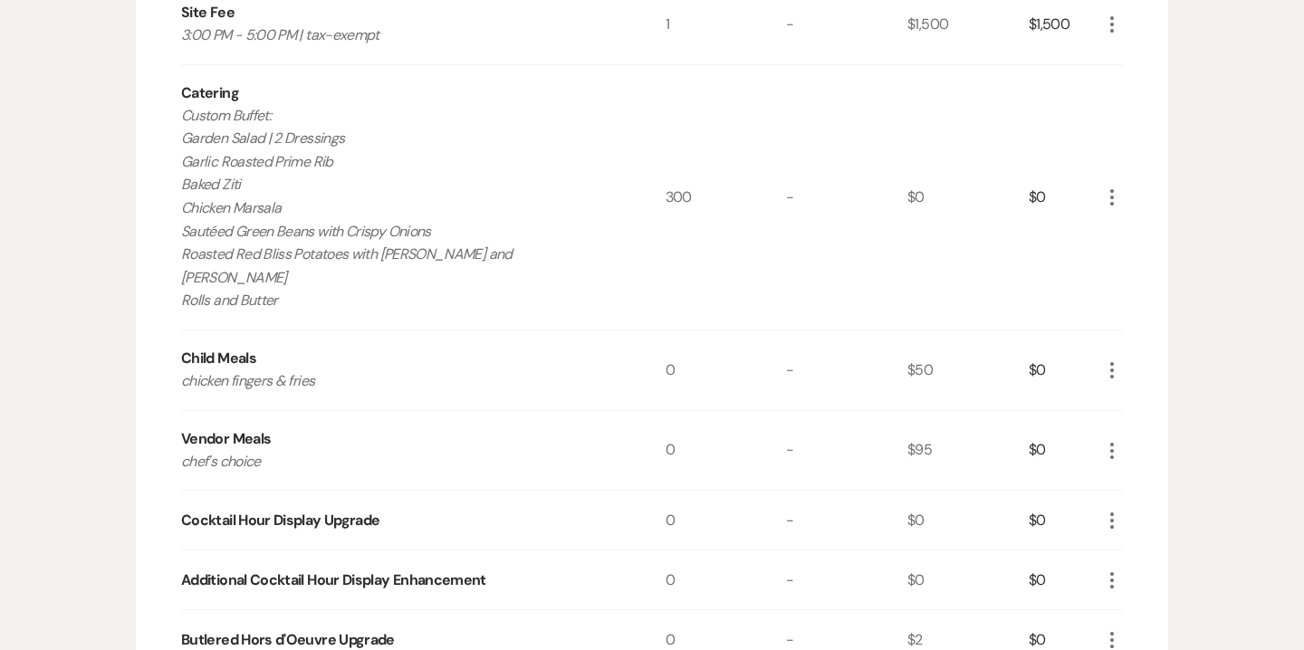
click at [1115, 360] on icon "More" at bounding box center [1112, 371] width 22 height 22
click at [1155, 420] on button "X Delete" at bounding box center [1150, 434] width 98 height 29
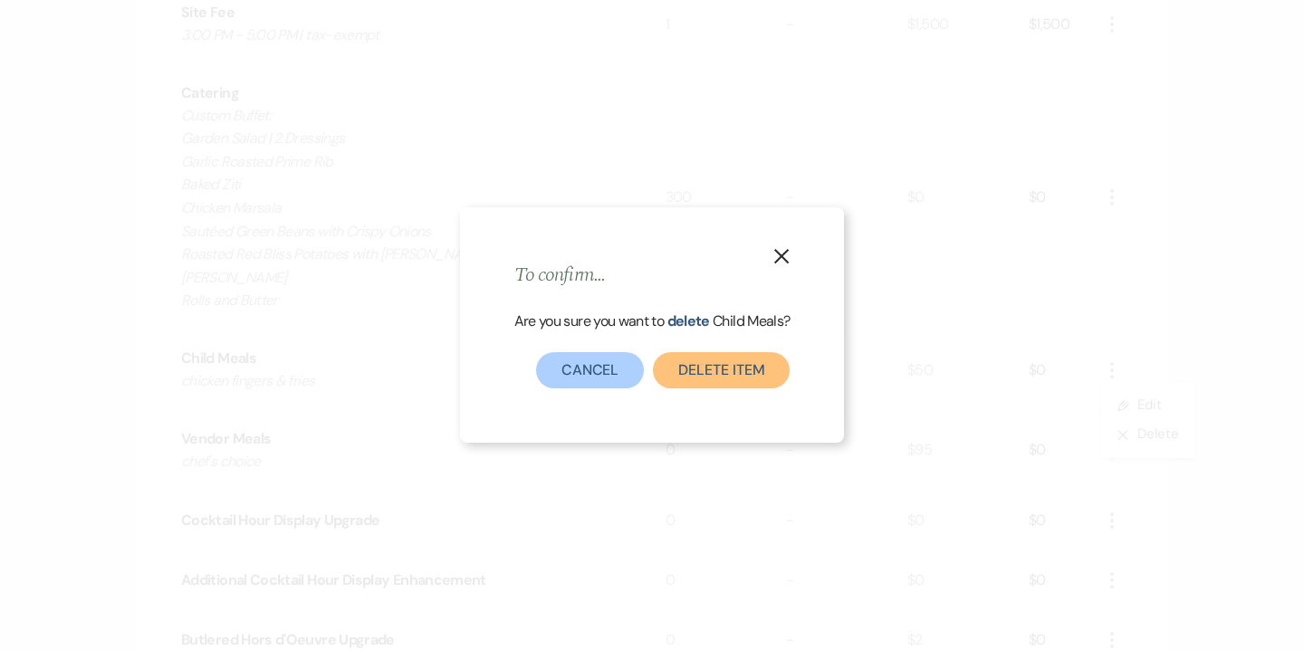
click at [725, 366] on button "Delete Item" at bounding box center [721, 370] width 137 height 36
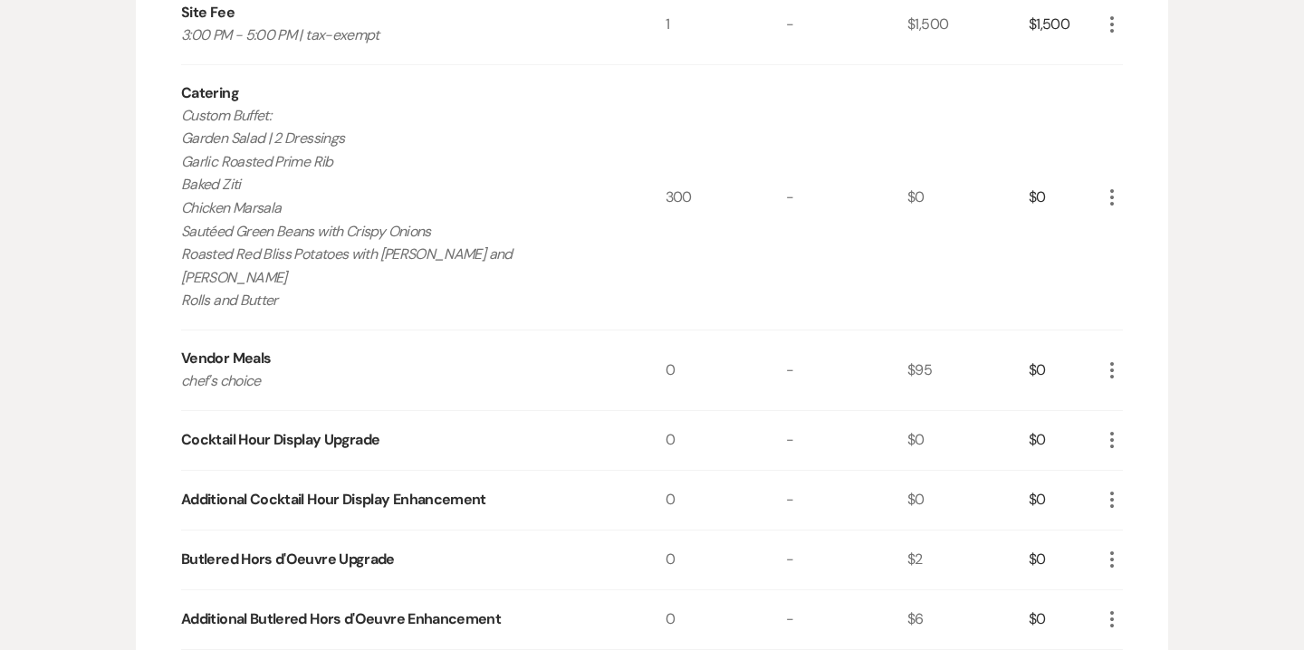
click at [1112, 359] on div "More" at bounding box center [1112, 370] width 22 height 24
click at [1112, 360] on icon "More" at bounding box center [1112, 371] width 22 height 22
click at [1150, 424] on button "X Delete" at bounding box center [1150, 434] width 98 height 29
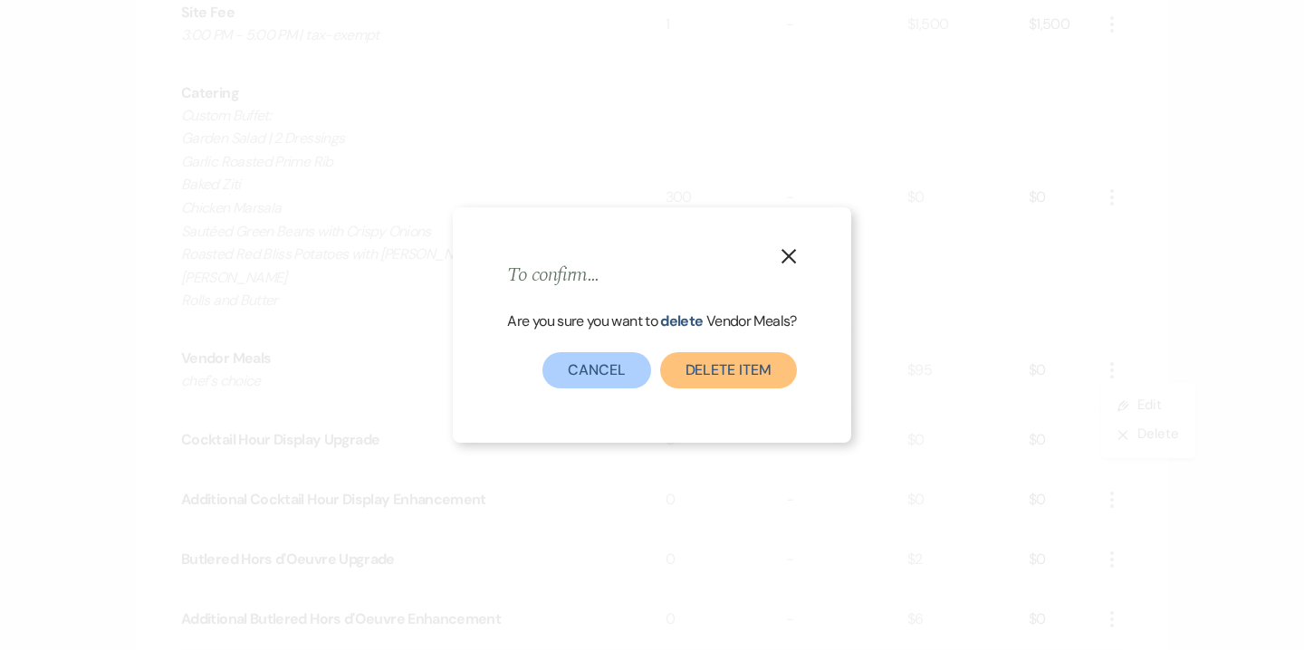
click at [732, 370] on button "Delete Item" at bounding box center [728, 370] width 137 height 36
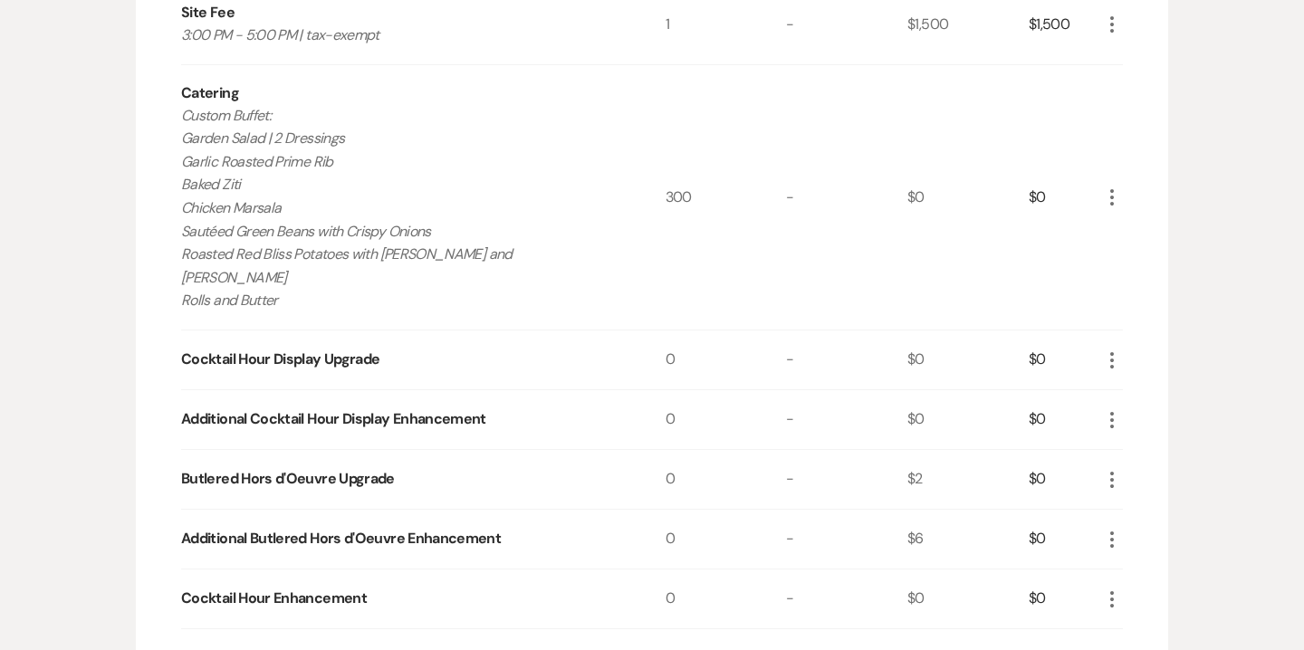
click at [1107, 350] on icon "More" at bounding box center [1112, 361] width 22 height 22
click at [1154, 410] on button "X Delete" at bounding box center [1150, 424] width 98 height 29
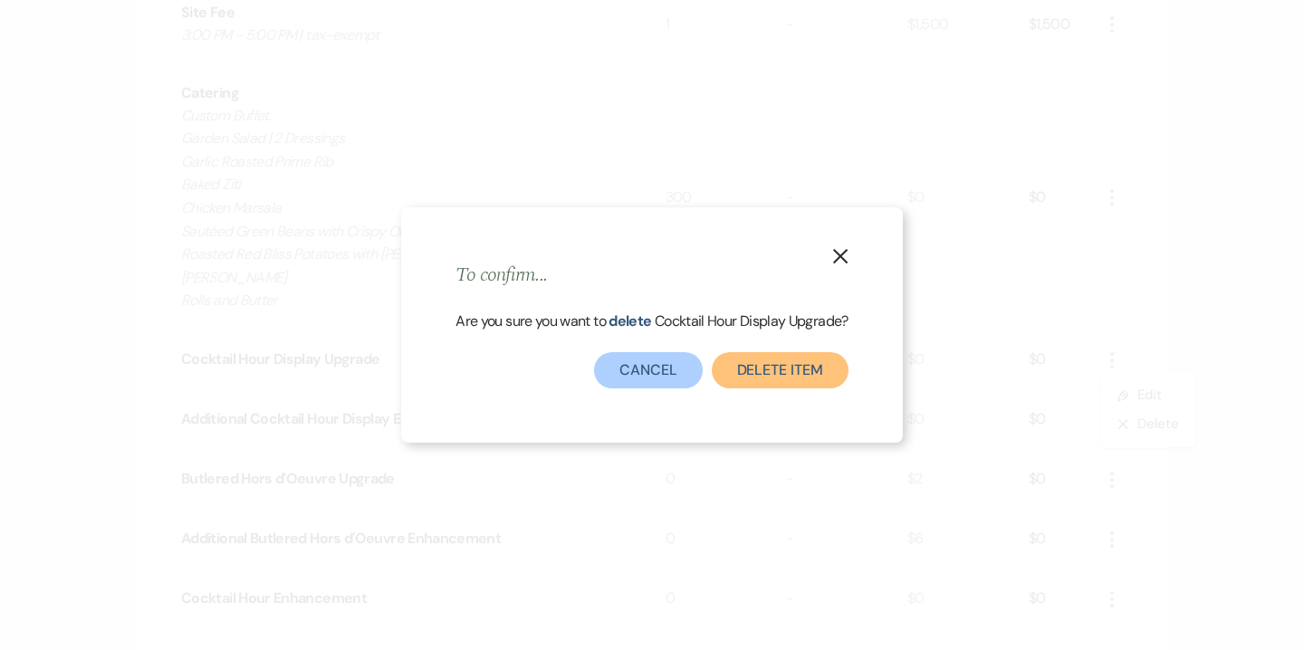
click at [813, 373] on button "Delete Item" at bounding box center [780, 370] width 137 height 36
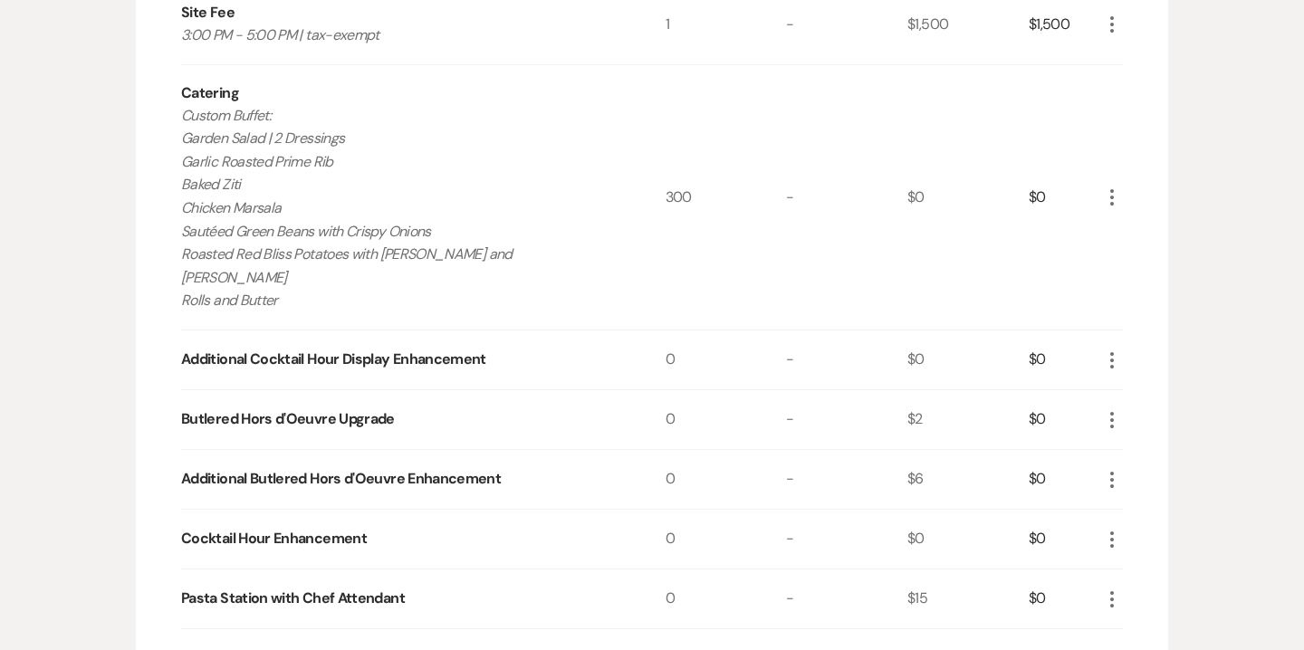
click at [1118, 350] on icon "More" at bounding box center [1112, 361] width 22 height 22
click at [1150, 410] on button "X Delete" at bounding box center [1150, 424] width 98 height 29
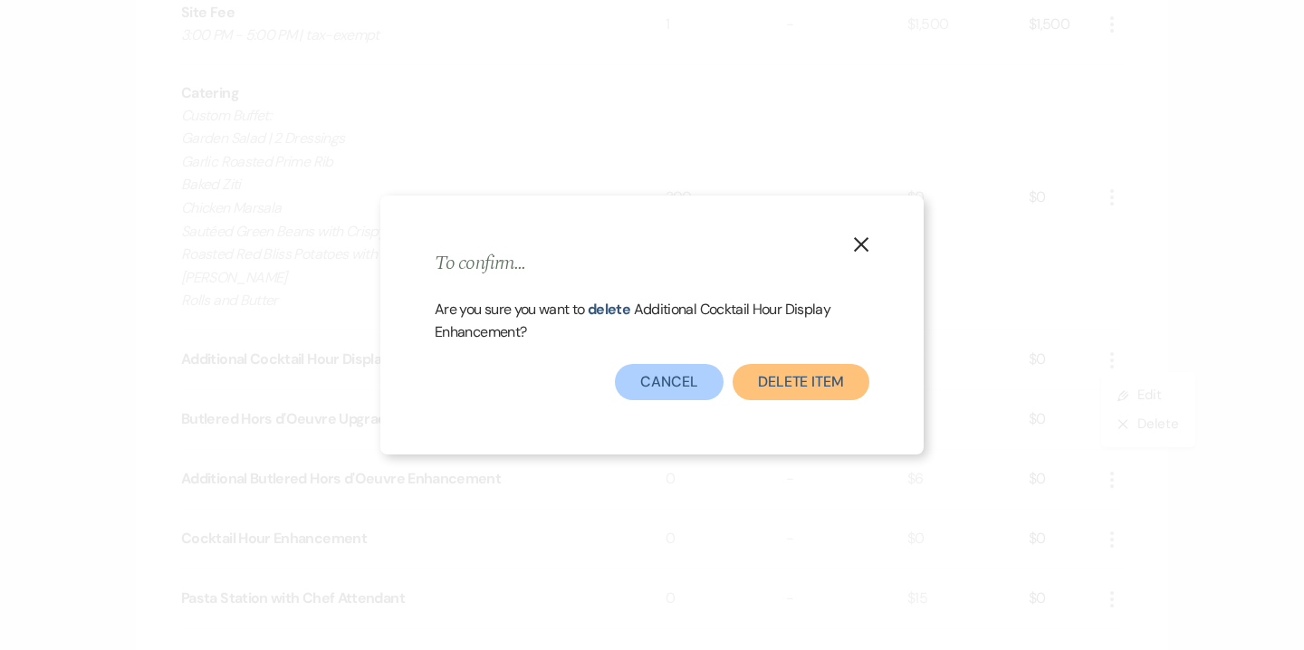
click at [809, 397] on button "Delete Item" at bounding box center [801, 382] width 137 height 36
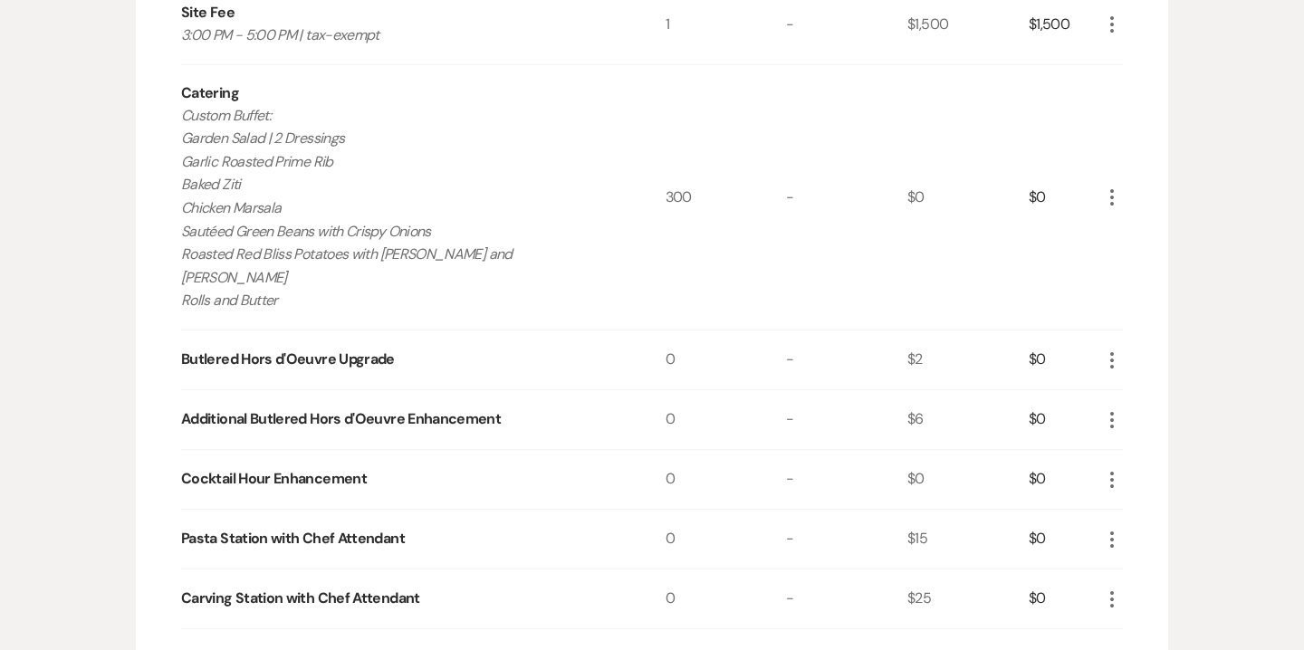
click at [1118, 350] on icon "More" at bounding box center [1112, 361] width 22 height 22
click at [1167, 410] on button "X Delete" at bounding box center [1150, 424] width 98 height 29
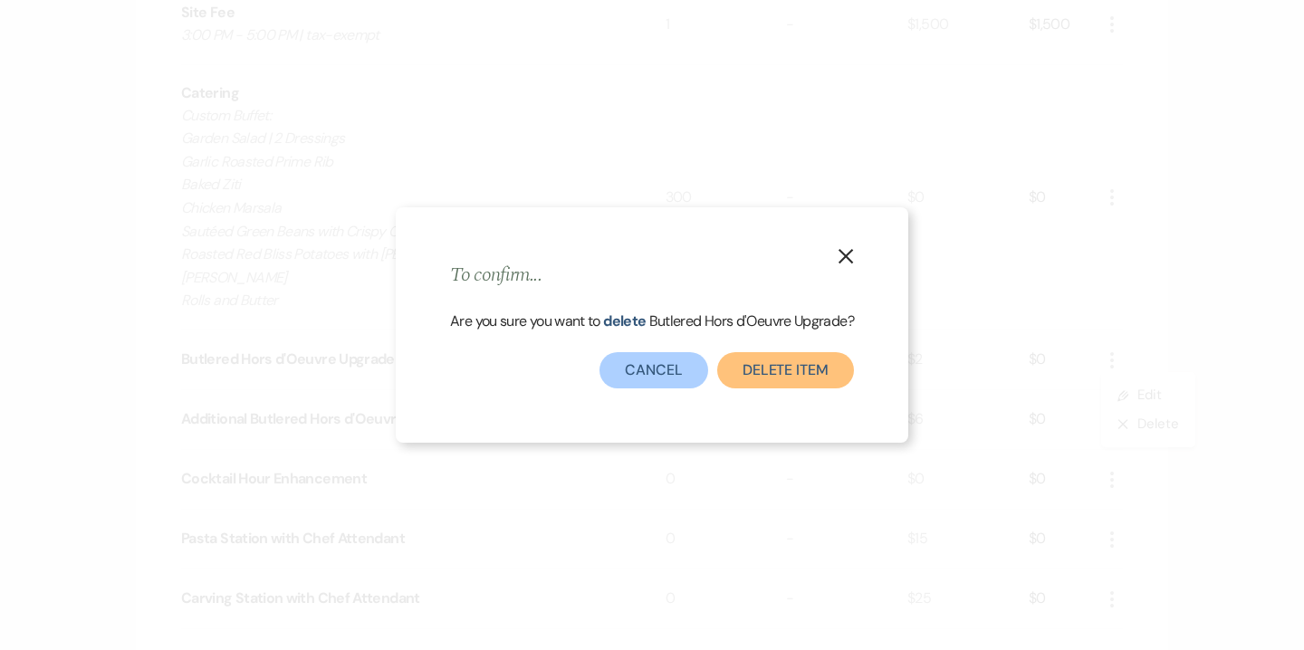
click at [803, 362] on button "Delete Item" at bounding box center [785, 370] width 137 height 36
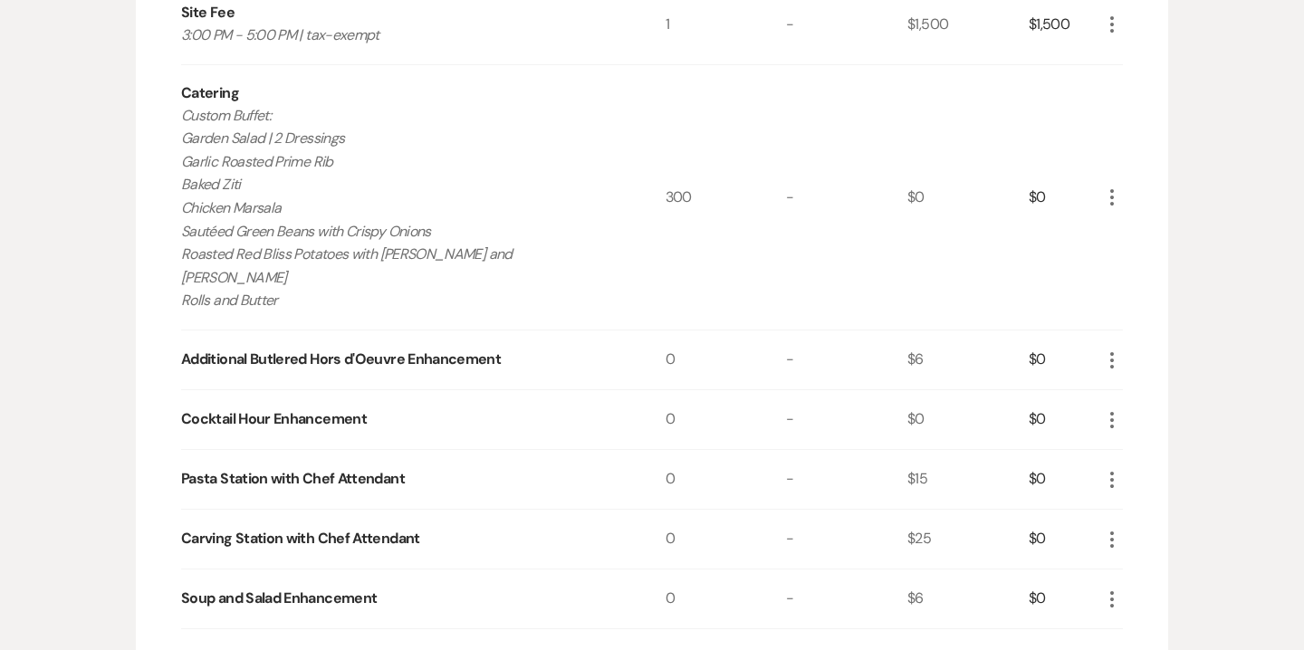
click at [1111, 352] on use "button" at bounding box center [1112, 360] width 4 height 16
click at [1156, 417] on ul "Pencil Edit X Delete" at bounding box center [1148, 409] width 94 height 75
click at [1154, 410] on button "X Delete" at bounding box center [1150, 424] width 98 height 29
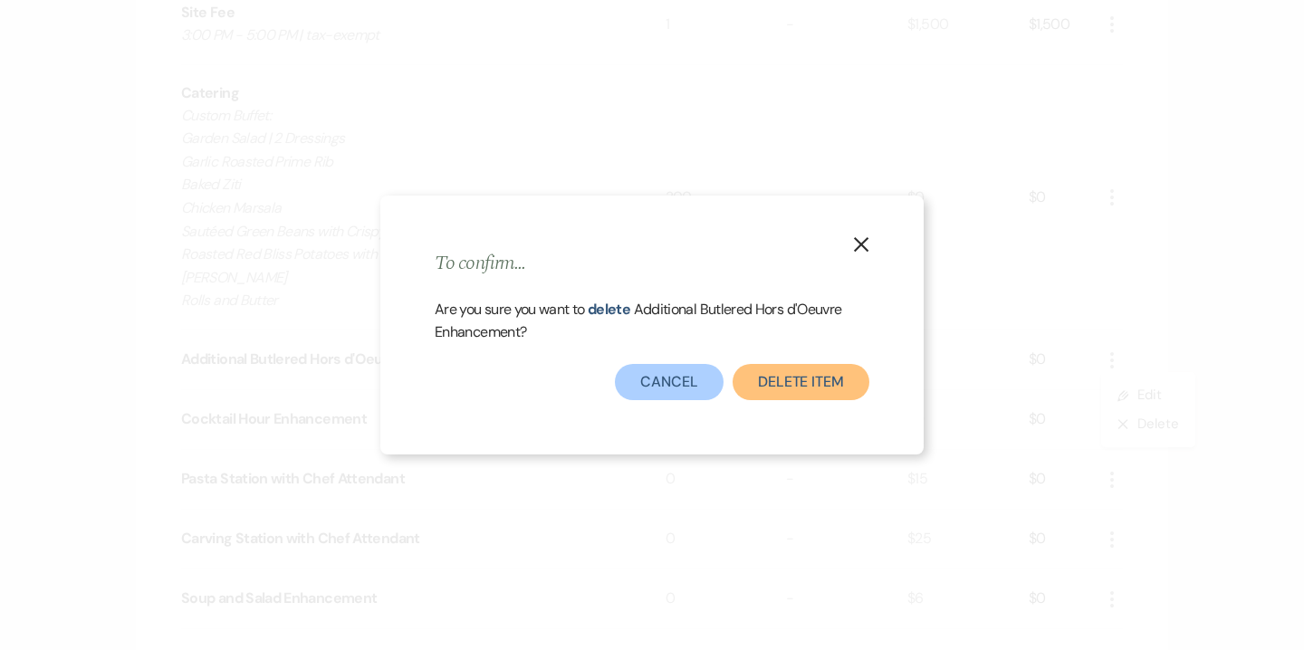
click at [795, 391] on button "Delete Item" at bounding box center [801, 382] width 137 height 36
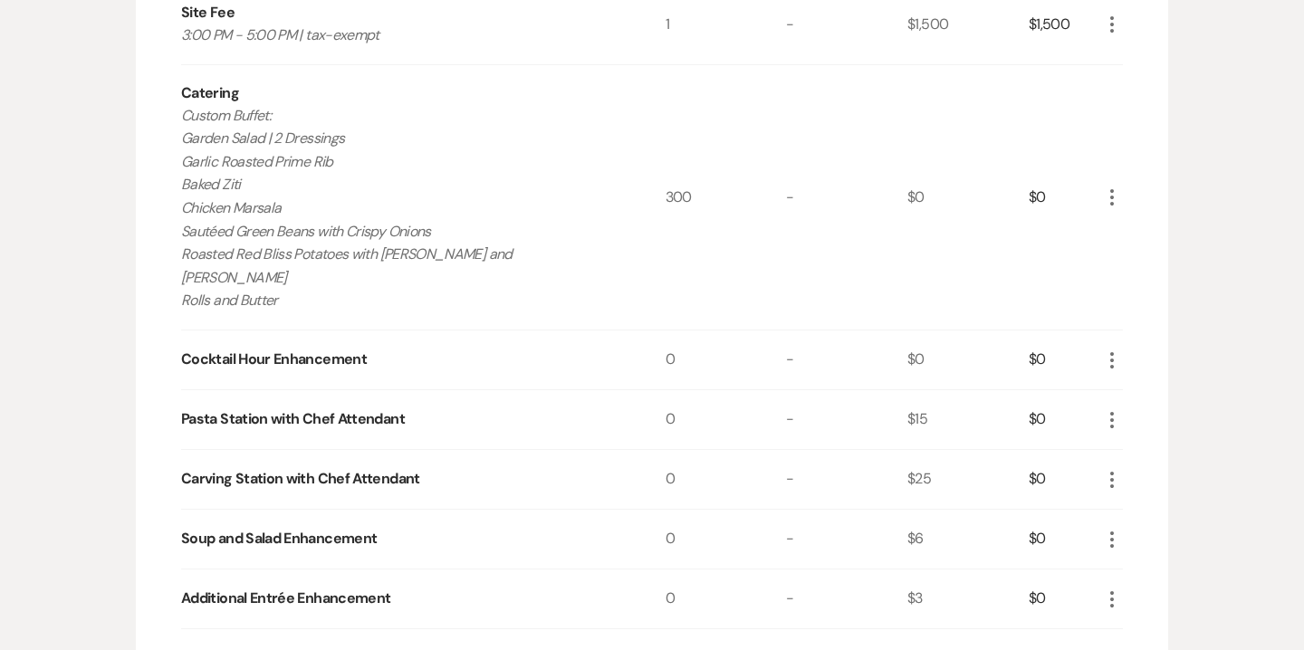
click at [1100, 341] on div "$0" at bounding box center [1065, 360] width 72 height 59
click at [1109, 350] on icon "More" at bounding box center [1112, 361] width 22 height 22
click at [1151, 410] on button "X Delete" at bounding box center [1150, 424] width 98 height 29
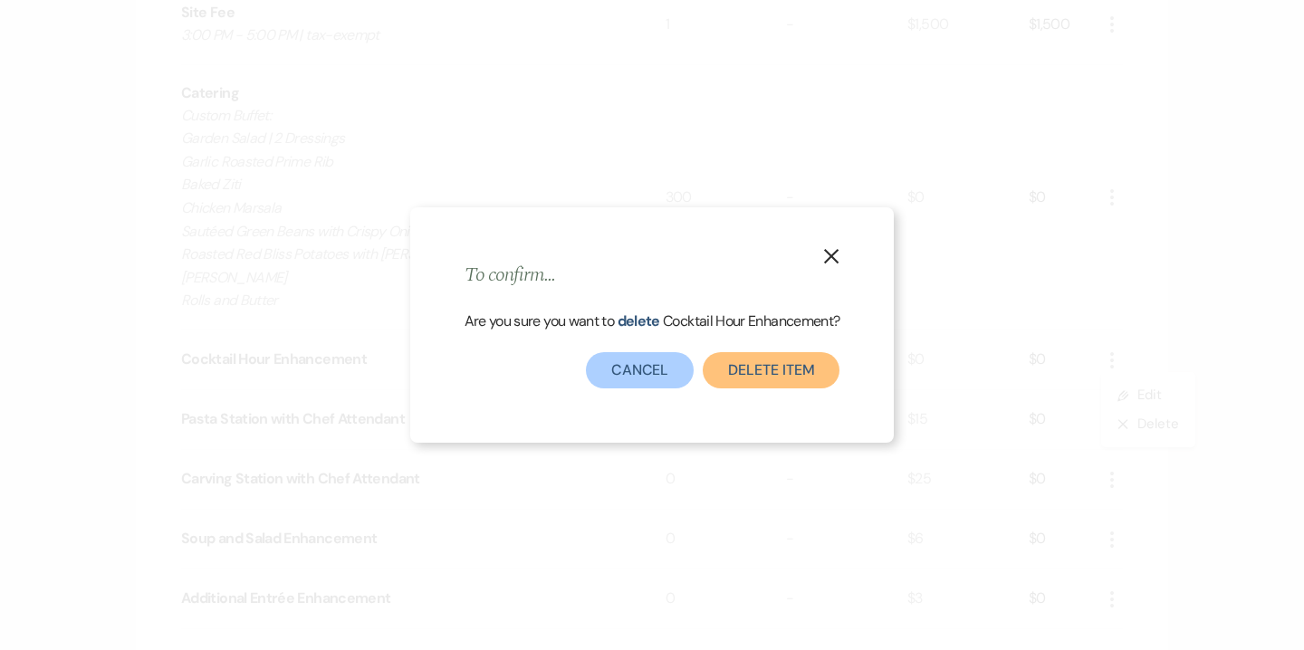
click at [805, 367] on button "Delete Item" at bounding box center [771, 370] width 137 height 36
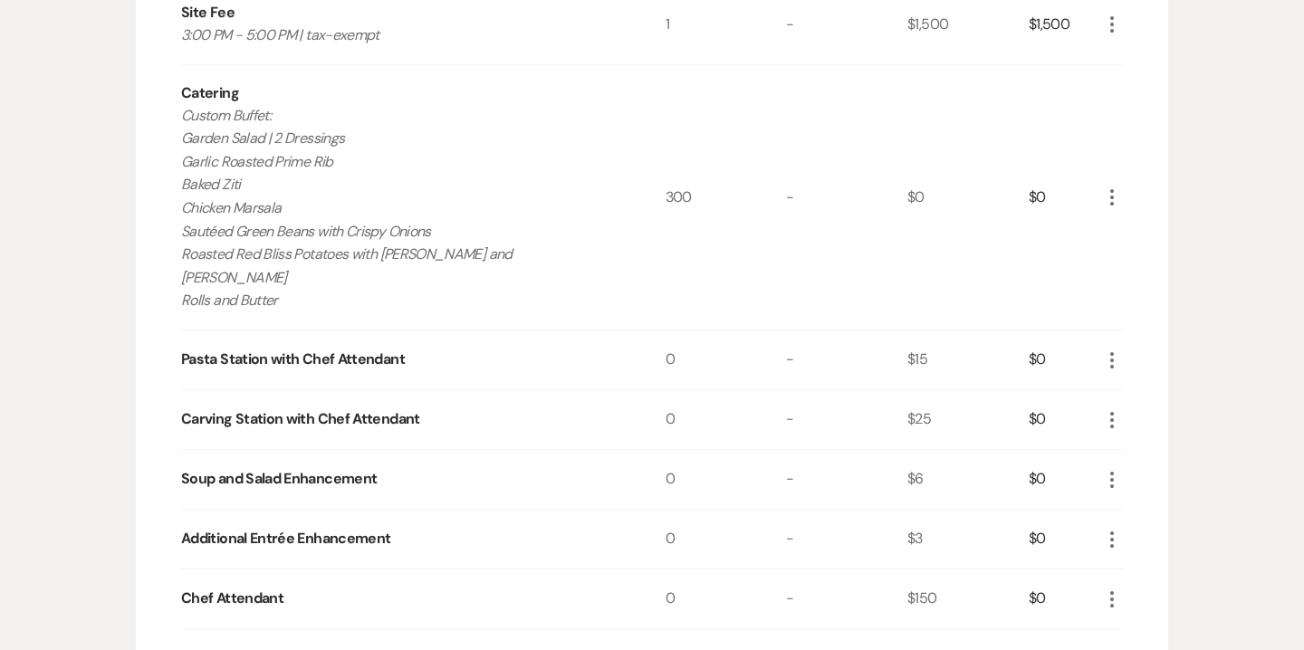
click at [1098, 335] on div "$0" at bounding box center [1065, 360] width 72 height 59
click at [1118, 350] on icon "More" at bounding box center [1112, 361] width 22 height 22
click at [1151, 414] on button "X Delete" at bounding box center [1150, 424] width 98 height 29
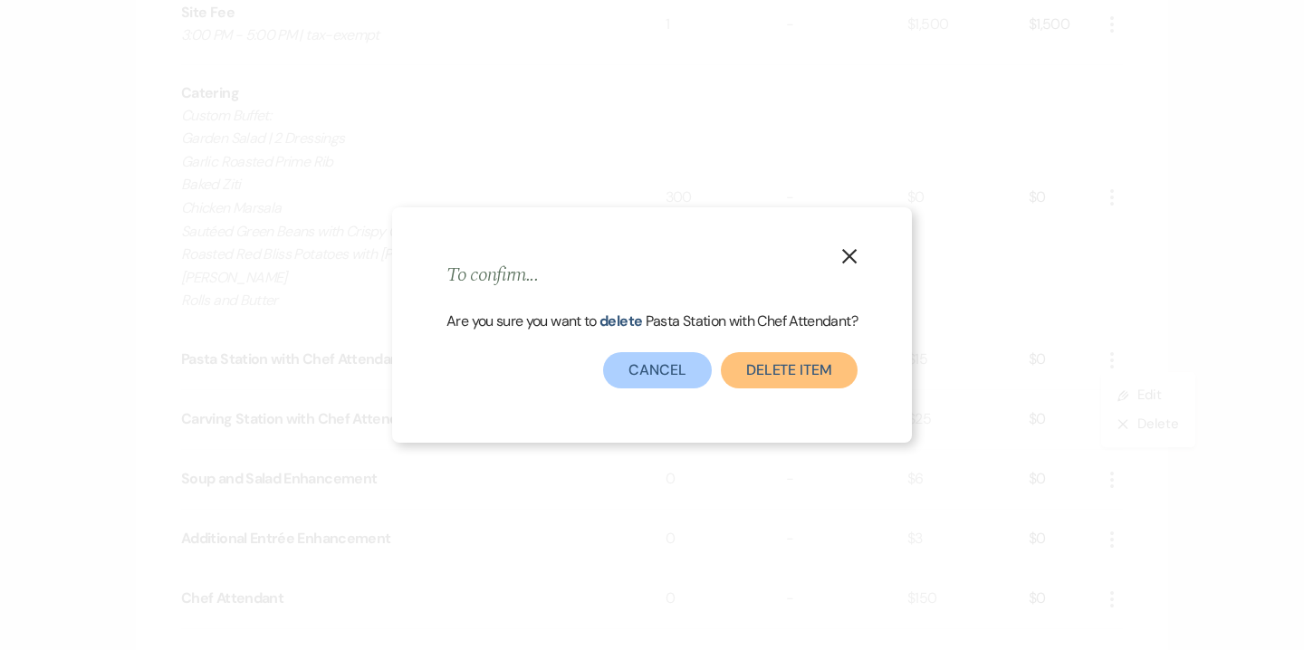
click at [783, 376] on button "Delete Item" at bounding box center [789, 370] width 137 height 36
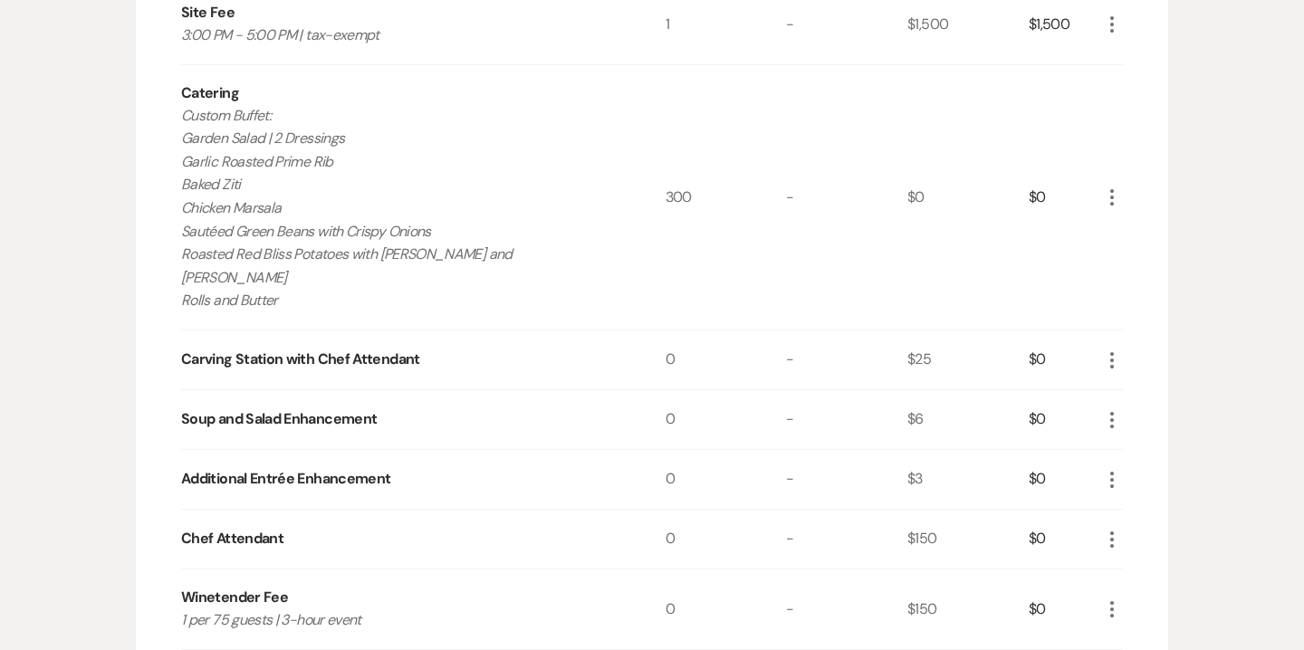
click at [1110, 350] on icon "More" at bounding box center [1112, 361] width 22 height 22
click at [1139, 410] on button "X Delete" at bounding box center [1150, 424] width 98 height 29
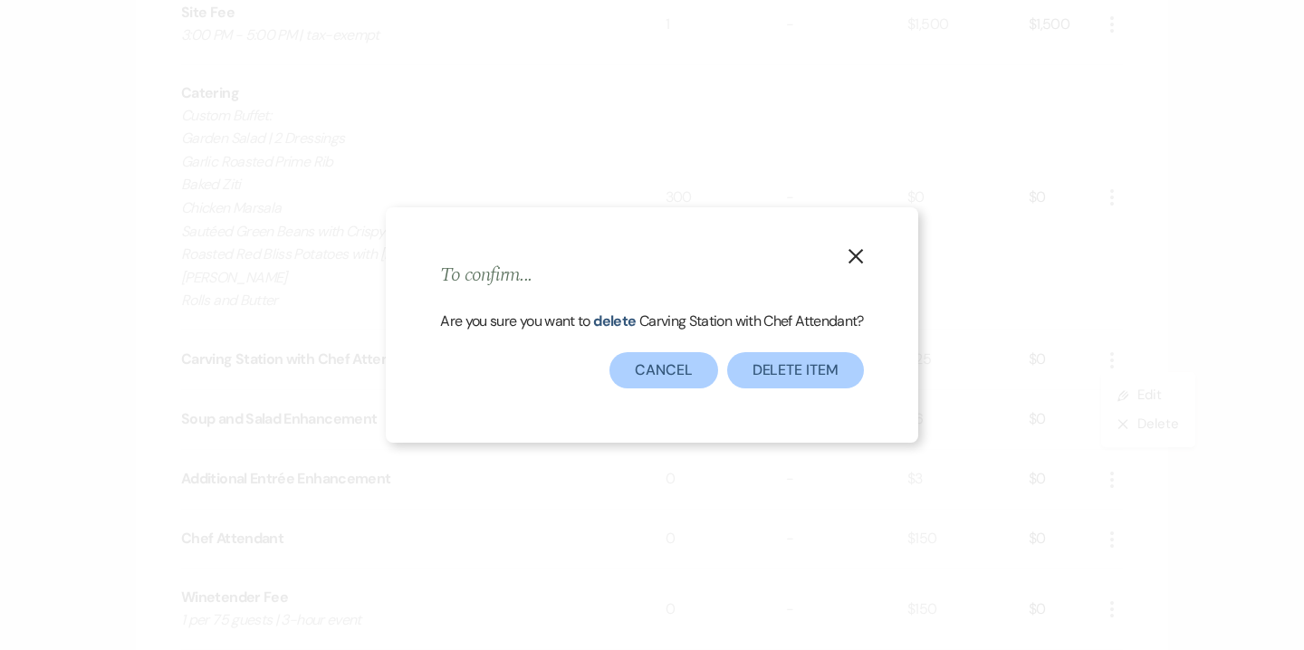
click at [840, 516] on div "X To confirm... Are you sure you want to delete Carving Station with Chef Atten…" at bounding box center [652, 325] width 1304 height 650
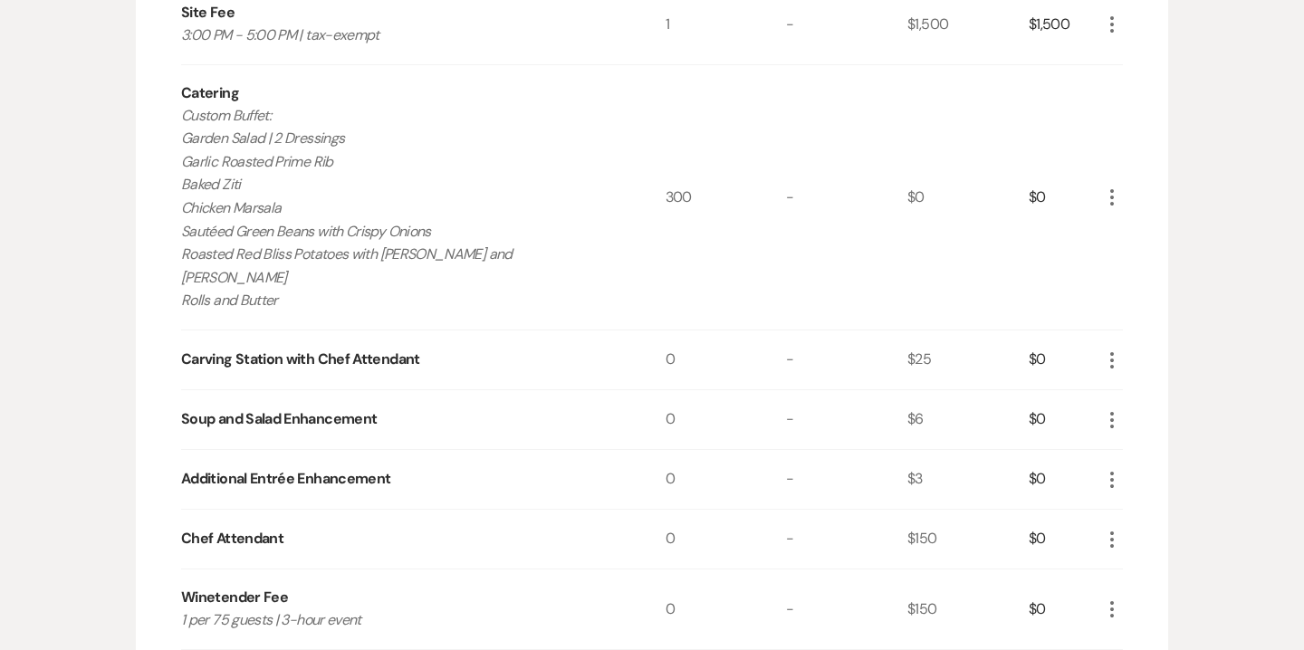
click at [1118, 350] on icon "More" at bounding box center [1112, 361] width 22 height 22
click at [1114, 529] on icon "More" at bounding box center [1112, 540] width 22 height 22
click at [1138, 561] on button "Pencil Edit" at bounding box center [1148, 575] width 94 height 29
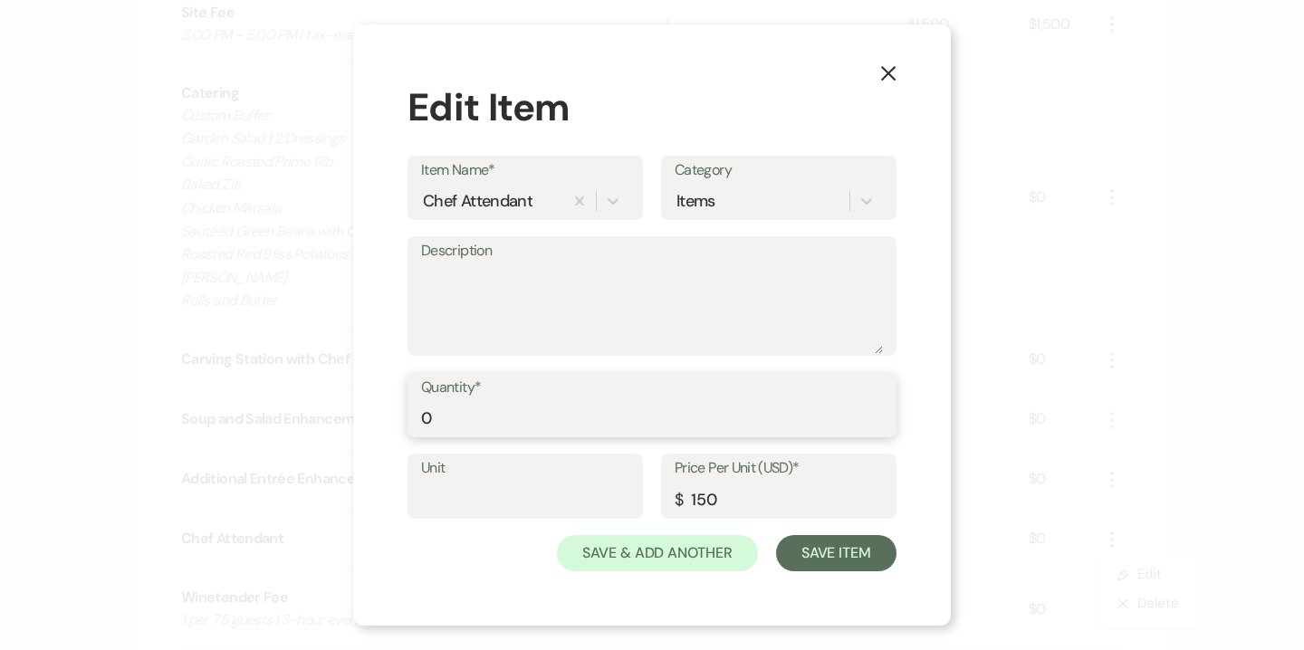
click at [525, 432] on input "0" at bounding box center [652, 417] width 462 height 35
type input "3"
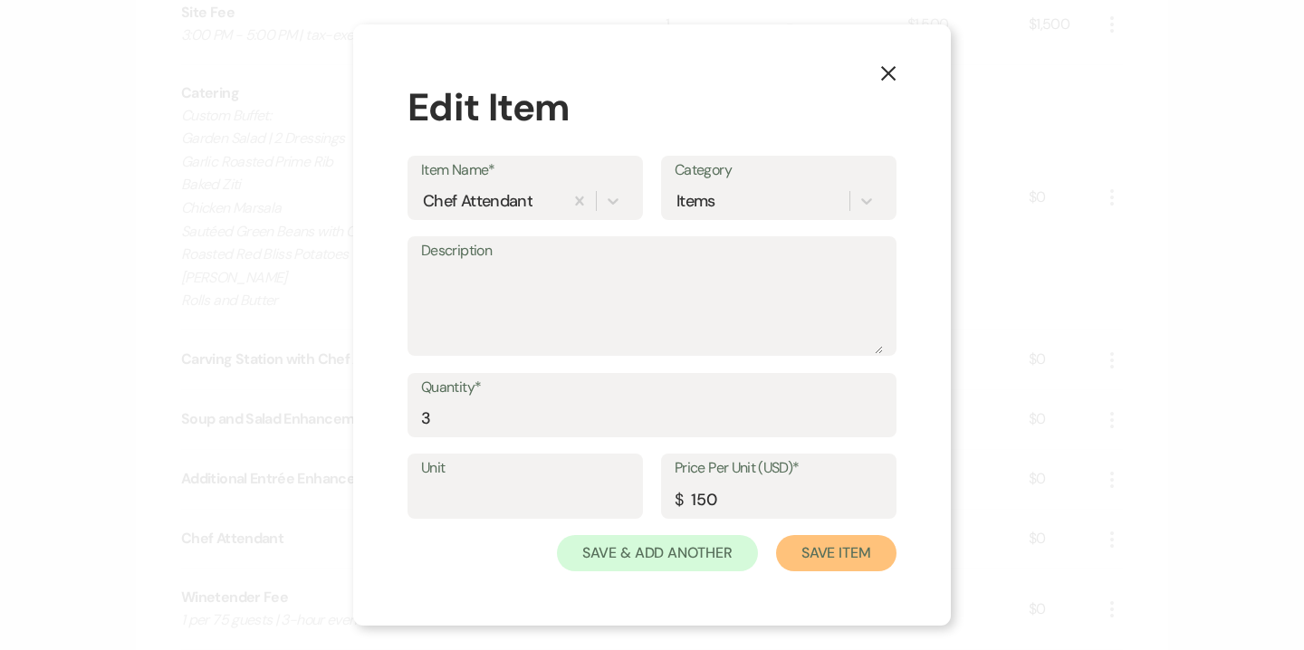
click at [822, 549] on button "Save Item" at bounding box center [836, 553] width 120 height 36
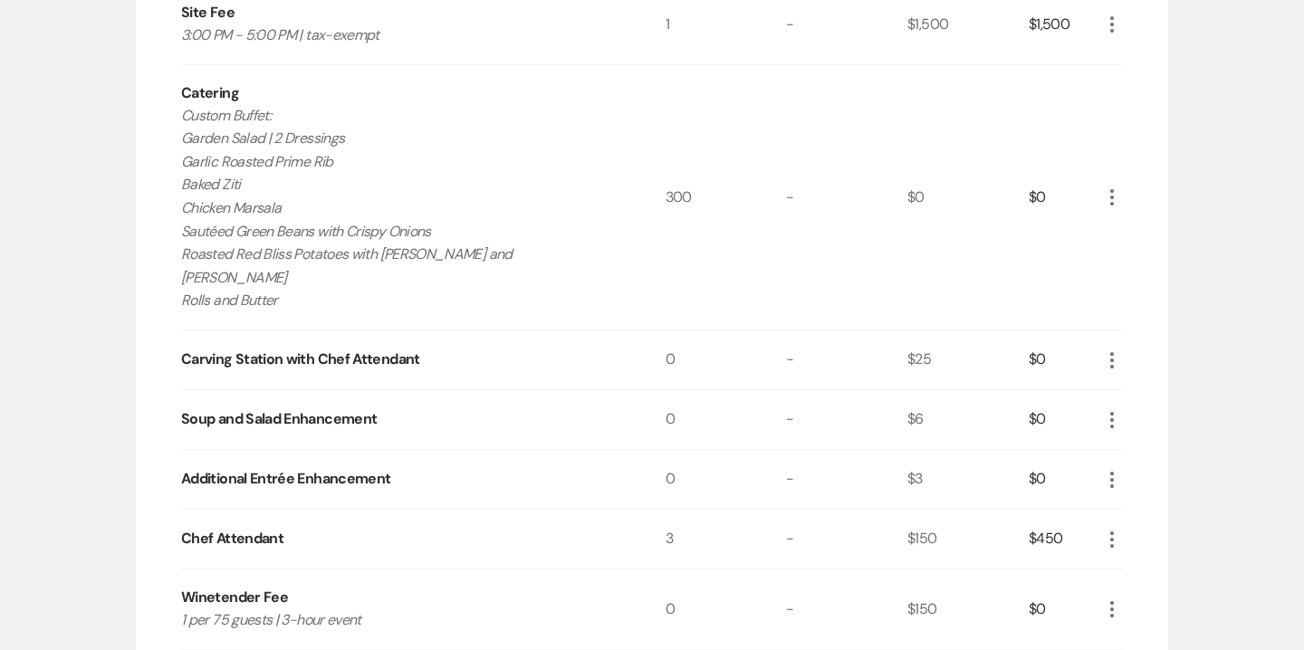
click at [1118, 350] on icon "More" at bounding box center [1112, 361] width 22 height 22
click at [1169, 410] on button "X Delete" at bounding box center [1150, 424] width 98 height 29
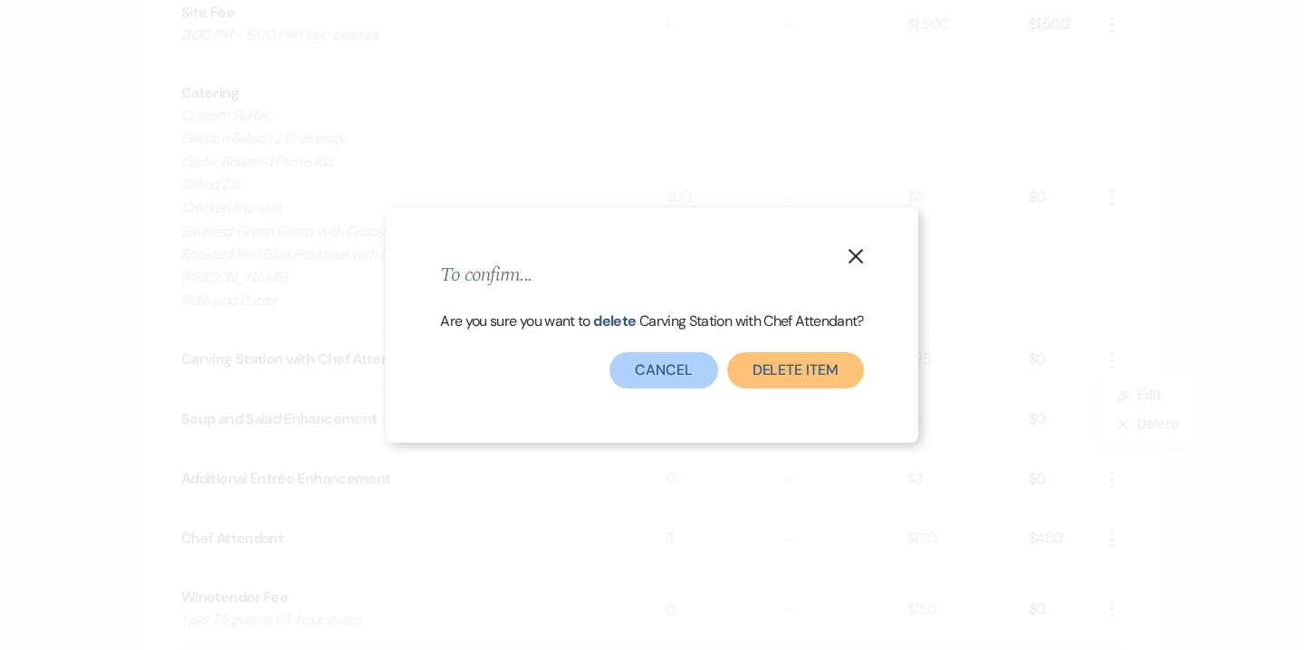
click at [802, 374] on button "Delete Item" at bounding box center [795, 370] width 137 height 36
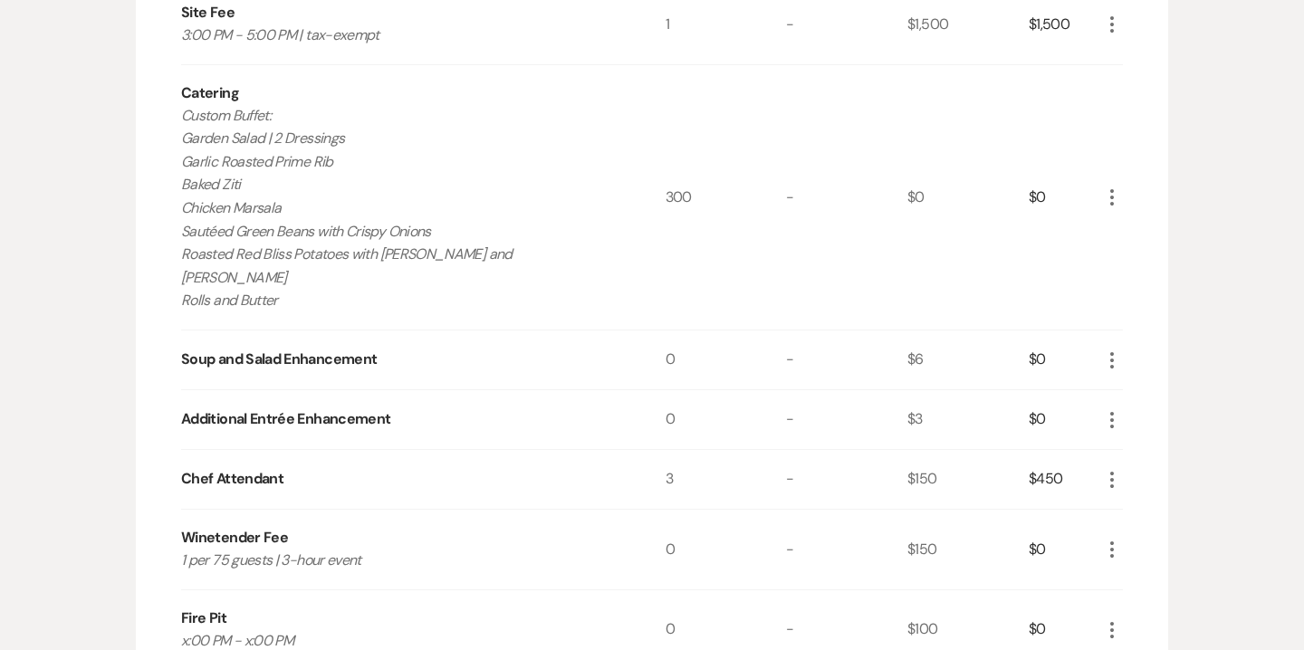
click at [1109, 350] on icon "More" at bounding box center [1112, 361] width 22 height 22
click at [1154, 410] on button "X Delete" at bounding box center [1150, 424] width 98 height 29
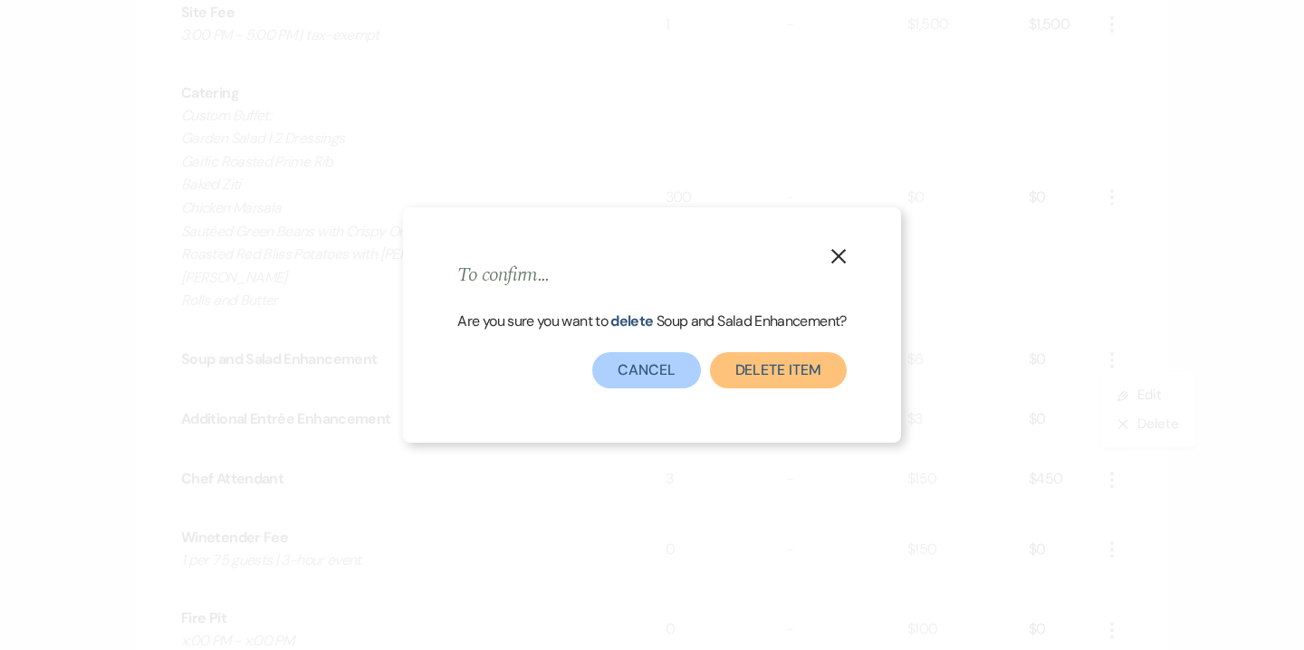
click at [827, 368] on button "Delete Item" at bounding box center [778, 370] width 137 height 36
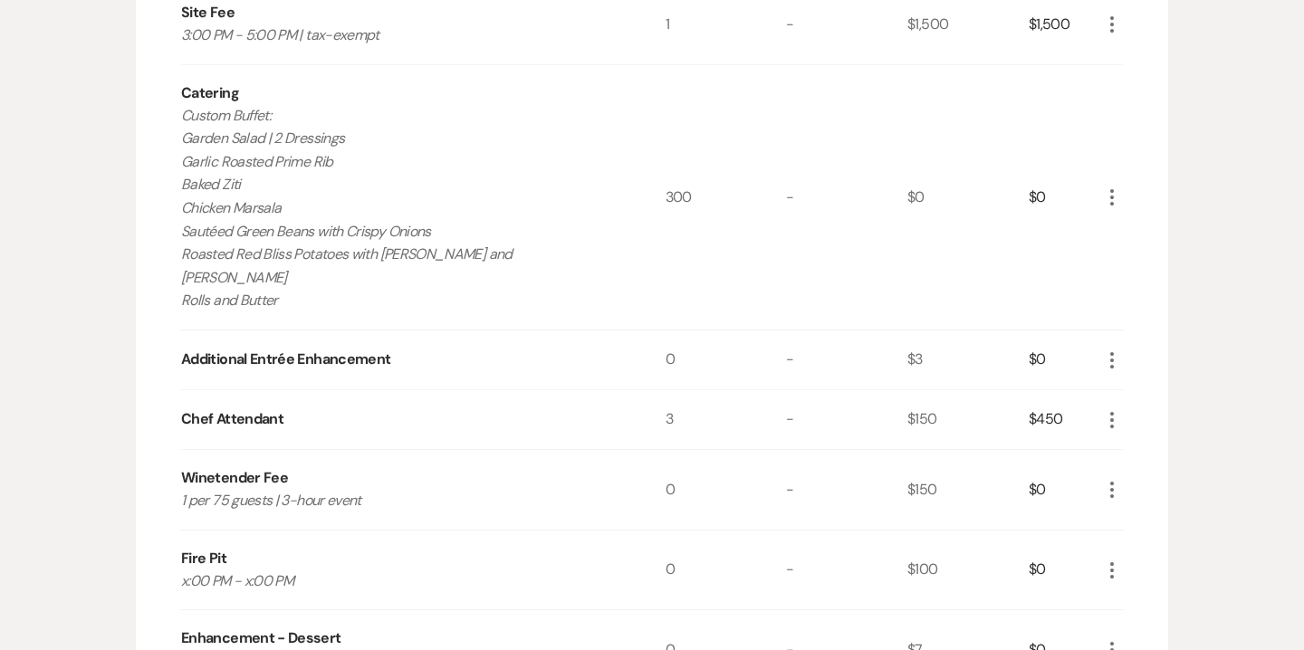
click at [1119, 350] on icon "More" at bounding box center [1112, 361] width 22 height 22
click at [1148, 410] on button "X Delete" at bounding box center [1150, 424] width 98 height 29
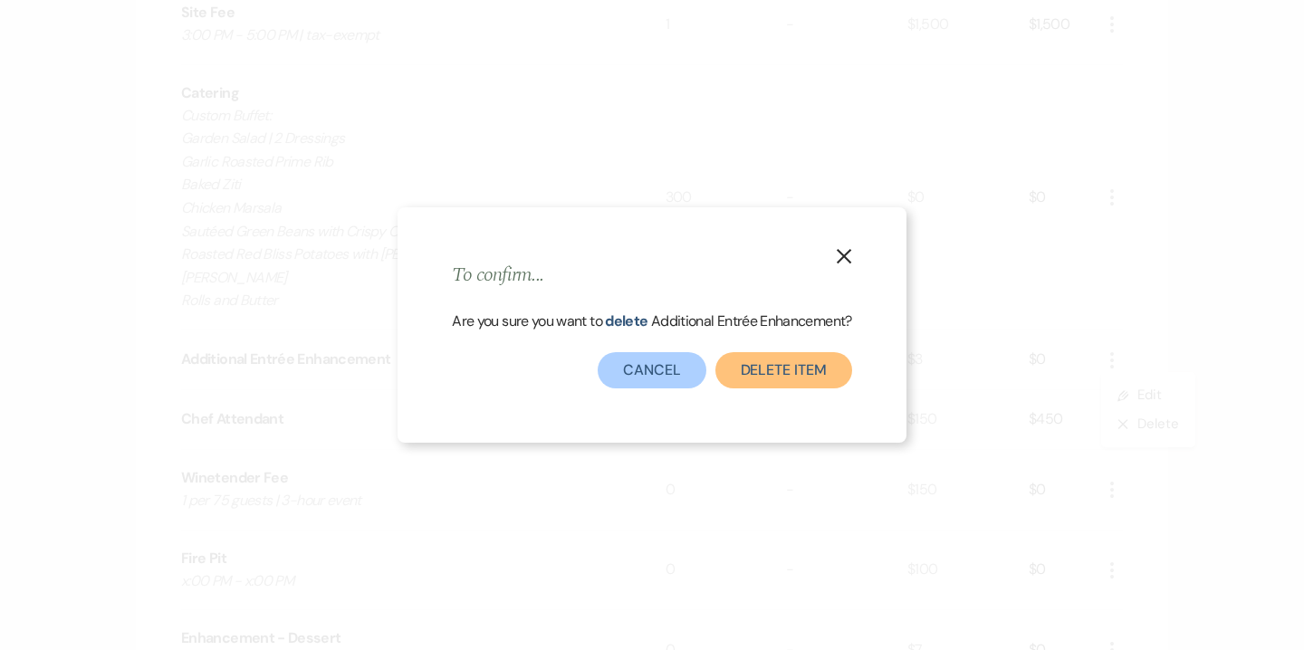
click at [757, 381] on button "Delete Item" at bounding box center [783, 370] width 137 height 36
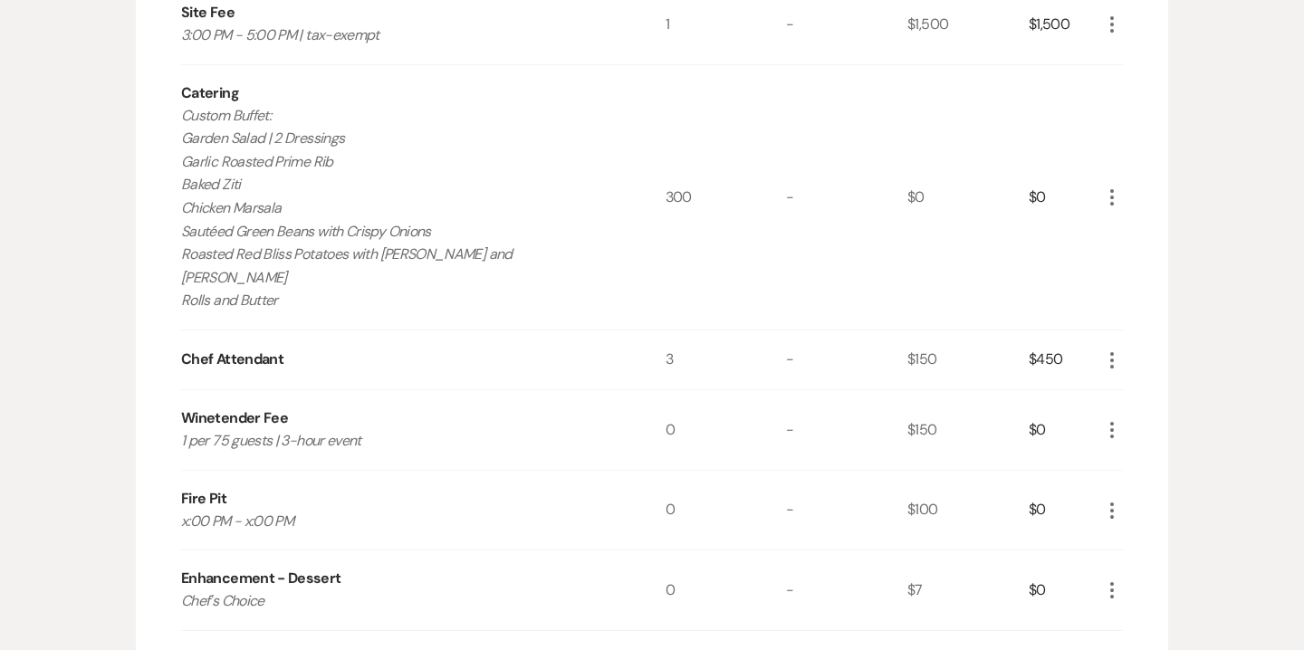
click at [1109, 419] on icon "More" at bounding box center [1112, 430] width 22 height 22
click at [1153, 451] on button "Pencil Edit" at bounding box center [1148, 465] width 94 height 29
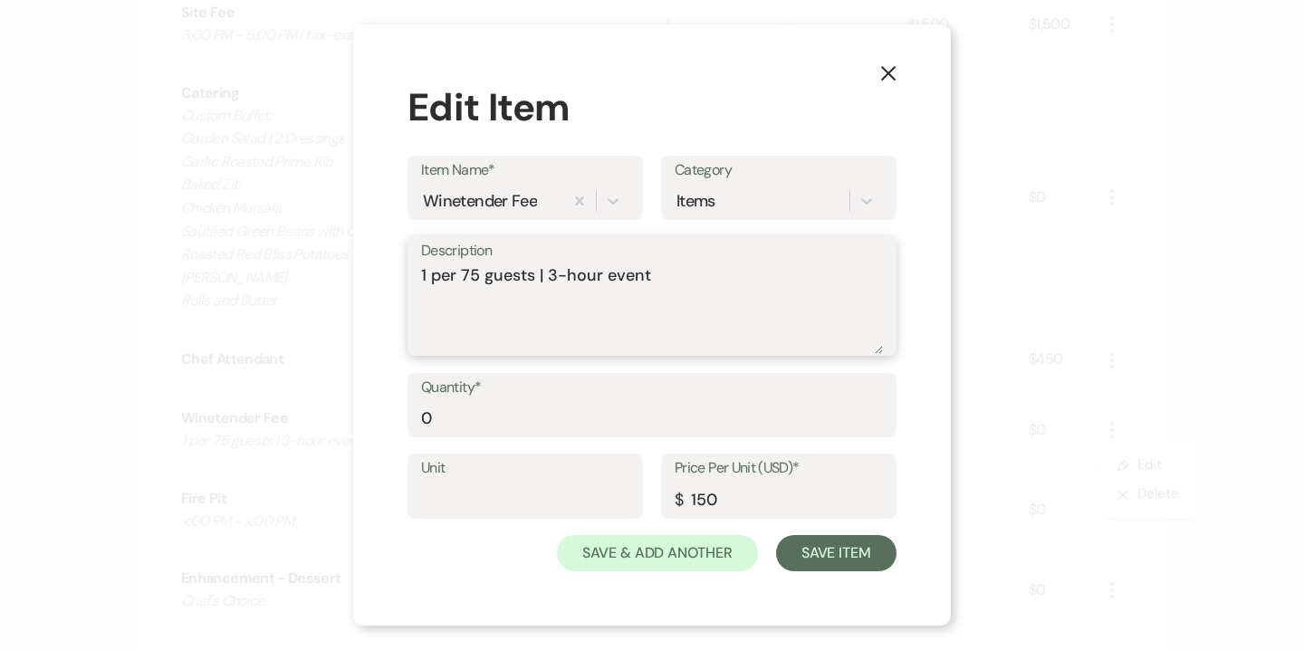
drag, startPoint x: 664, startPoint y: 277, endPoint x: 542, endPoint y: 278, distance: 121.4
click at [542, 278] on textarea "1 per 75 guests | 3-hour event" at bounding box center [652, 309] width 462 height 91
type textarea "1 per 75 guests"
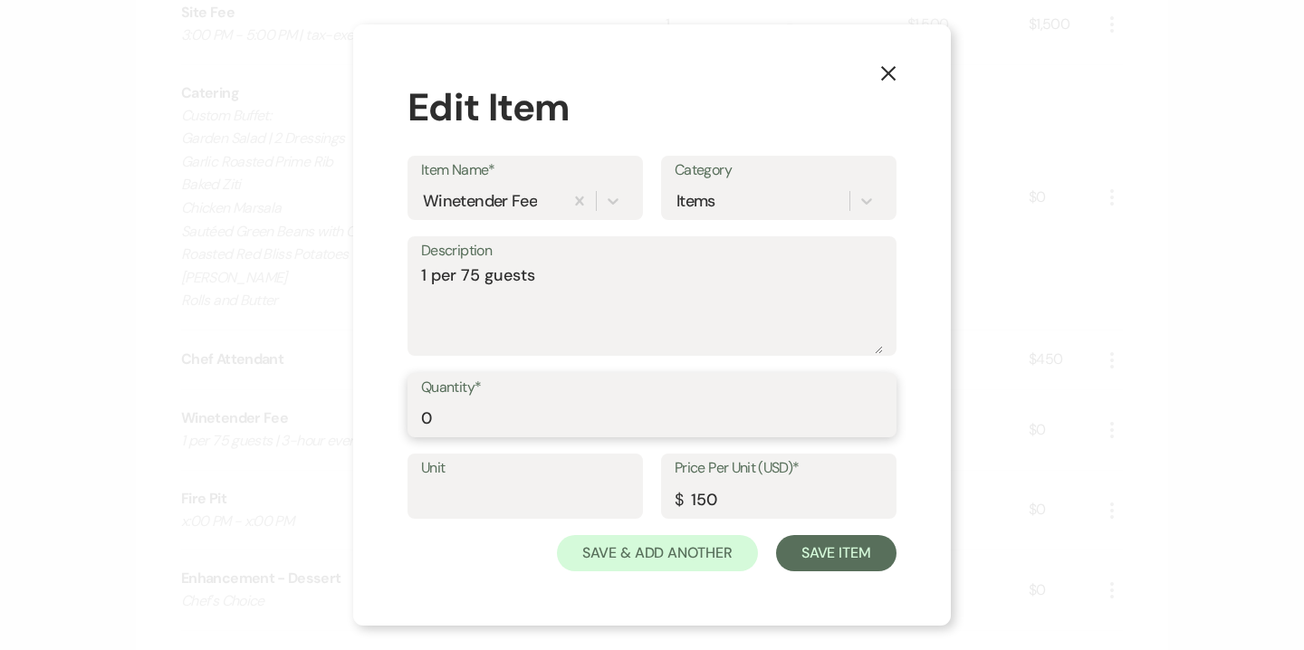
click at [625, 411] on input "0" at bounding box center [652, 417] width 462 height 35
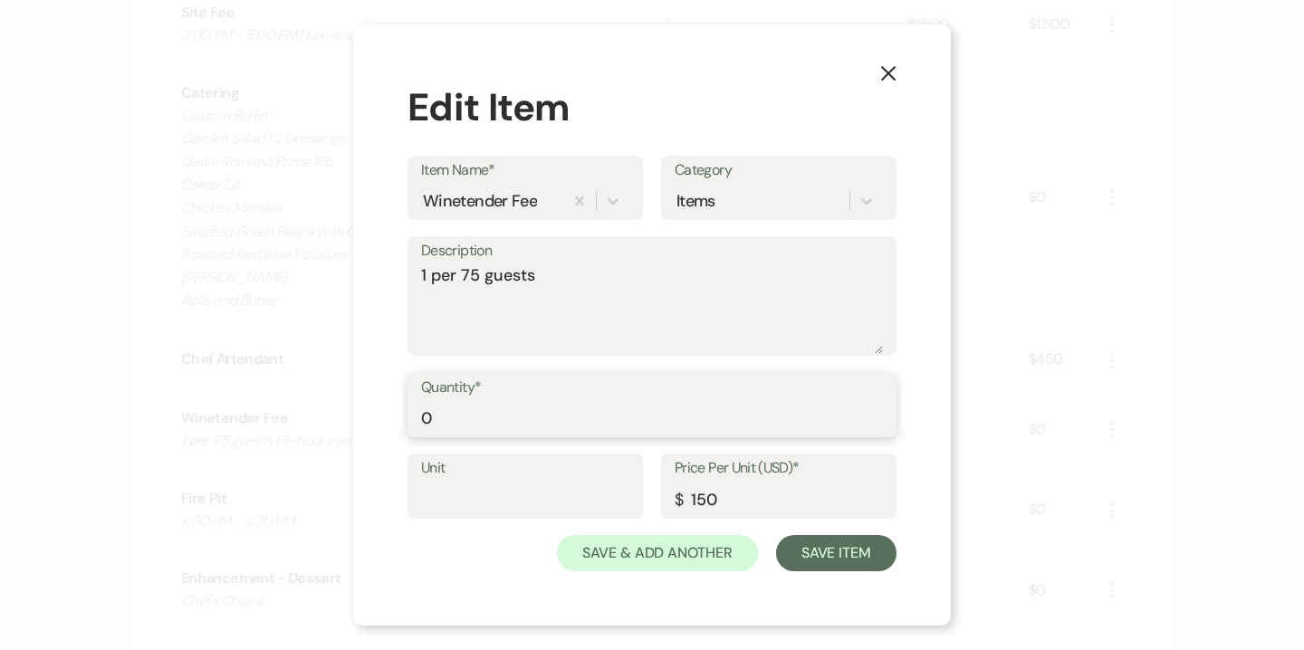
click at [625, 411] on input "0" at bounding box center [652, 417] width 462 height 35
type input "4"
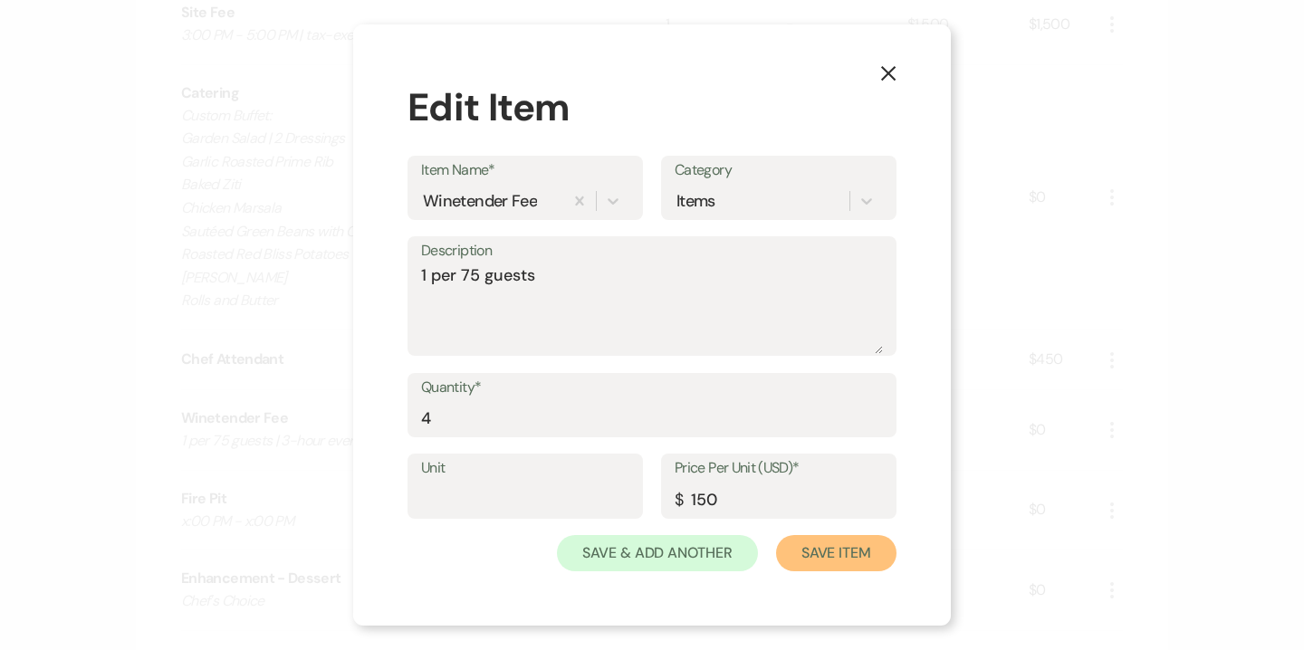
click at [845, 554] on button "Save Item" at bounding box center [836, 553] width 120 height 36
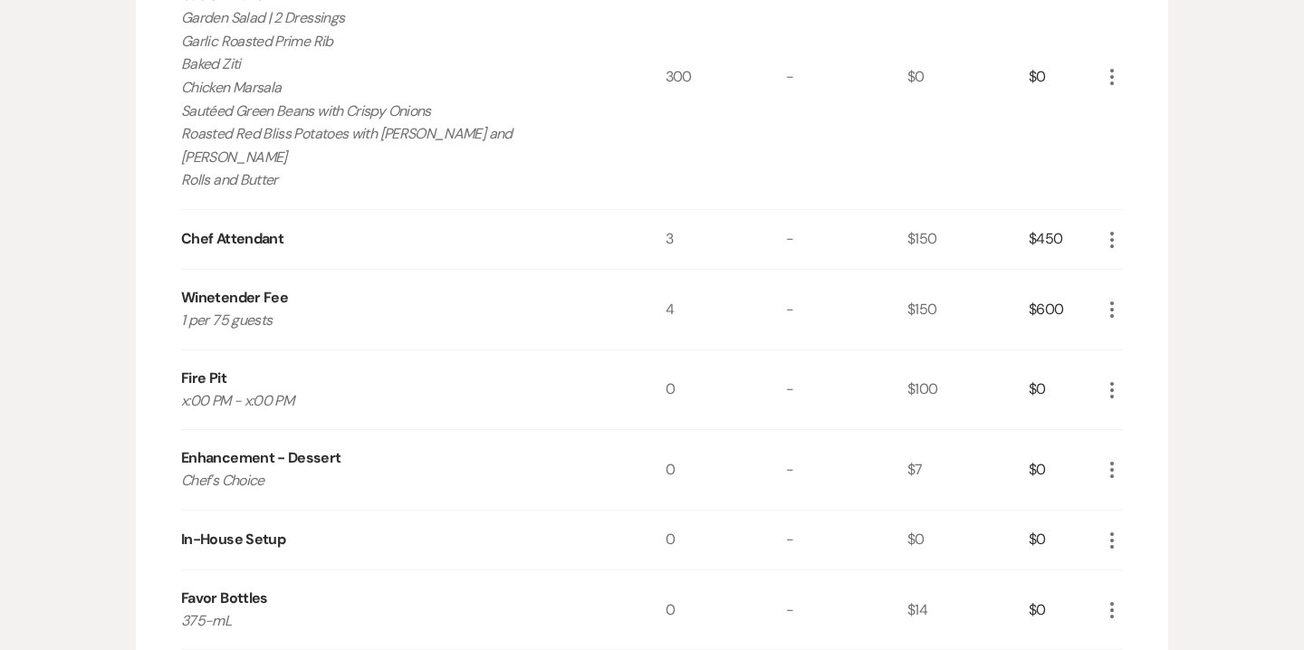
scroll to position [848, 0]
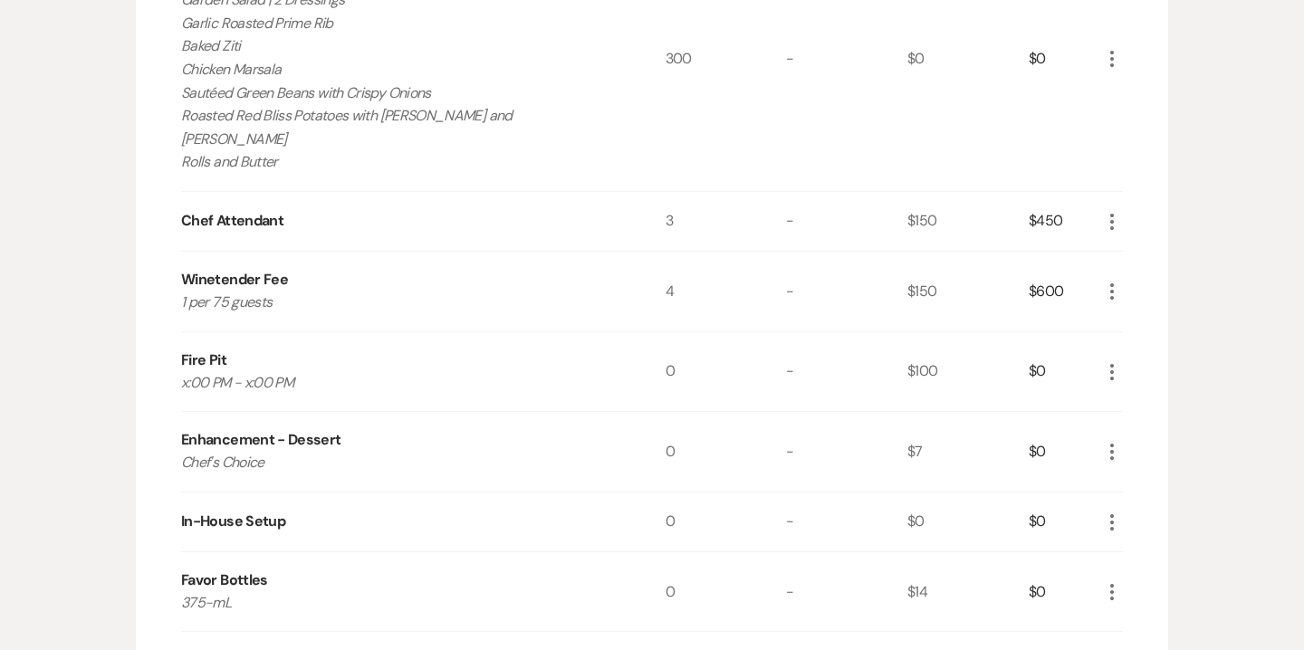
click at [1110, 364] on use "button" at bounding box center [1112, 372] width 4 height 16
click at [1150, 422] on button "X Delete" at bounding box center [1150, 436] width 98 height 29
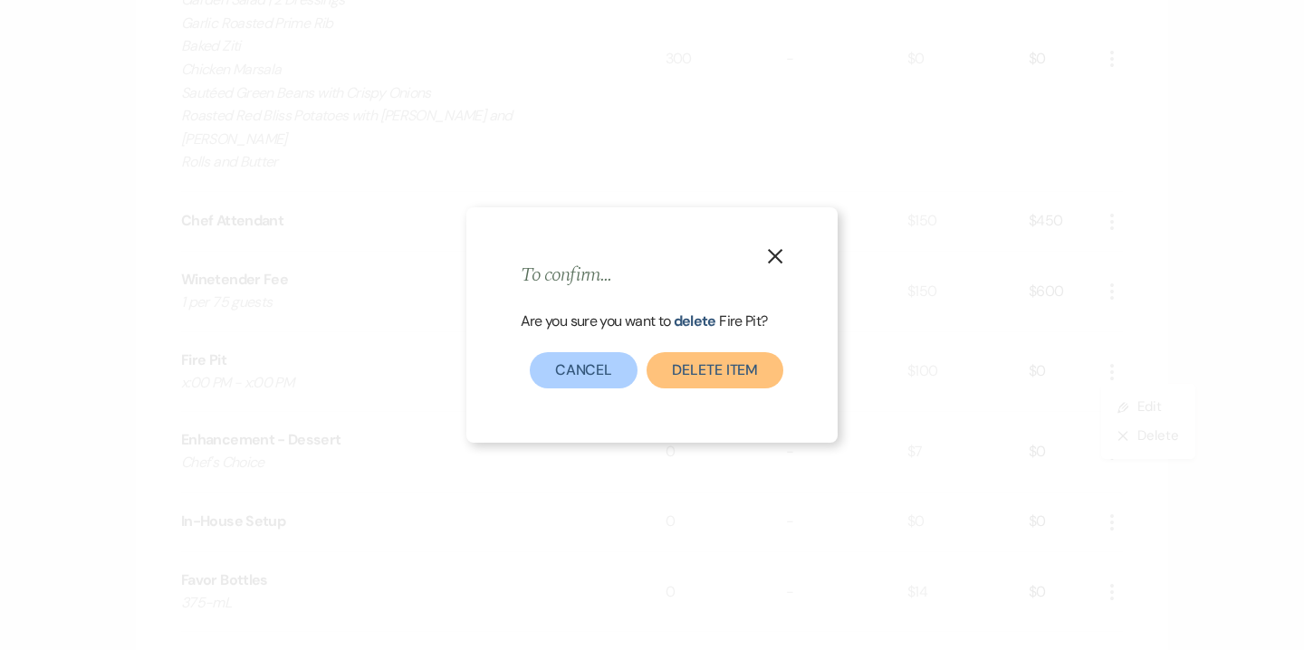
click at [690, 370] on button "Delete Item" at bounding box center [715, 370] width 137 height 36
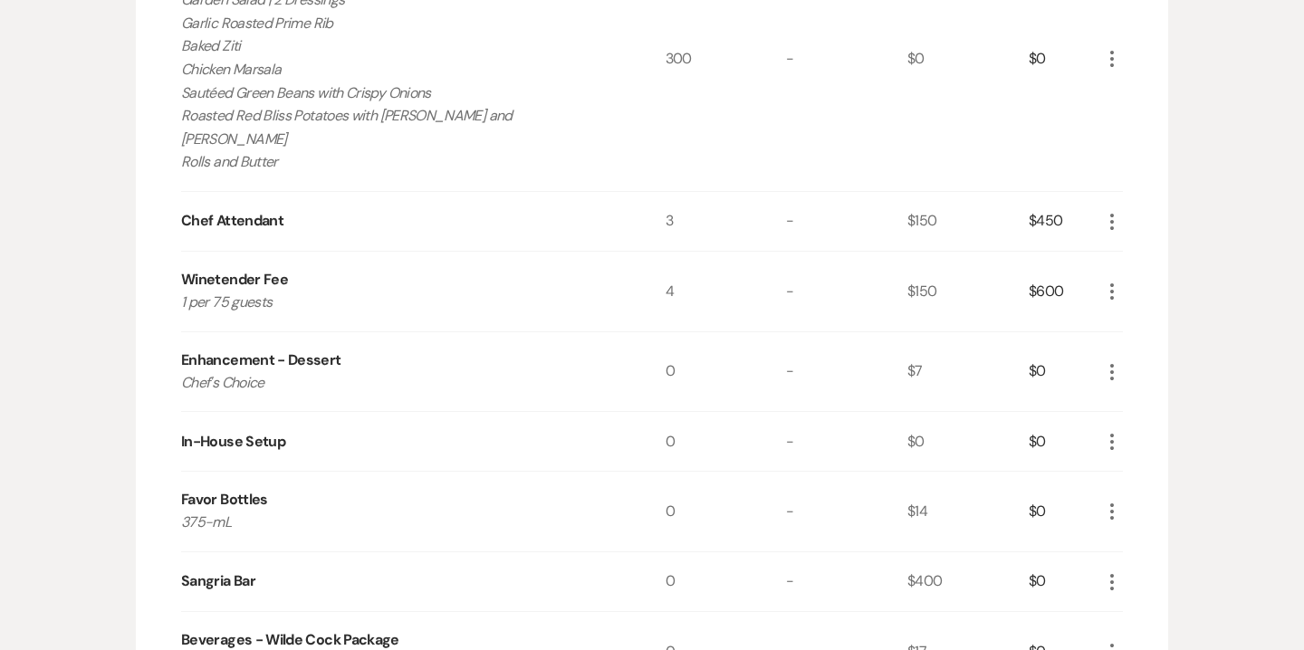
click at [1117, 361] on icon "More" at bounding box center [1112, 372] width 22 height 22
click at [1154, 422] on button "X Delete" at bounding box center [1150, 436] width 98 height 29
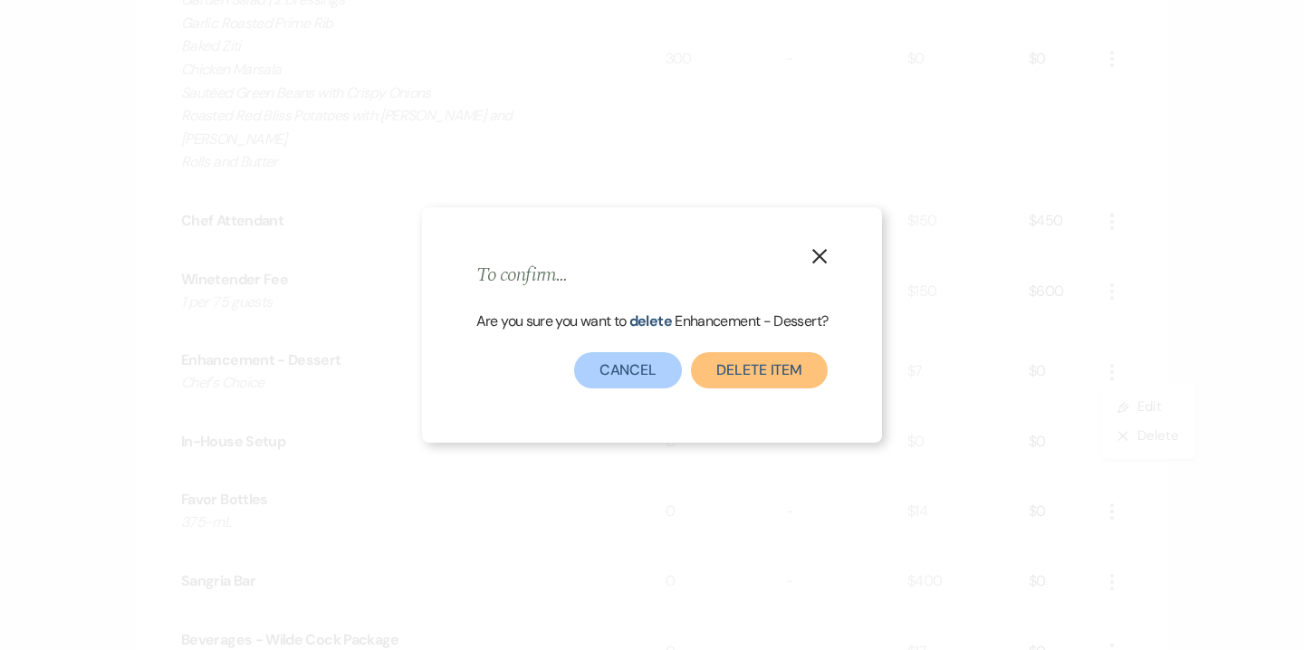
click at [796, 375] on button "Delete Item" at bounding box center [759, 370] width 137 height 36
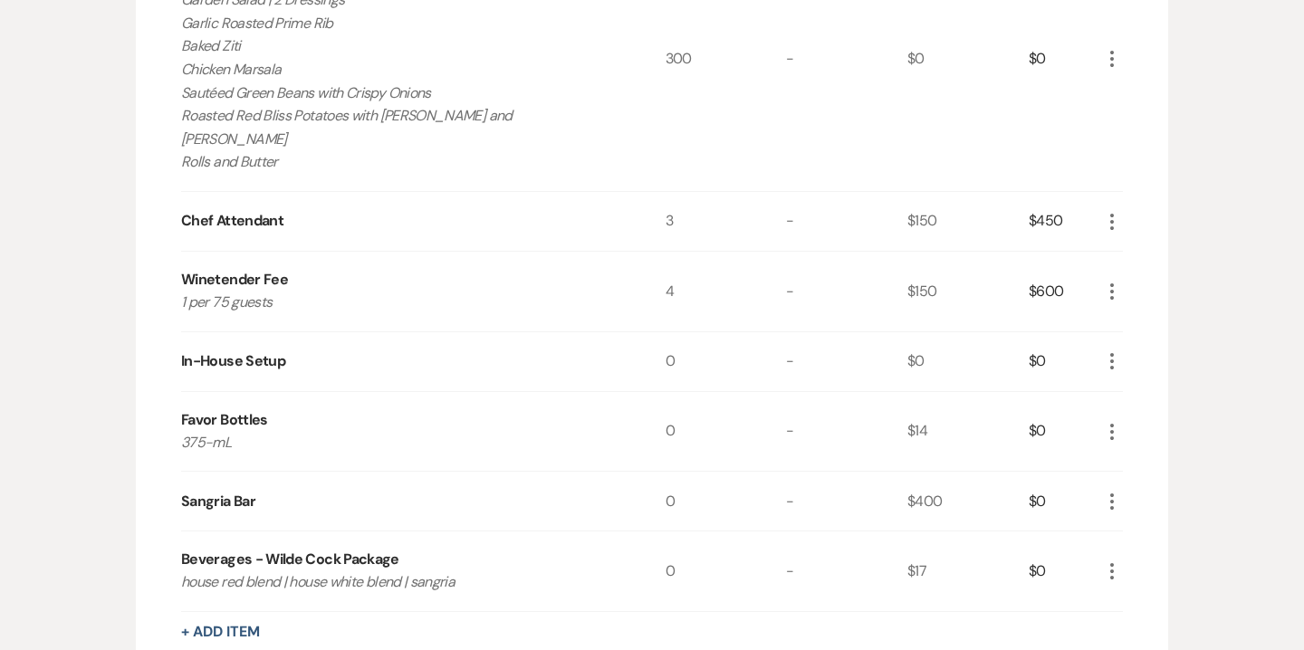
click at [1105, 350] on icon "More" at bounding box center [1112, 361] width 22 height 22
click at [1152, 411] on button "X Delete" at bounding box center [1150, 425] width 98 height 29
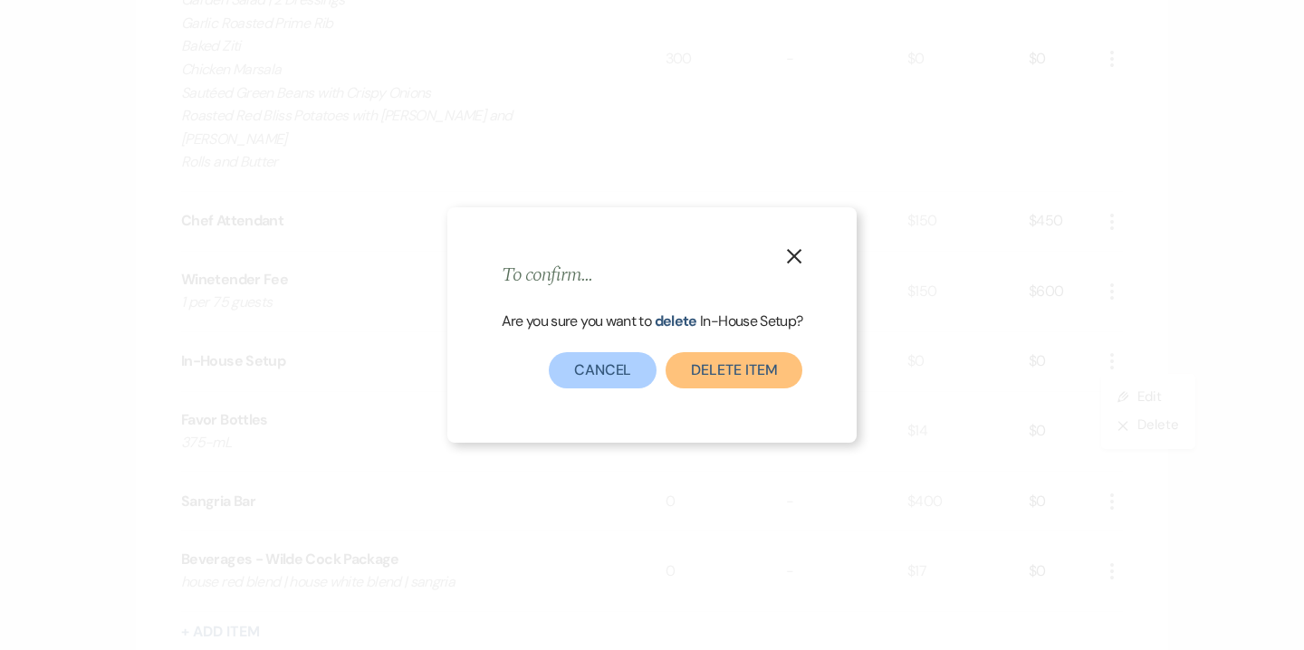
click at [742, 377] on button "Delete Item" at bounding box center [734, 370] width 137 height 36
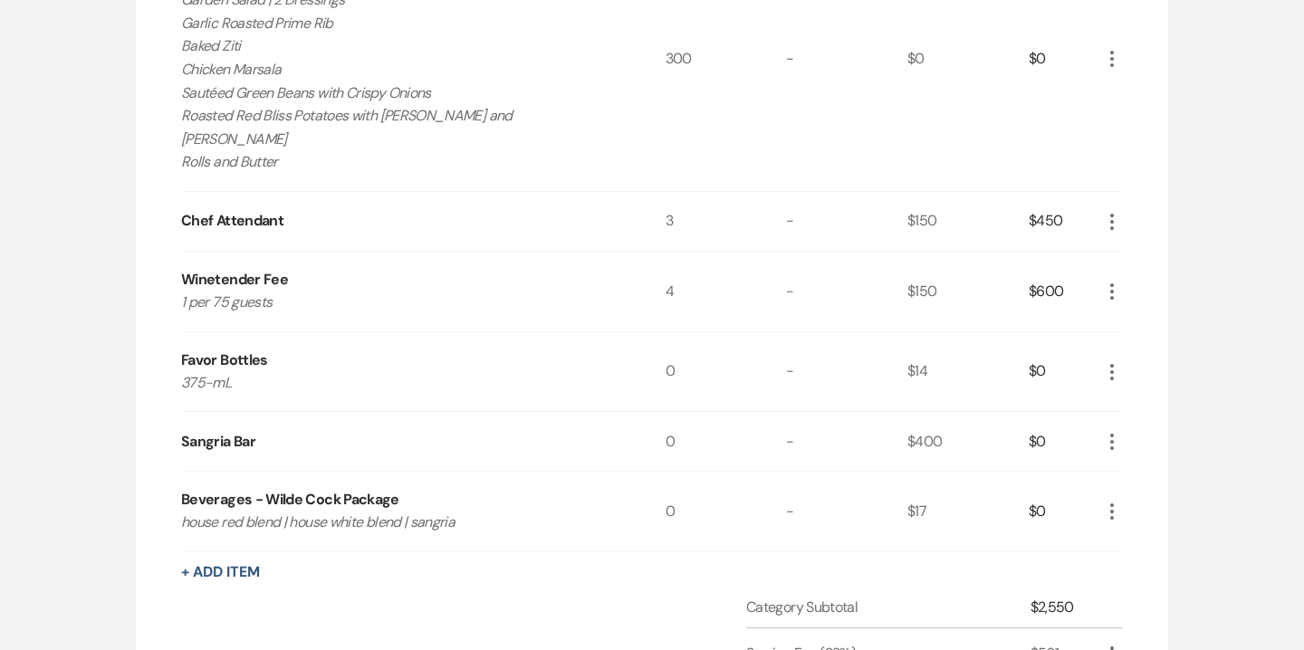
click at [1099, 338] on div "$0" at bounding box center [1065, 372] width 72 height 80
click at [1113, 364] on use "button" at bounding box center [1112, 372] width 4 height 16
click at [1150, 422] on button "X Delete" at bounding box center [1150, 436] width 98 height 29
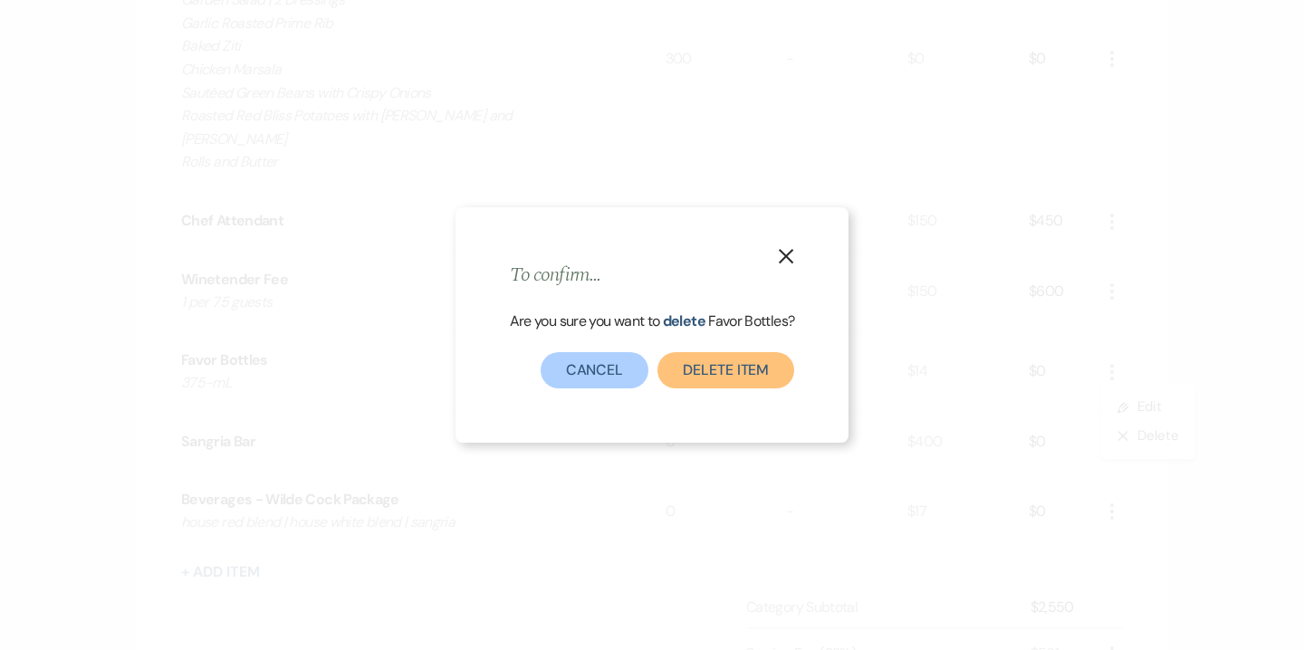
click at [778, 365] on button "Delete Item" at bounding box center [726, 370] width 137 height 36
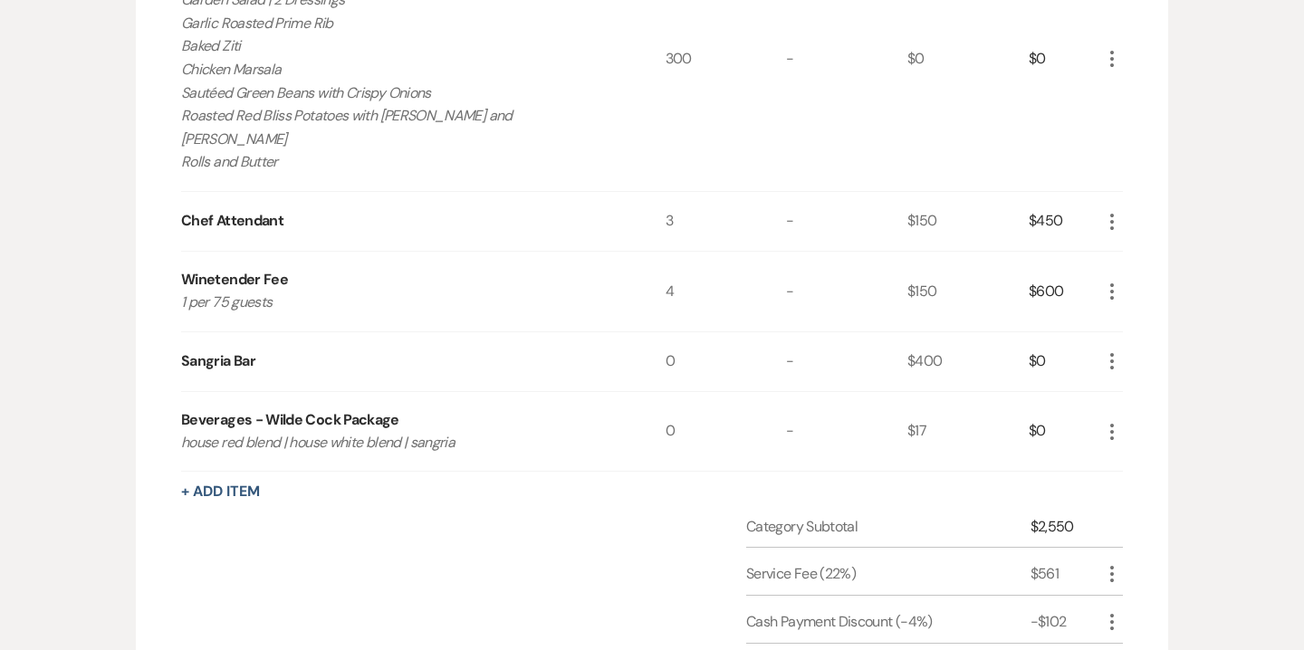
click at [1108, 350] on icon "More" at bounding box center [1112, 361] width 22 height 22
click at [1147, 383] on button "Pencil Edit" at bounding box center [1148, 397] width 94 height 29
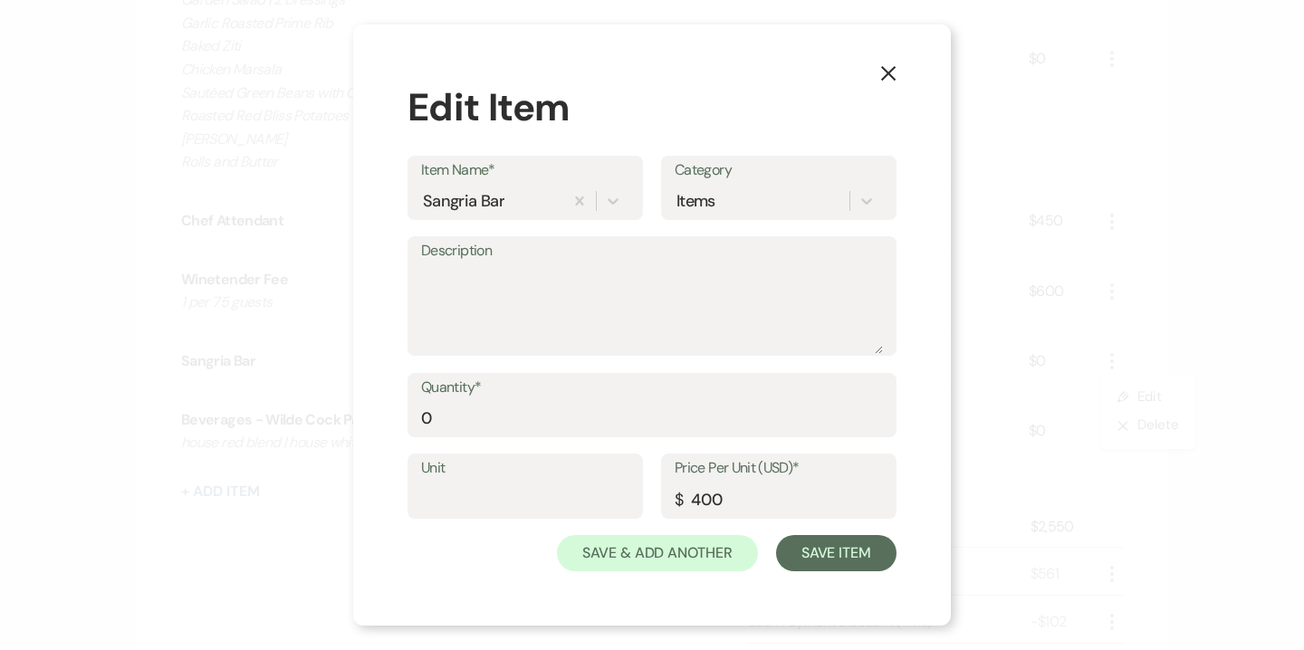
click at [890, 82] on button "X" at bounding box center [888, 73] width 27 height 32
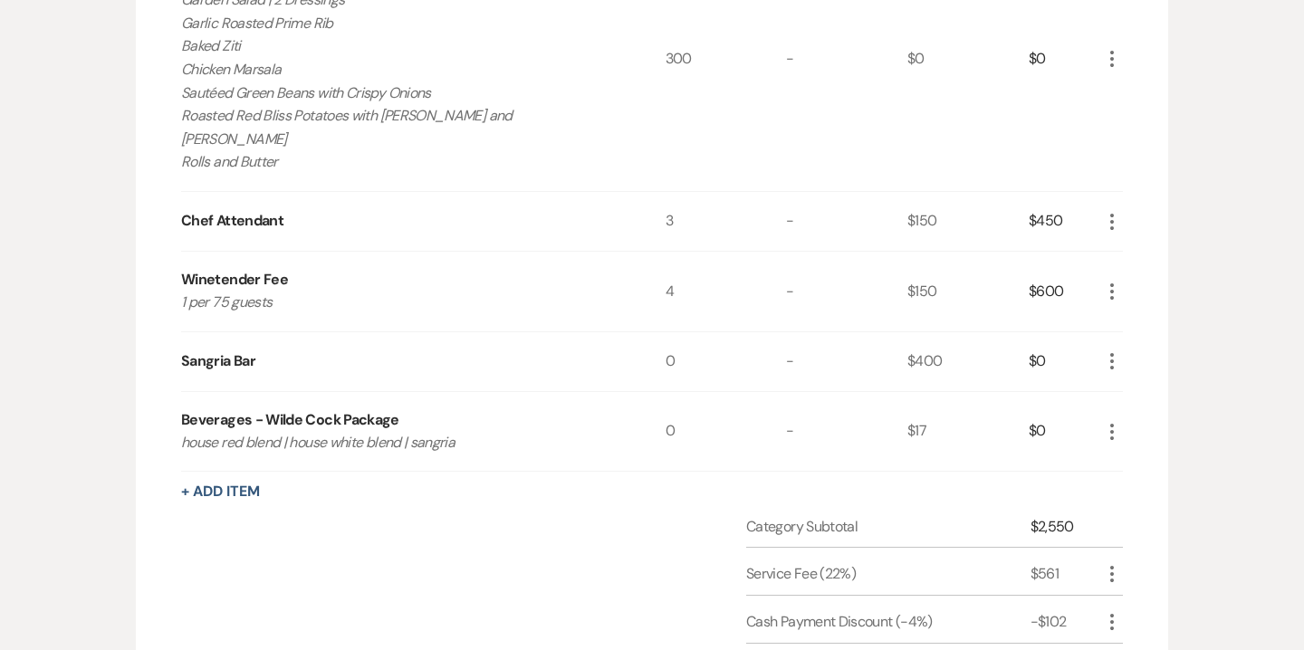
click at [1112, 350] on icon "More" at bounding box center [1112, 361] width 22 height 22
click at [1146, 411] on button "X Delete" at bounding box center [1150, 425] width 98 height 29
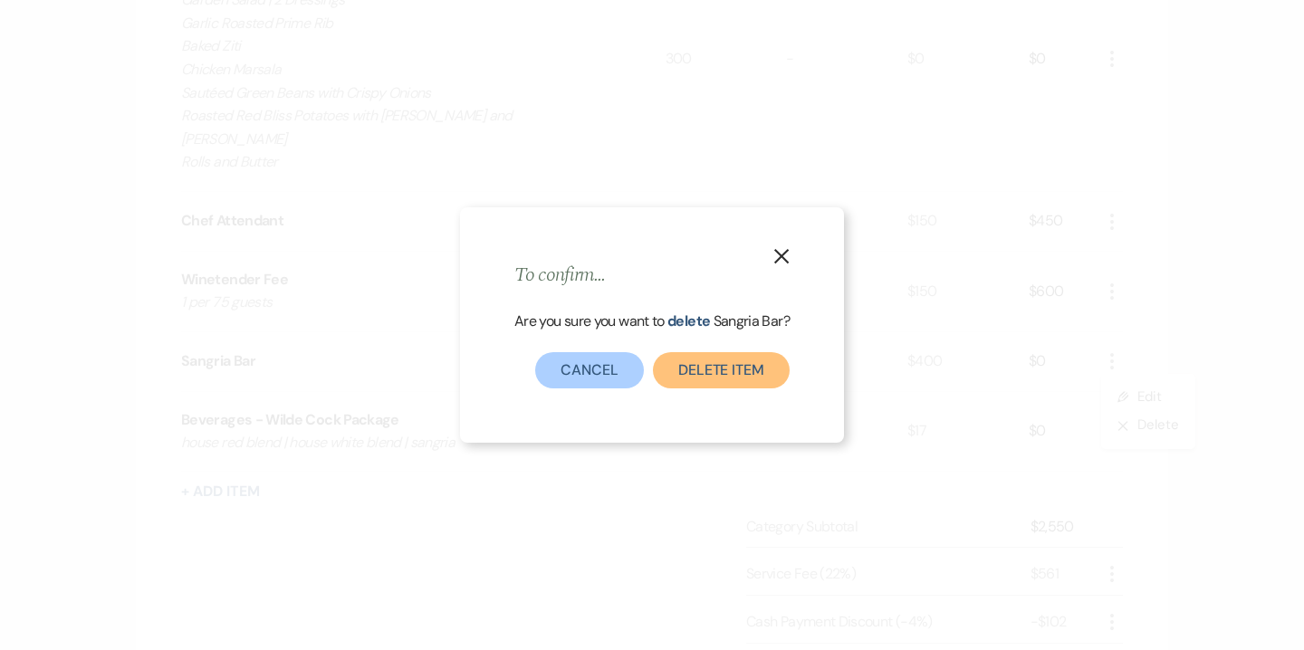
click at [741, 372] on button "Delete Item" at bounding box center [721, 370] width 137 height 36
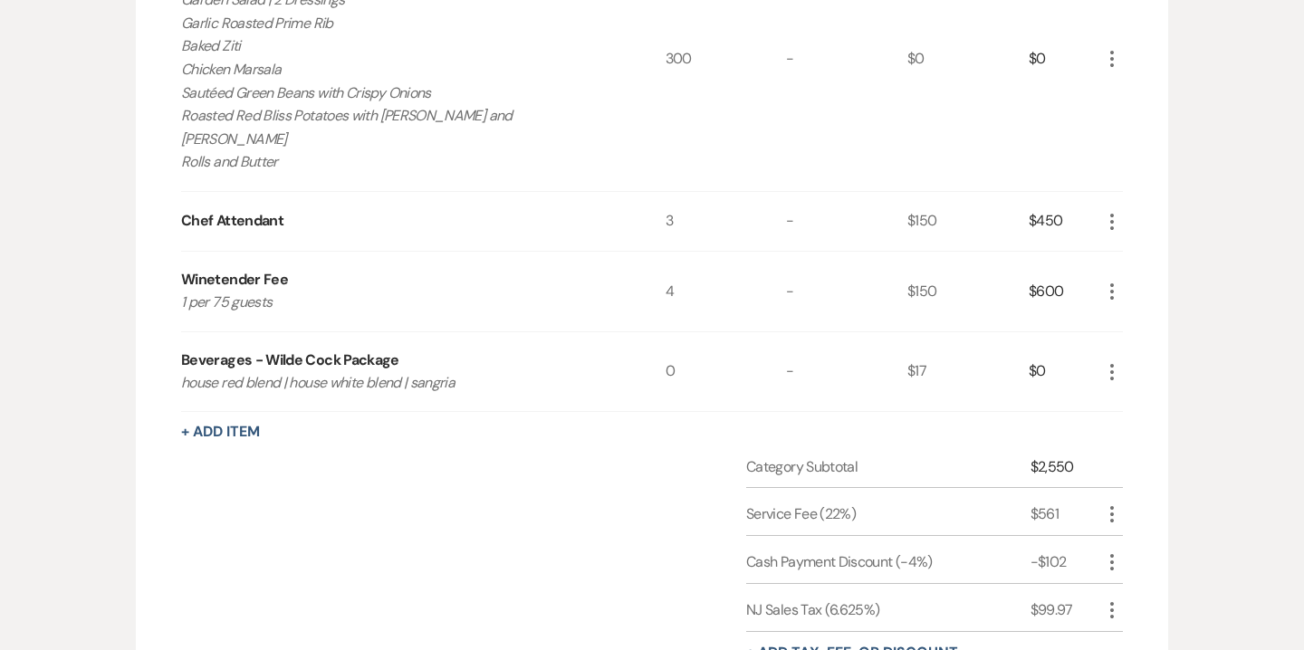
click at [1117, 361] on icon "More" at bounding box center [1112, 372] width 22 height 22
click at [1155, 393] on button "Pencil Edit" at bounding box center [1148, 407] width 94 height 29
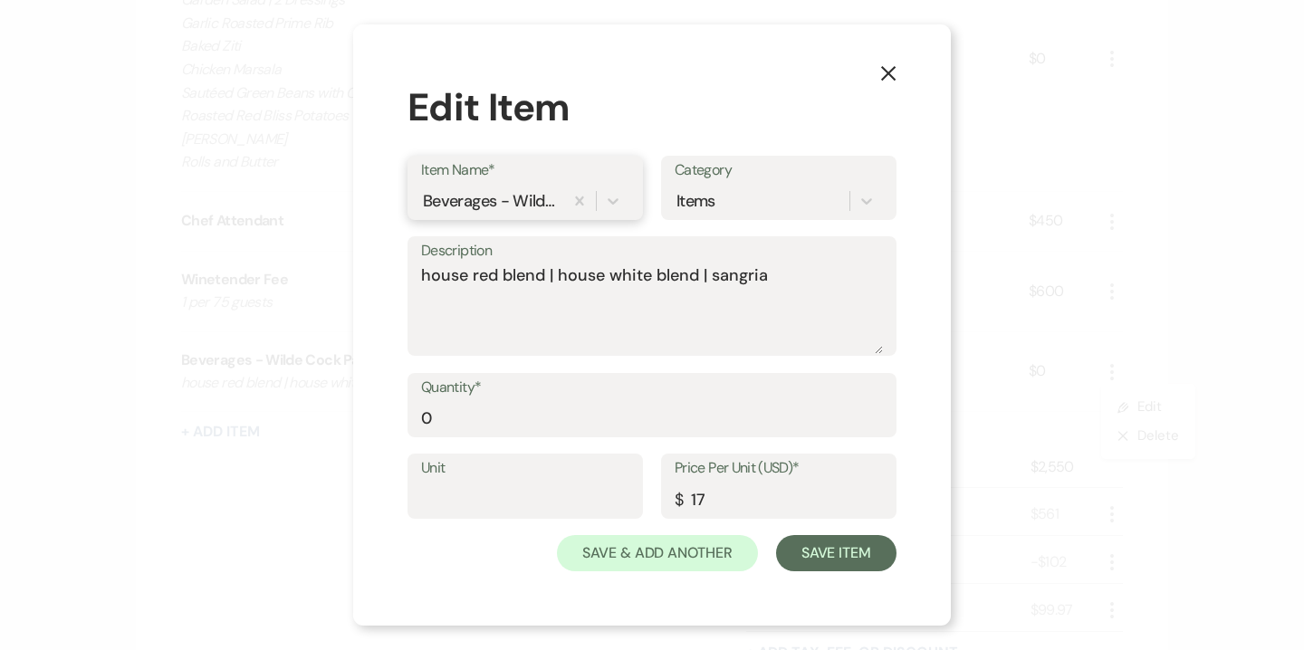
click at [556, 204] on div "Beverages - Wilde Cock Package" at bounding box center [490, 200] width 135 height 24
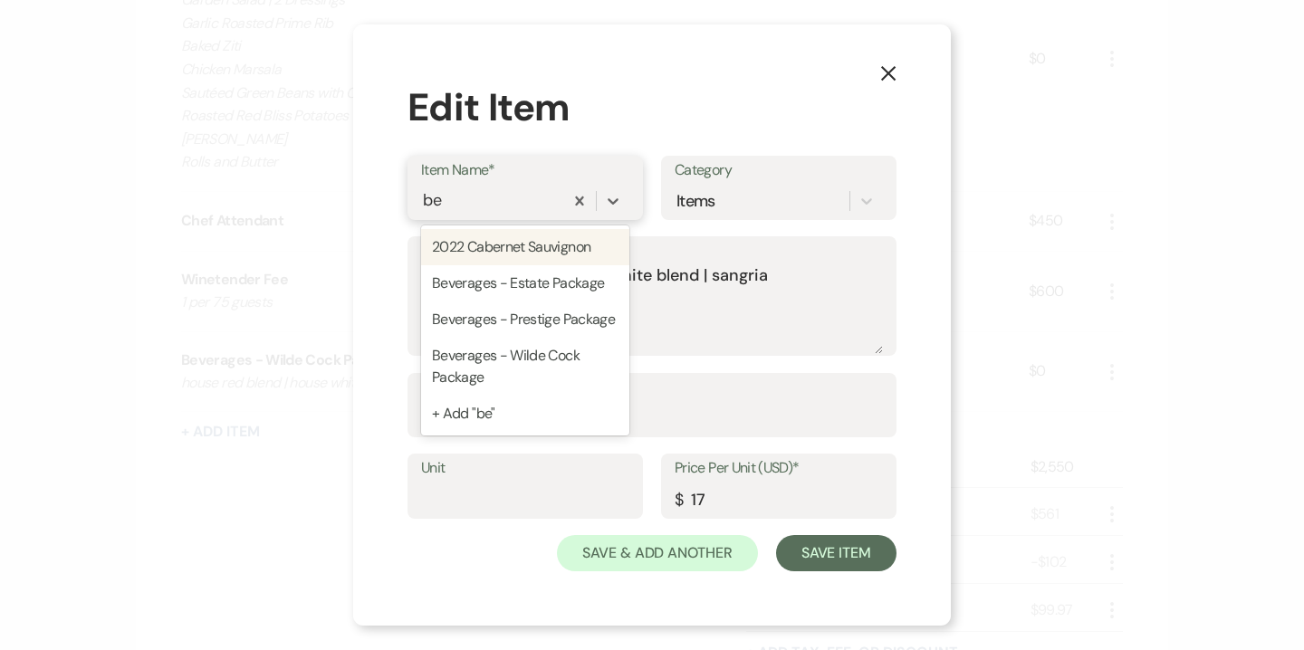
type input "bev"
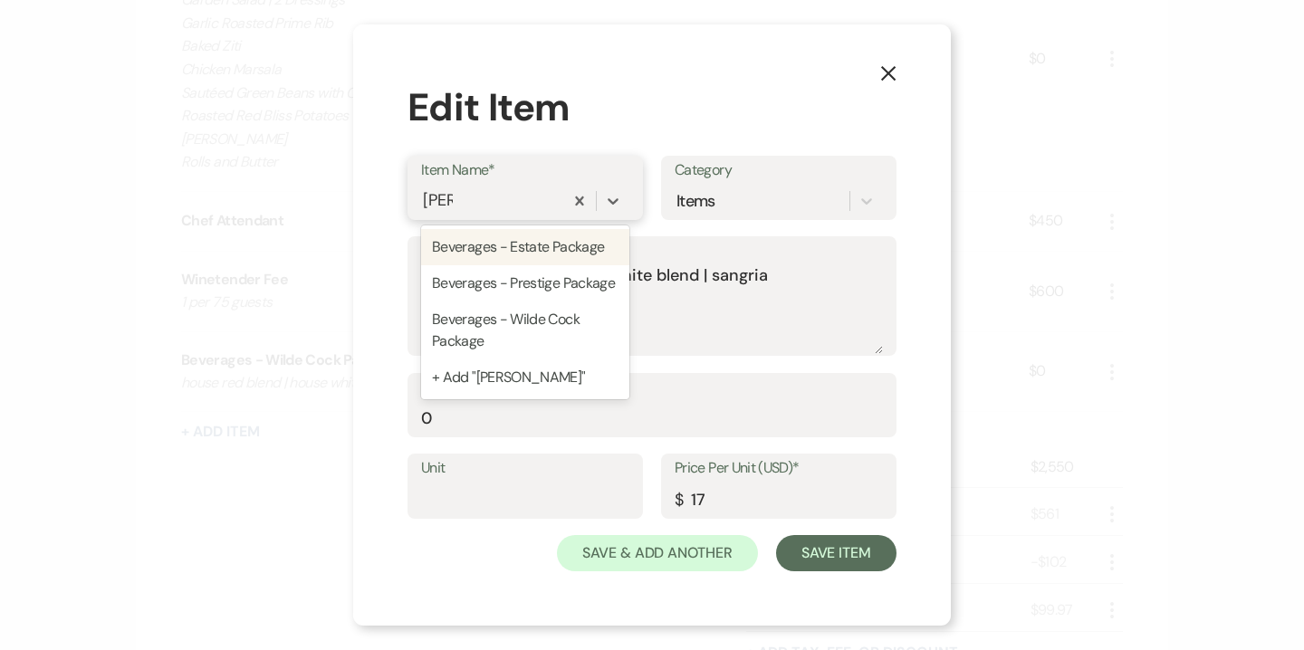
click at [534, 246] on div "Beverages - Estate Package" at bounding box center [525, 247] width 208 height 36
type textarea "house red blend | house white blend | sangria premium red blend | premium white…"
type input "30"
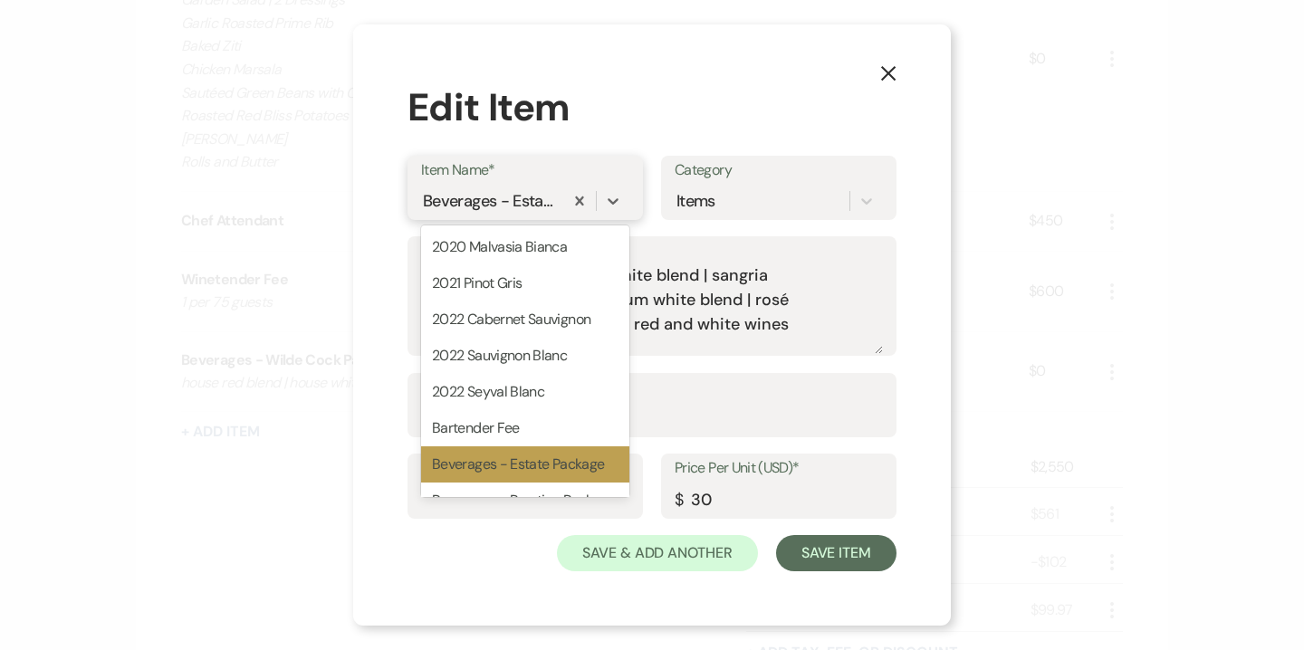
click at [530, 204] on div "Beverages - Estate Package" at bounding box center [490, 200] width 135 height 24
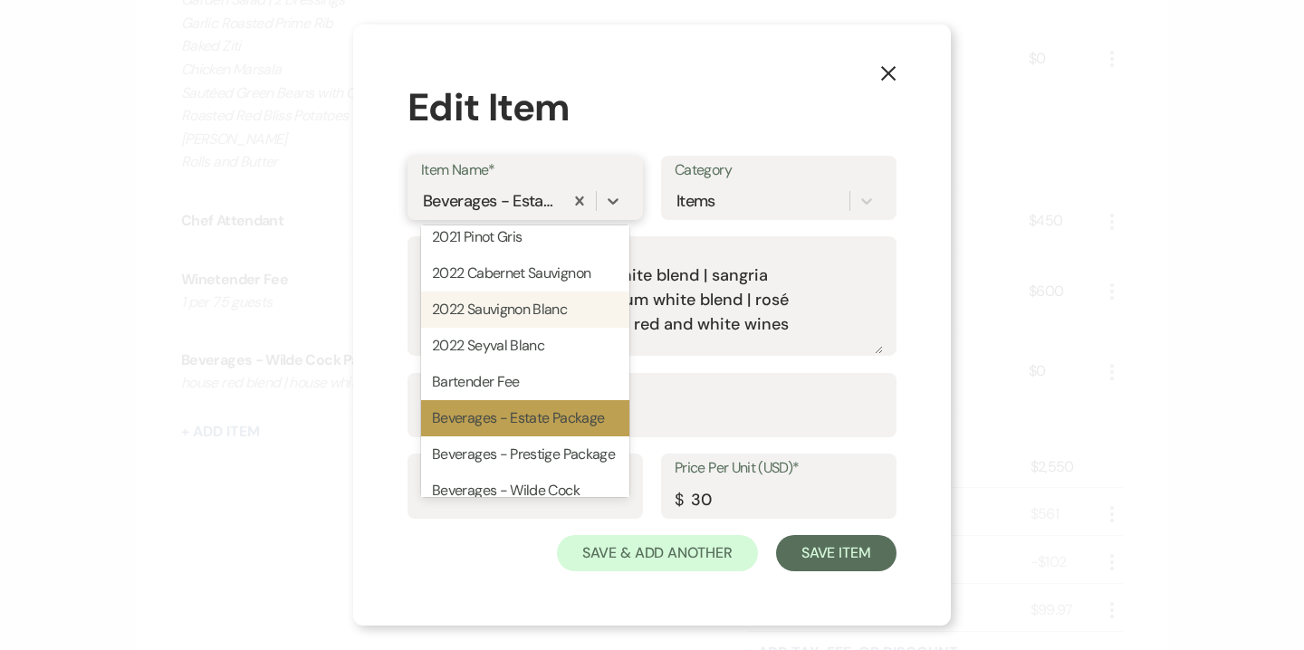
scroll to position [70, 0]
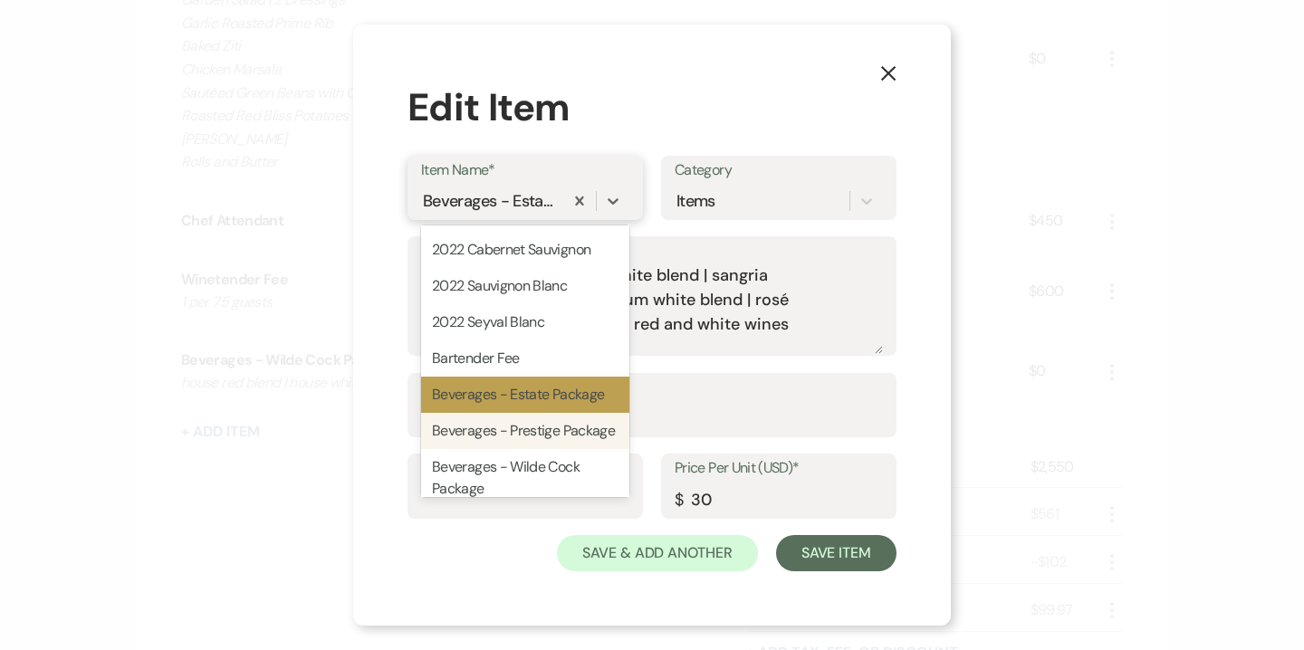
click at [521, 437] on div "Beverages - Prestige Package" at bounding box center [525, 431] width 208 height 36
type textarea "house red blend | house white blend | sangria premium red blend | premium white…"
type input "23"
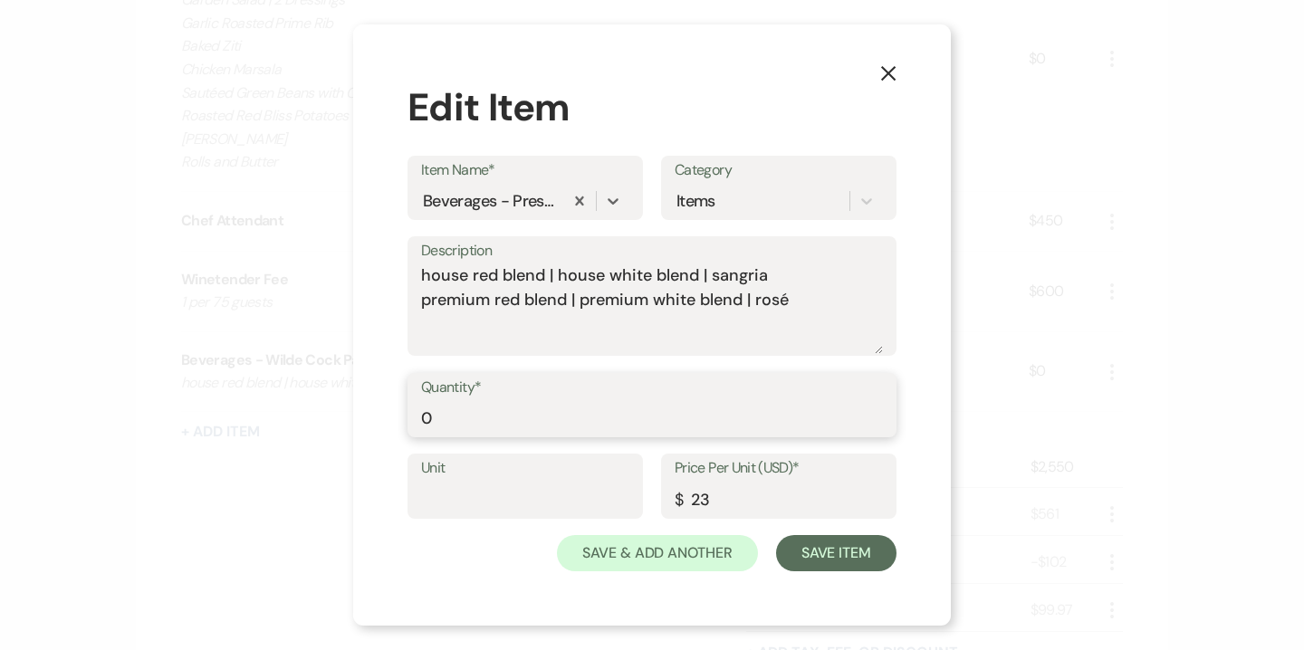
click at [424, 416] on input "0" at bounding box center [652, 417] width 462 height 35
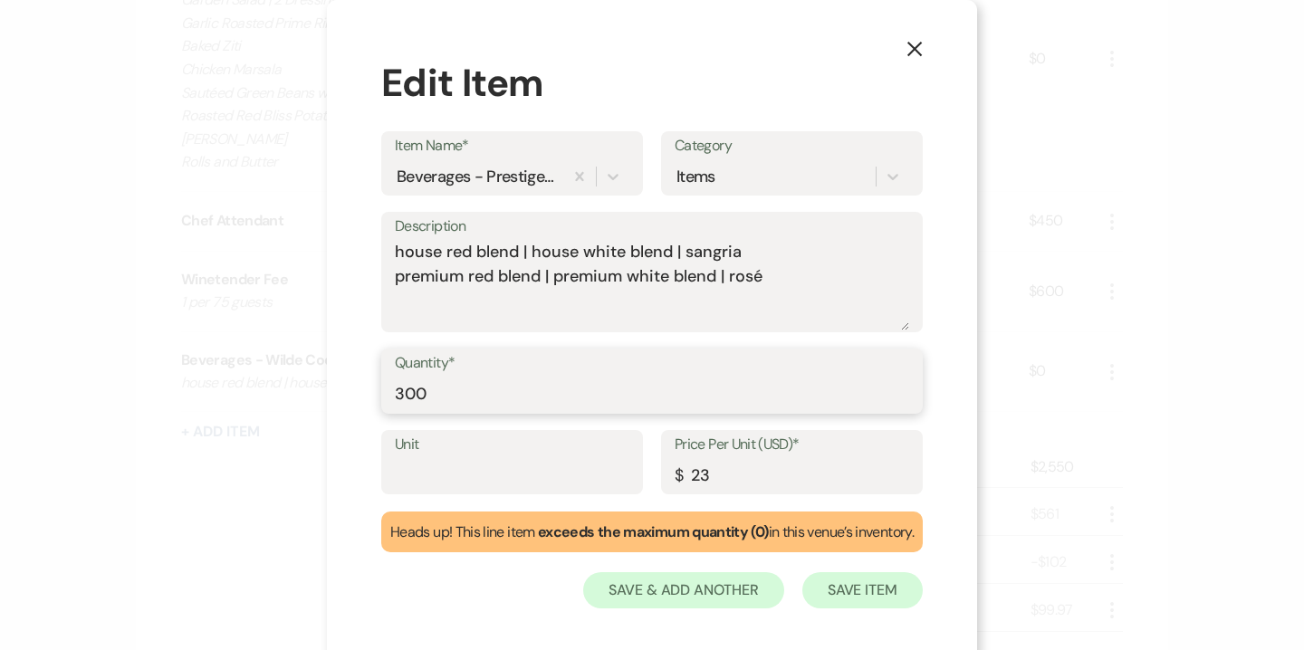
type input "300"
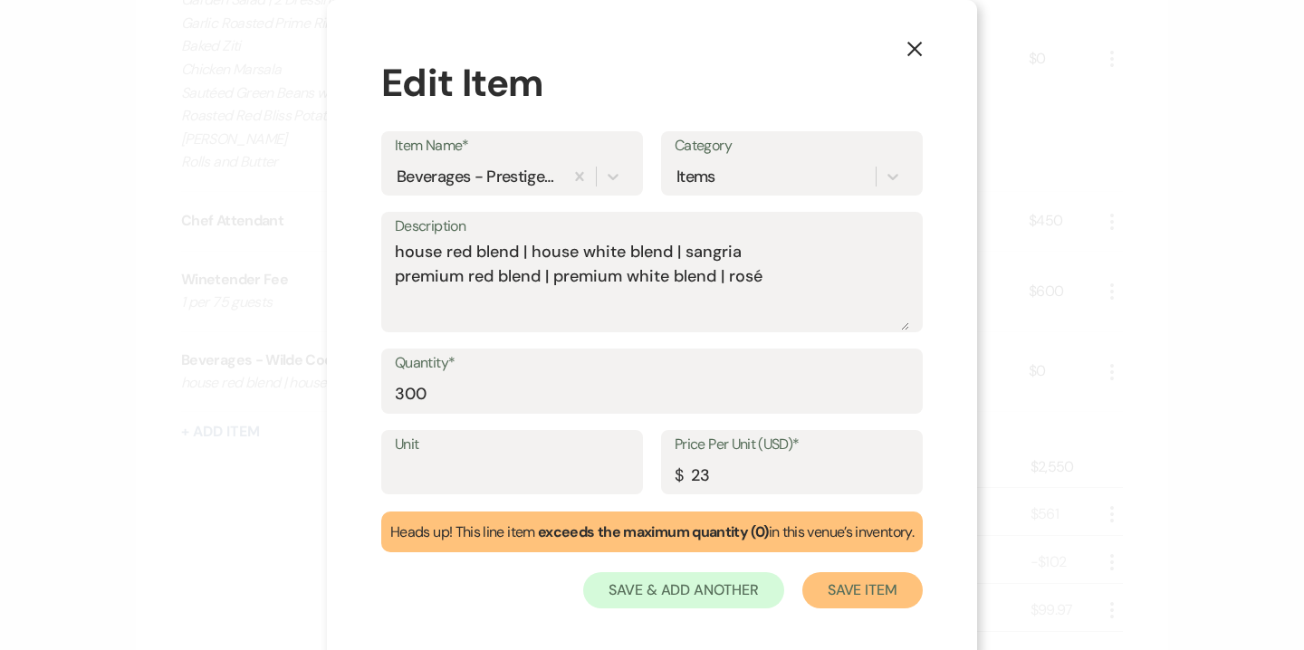
click at [857, 598] on button "Save Item" at bounding box center [862, 590] width 120 height 36
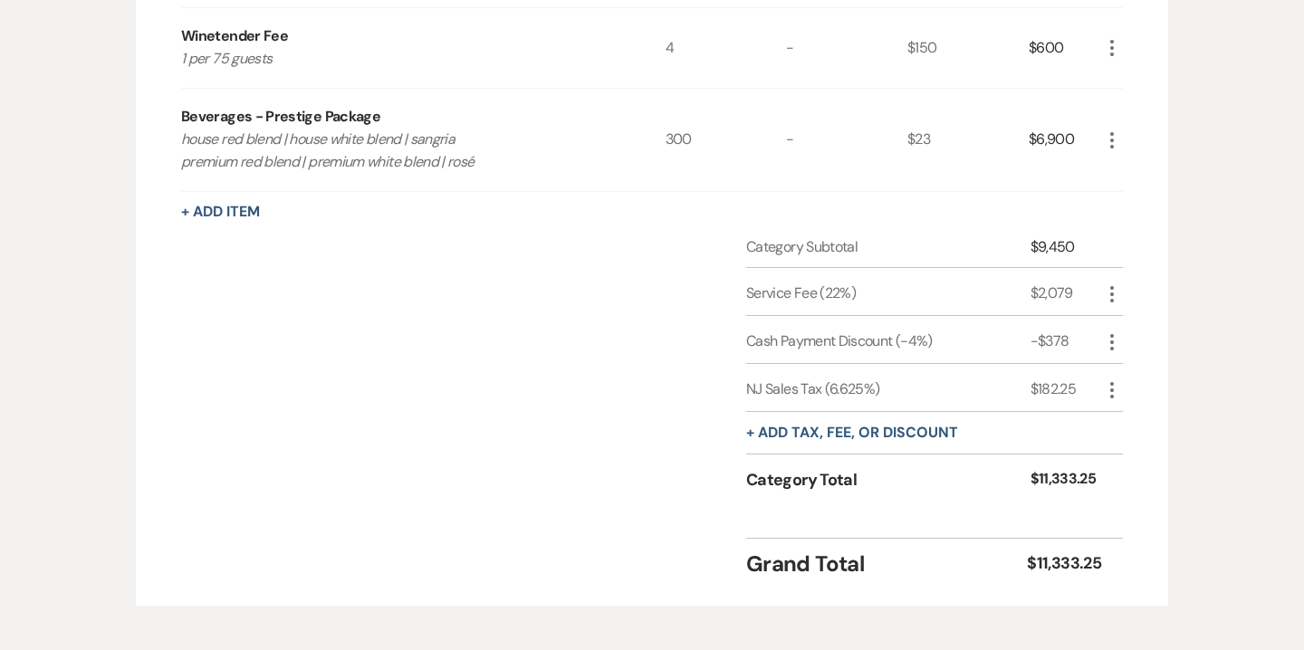
scroll to position [1092, 0]
click at [1109, 331] on icon "More" at bounding box center [1112, 342] width 22 height 22
click at [1147, 390] on button "Delete Delete" at bounding box center [1150, 404] width 98 height 29
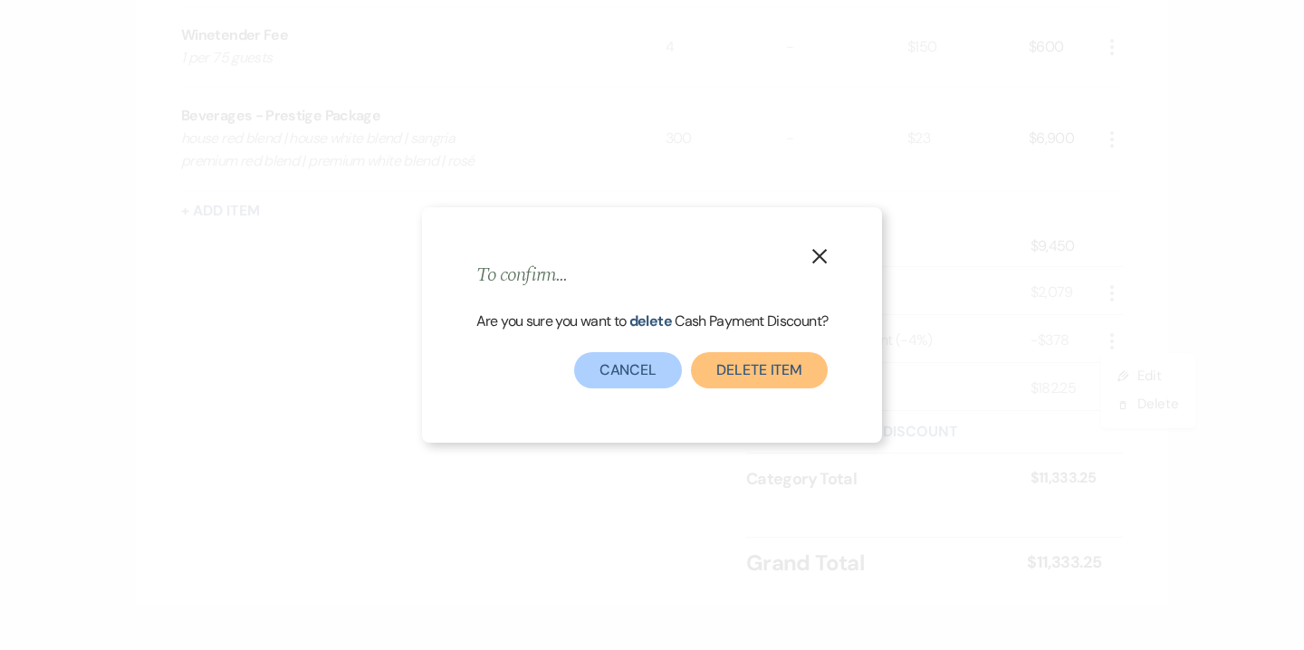
click at [768, 370] on button "Delete item" at bounding box center [759, 370] width 137 height 36
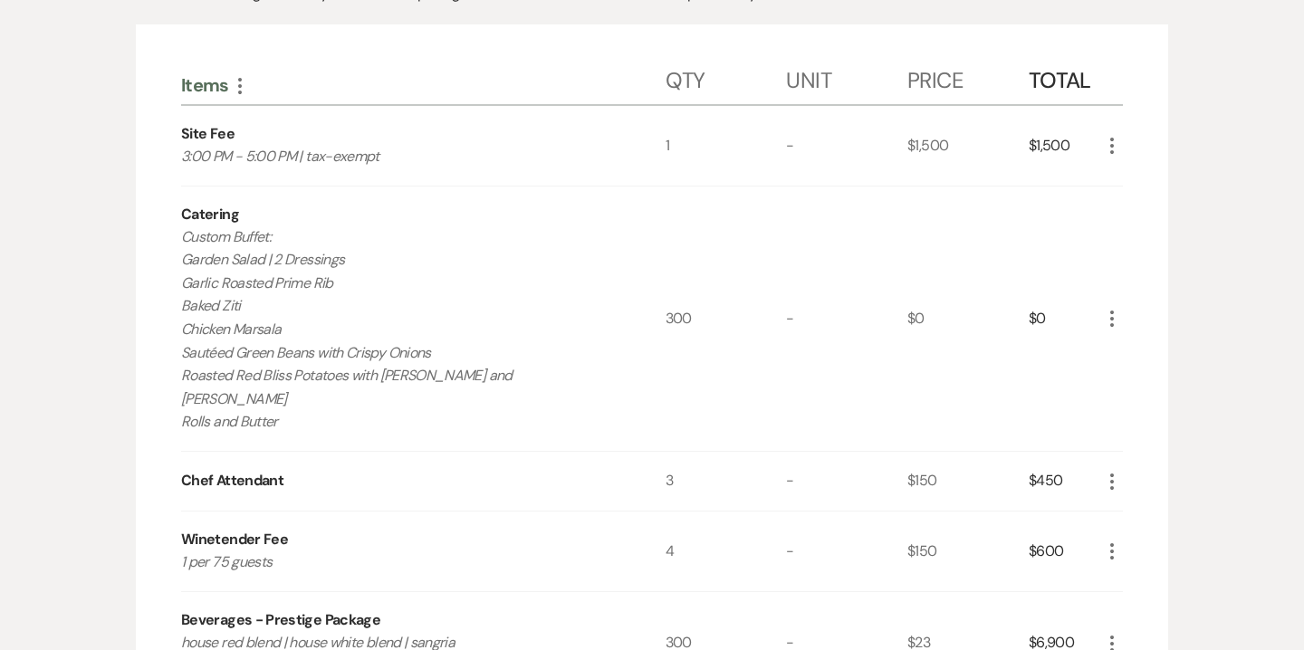
scroll to position [563, 0]
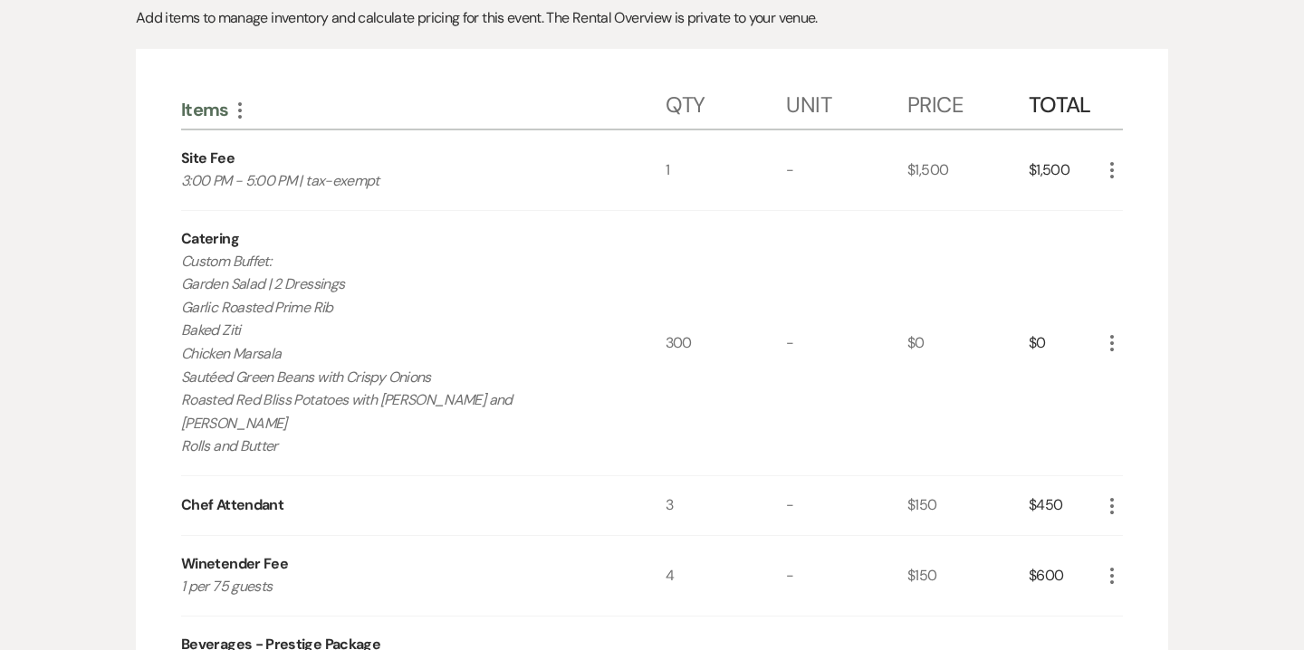
click at [1109, 333] on icon "More" at bounding box center [1112, 343] width 22 height 22
click at [1150, 367] on button "Pencil Edit" at bounding box center [1148, 378] width 94 height 29
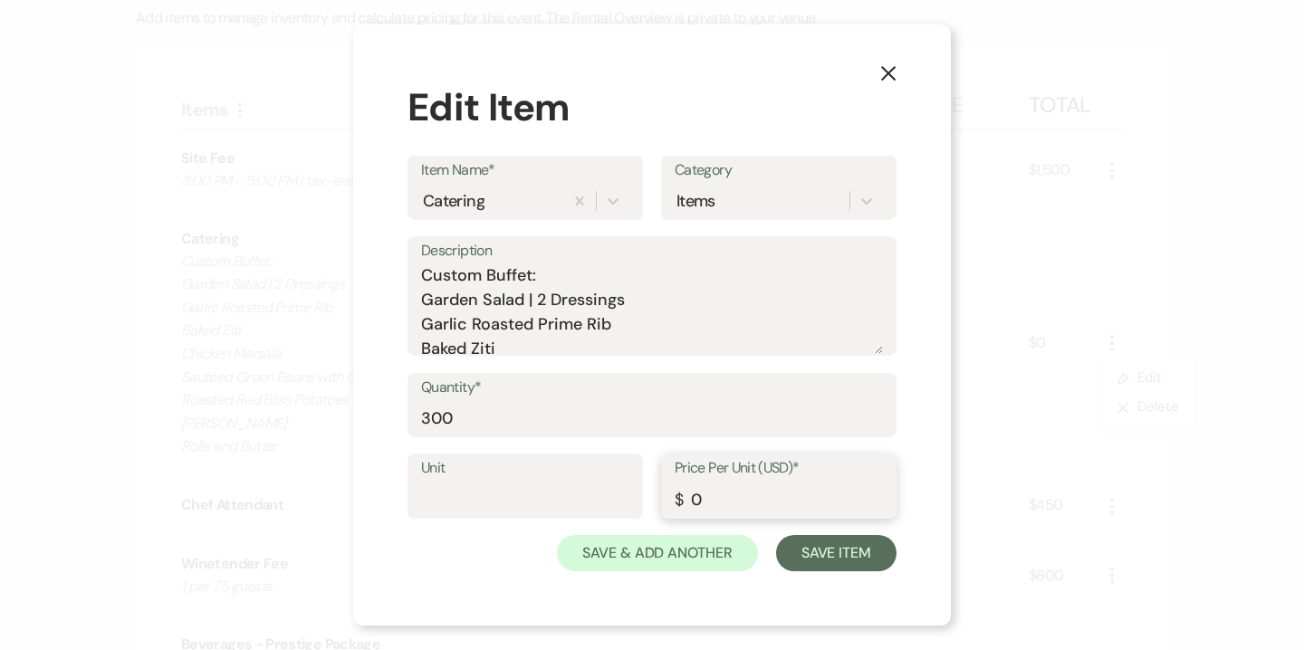
drag, startPoint x: 683, startPoint y: 505, endPoint x: 708, endPoint y: 505, distance: 25.4
click at [708, 505] on input "0" at bounding box center [779, 499] width 208 height 35
type input "78"
click at [849, 553] on button "Save Item" at bounding box center [836, 553] width 120 height 36
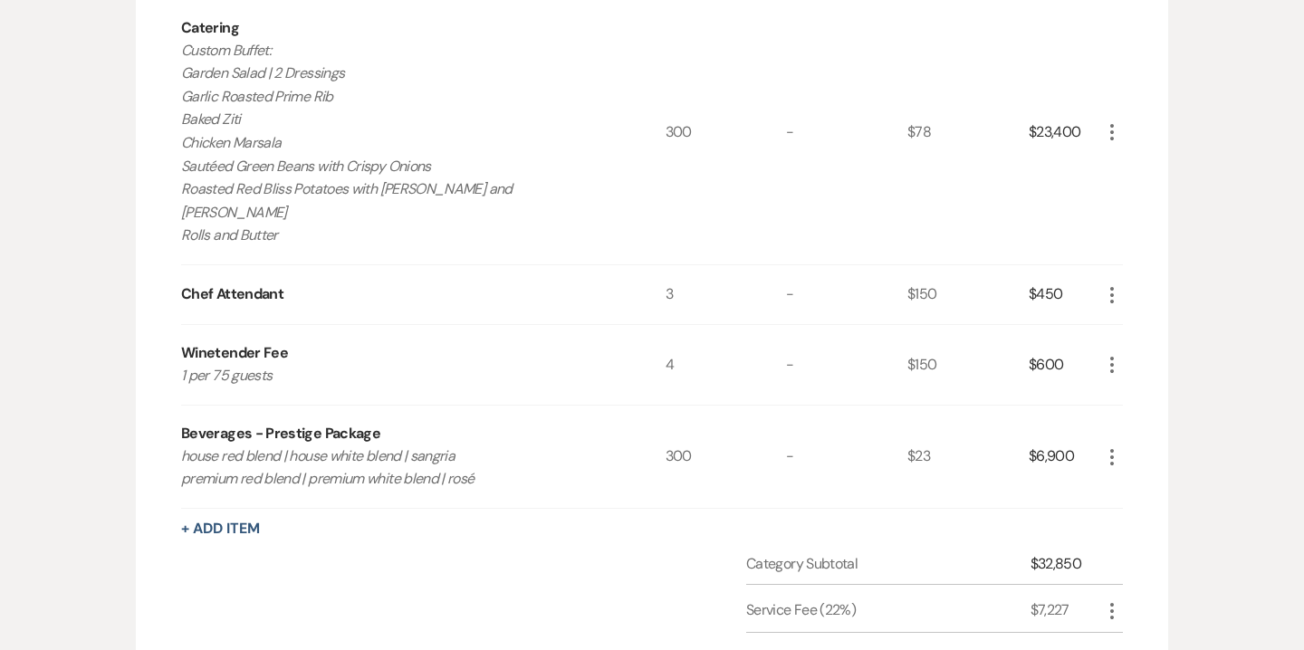
scroll to position [775, 0]
click at [1116, 120] on icon "More" at bounding box center [1112, 131] width 22 height 22
click at [1141, 152] on button "Pencil Edit" at bounding box center [1148, 166] width 94 height 29
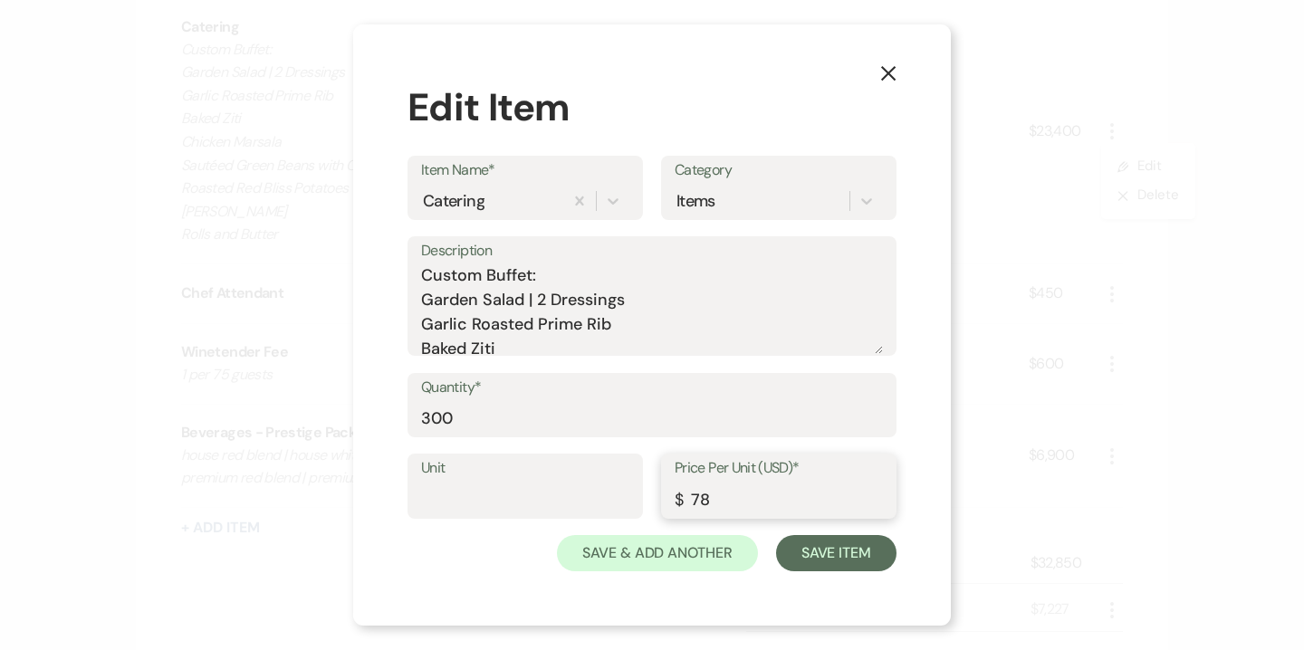
drag, startPoint x: 704, startPoint y: 502, endPoint x: 685, endPoint y: 501, distance: 19.0
click at [685, 501] on input "78" at bounding box center [779, 499] width 208 height 35
type input "98"
click at [855, 552] on button "Save Item" at bounding box center [836, 553] width 120 height 36
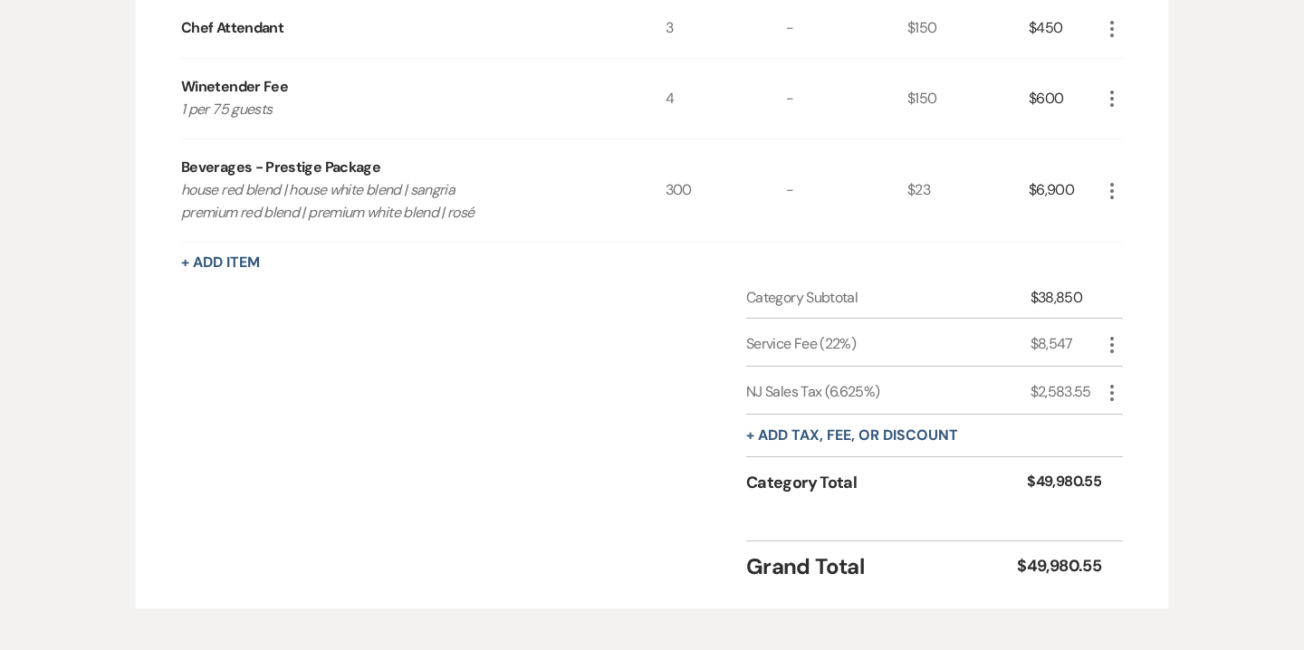
scroll to position [1109, 0]
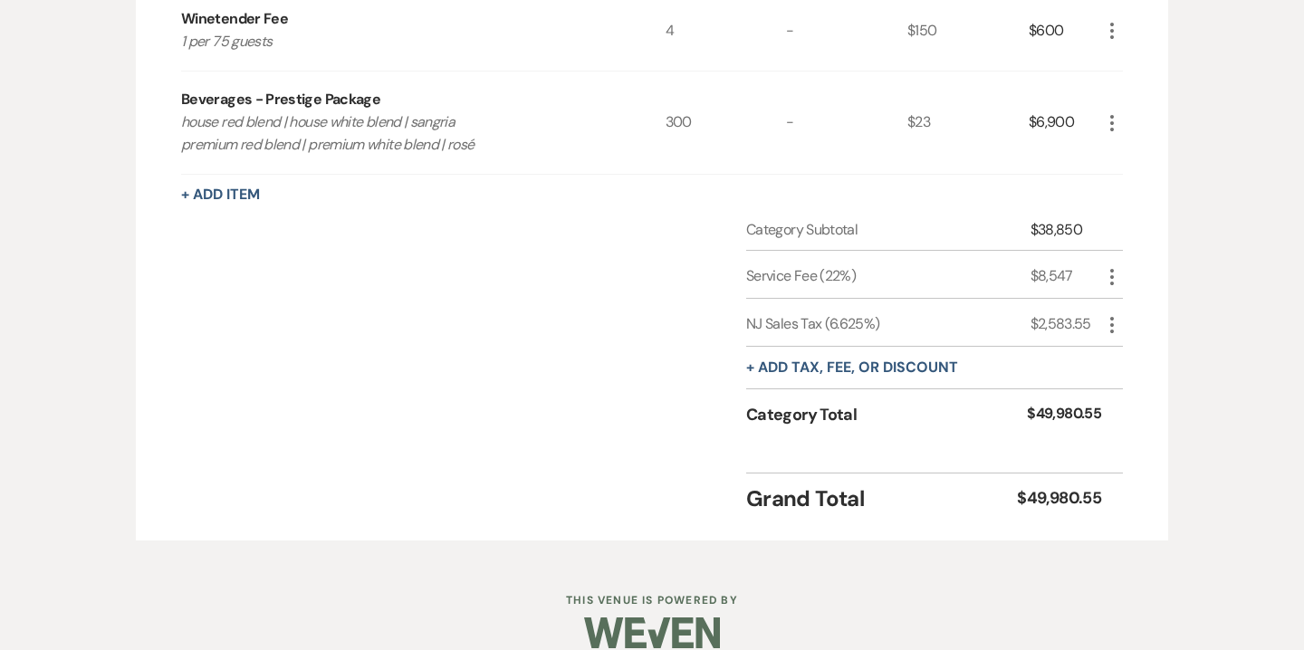
click at [1109, 314] on icon "More" at bounding box center [1112, 325] width 22 height 22
click at [1143, 346] on button "Pencil Edit" at bounding box center [1148, 360] width 94 height 29
select select "3"
select select "false"
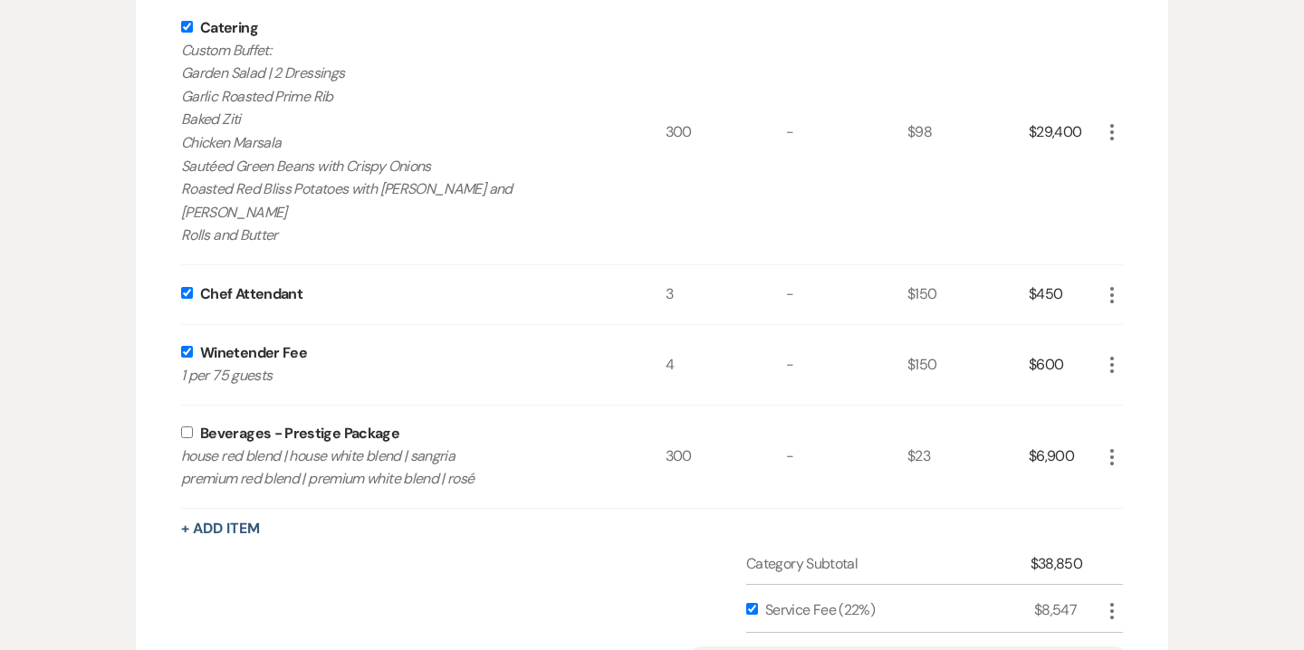
scroll to position [764, 0]
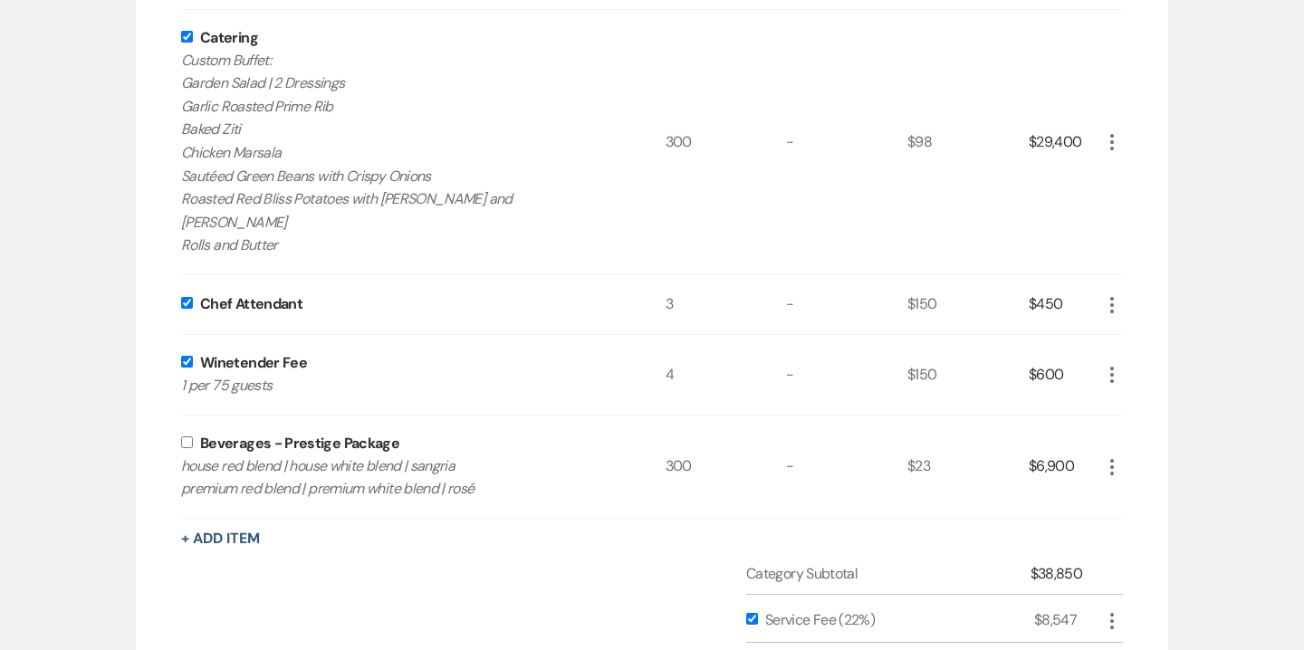
click at [187, 437] on input "checkbox" at bounding box center [187, 443] width 12 height 12
checkbox input "true"
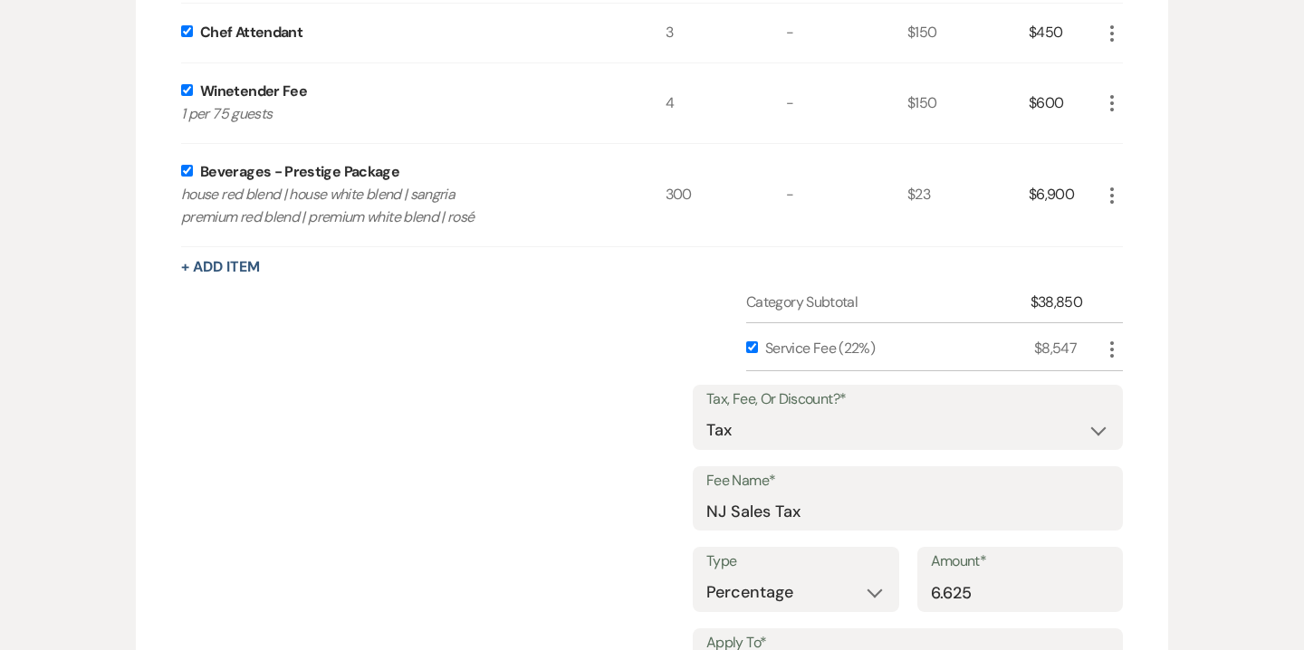
scroll to position [1262, 0]
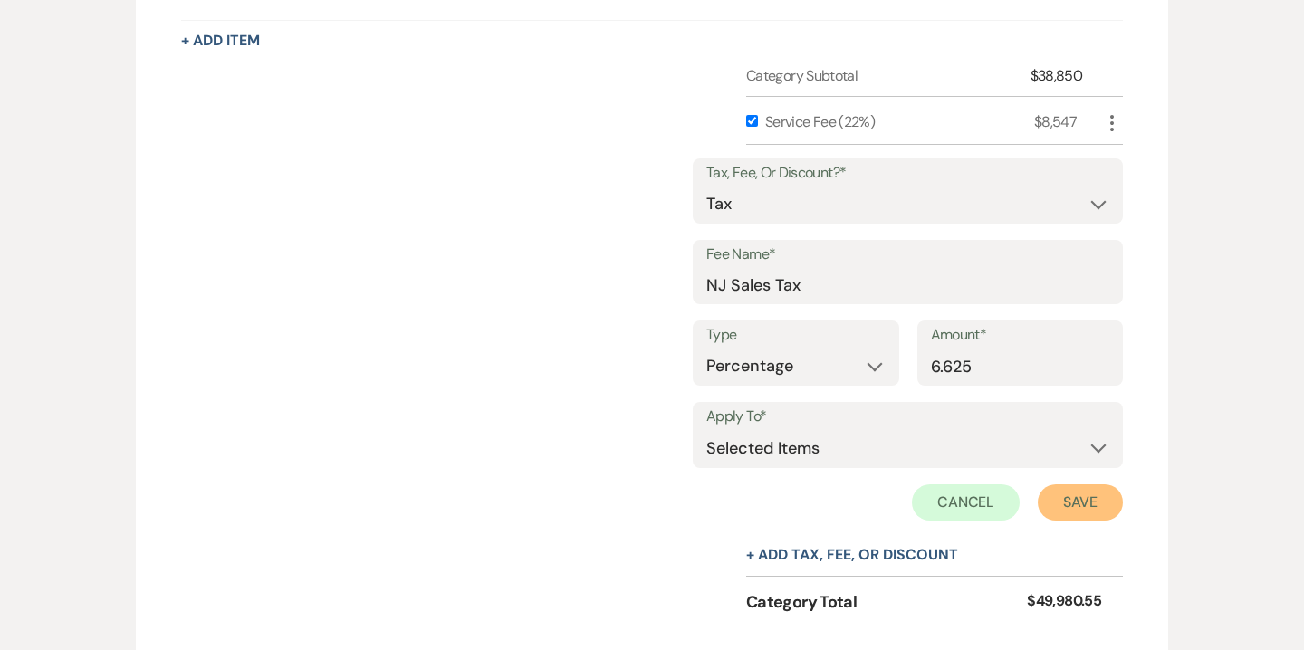
click at [1080, 485] on button "Save" at bounding box center [1080, 503] width 85 height 36
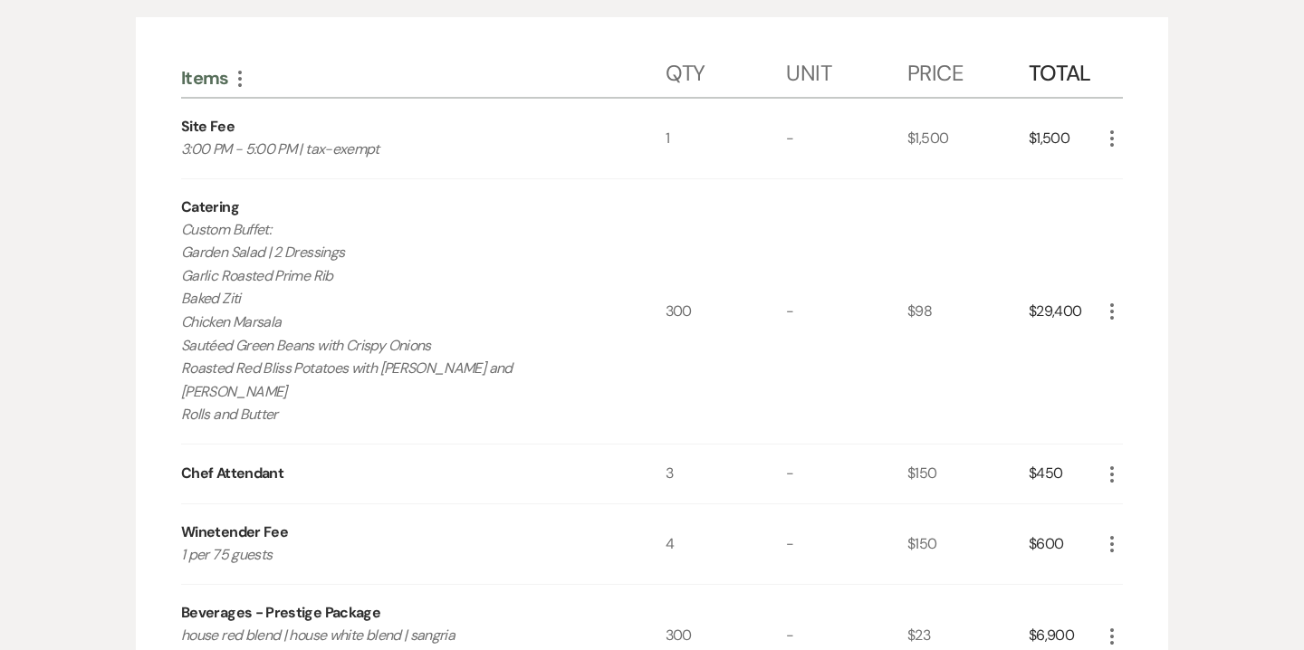
scroll to position [370, 0]
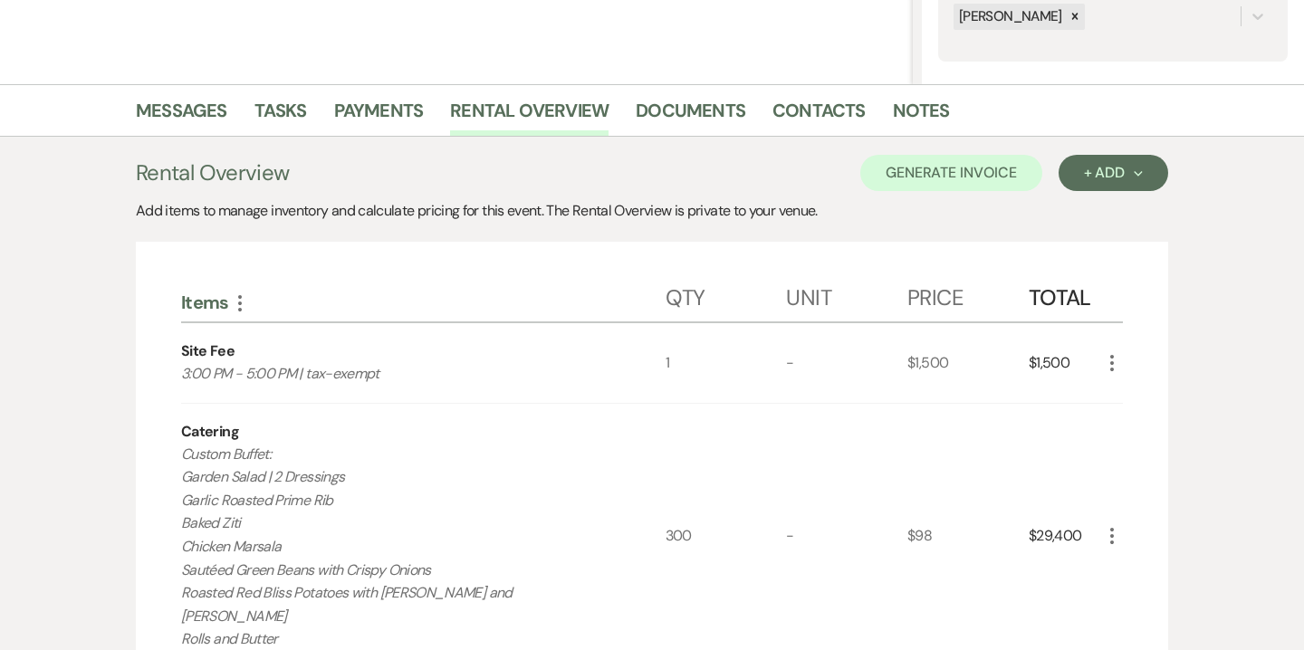
click at [1115, 525] on icon "More" at bounding box center [1112, 536] width 22 height 22
click at [1141, 557] on button "Pencil Edit" at bounding box center [1148, 571] width 94 height 29
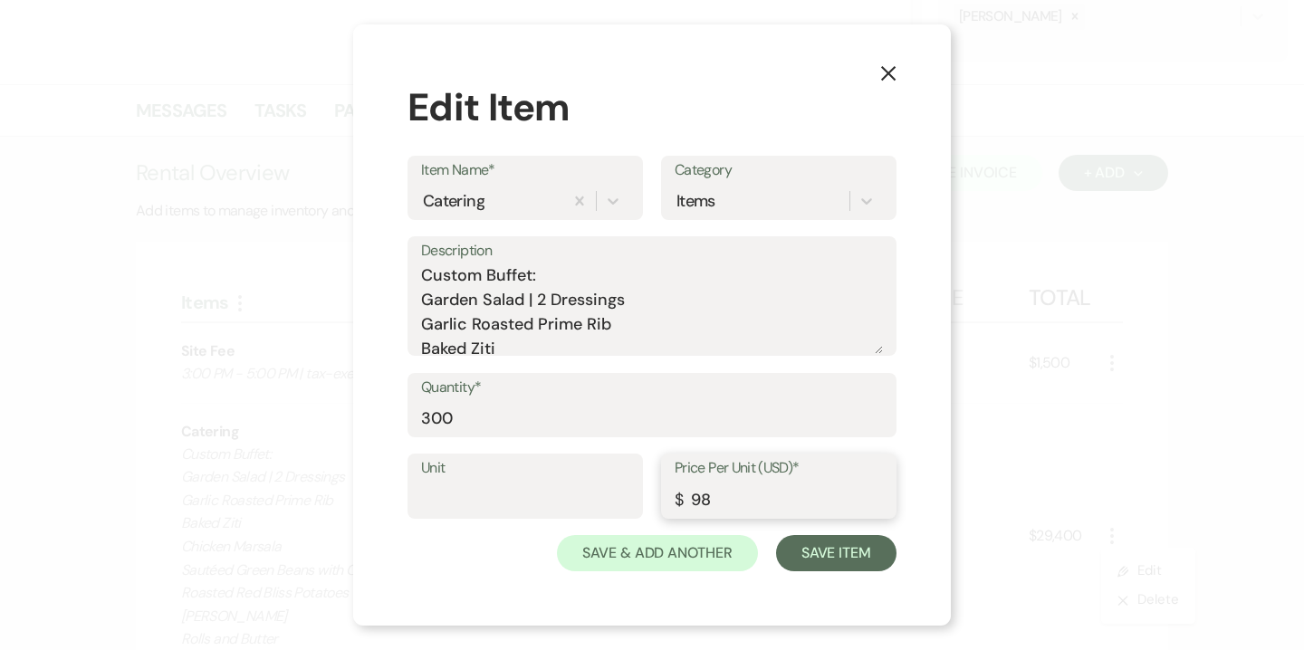
drag, startPoint x: 704, startPoint y: 504, endPoint x: 683, endPoint y: 498, distance: 21.5
click at [683, 498] on div "Price Per Unit (USD)* $ 98" at bounding box center [778, 486] width 235 height 65
type input "88"
click at [858, 555] on button "Save Item" at bounding box center [836, 553] width 120 height 36
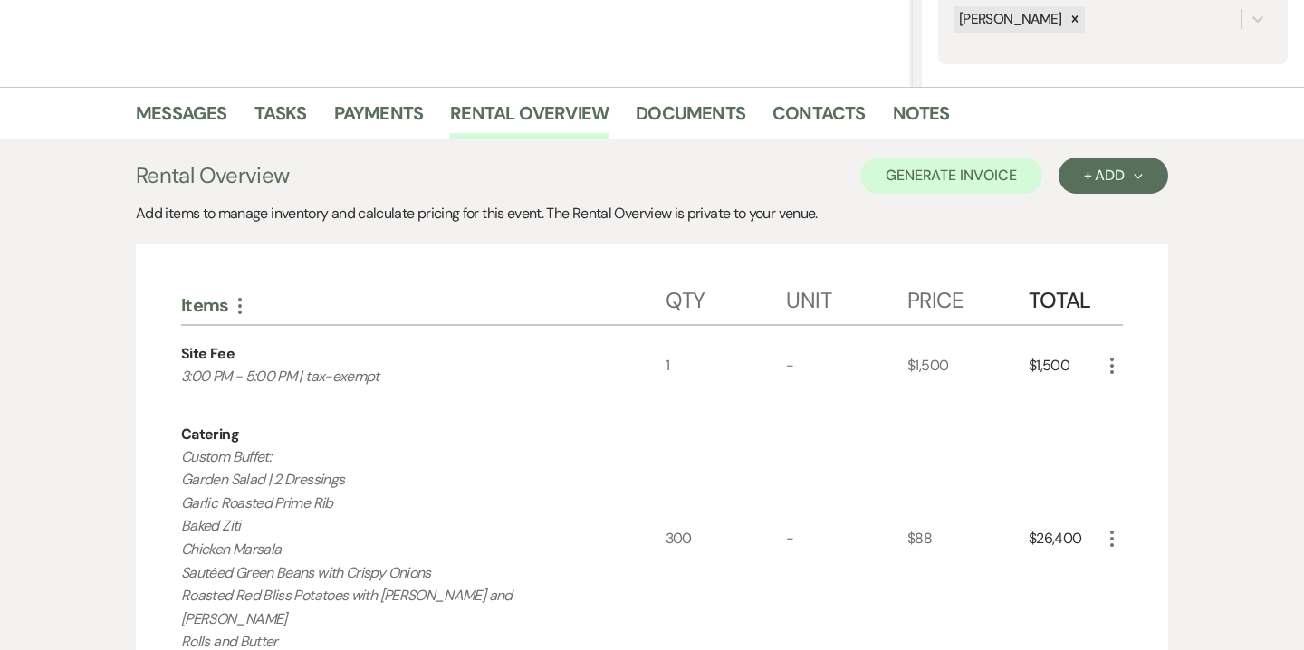
scroll to position [240, 0]
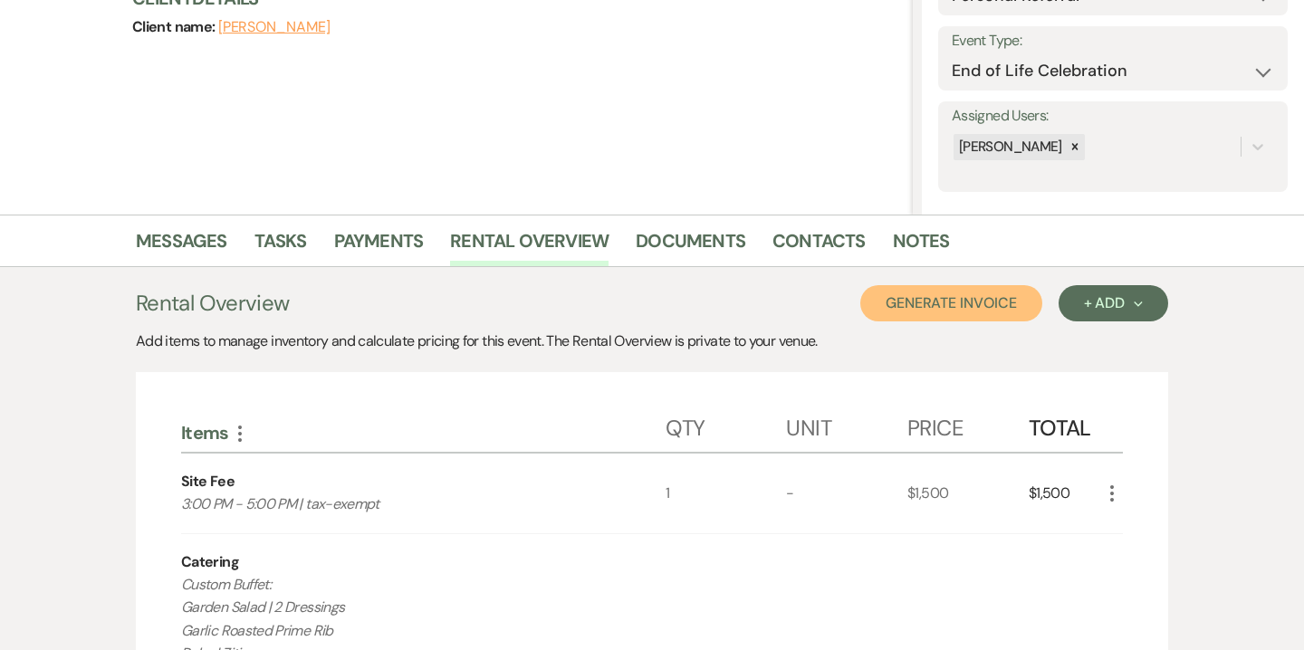
click at [980, 312] on button "Generate Invoice" at bounding box center [951, 303] width 182 height 36
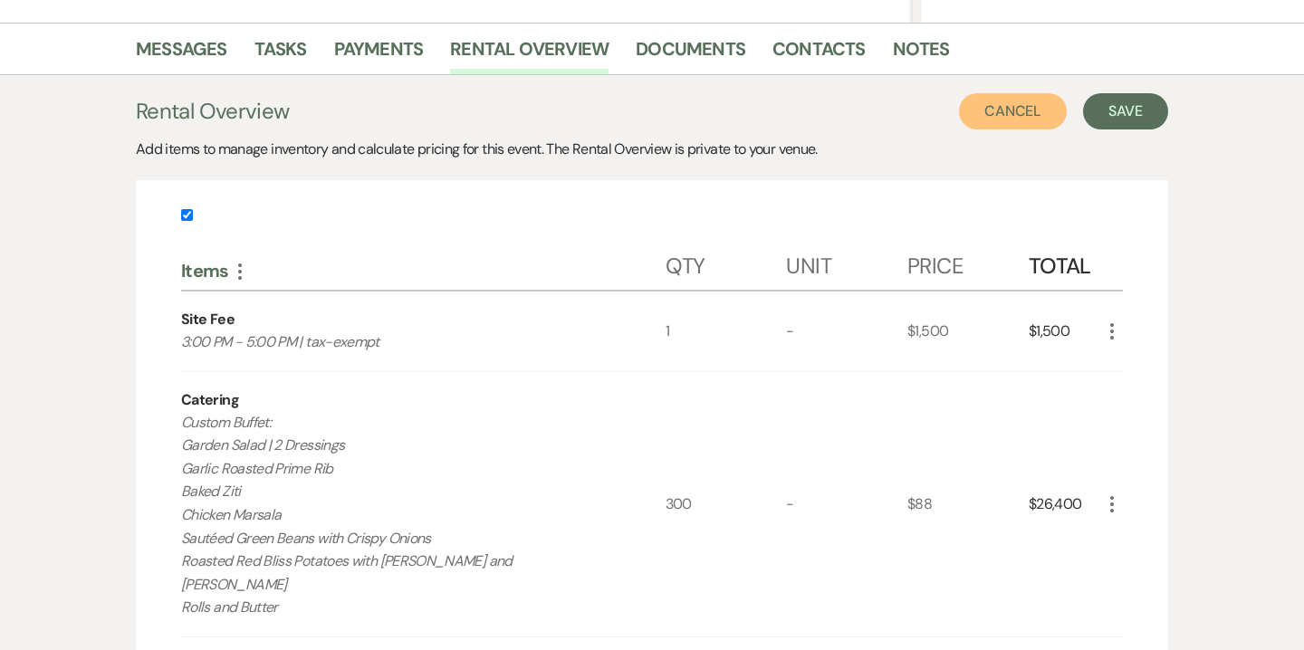
scroll to position [366, 0]
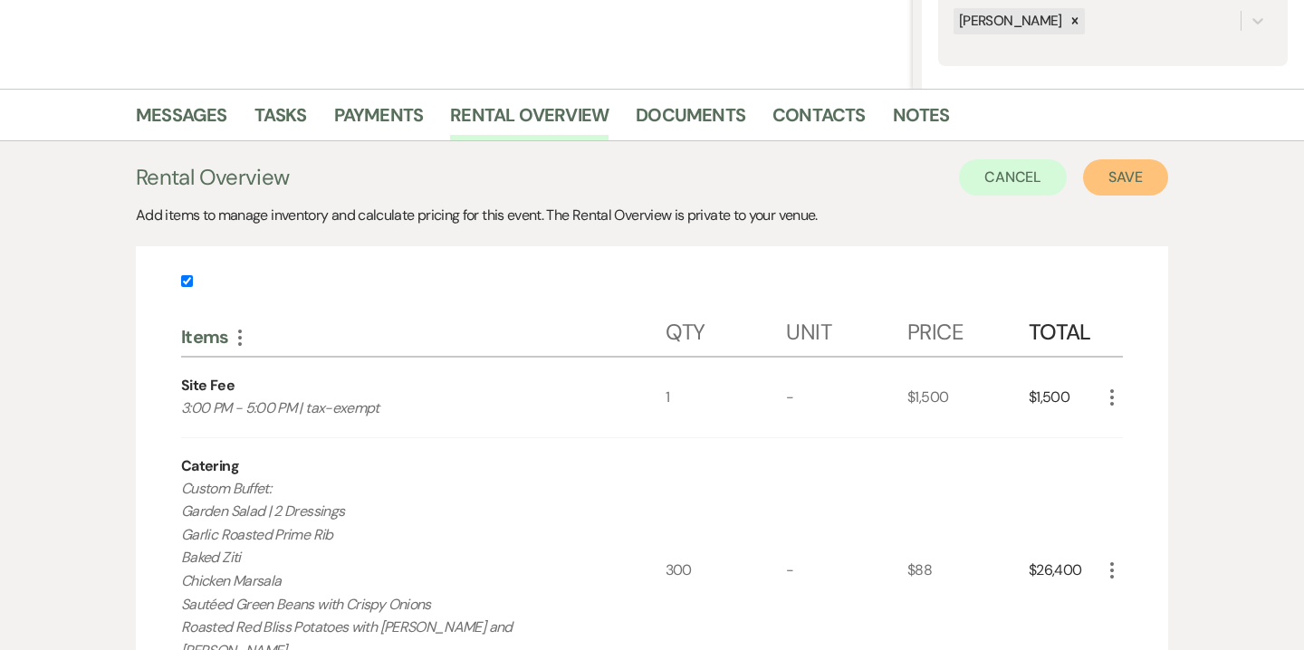
click at [1130, 188] on button "Save" at bounding box center [1125, 177] width 85 height 36
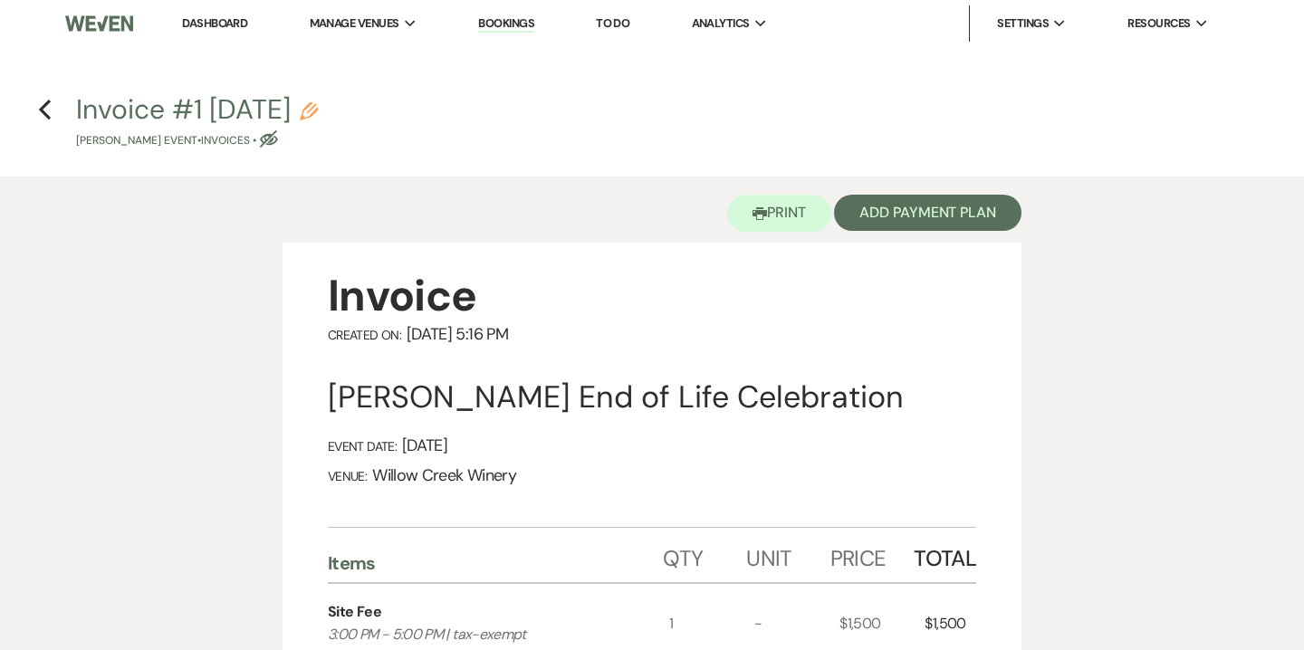
click at [318, 113] on use "button" at bounding box center [309, 111] width 18 height 18
select select "22"
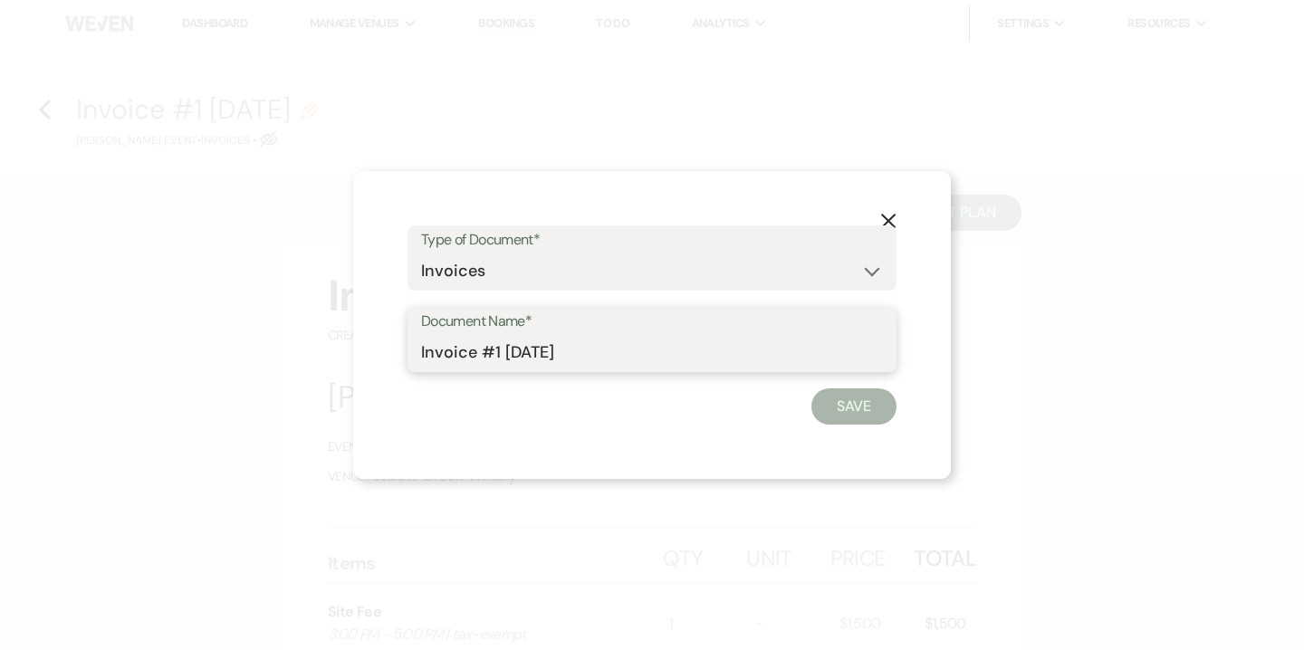
click at [423, 350] on input "Invoice #1 8-16-2025" at bounding box center [652, 352] width 462 height 35
drag, startPoint x: 539, startPoint y: 353, endPoint x: 523, endPoint y: 352, distance: 15.4
click at [523, 352] on input "Draft Invoice #1 8-16-2025" at bounding box center [652, 352] width 462 height 35
type input "Draft Invoice as of 8-16-2025"
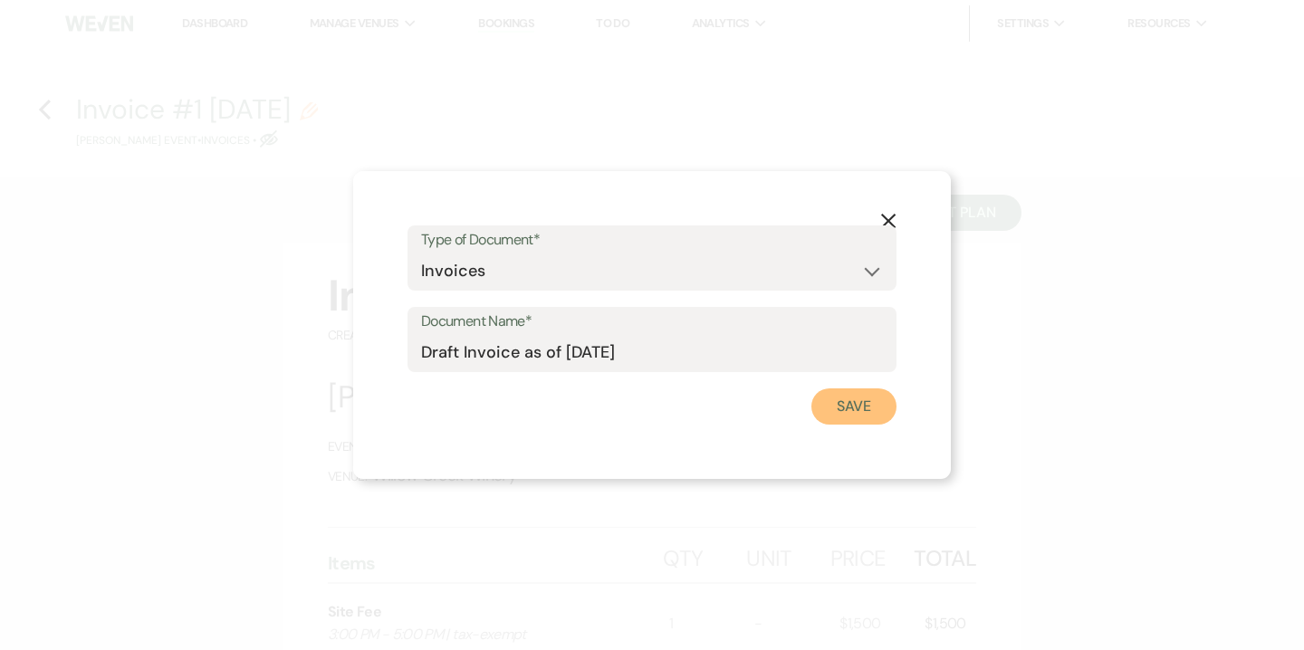
click at [847, 404] on button "Save" at bounding box center [853, 407] width 85 height 36
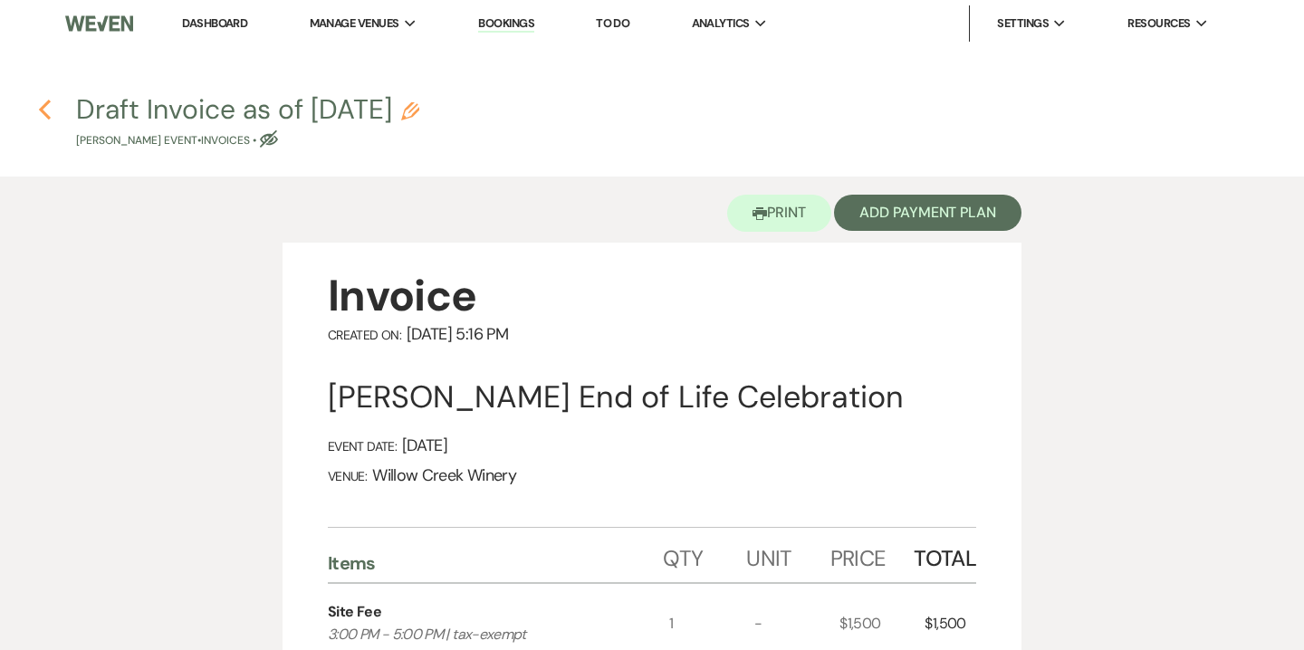
click at [47, 103] on use "button" at bounding box center [45, 110] width 12 height 20
select select "6"
select select "12"
select select "14"
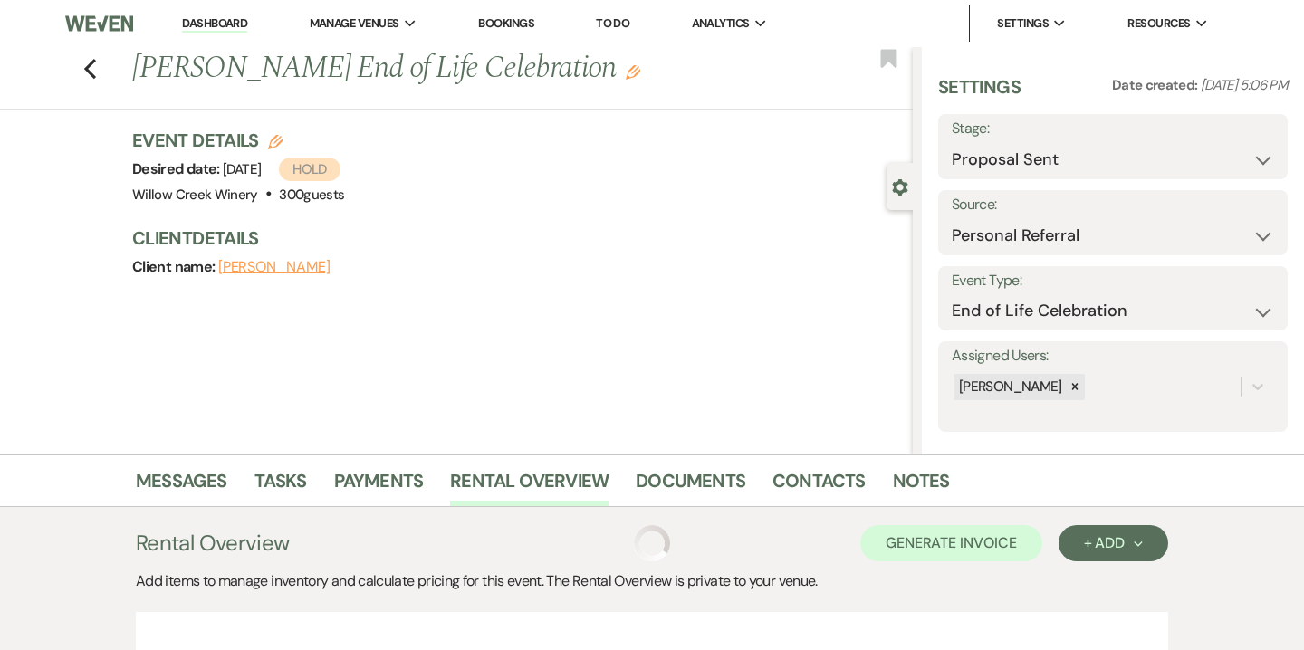
scroll to position [366, 0]
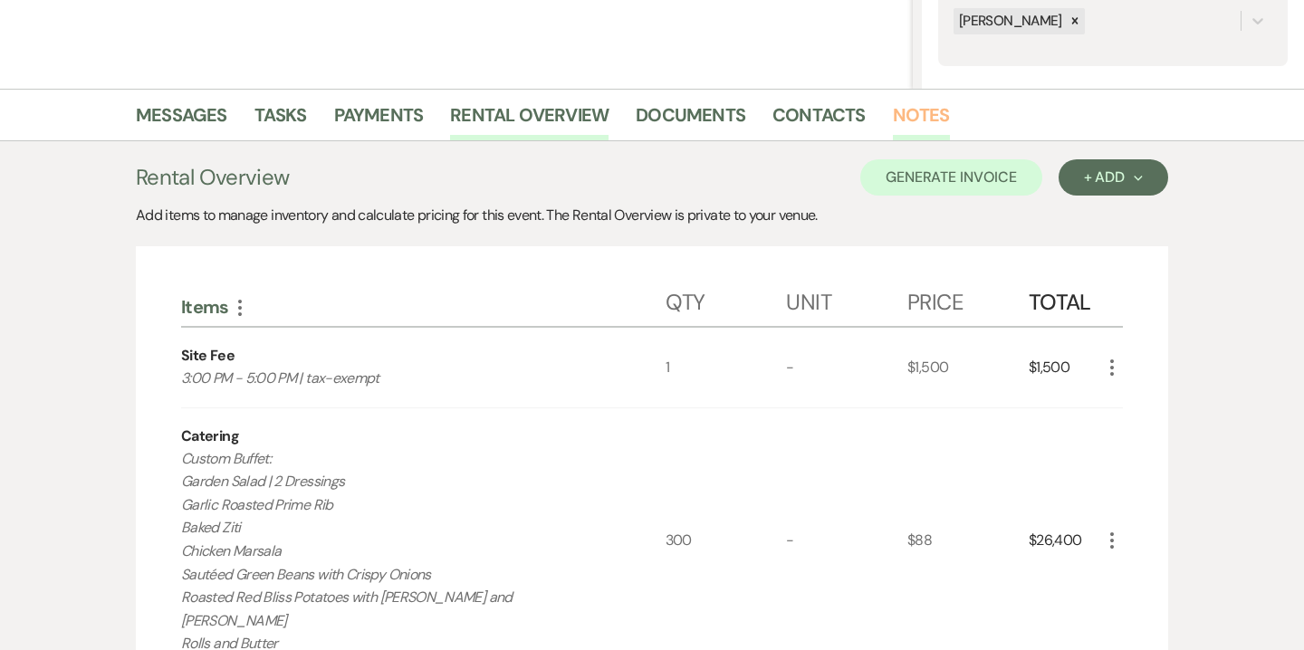
click at [919, 118] on link "Notes" at bounding box center [921, 121] width 57 height 40
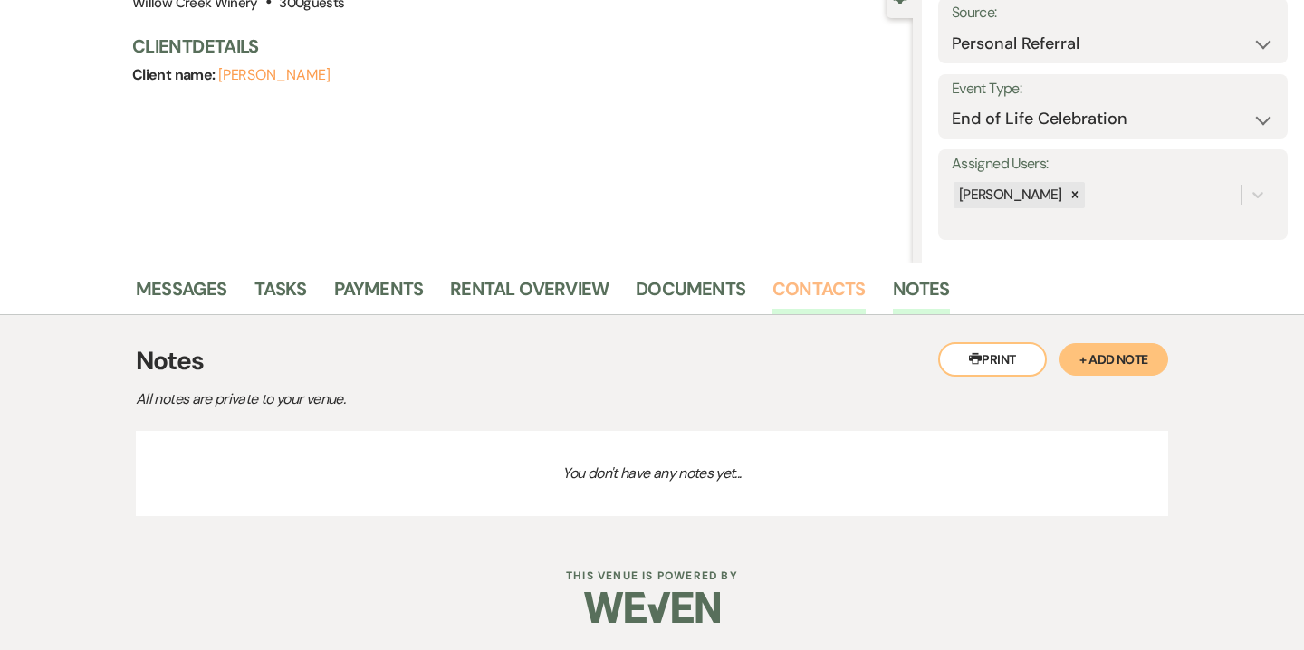
click at [817, 294] on link "Contacts" at bounding box center [819, 294] width 93 height 40
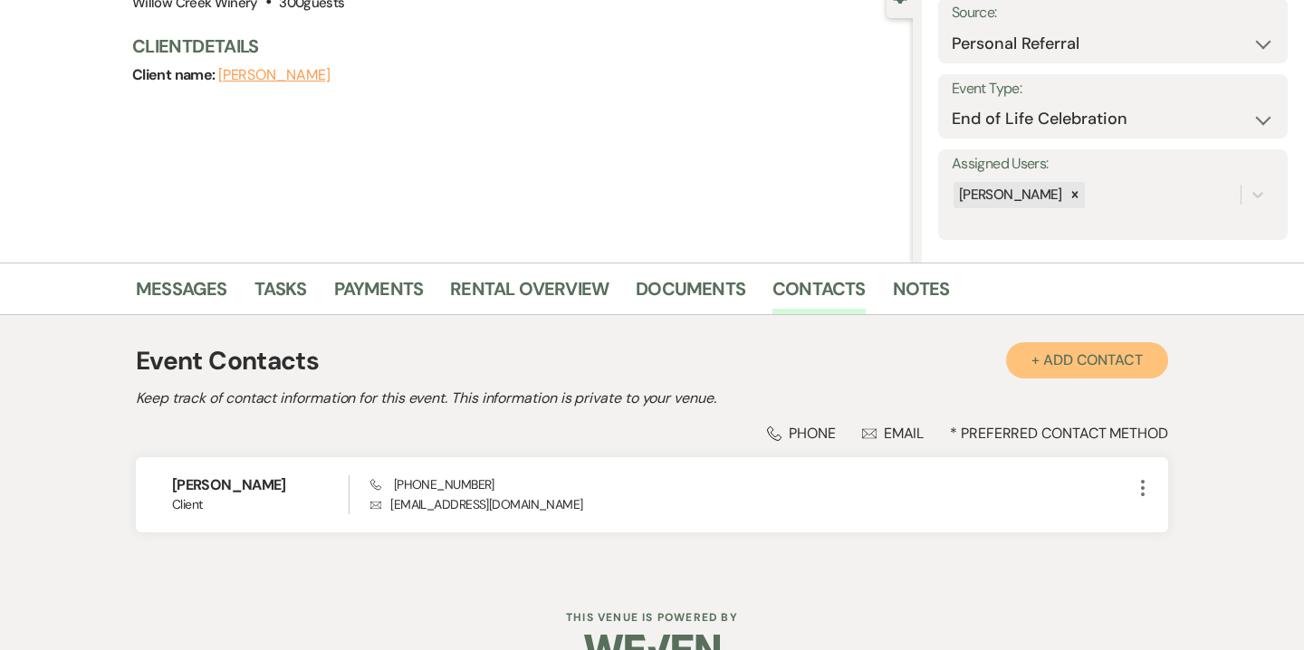
click at [1128, 360] on button "+ Add Contact" at bounding box center [1087, 360] width 162 height 36
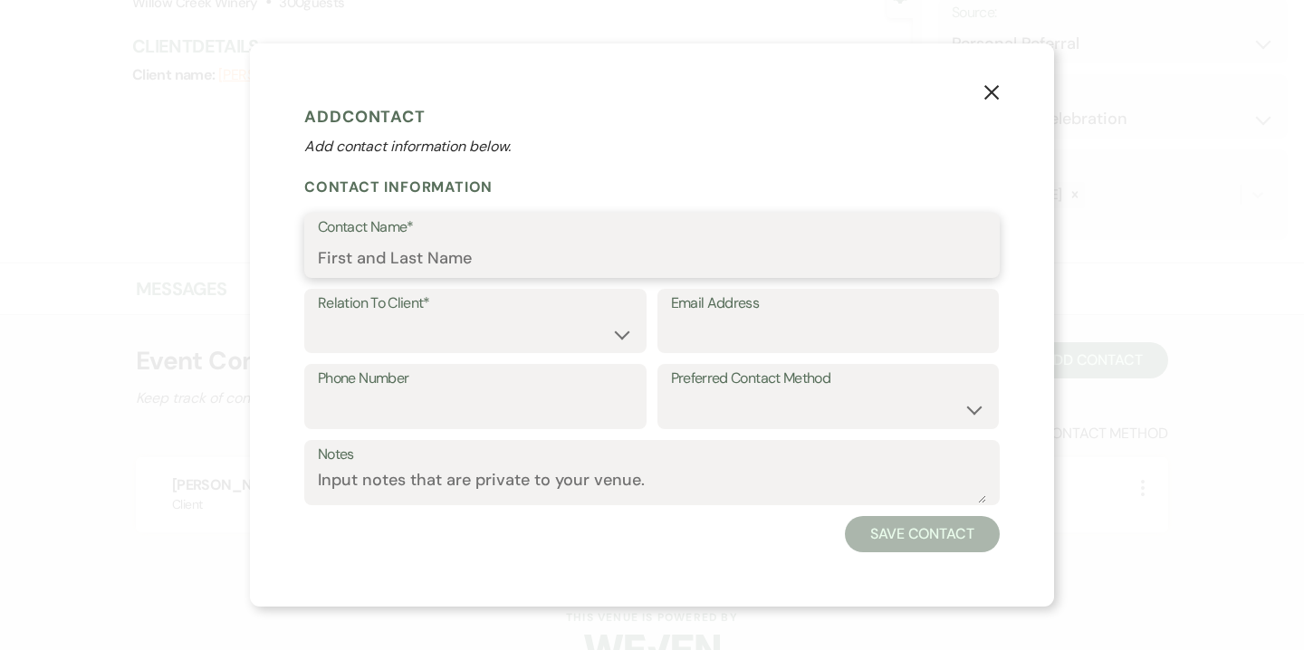
click at [639, 253] on input "Contact Name*" at bounding box center [652, 258] width 668 height 35
type input "Bill Healey"
click at [556, 330] on select "Client Event Planner Parent of Client Family Member Friend Other" at bounding box center [475, 333] width 315 height 35
select select "1"
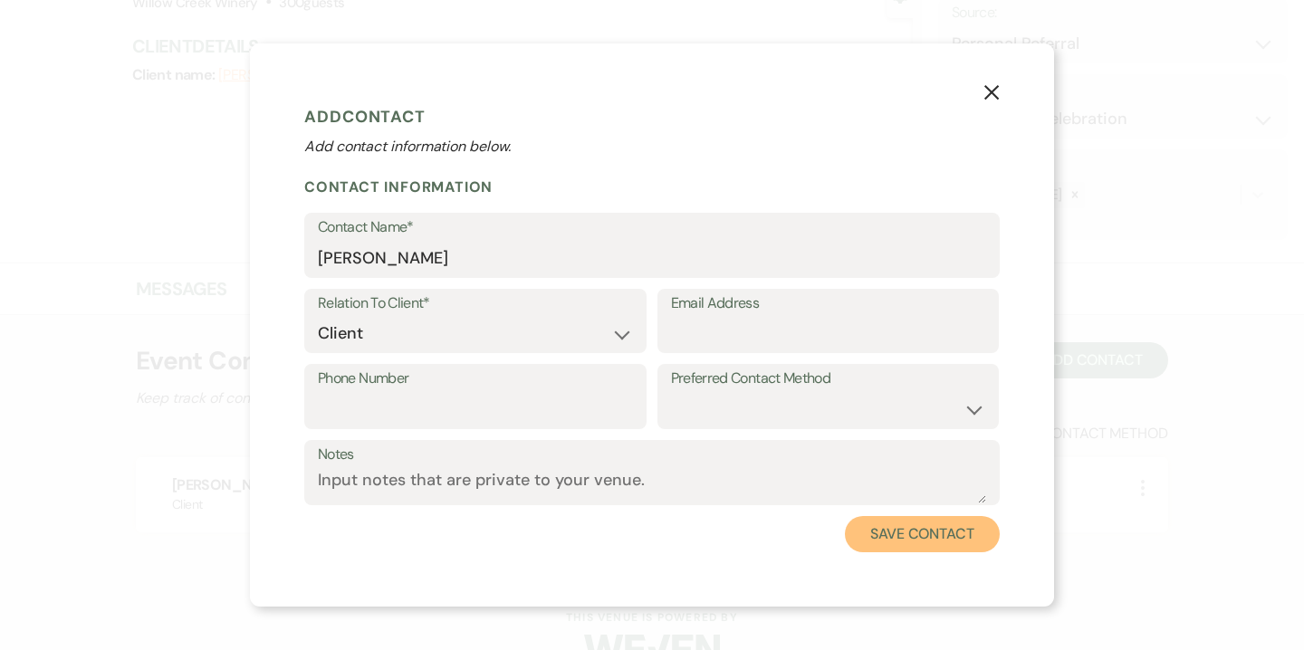
click at [957, 530] on button "Save Contact" at bounding box center [922, 534] width 155 height 36
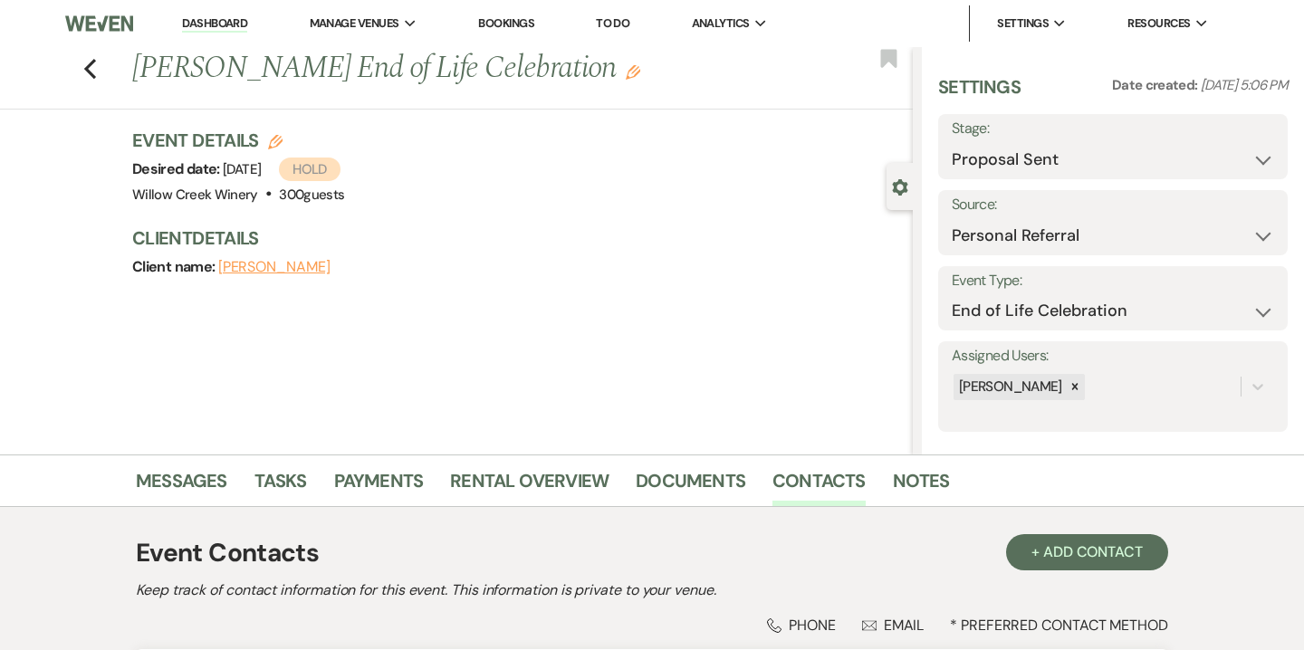
scroll to position [15, 0]
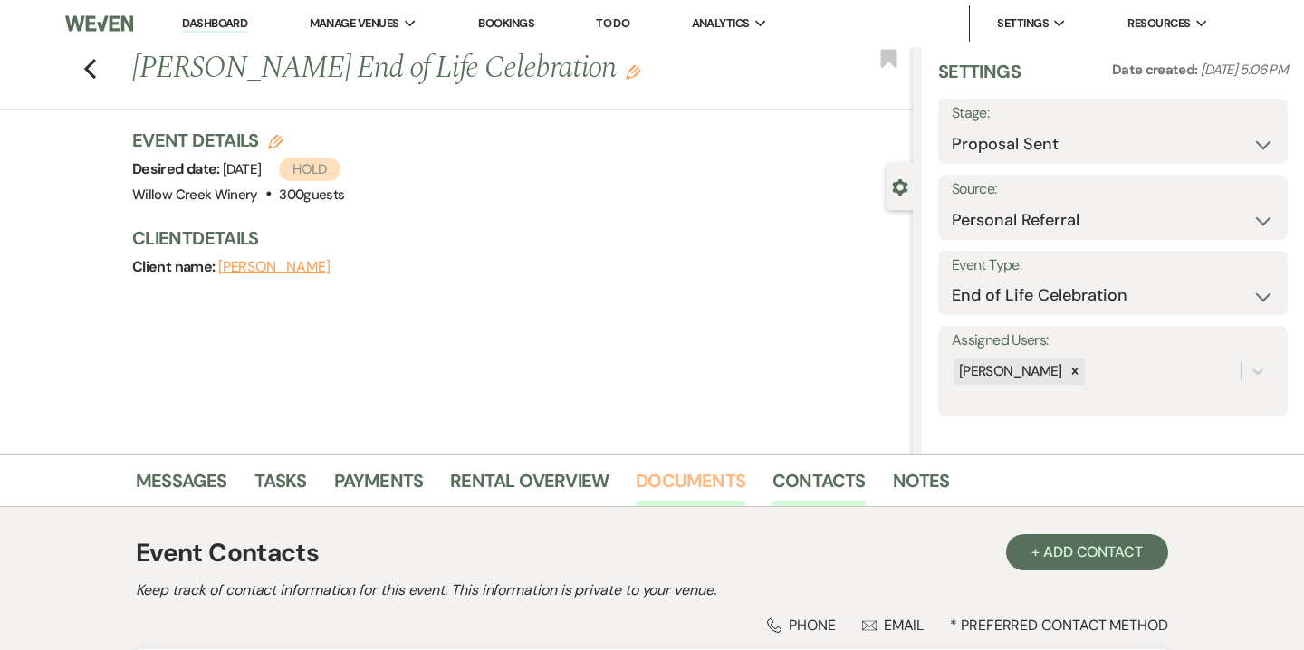
click at [694, 473] on link "Documents" at bounding box center [691, 486] width 110 height 40
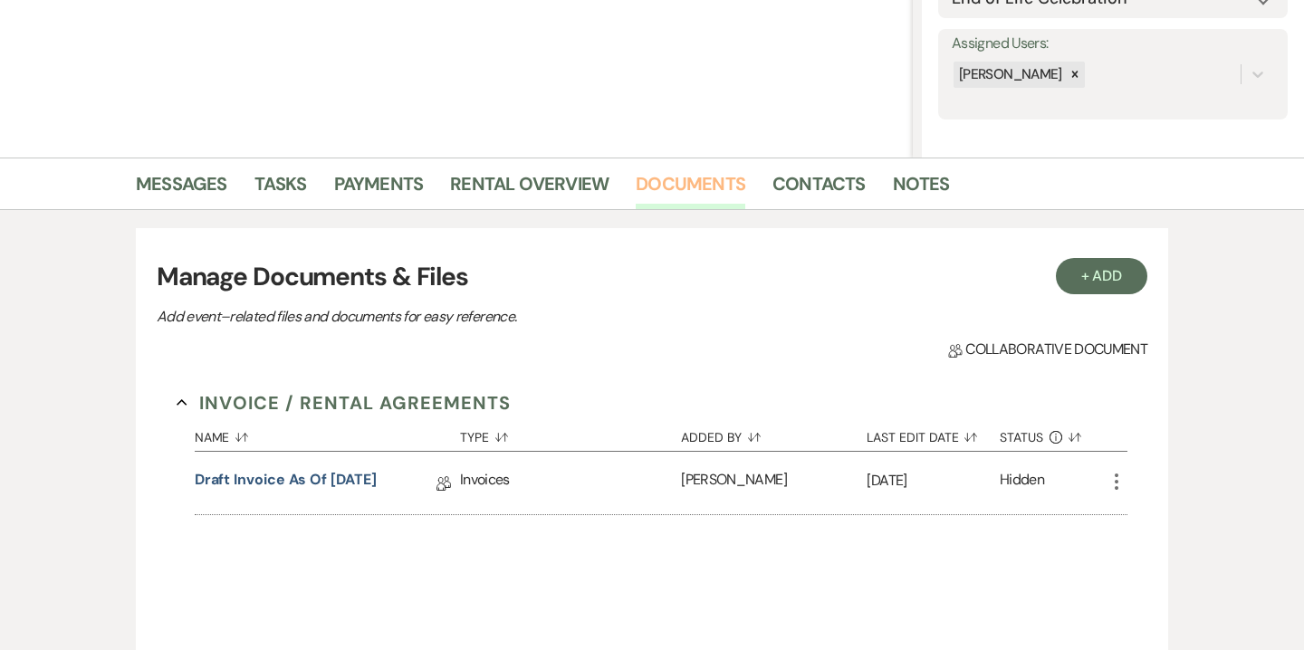
scroll to position [319, 0]
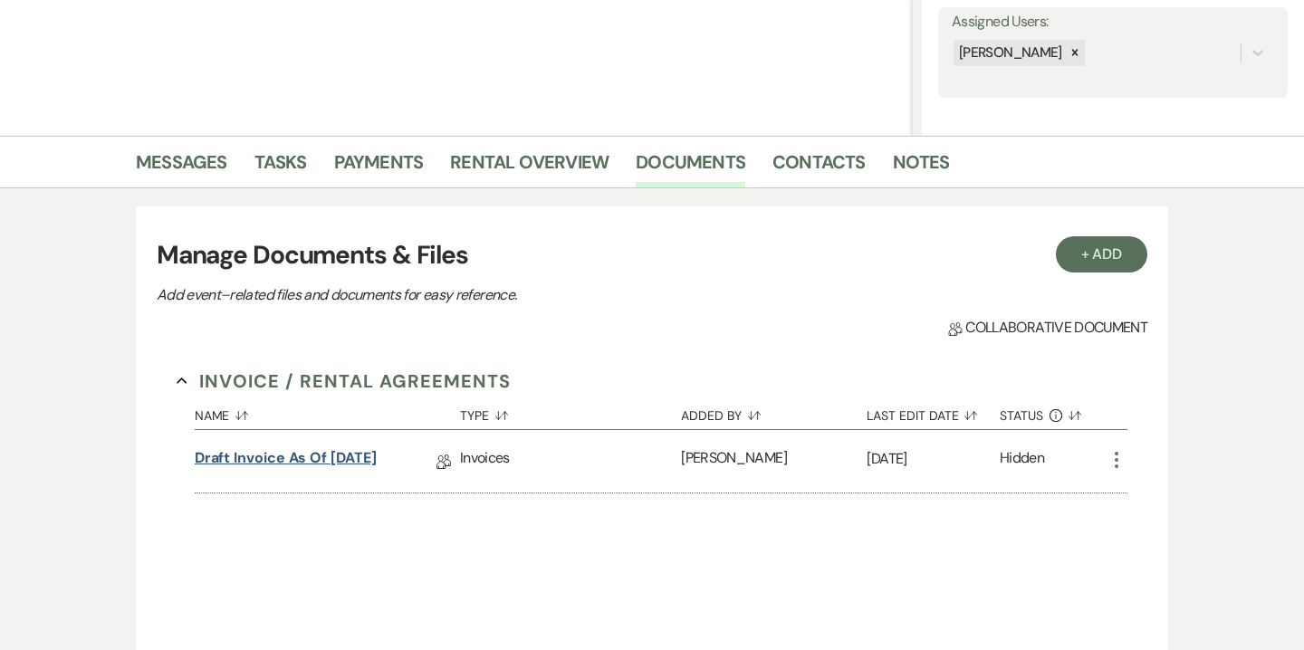
click at [377, 449] on link "Draft Invoice as of 8-16-2025" at bounding box center [286, 461] width 182 height 28
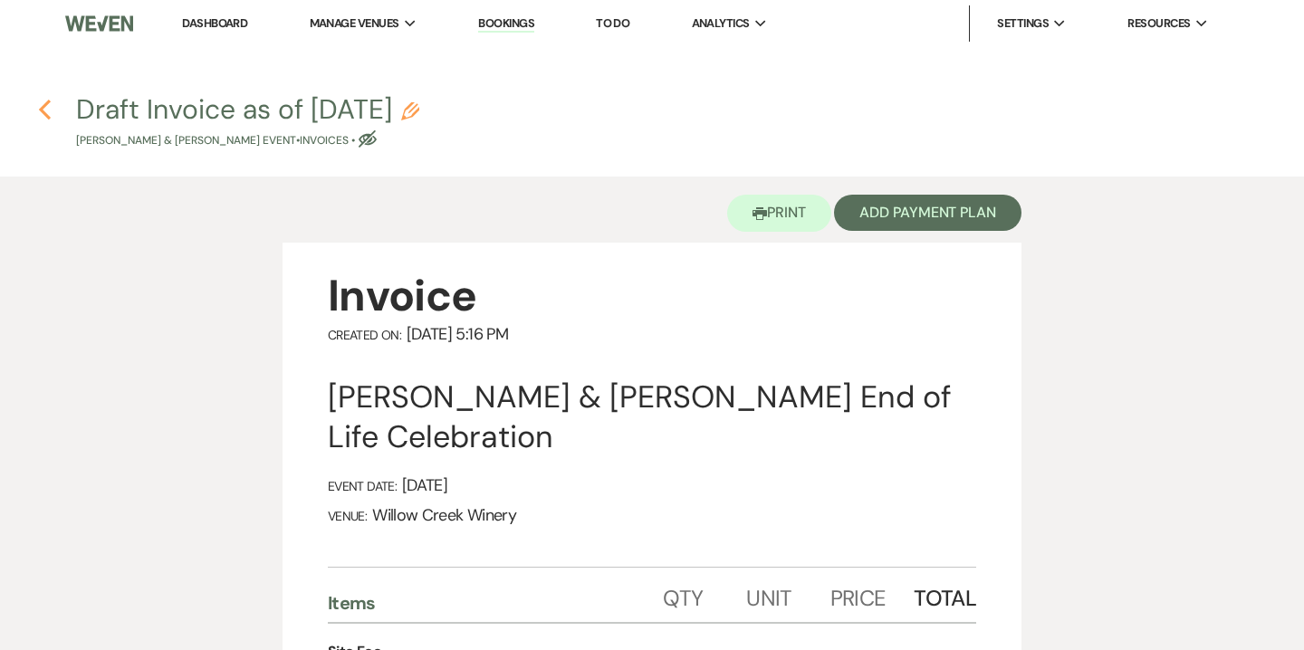
click at [43, 116] on icon "Previous" at bounding box center [45, 110] width 14 height 22
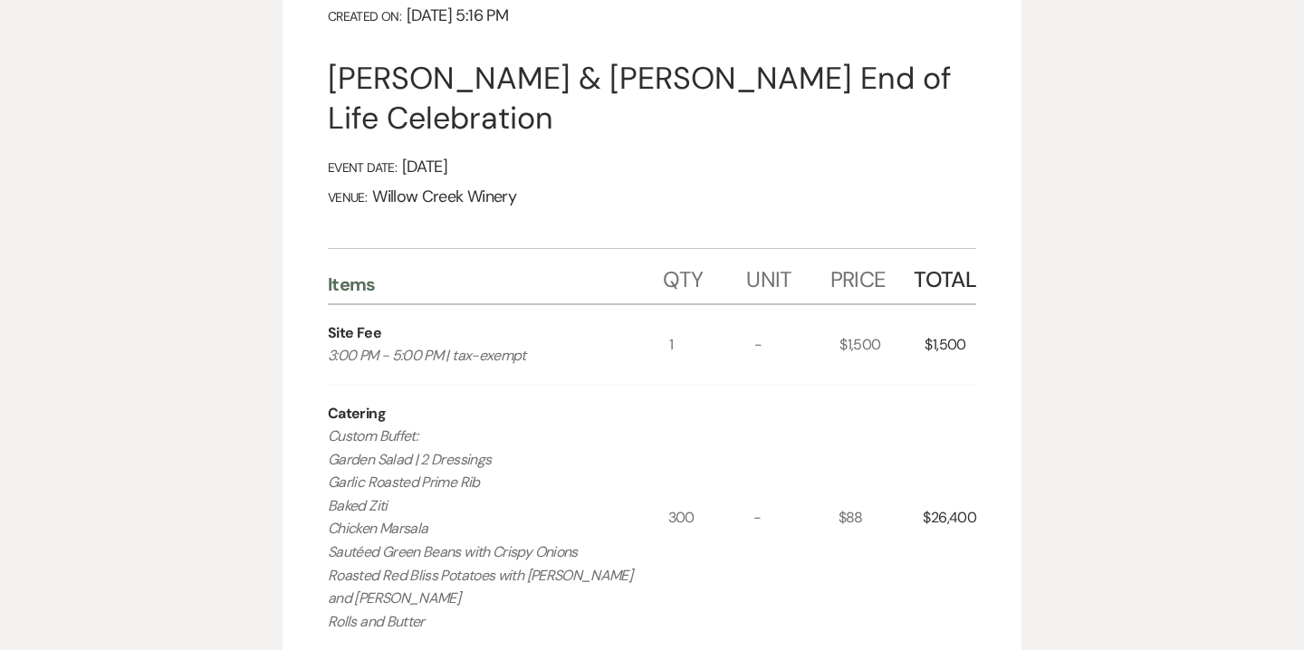
select select "6"
select select "12"
select select "14"
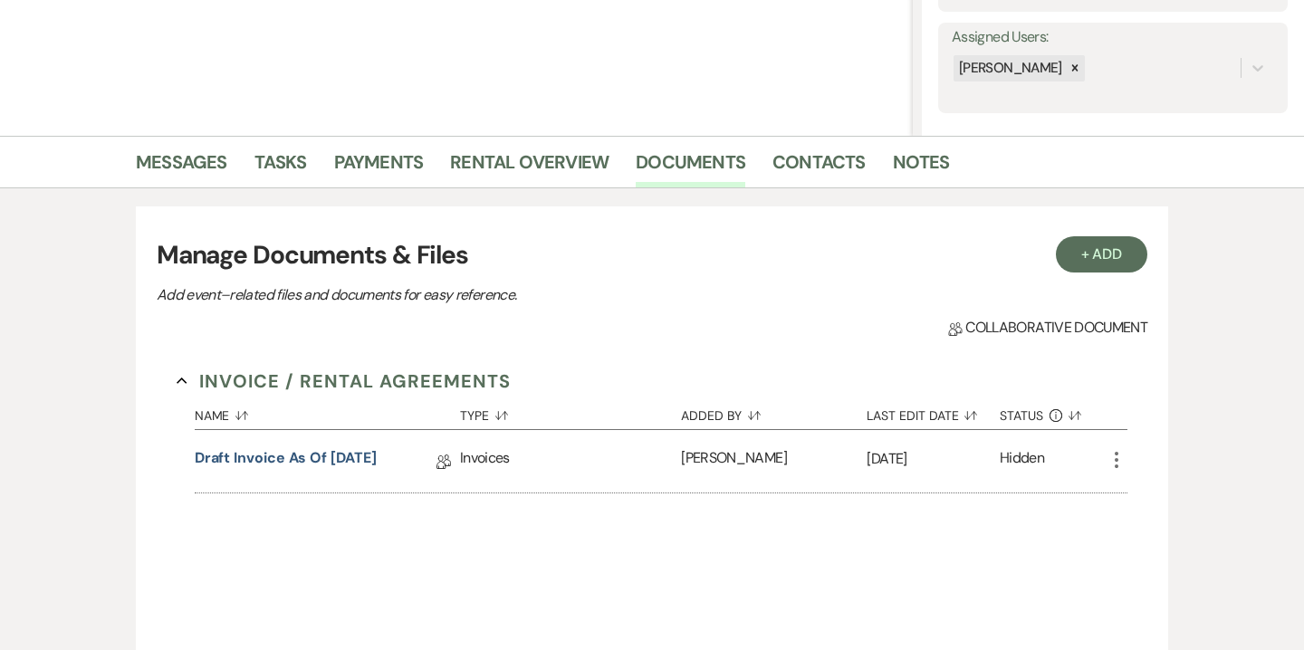
click at [866, 166] on li "Contacts" at bounding box center [833, 165] width 120 height 43
click at [820, 167] on link "Contacts" at bounding box center [819, 168] width 93 height 40
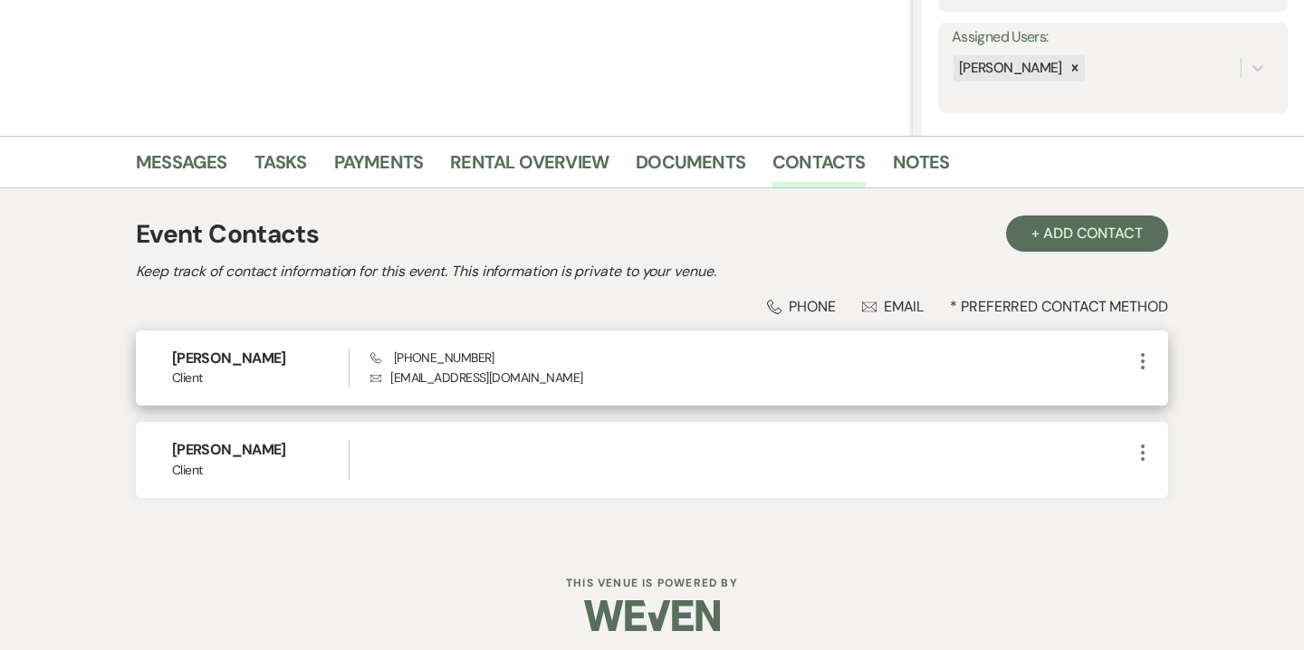
click at [1138, 357] on icon "More" at bounding box center [1143, 361] width 22 height 22
click at [1180, 399] on button "Pencil Edit" at bounding box center [1186, 396] width 108 height 31
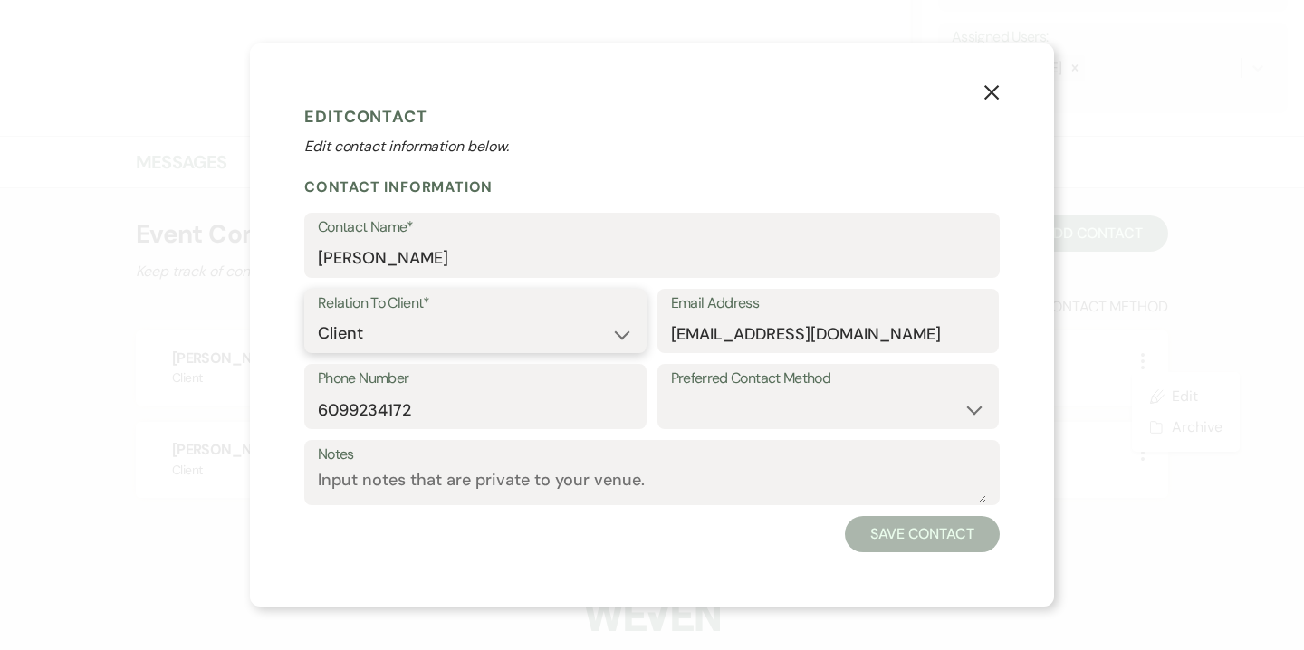
click at [390, 324] on select "Client Event Planner Parent of Client Family Member Friend Other" at bounding box center [475, 333] width 315 height 35
select select "4"
click at [890, 549] on button "Save Contact" at bounding box center [922, 534] width 155 height 36
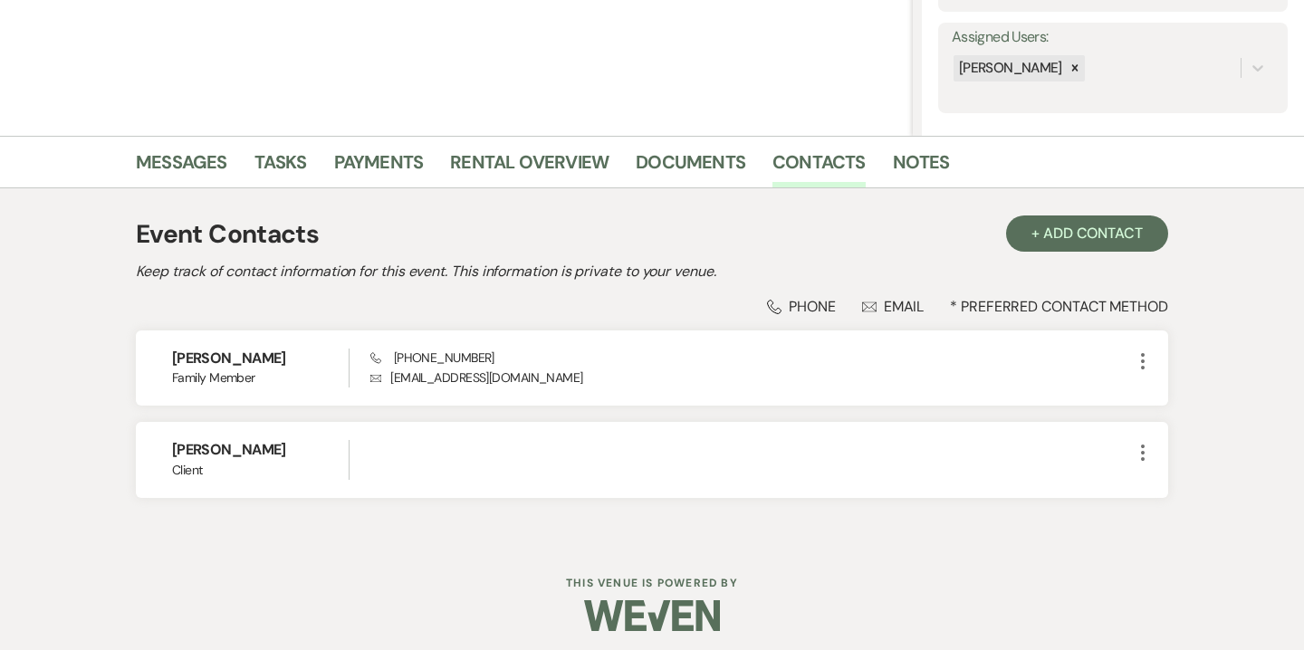
click at [695, 142] on div "Messages Tasks Payments Rental Overview Documents Contacts Notes" at bounding box center [652, 162] width 1304 height 53
click at [695, 167] on link "Documents" at bounding box center [691, 168] width 110 height 40
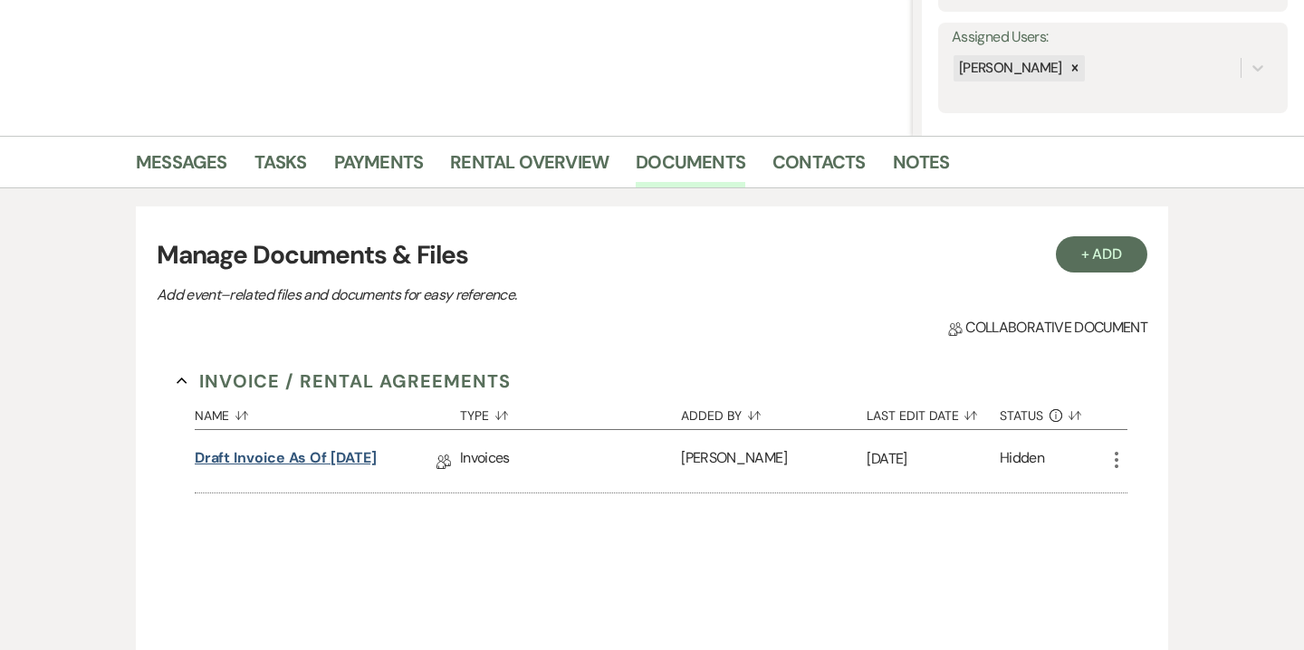
click at [364, 466] on link "Draft Invoice as of 8-16-2025" at bounding box center [286, 461] width 182 height 28
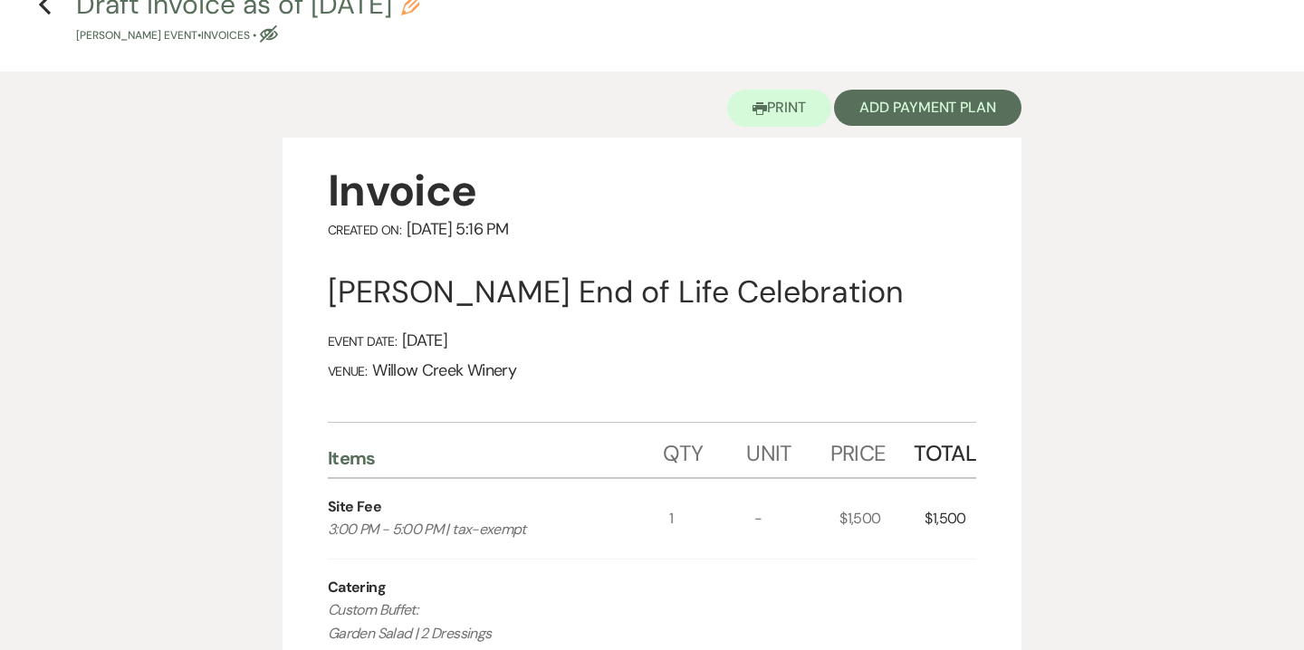
scroll to position [88, 0]
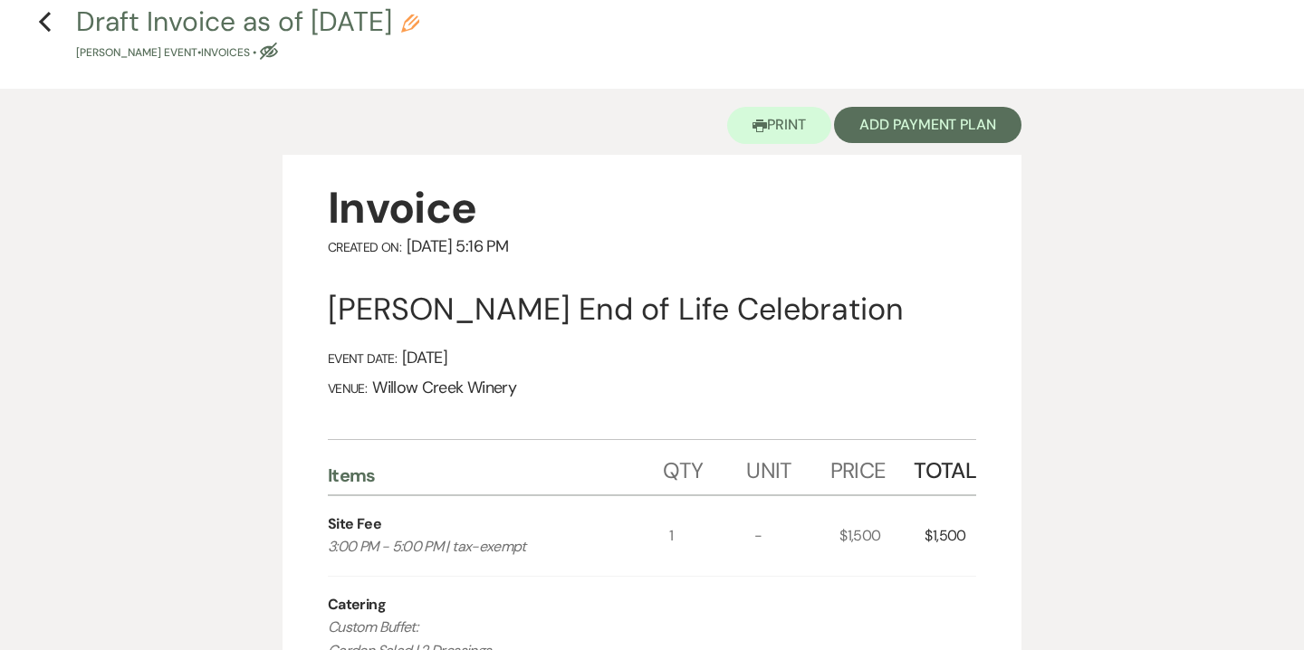
click at [419, 26] on icon "Pencil" at bounding box center [410, 23] width 18 height 18
select select "22"
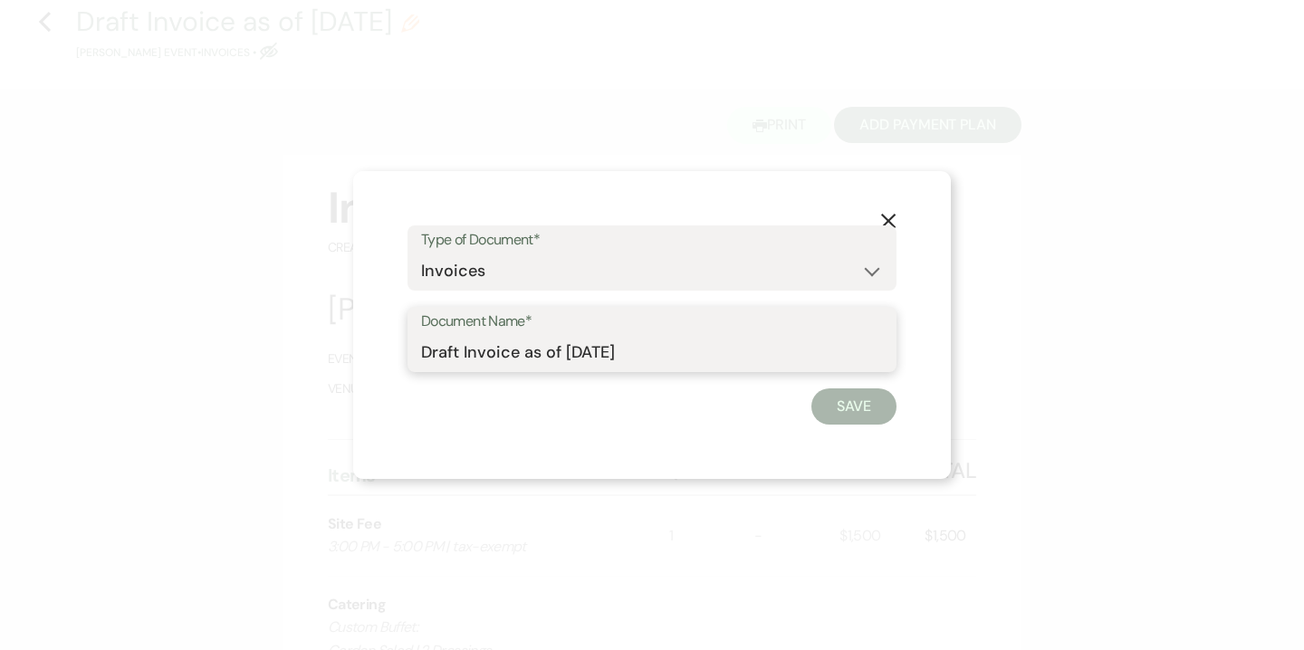
click at [501, 354] on input "Draft Invoice as of 8-16-2025" at bounding box center [652, 352] width 462 height 35
click at [894, 219] on icon "X" at bounding box center [888, 221] width 16 height 16
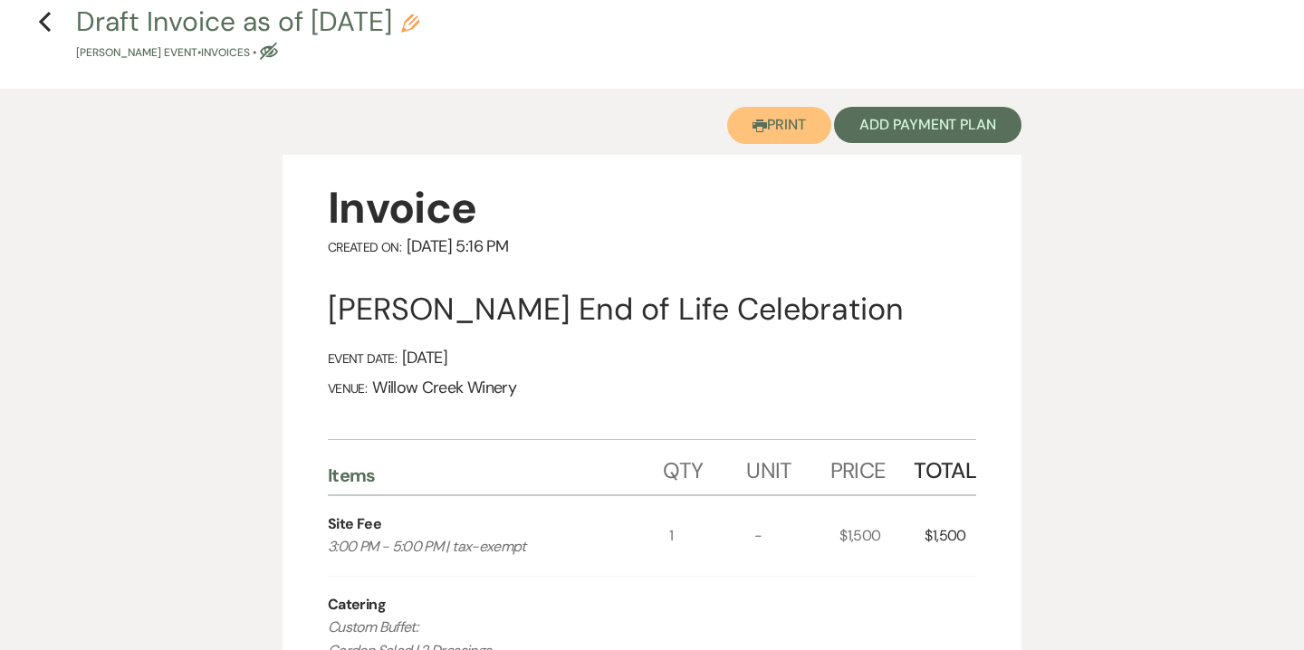
click at [782, 127] on button "Printer Print" at bounding box center [779, 125] width 104 height 37
